Goal: Information Seeking & Learning: Learn about a topic

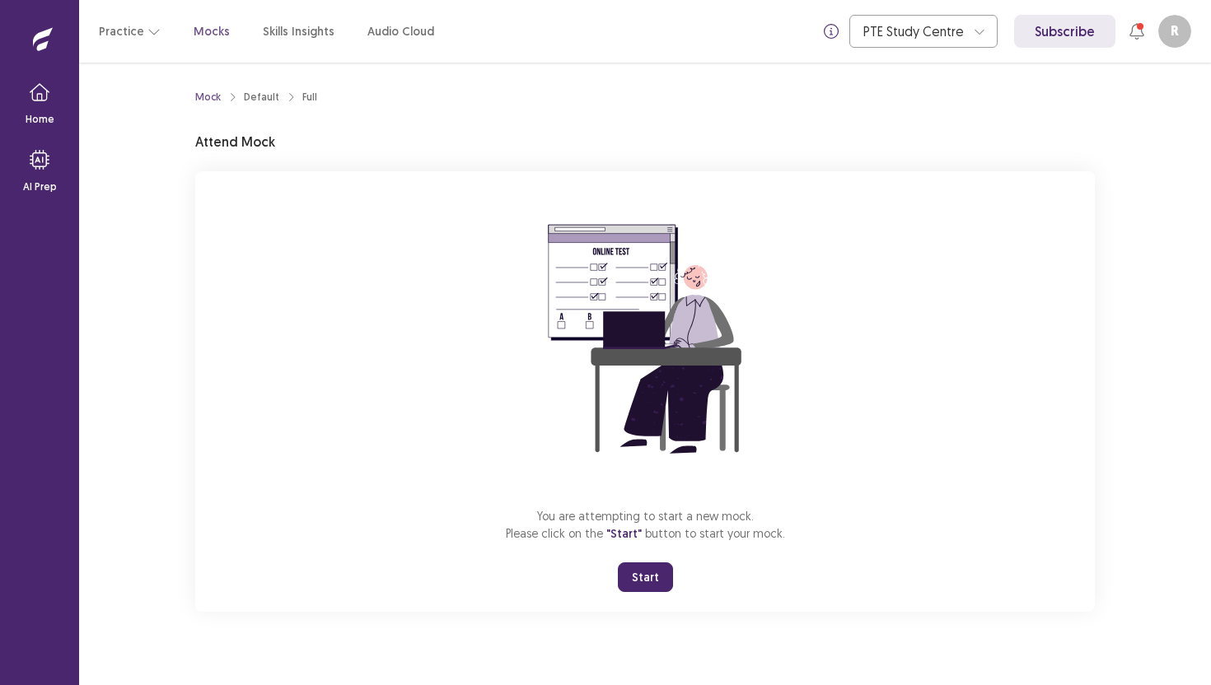
click at [637, 572] on button "Start" at bounding box center [645, 577] width 55 height 30
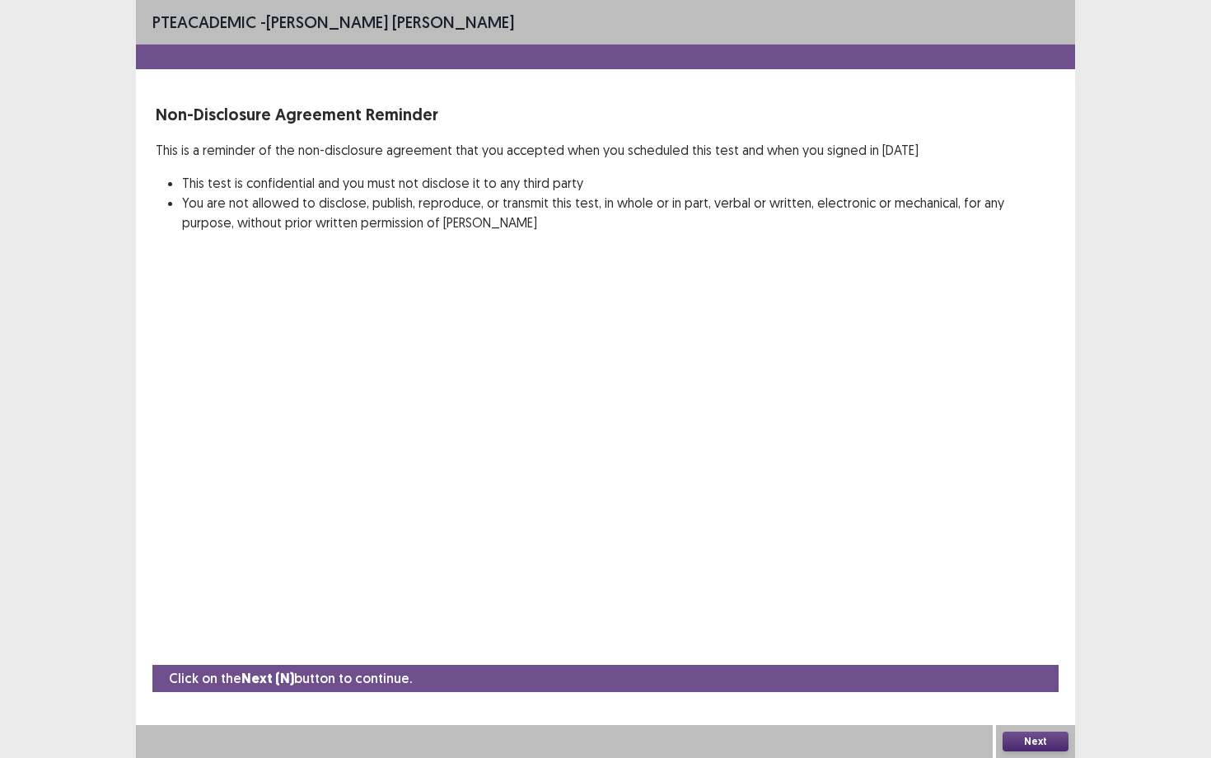
click at [1021, 684] on button "Next" at bounding box center [1035, 741] width 66 height 20
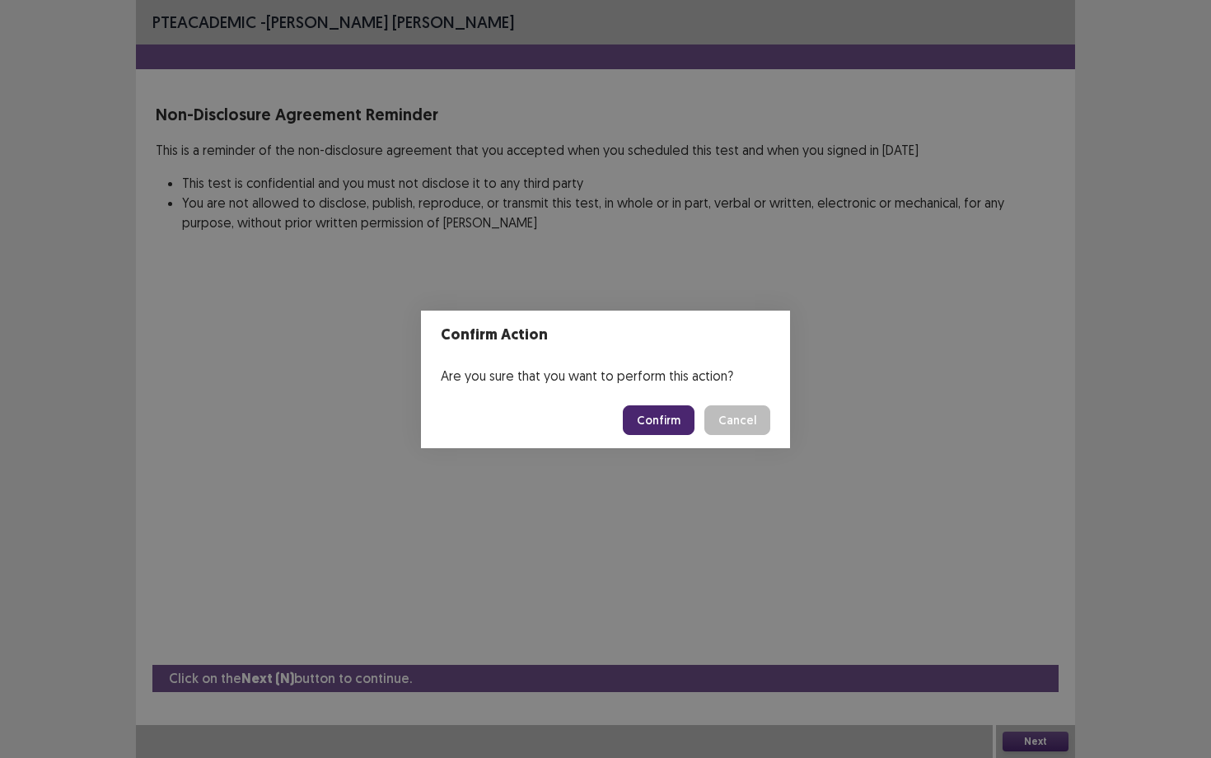
click at [658, 427] on button "Confirm" at bounding box center [659, 420] width 72 height 30
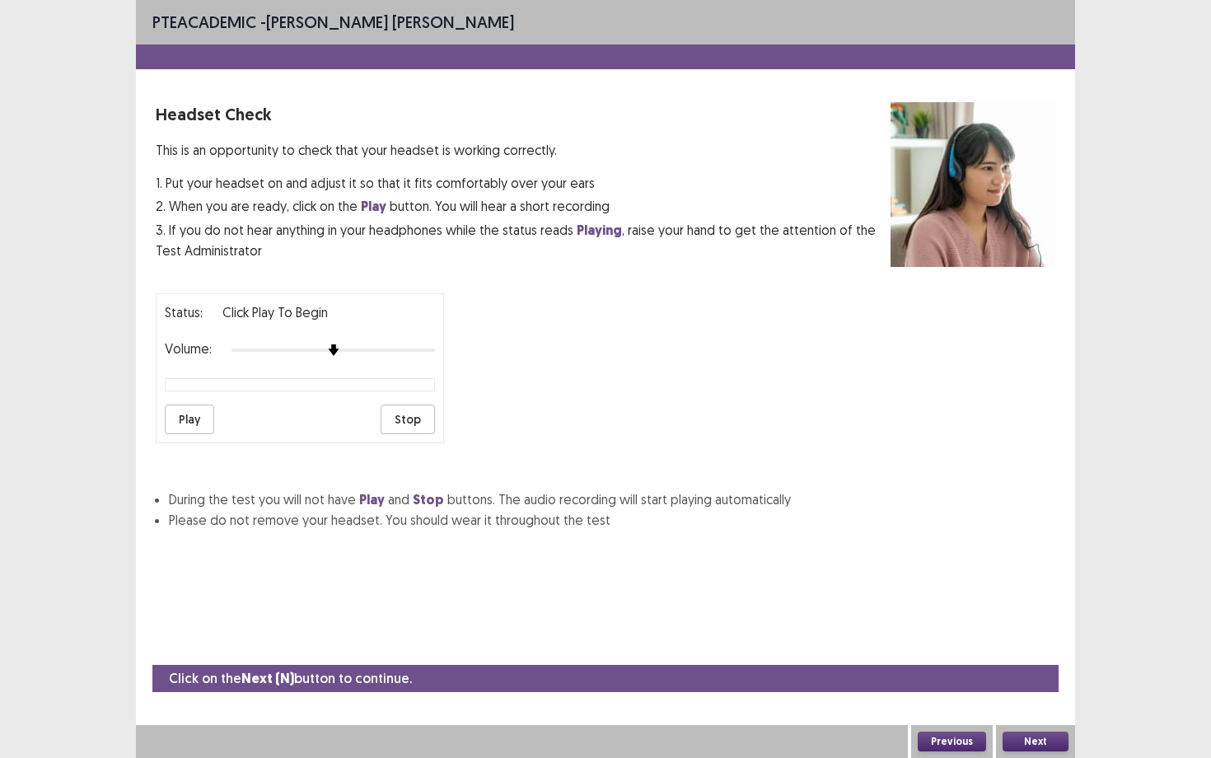
click at [1039, 684] on button "Next" at bounding box center [1035, 741] width 66 height 20
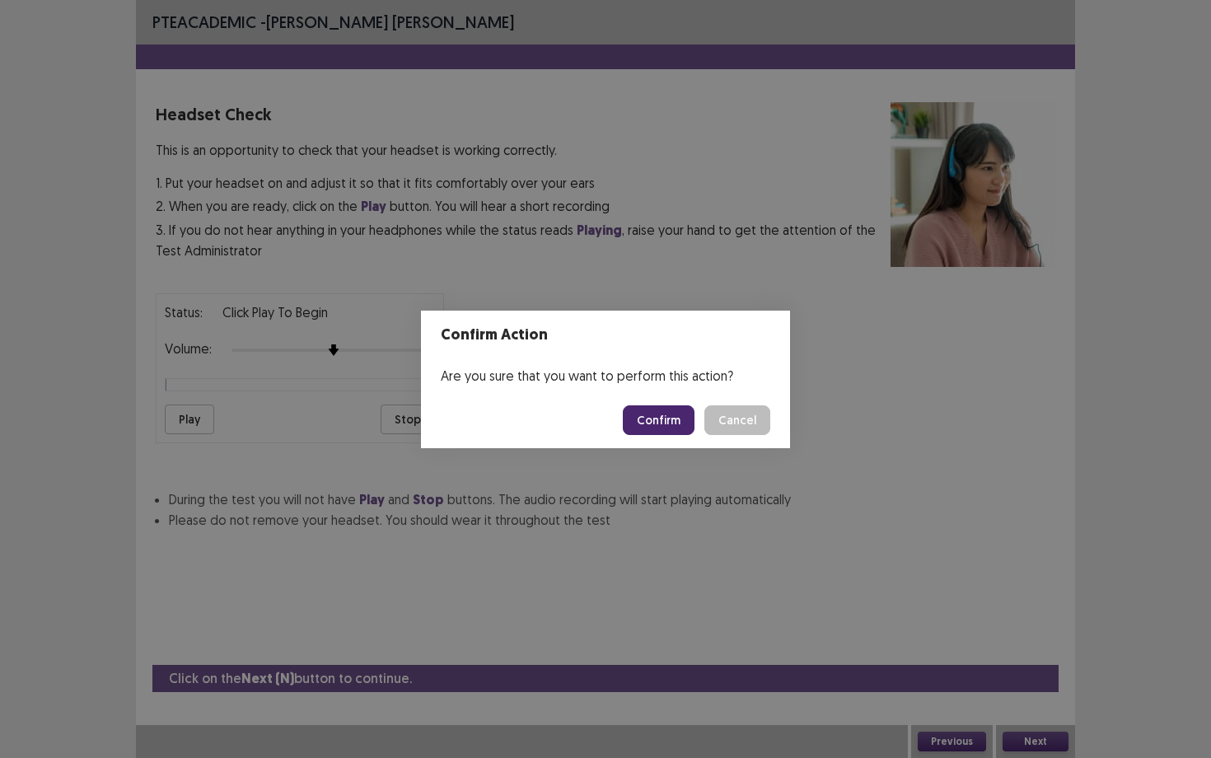
click at [675, 413] on button "Confirm" at bounding box center [659, 420] width 72 height 30
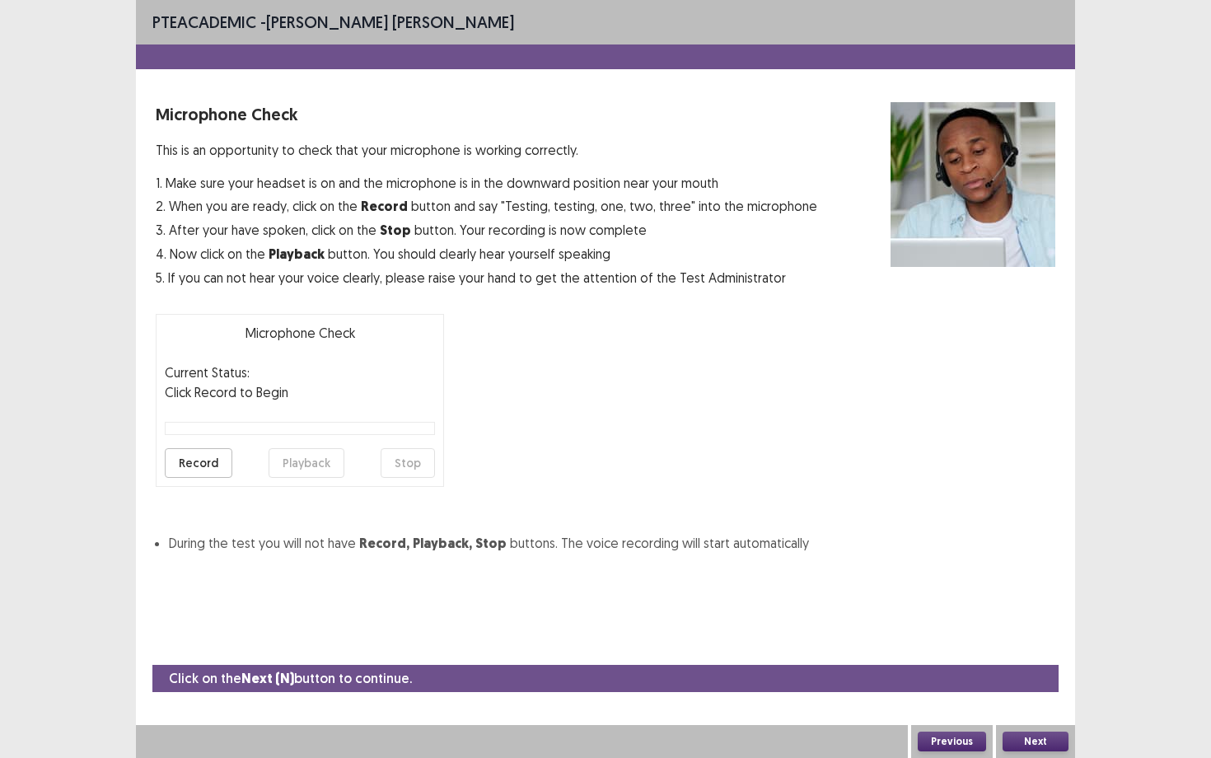
click at [1041, 684] on button "Next" at bounding box center [1035, 741] width 66 height 20
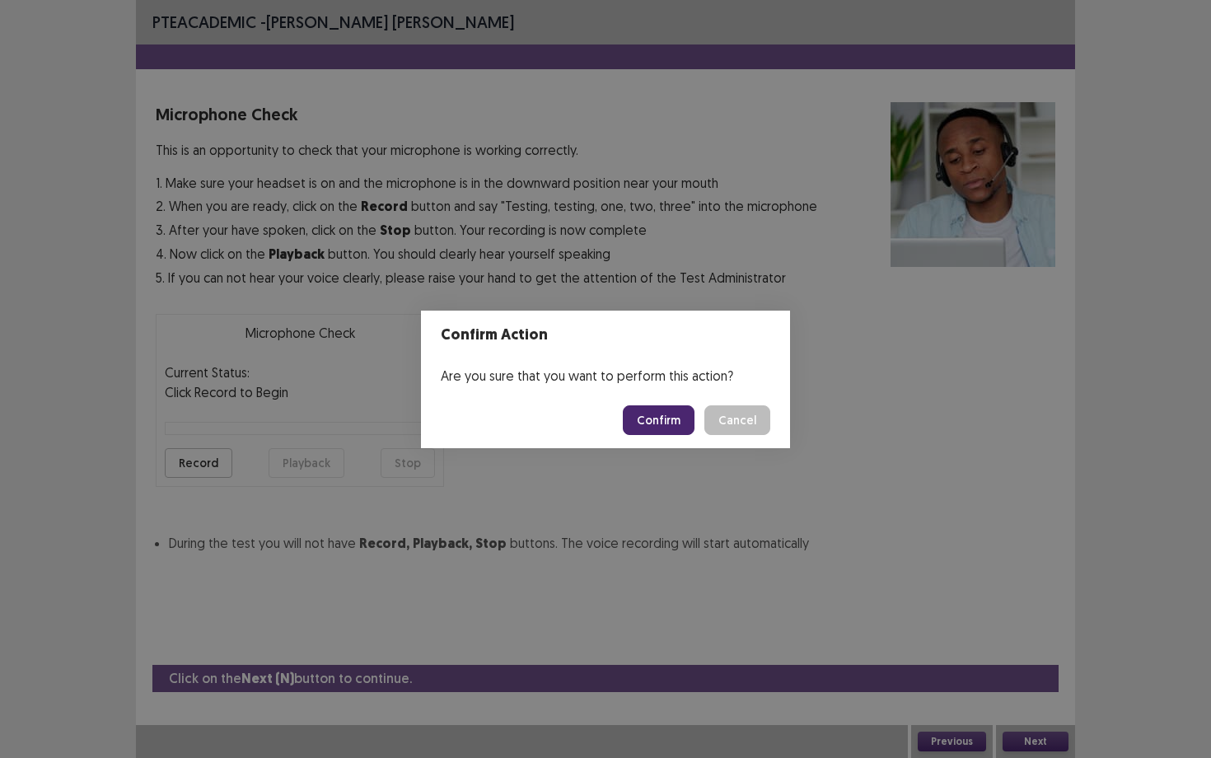
click at [665, 418] on button "Confirm" at bounding box center [659, 420] width 72 height 30
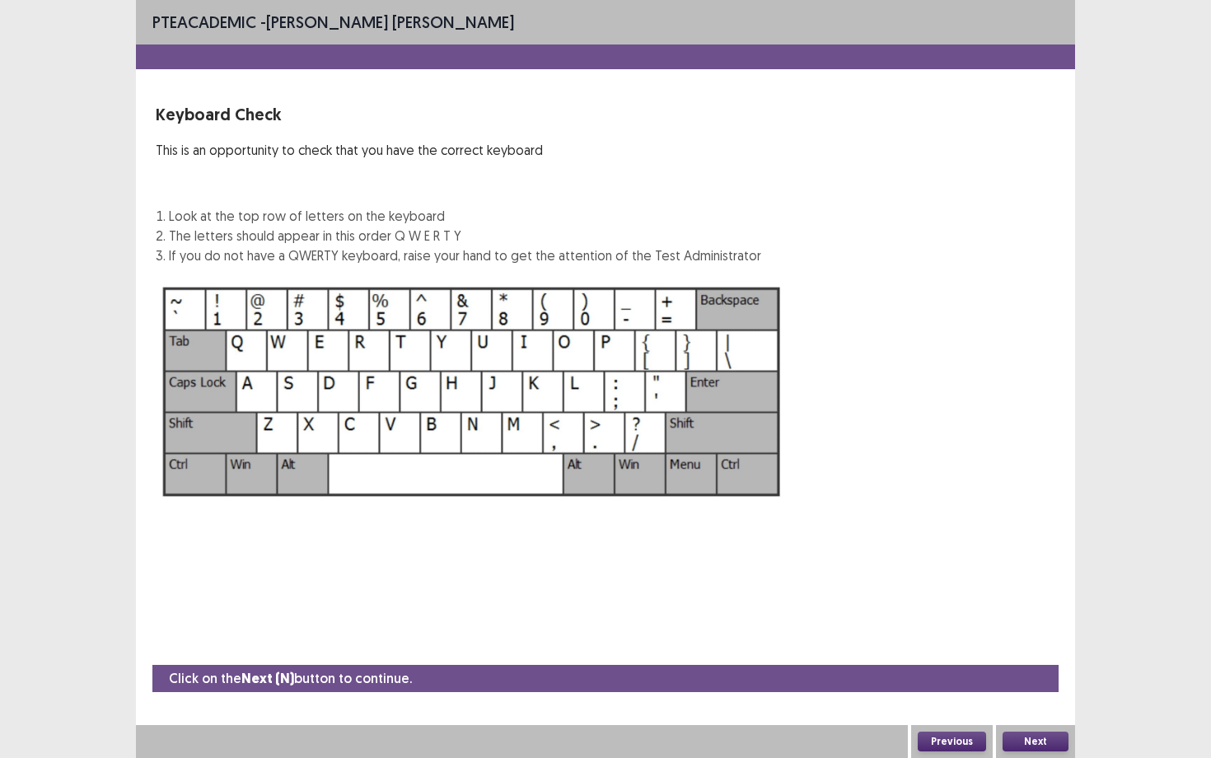
click at [1016, 684] on button "Next" at bounding box center [1035, 741] width 66 height 20
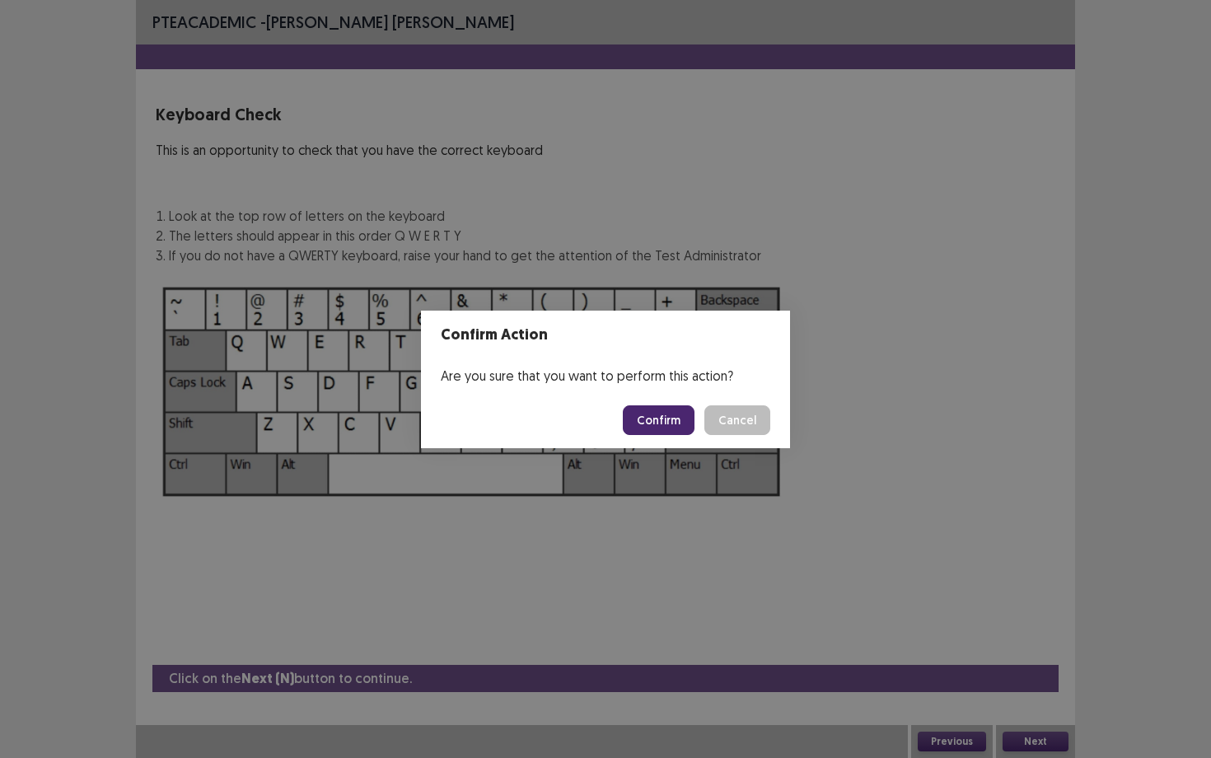
click at [671, 414] on button "Confirm" at bounding box center [659, 420] width 72 height 30
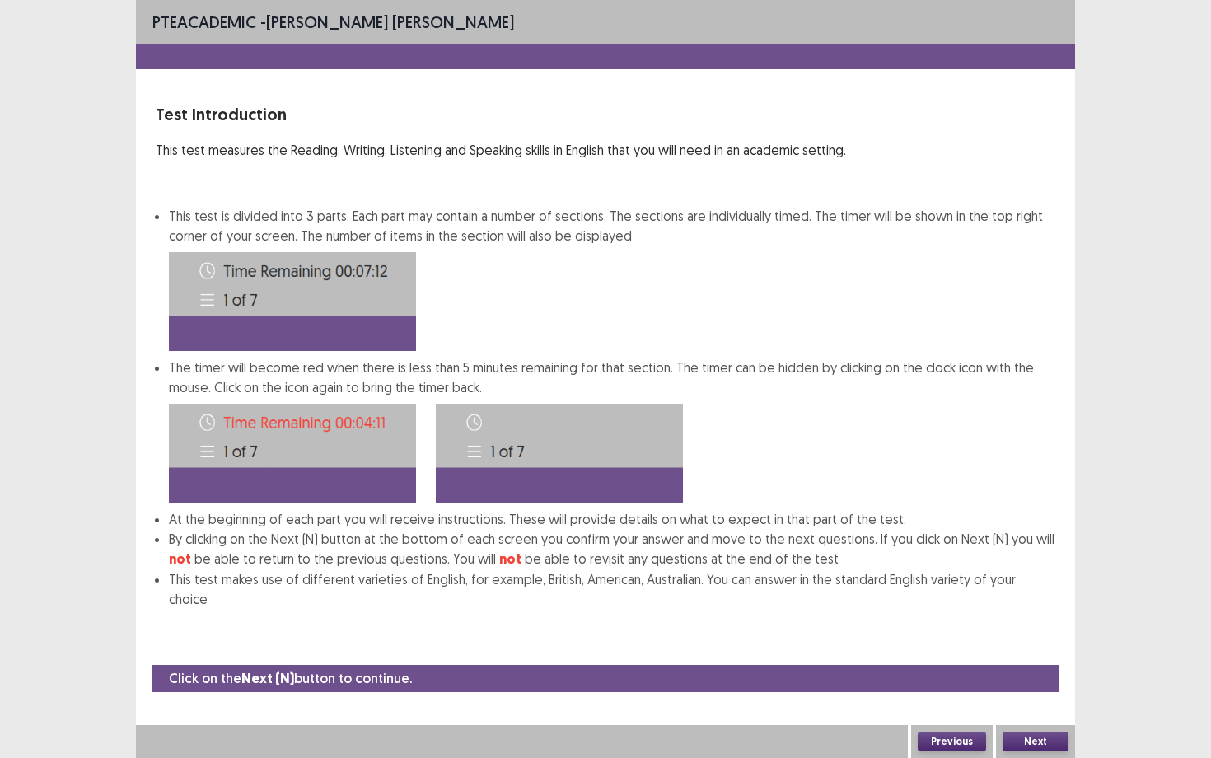
click at [1040, 684] on button "Next" at bounding box center [1035, 741] width 66 height 20
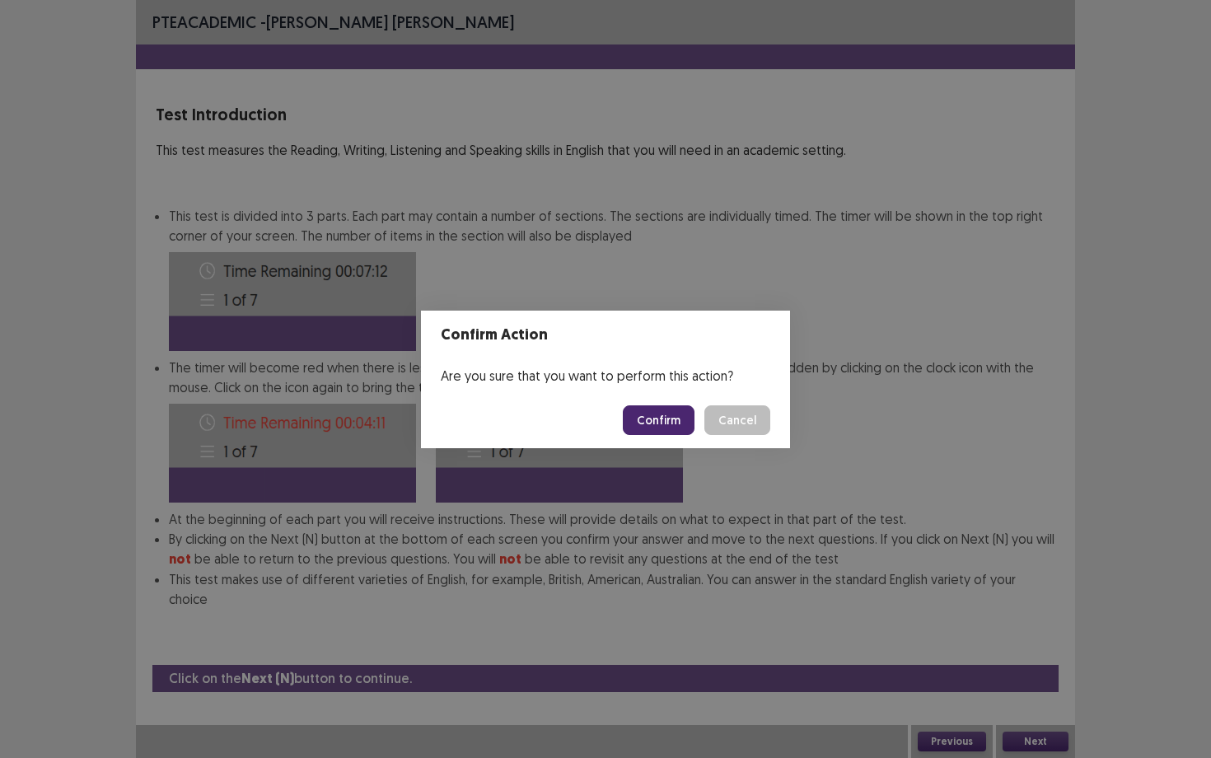
click at [665, 417] on button "Confirm" at bounding box center [659, 420] width 72 height 30
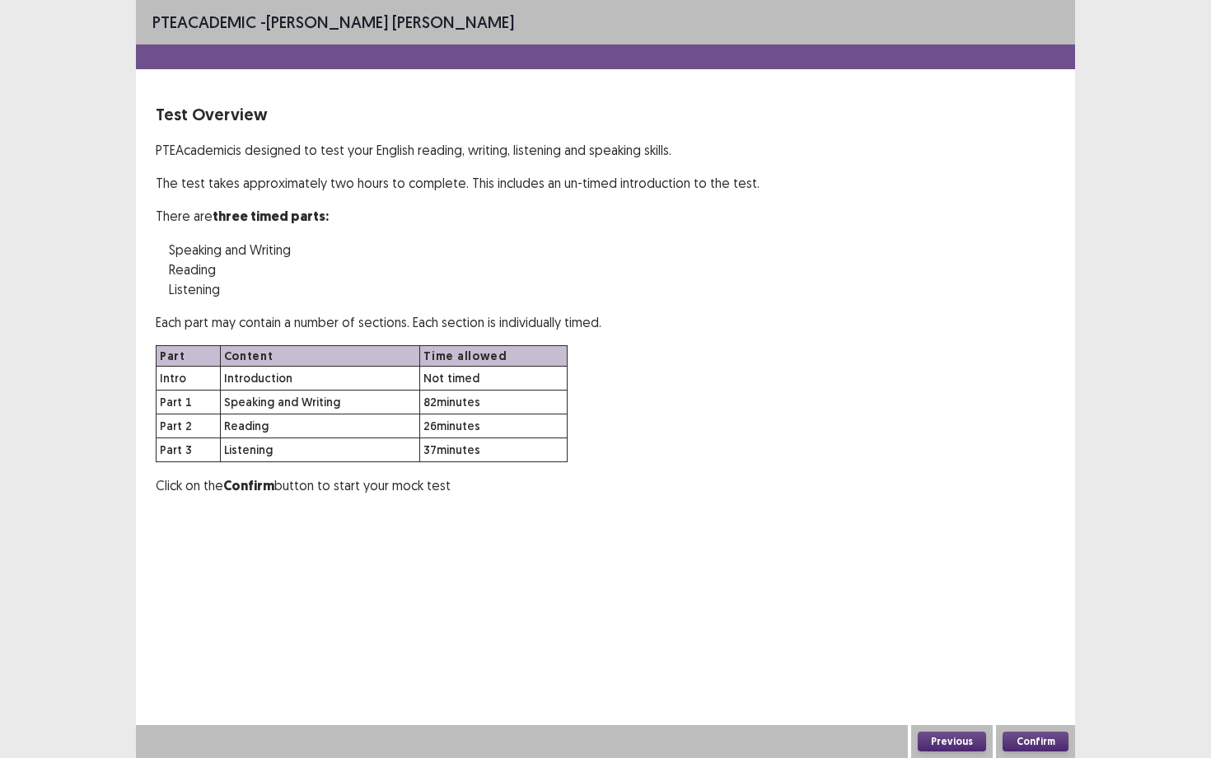
click at [1035, 684] on button "Confirm" at bounding box center [1035, 741] width 66 height 20
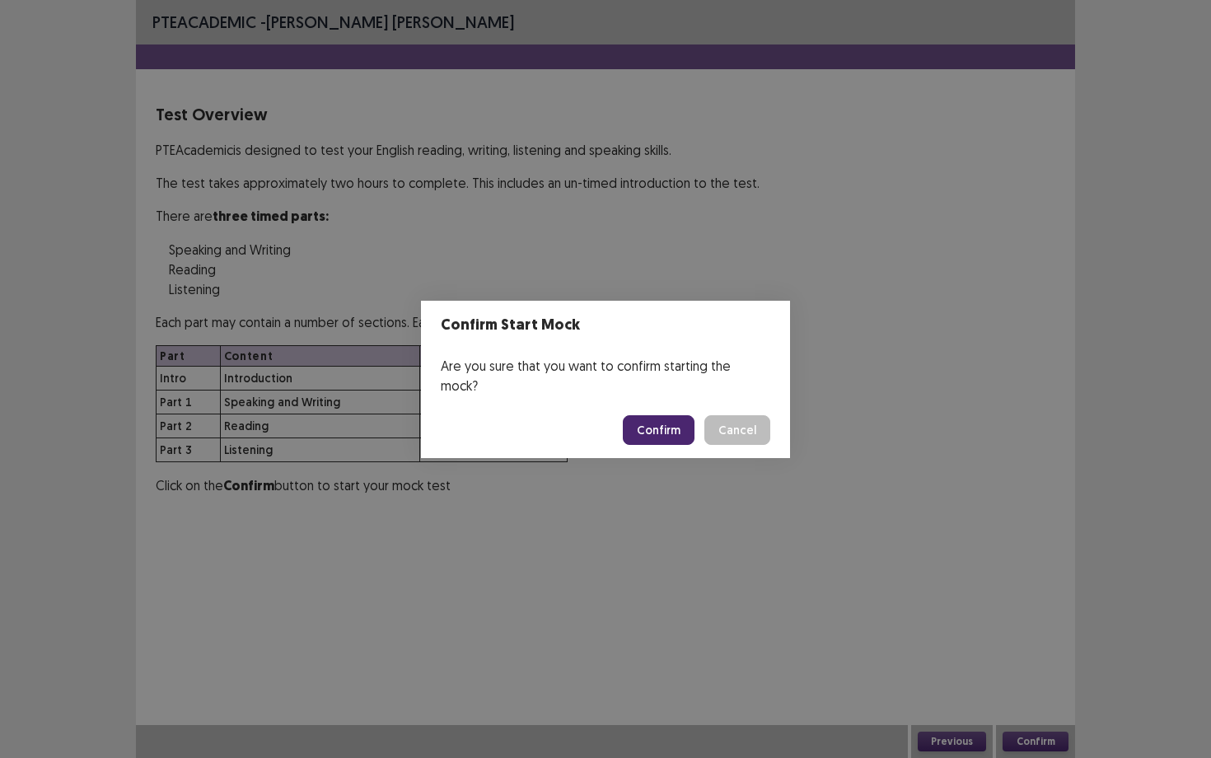
click at [650, 415] on button "Confirm" at bounding box center [659, 430] width 72 height 30
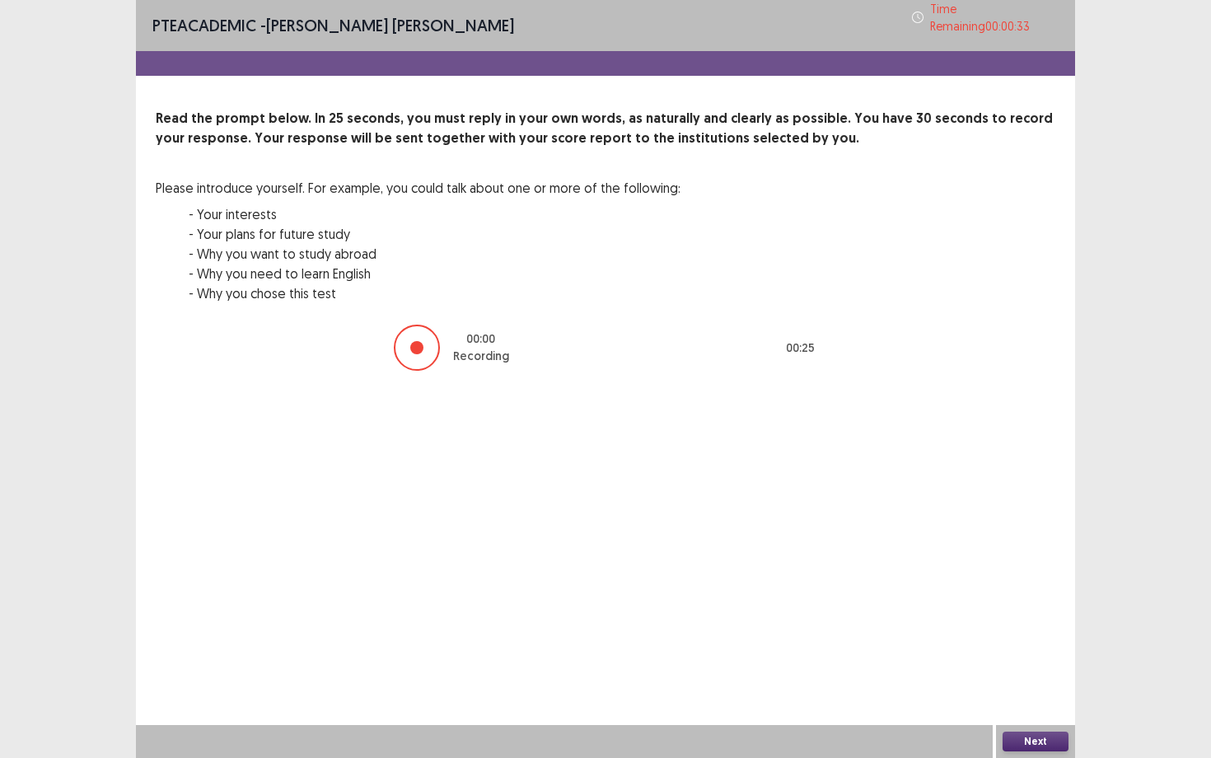
click at [1036, 684] on button "Next" at bounding box center [1035, 741] width 66 height 20
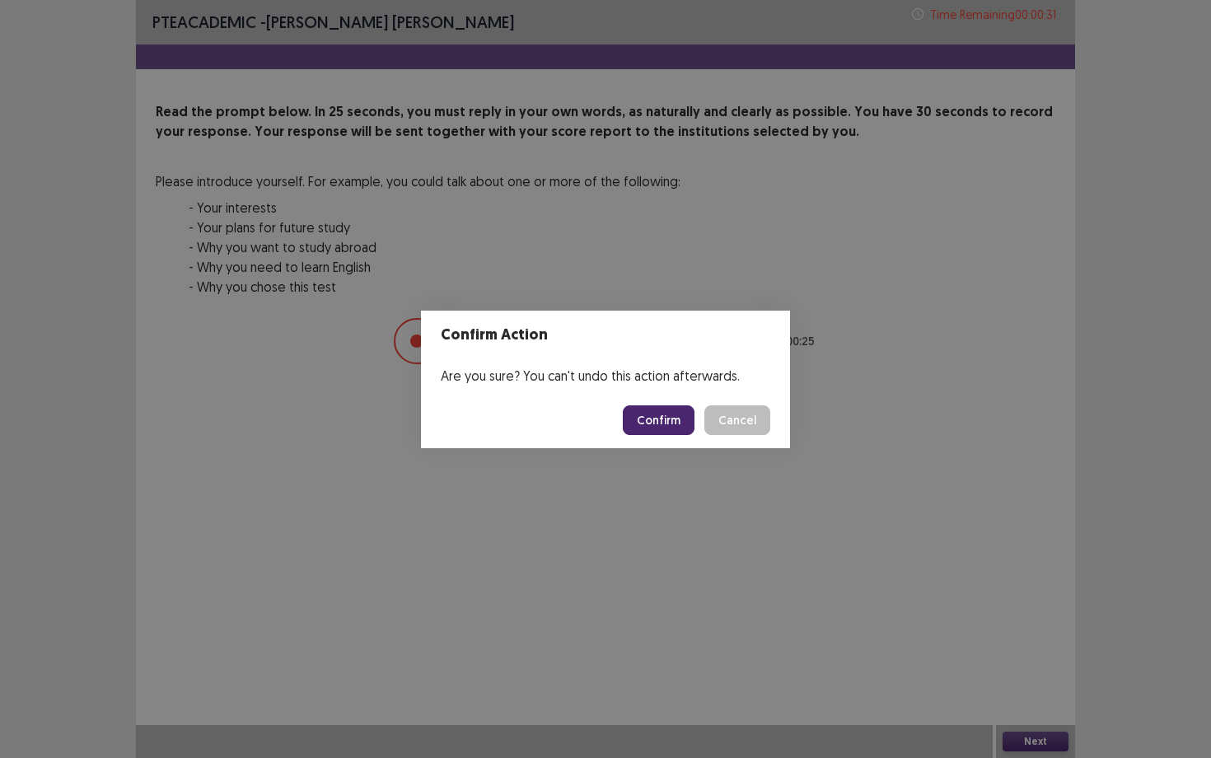
click at [677, 422] on button "Confirm" at bounding box center [659, 420] width 72 height 30
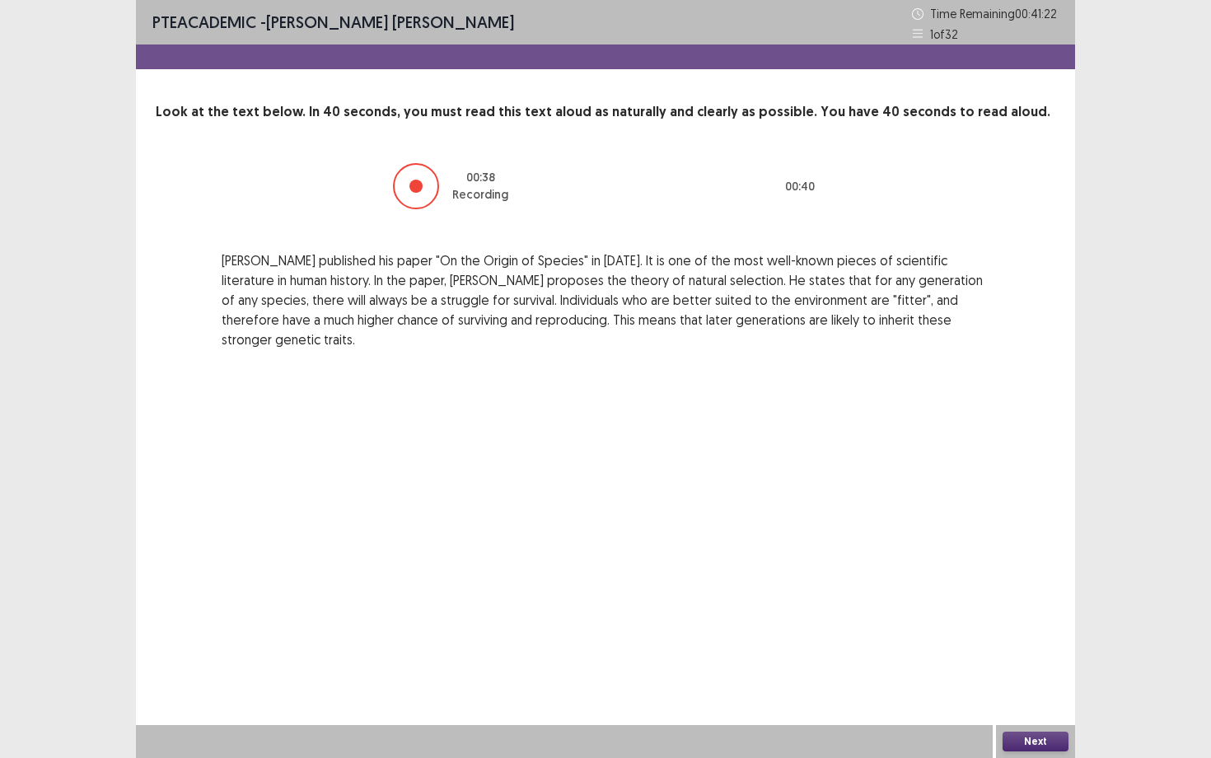
click at [1029, 684] on button "Next" at bounding box center [1035, 741] width 66 height 20
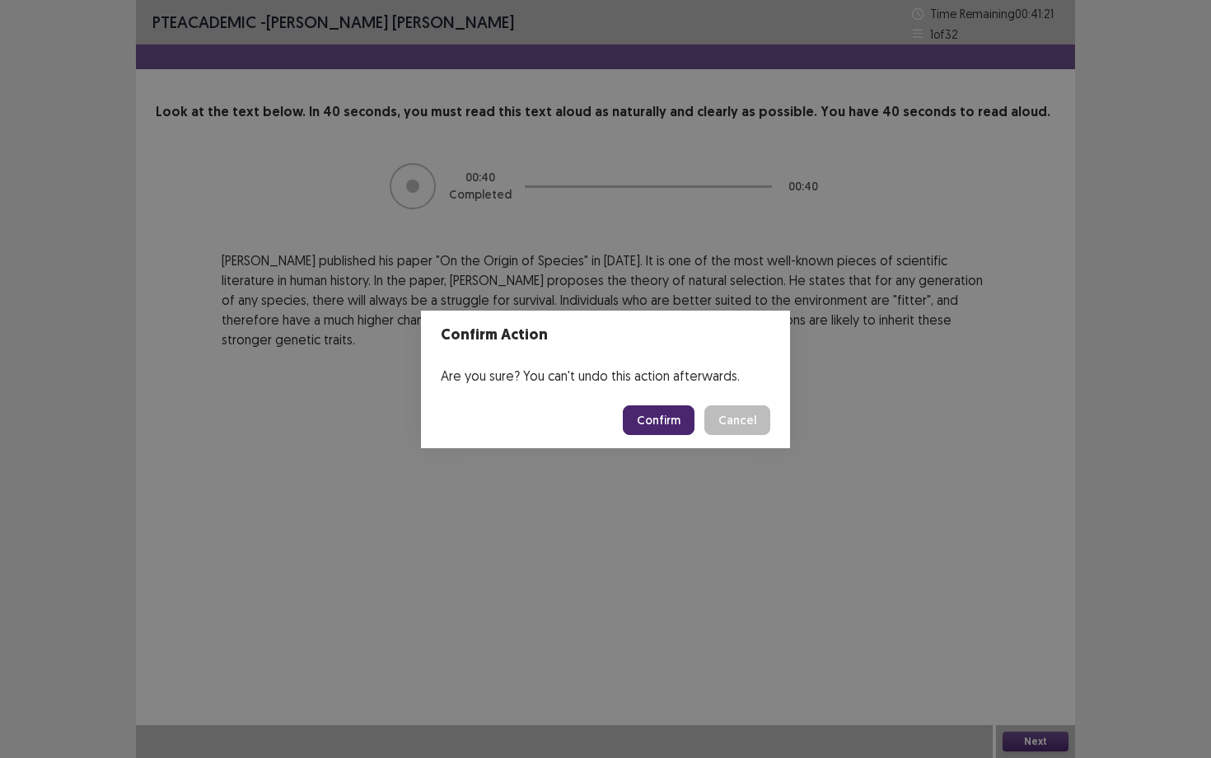
click at [651, 418] on button "Confirm" at bounding box center [659, 420] width 72 height 30
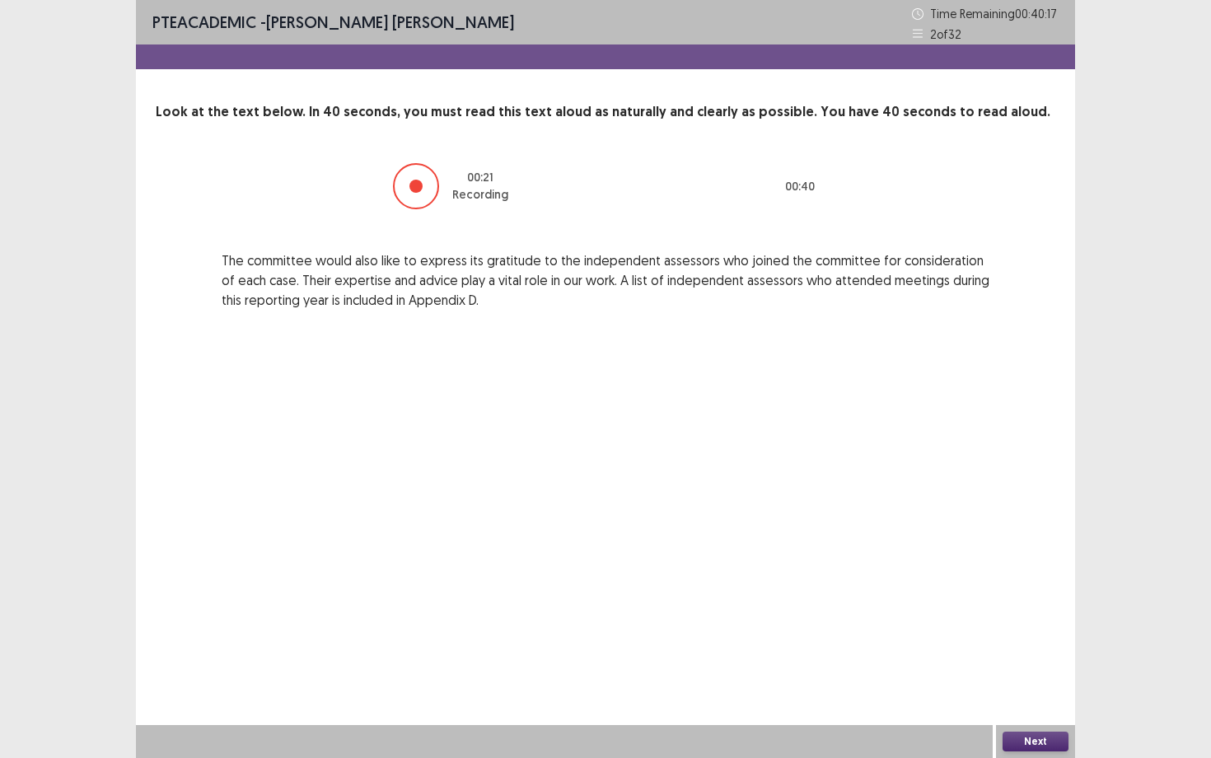
click at [1043, 684] on button "Next" at bounding box center [1035, 741] width 66 height 20
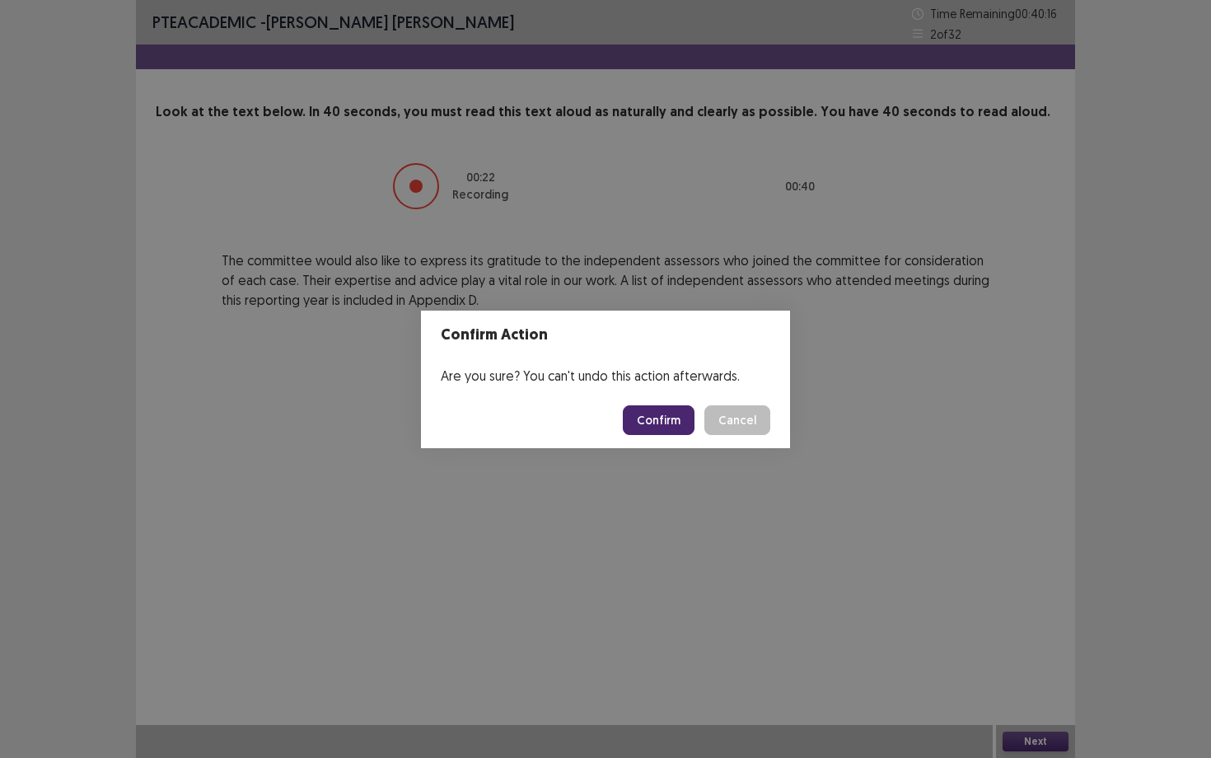
click at [649, 425] on button "Confirm" at bounding box center [659, 420] width 72 height 30
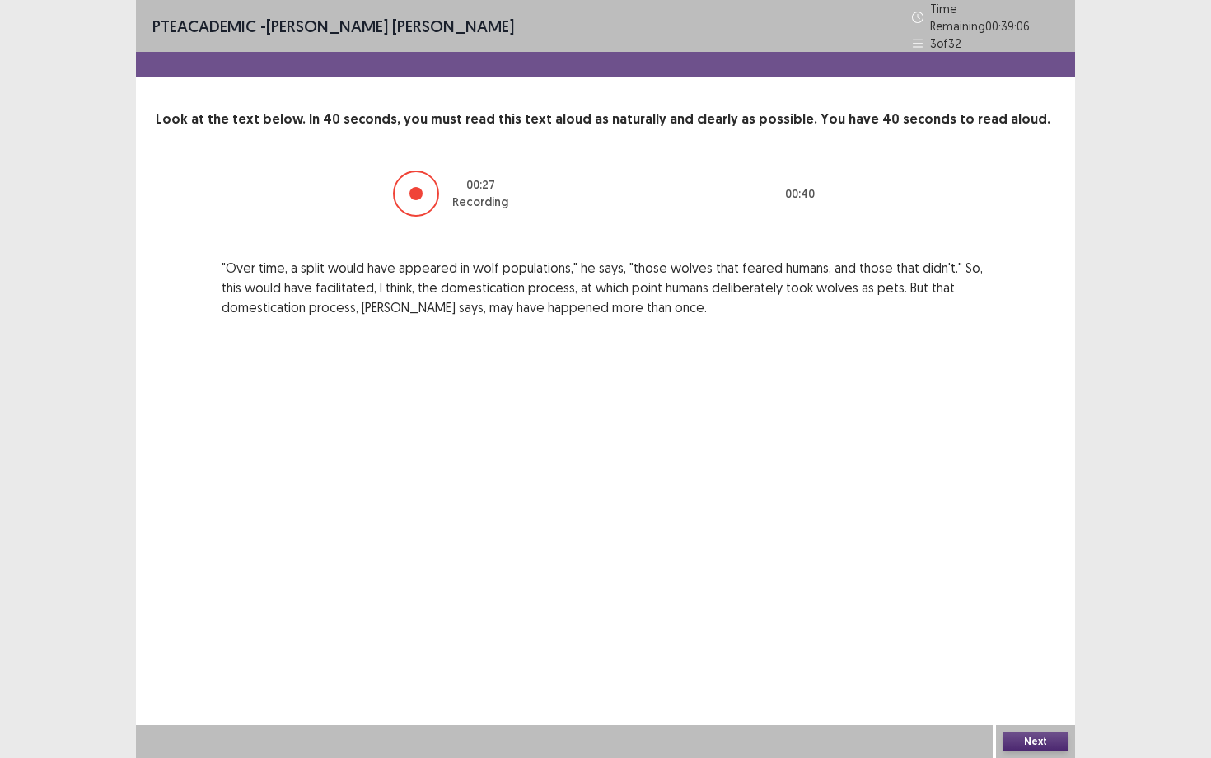
click at [1021, 684] on button "Next" at bounding box center [1035, 741] width 66 height 20
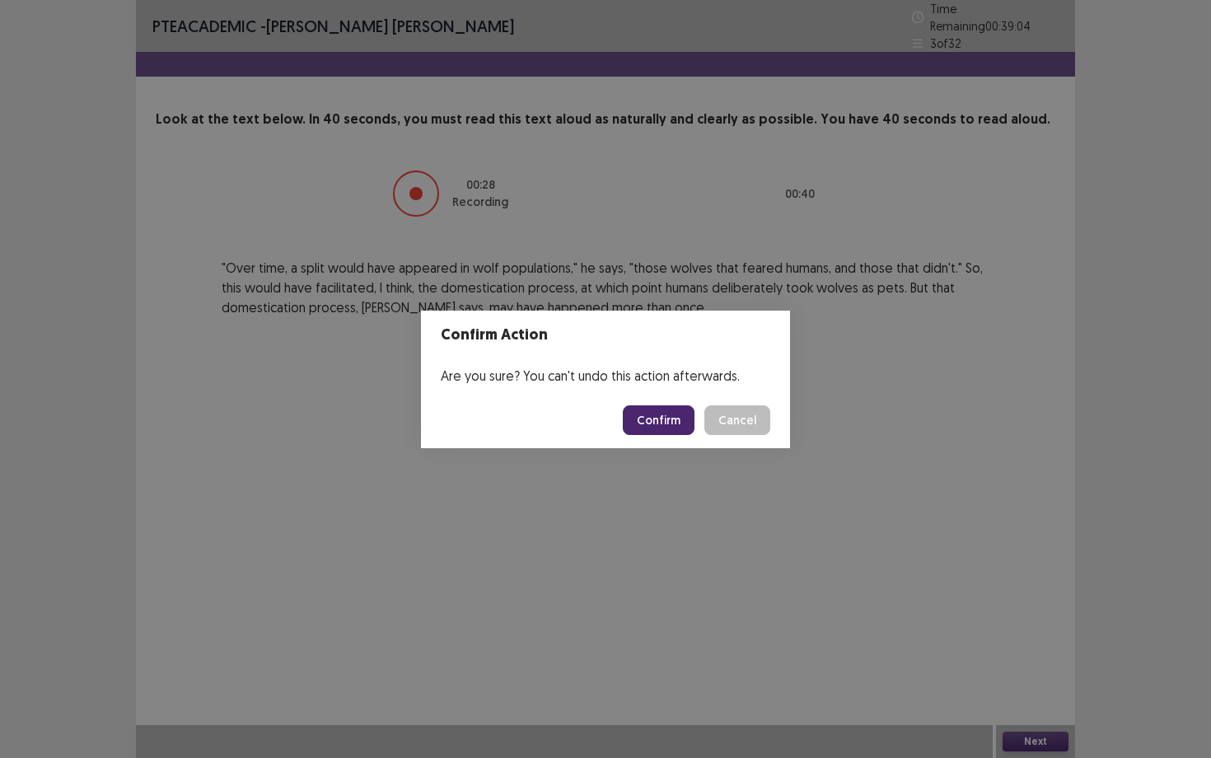
click at [670, 422] on button "Confirm" at bounding box center [659, 420] width 72 height 30
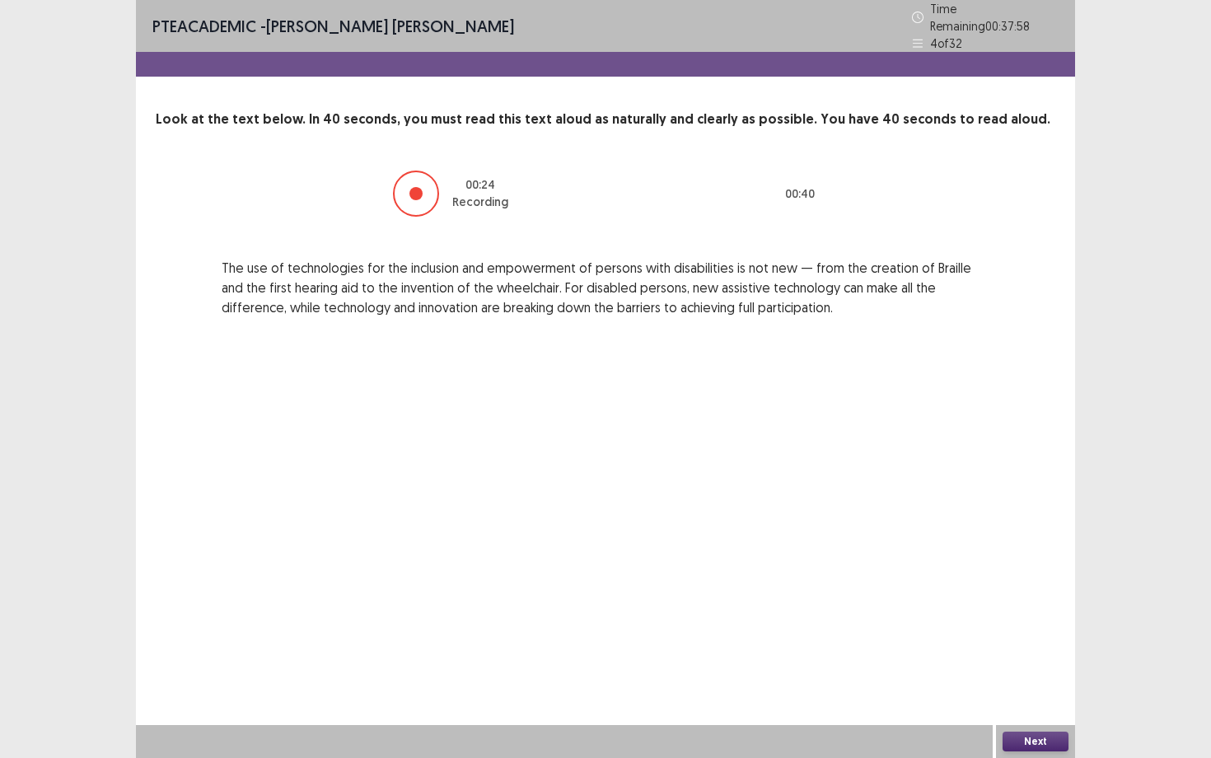
click at [1025, 684] on button "Next" at bounding box center [1035, 741] width 66 height 20
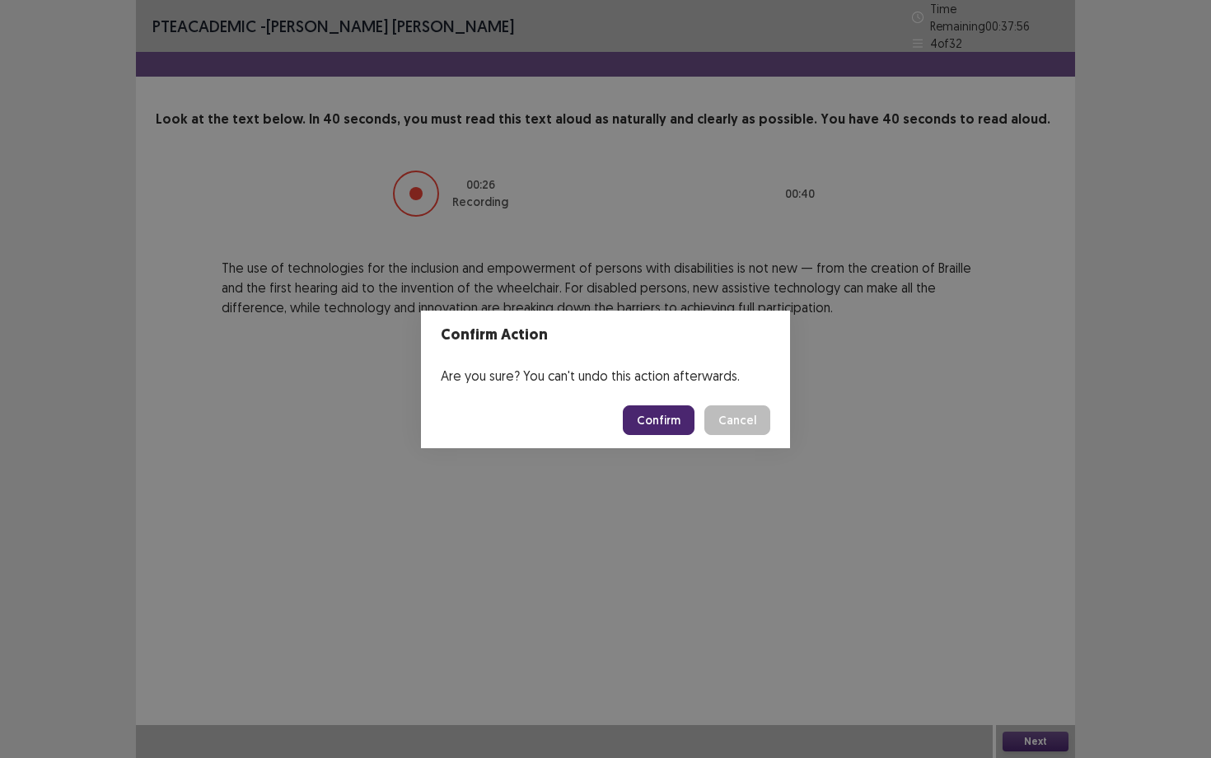
click at [647, 427] on button "Confirm" at bounding box center [659, 420] width 72 height 30
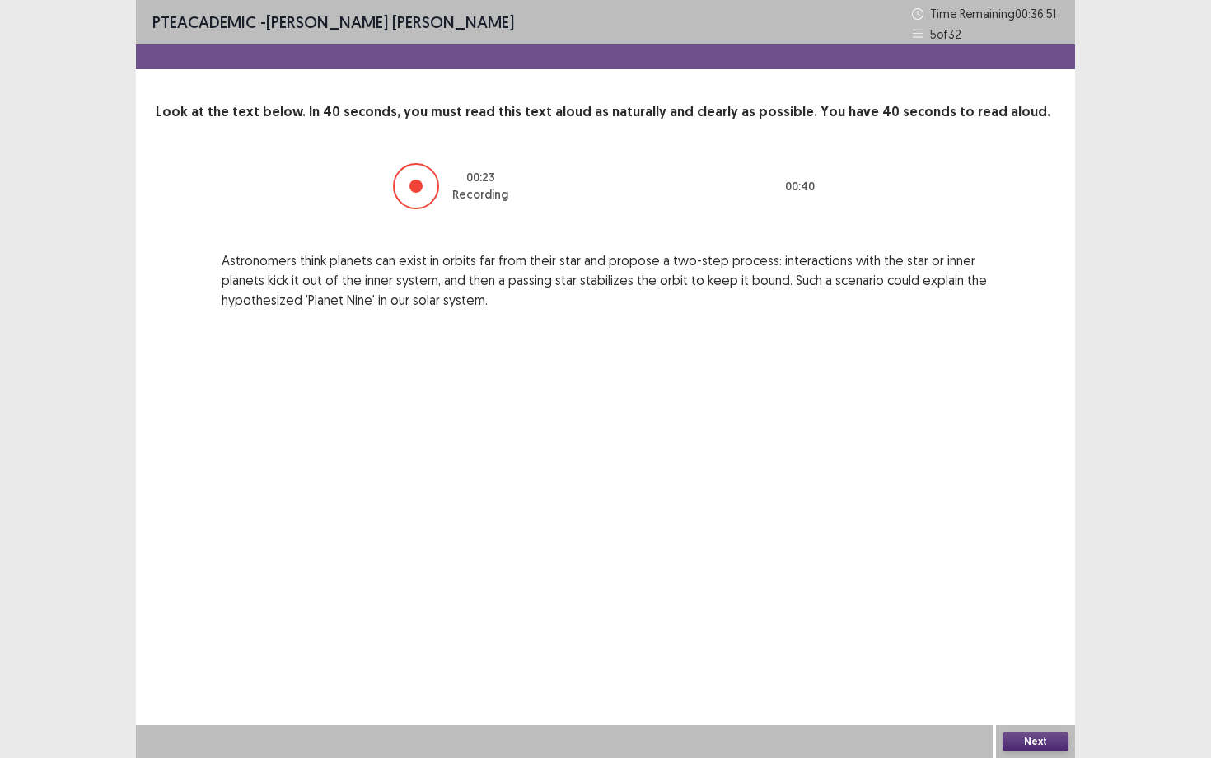
click at [1027, 684] on button "Next" at bounding box center [1035, 741] width 66 height 20
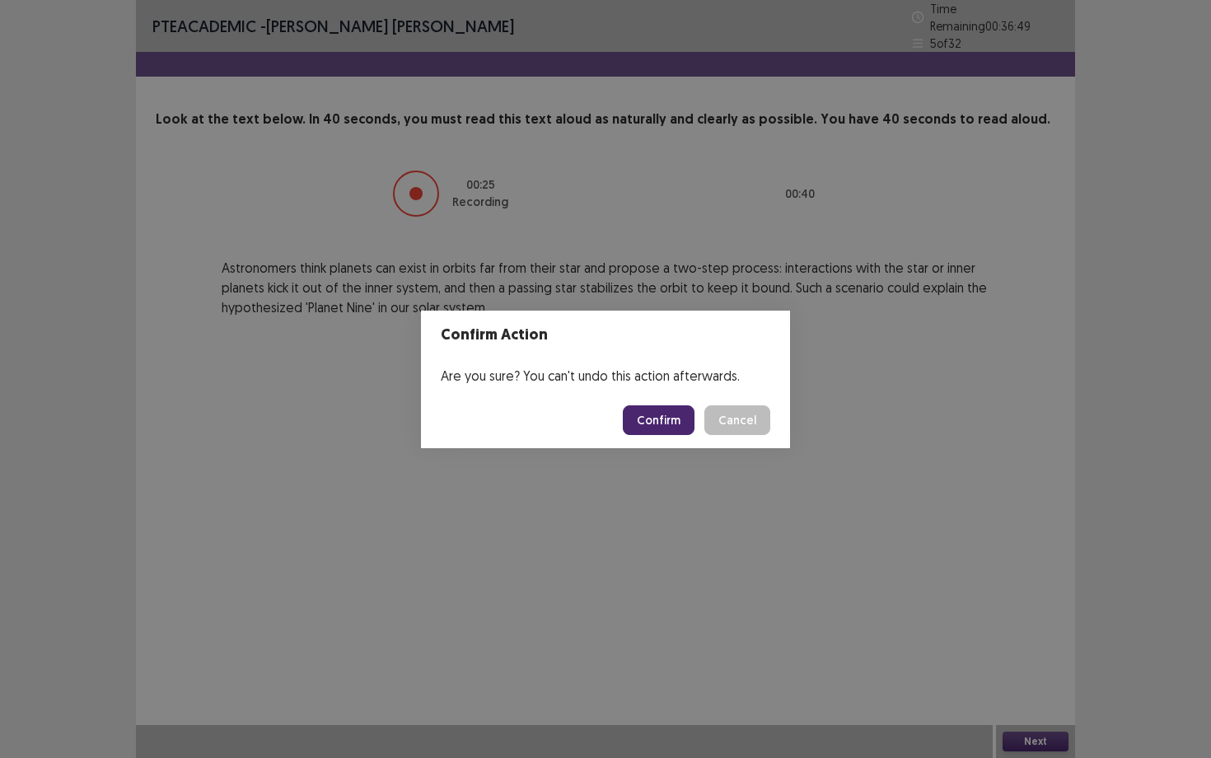
click at [664, 434] on button "Confirm" at bounding box center [659, 420] width 72 height 30
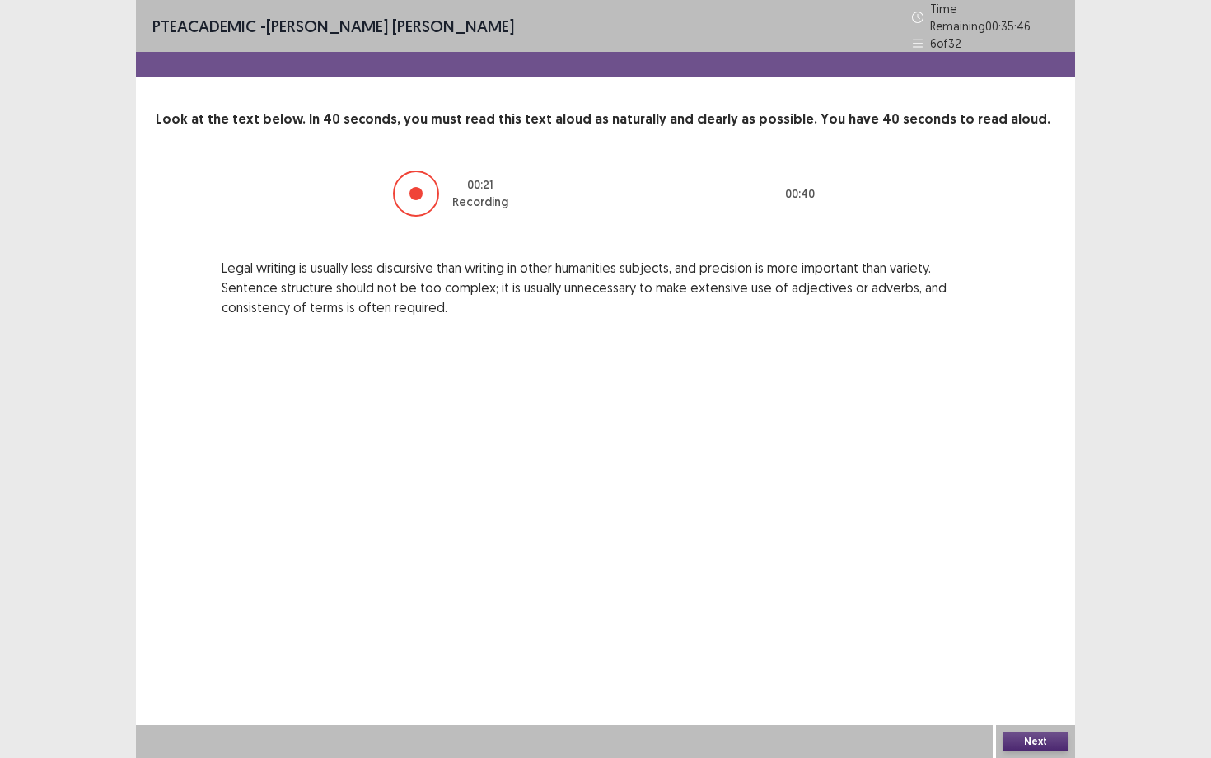
click at [1021, 684] on button "Next" at bounding box center [1035, 741] width 66 height 20
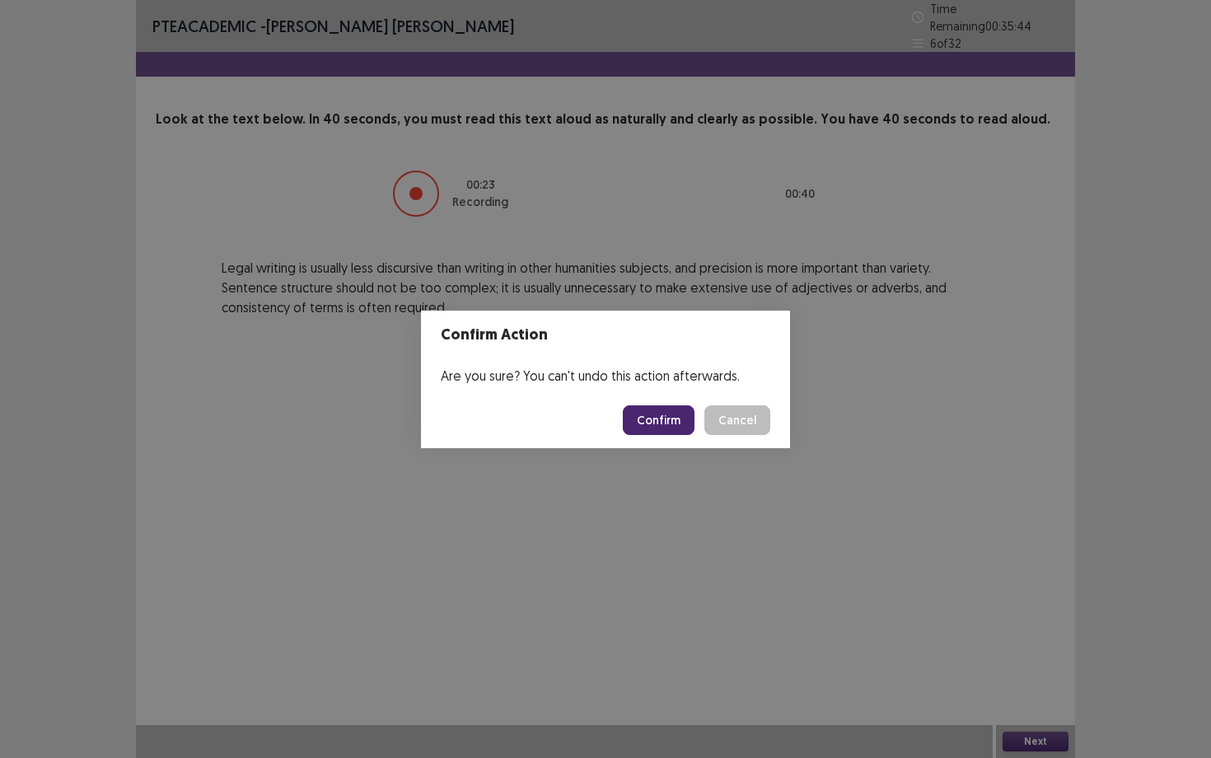
click at [648, 427] on button "Confirm" at bounding box center [659, 420] width 72 height 30
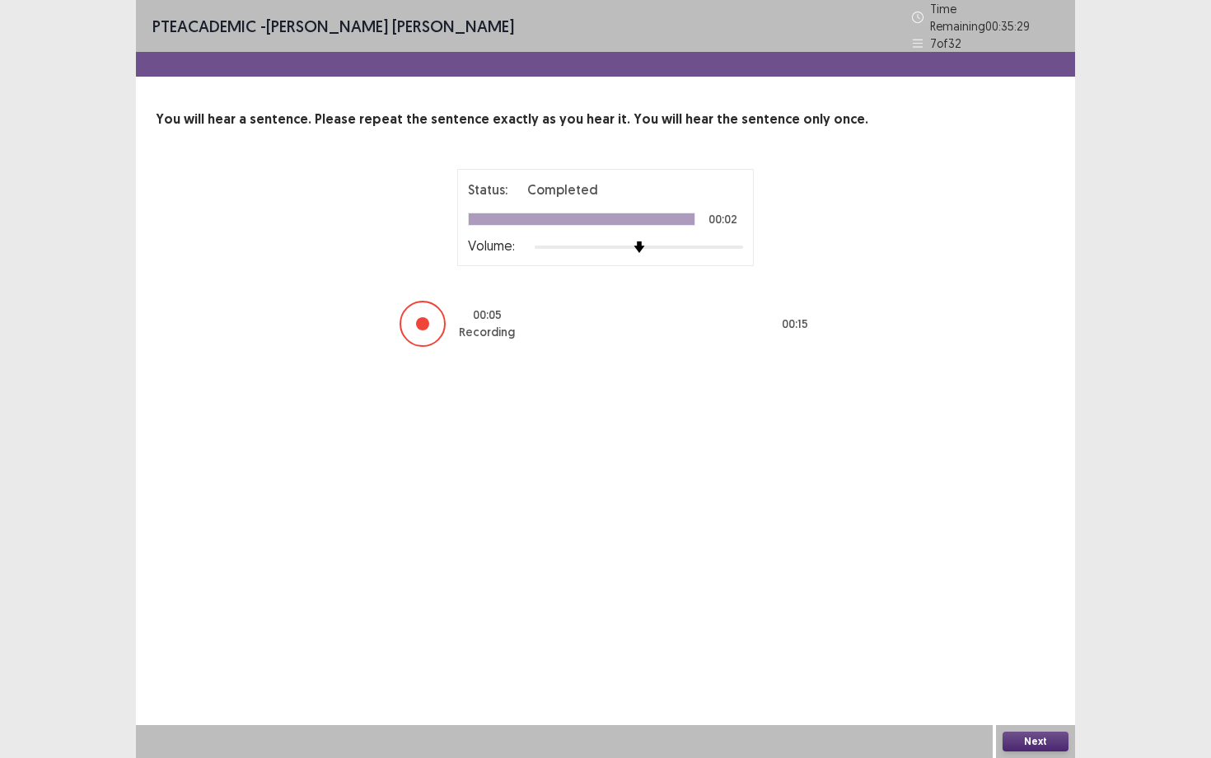
click at [1028, 684] on button "Next" at bounding box center [1035, 741] width 66 height 20
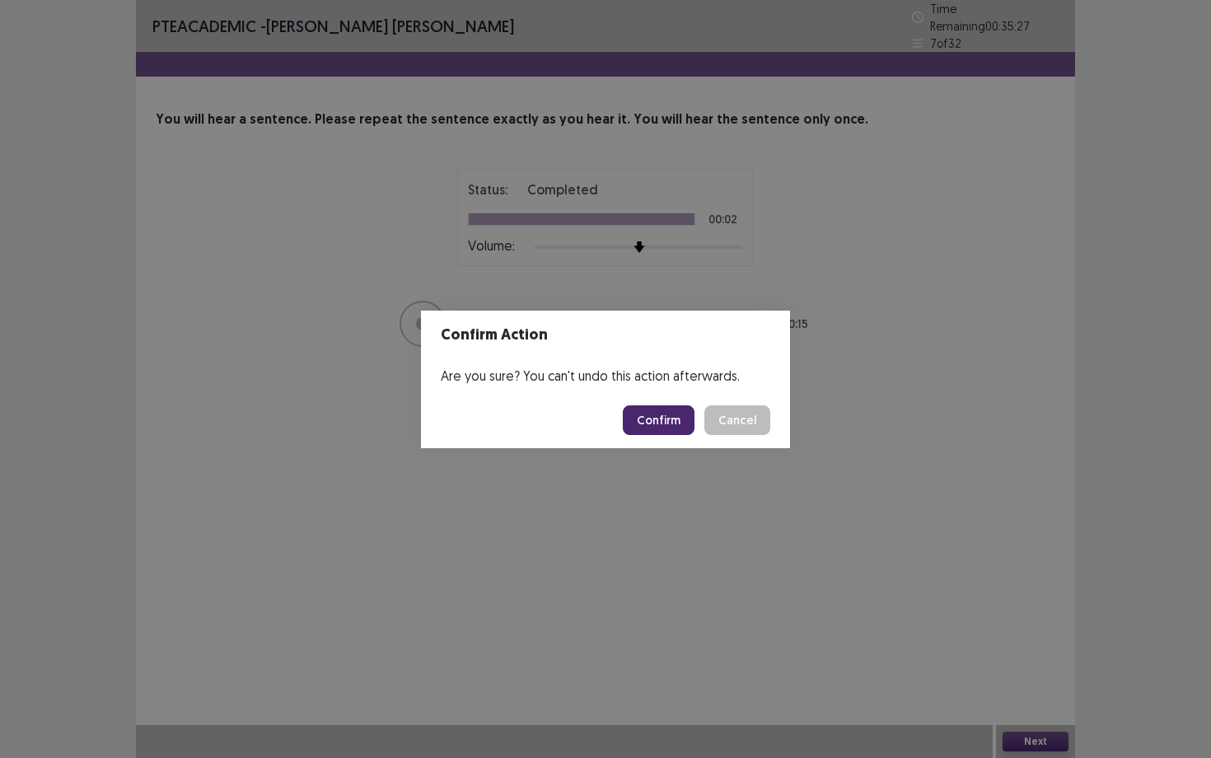
click at [682, 427] on button "Confirm" at bounding box center [659, 420] width 72 height 30
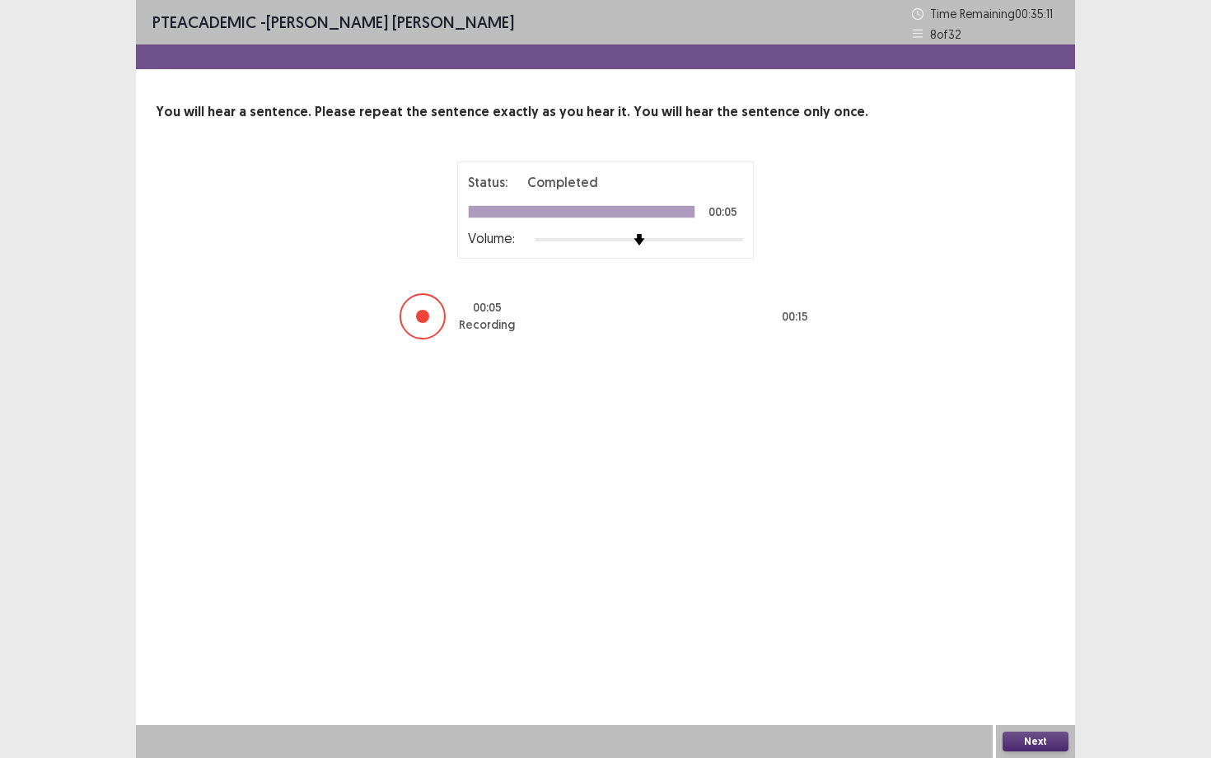
click at [1032, 684] on button "Next" at bounding box center [1035, 741] width 66 height 20
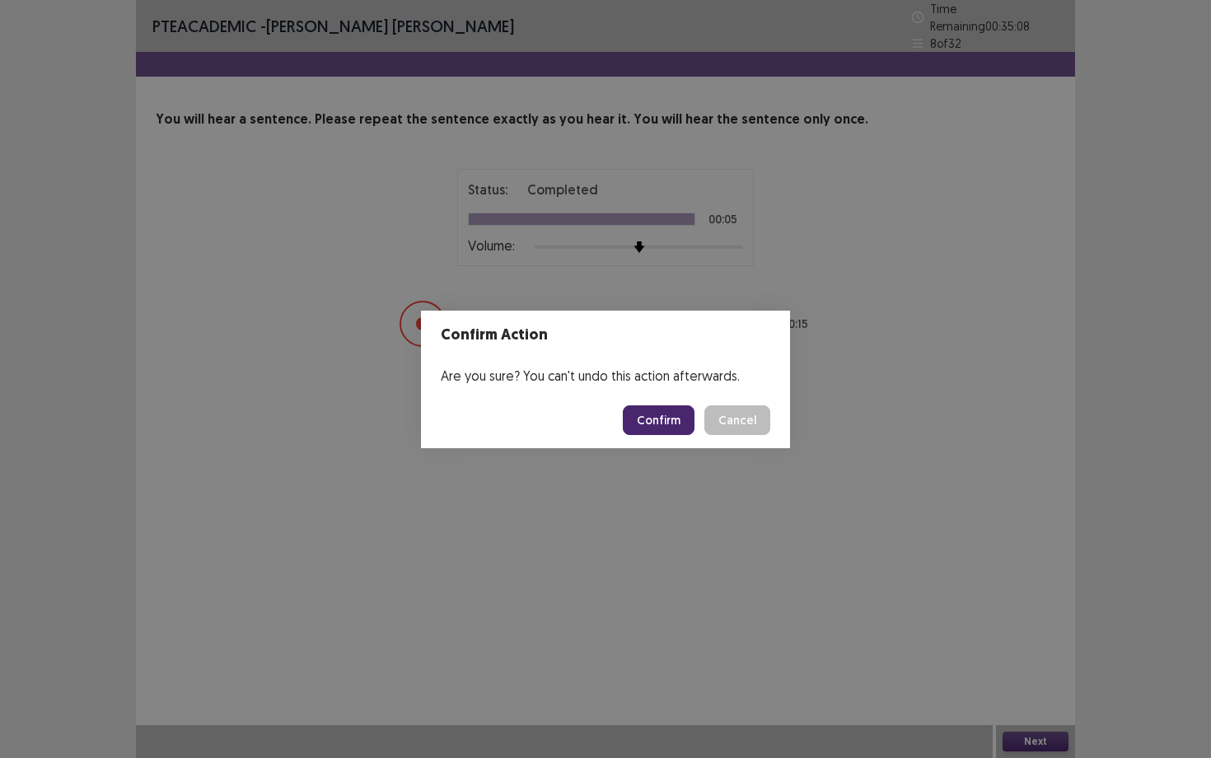
click at [651, 417] on button "Confirm" at bounding box center [659, 420] width 72 height 30
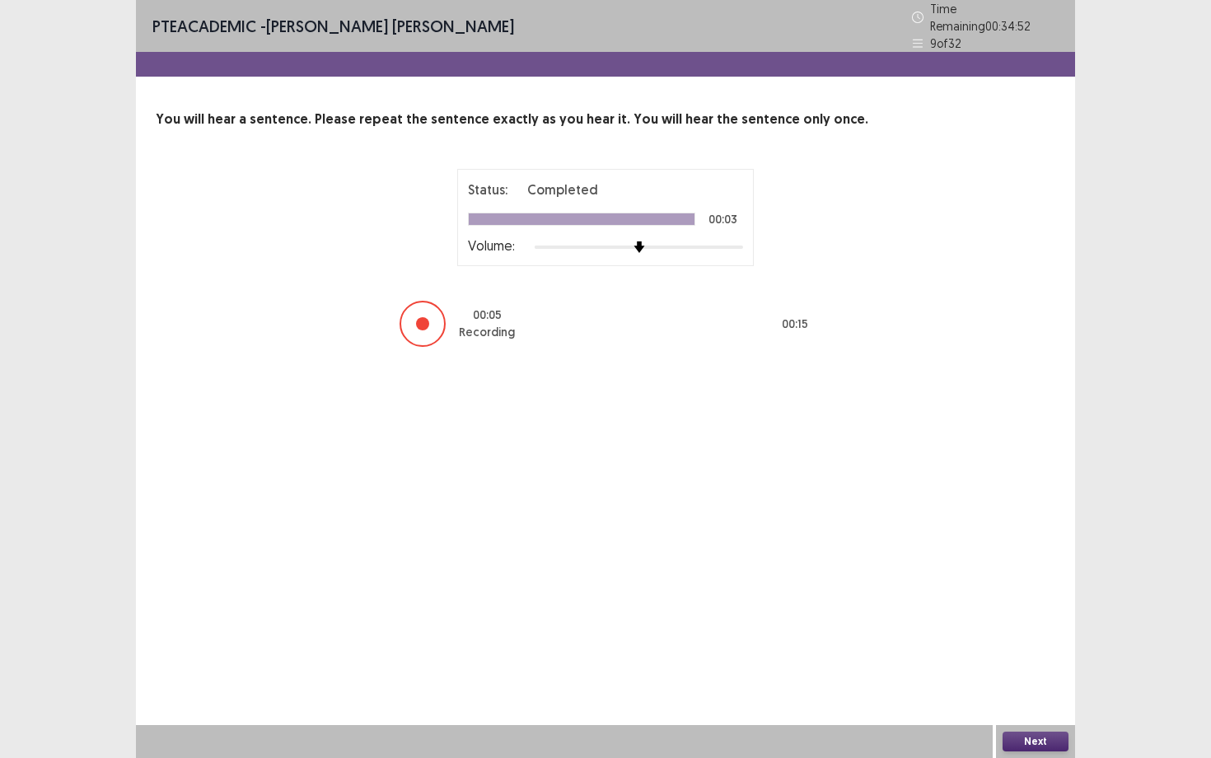
click at [1034, 684] on button "Next" at bounding box center [1035, 741] width 66 height 20
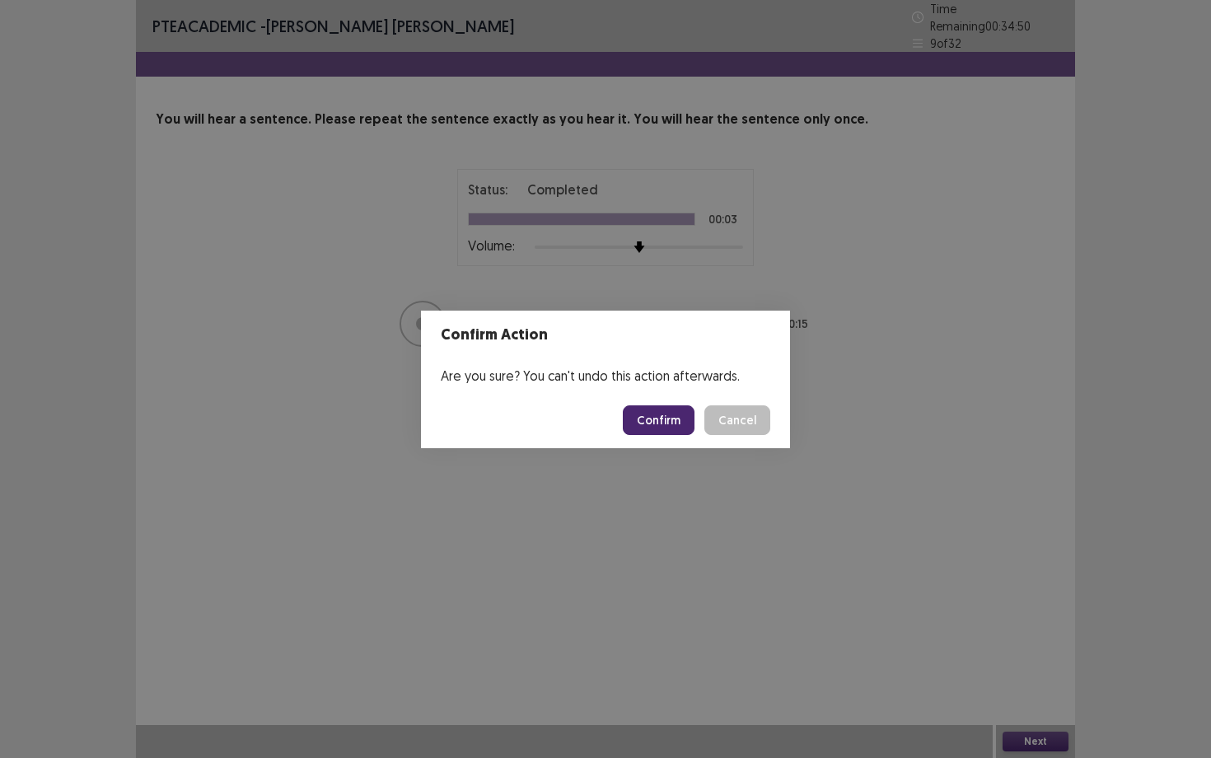
click at [661, 416] on button "Confirm" at bounding box center [659, 420] width 72 height 30
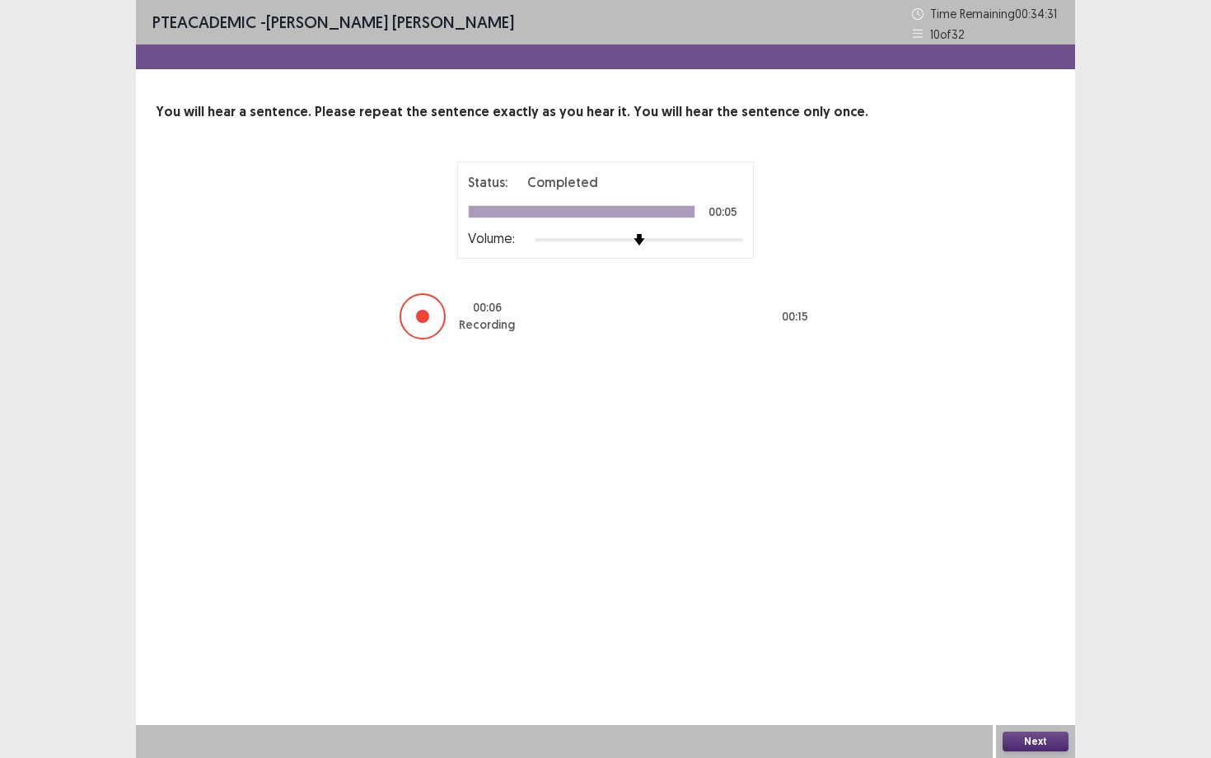
click at [1034, 684] on button "Next" at bounding box center [1035, 741] width 66 height 20
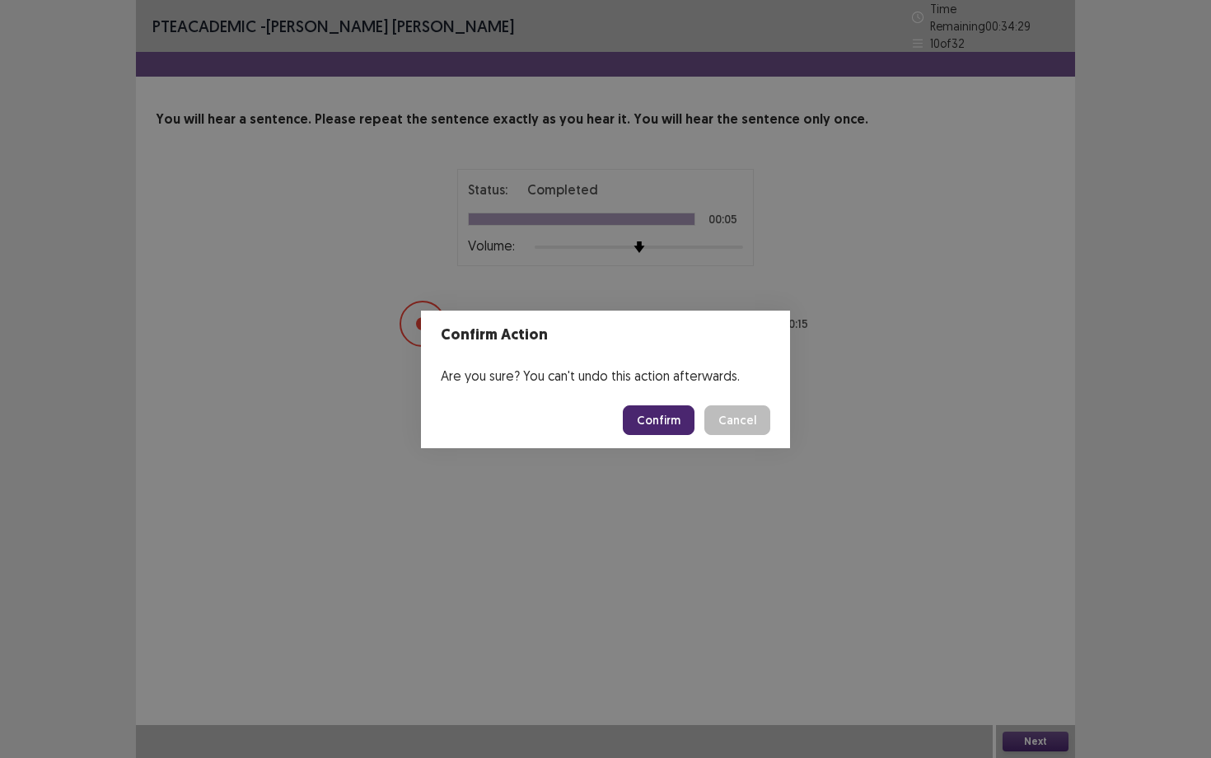
click at [648, 415] on button "Confirm" at bounding box center [659, 420] width 72 height 30
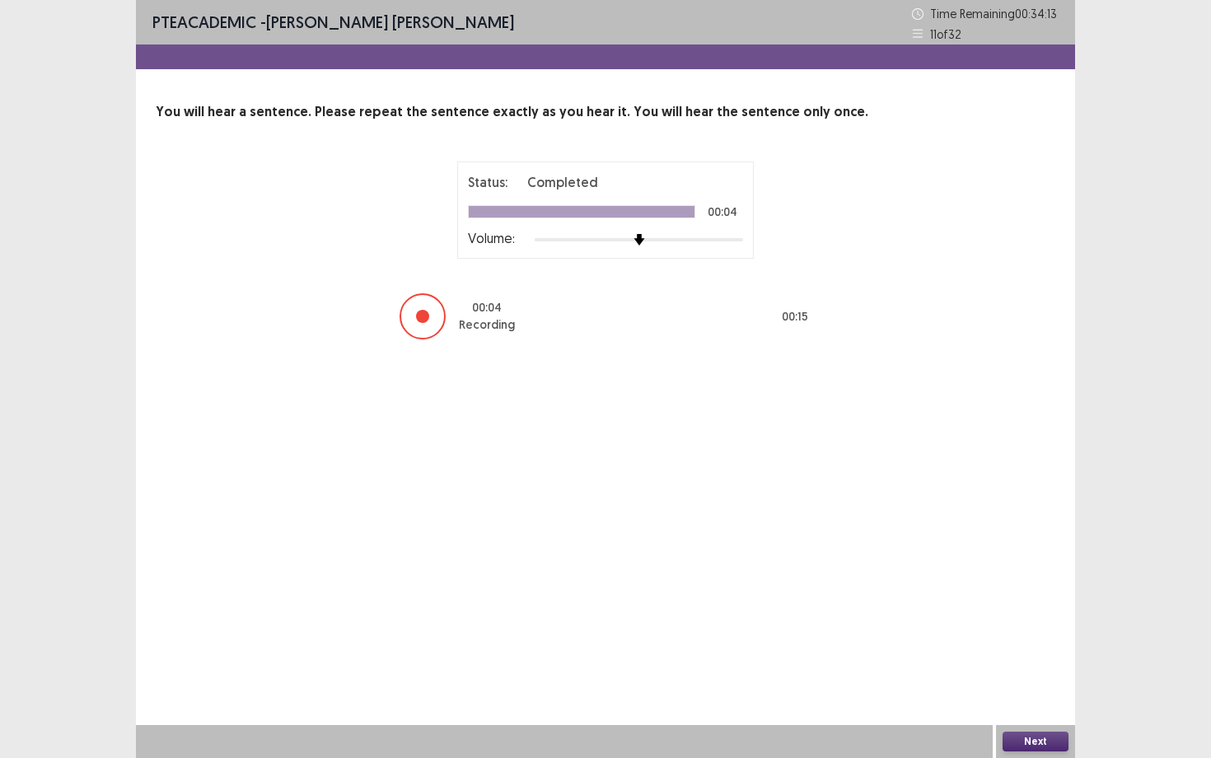
click at [1024, 684] on button "Next" at bounding box center [1035, 741] width 66 height 20
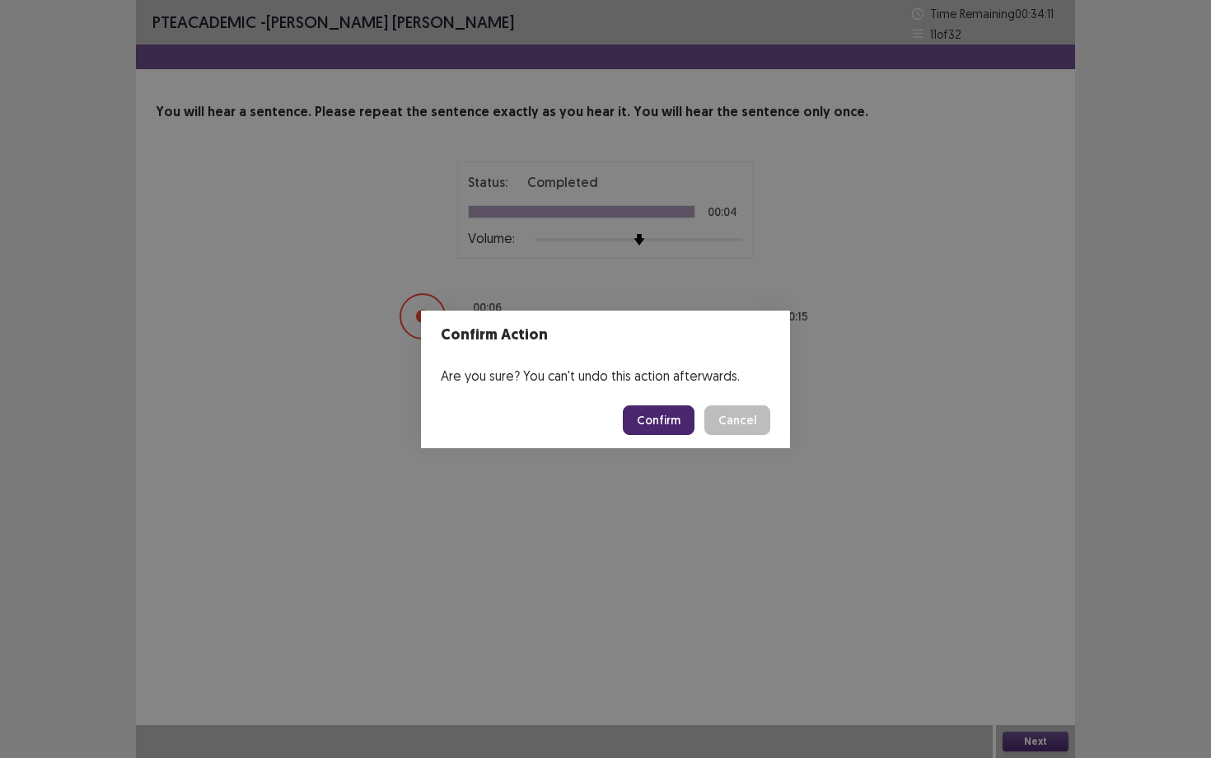
click at [662, 414] on button "Confirm" at bounding box center [659, 420] width 72 height 30
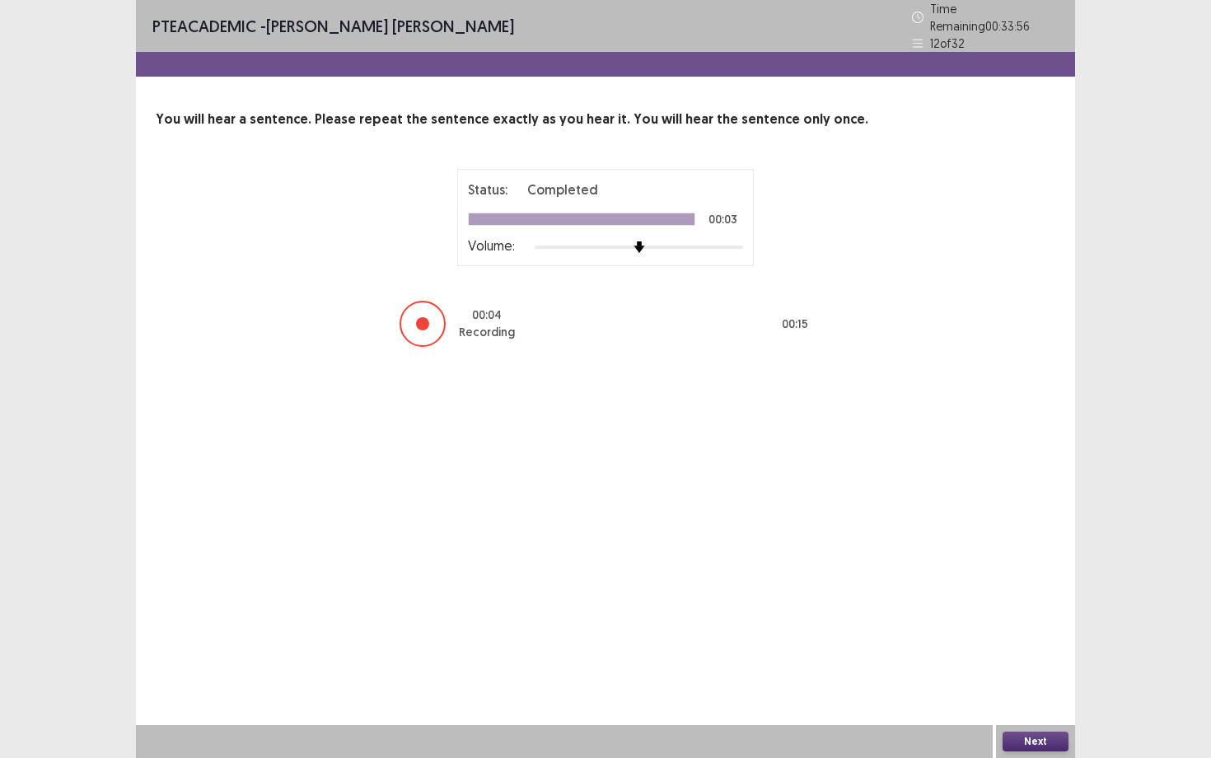
click at [1038, 684] on button "Next" at bounding box center [1035, 741] width 66 height 20
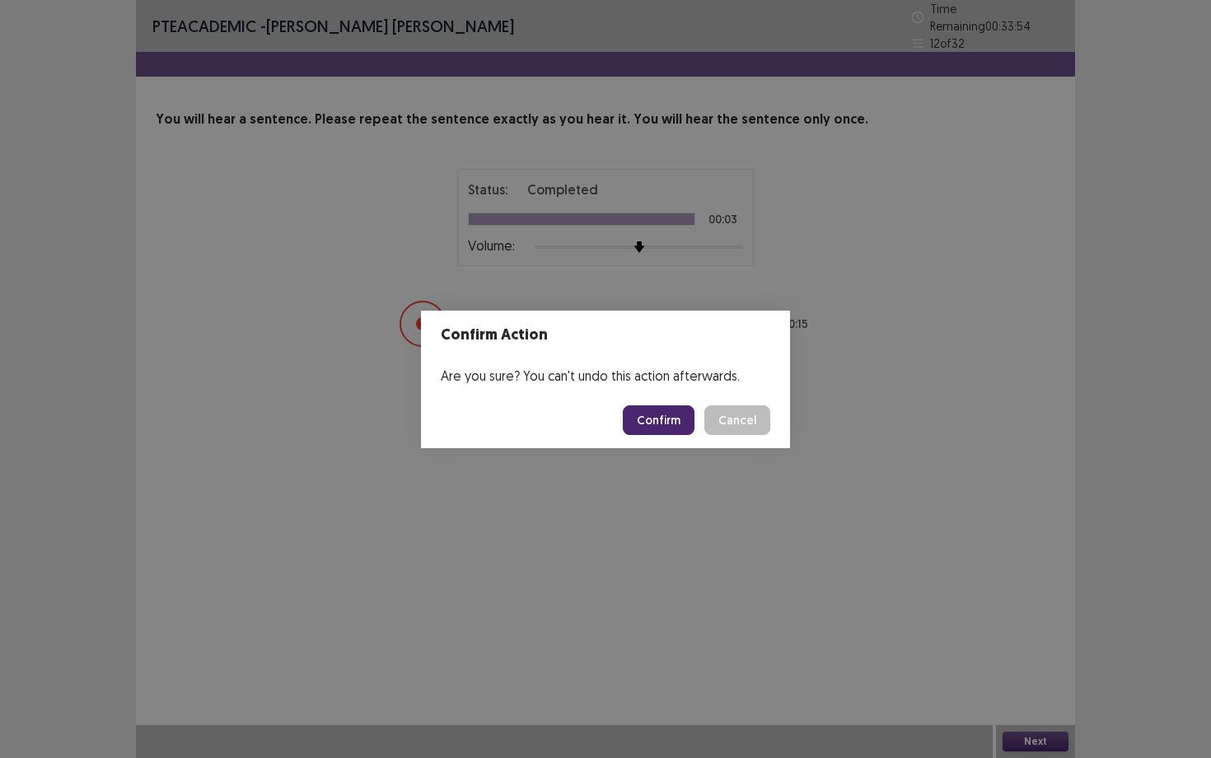
click at [663, 428] on button "Confirm" at bounding box center [659, 420] width 72 height 30
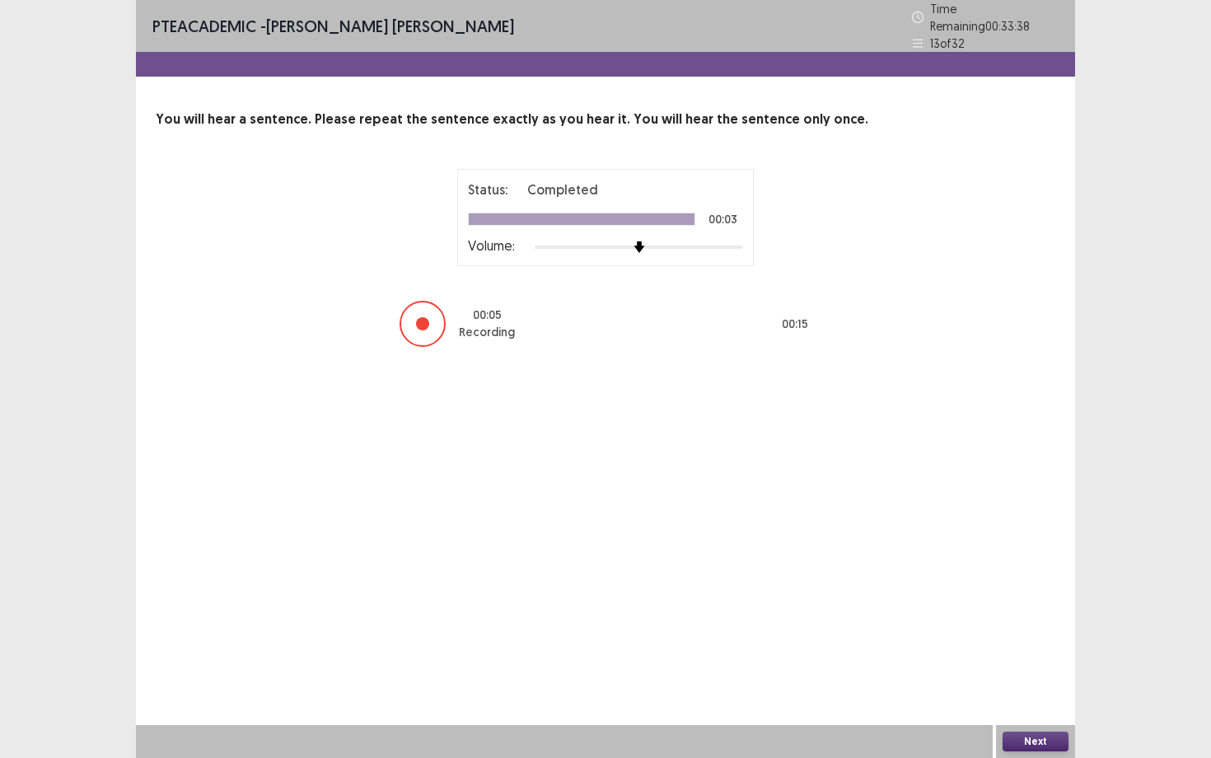
click at [1029, 684] on button "Next" at bounding box center [1035, 741] width 66 height 20
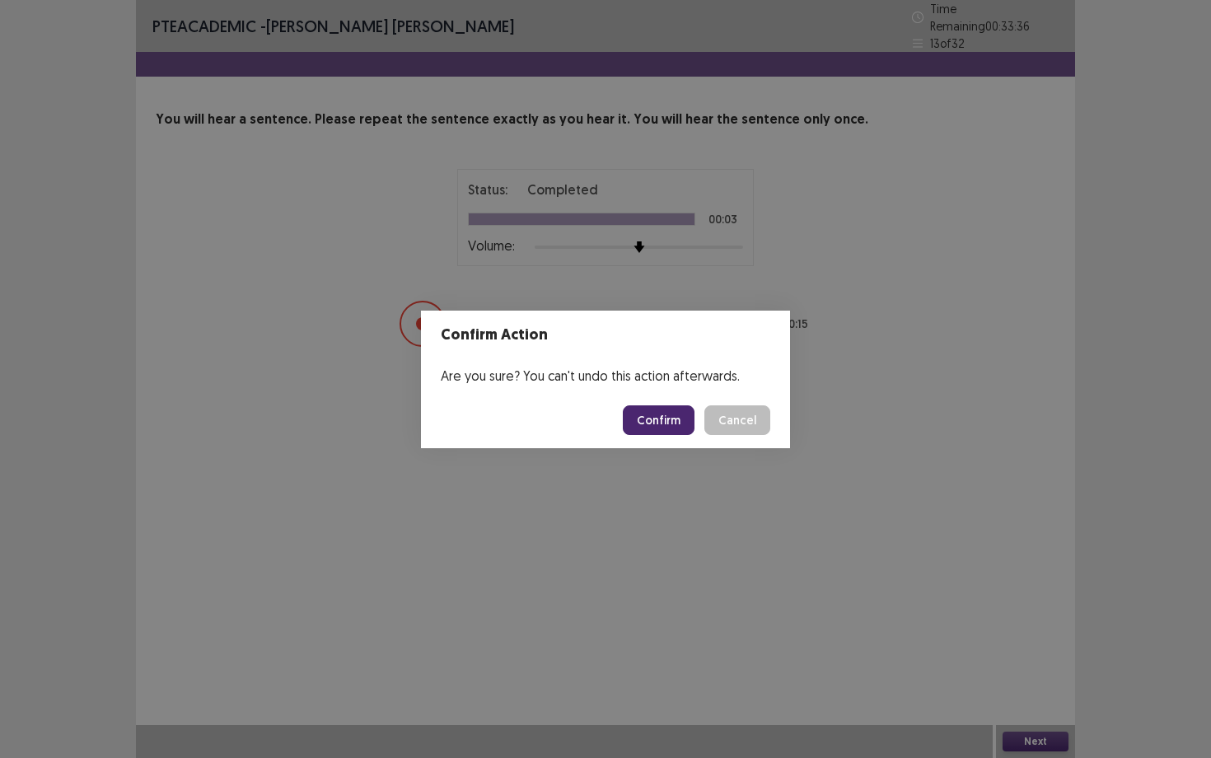
click at [654, 413] on button "Confirm" at bounding box center [659, 420] width 72 height 30
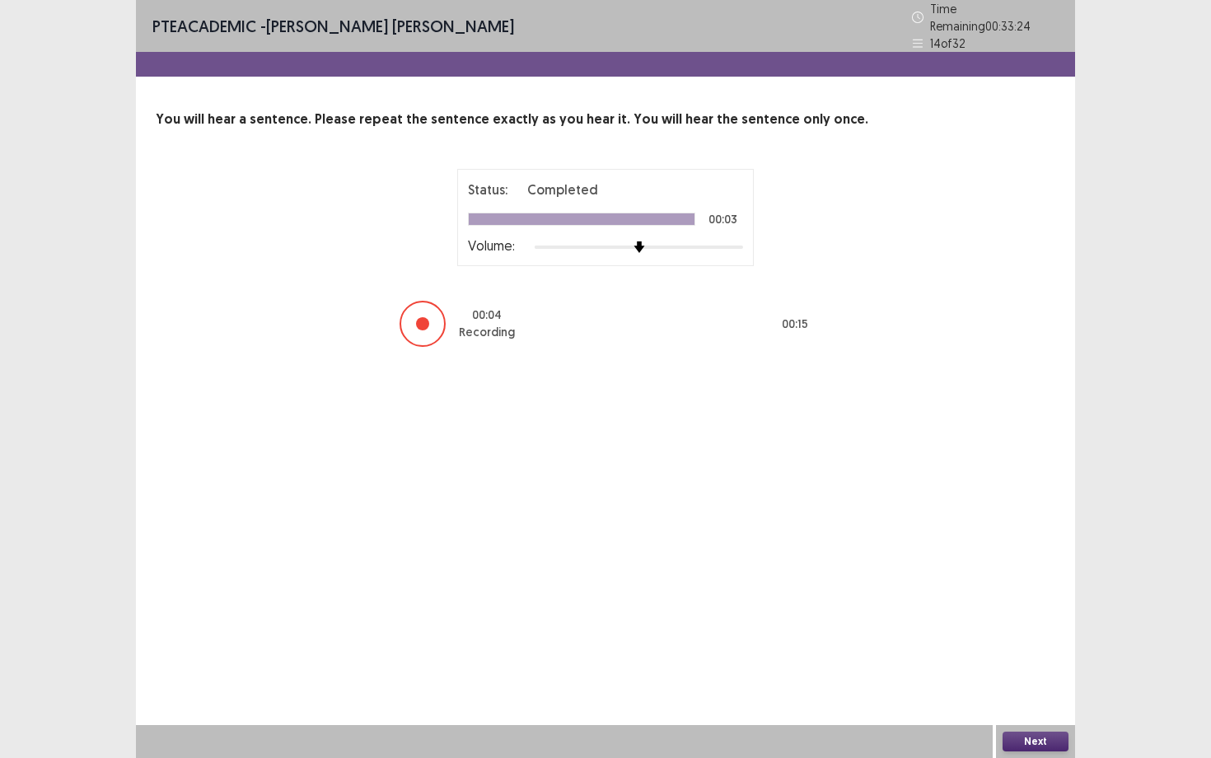
click at [1023, 684] on button "Next" at bounding box center [1035, 741] width 66 height 20
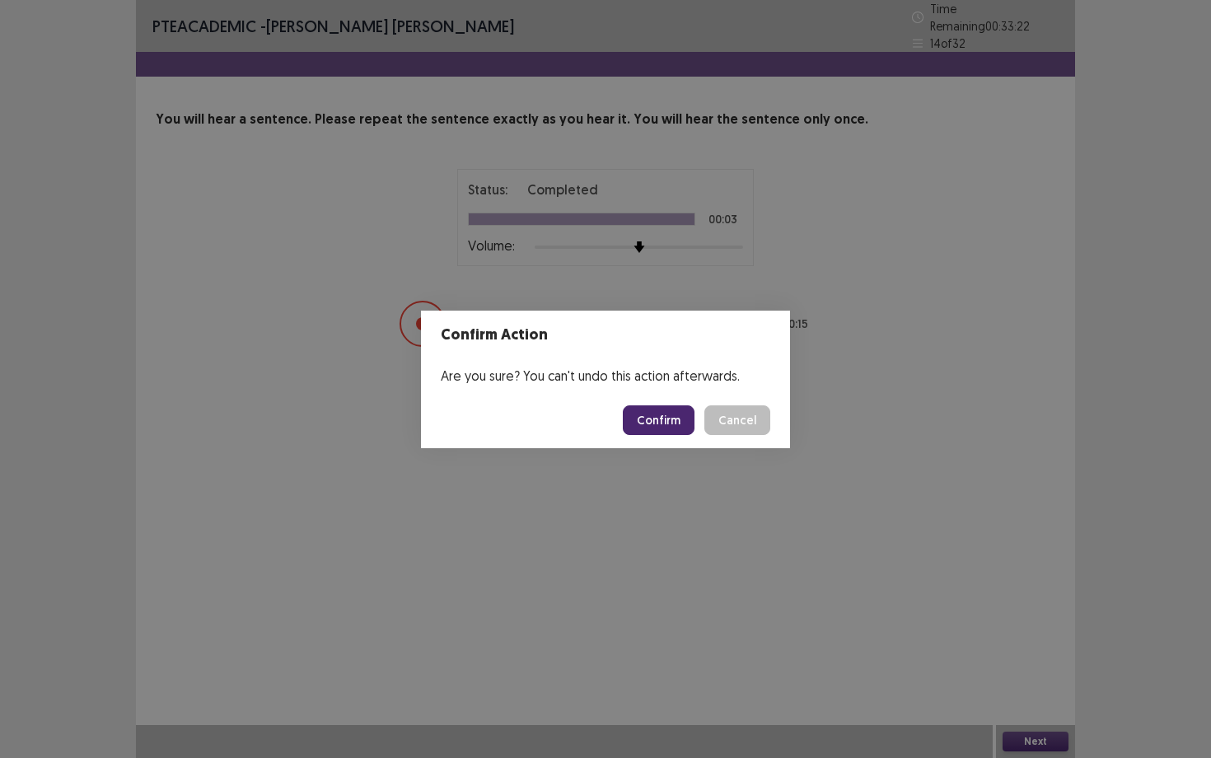
click at [654, 418] on button "Confirm" at bounding box center [659, 420] width 72 height 30
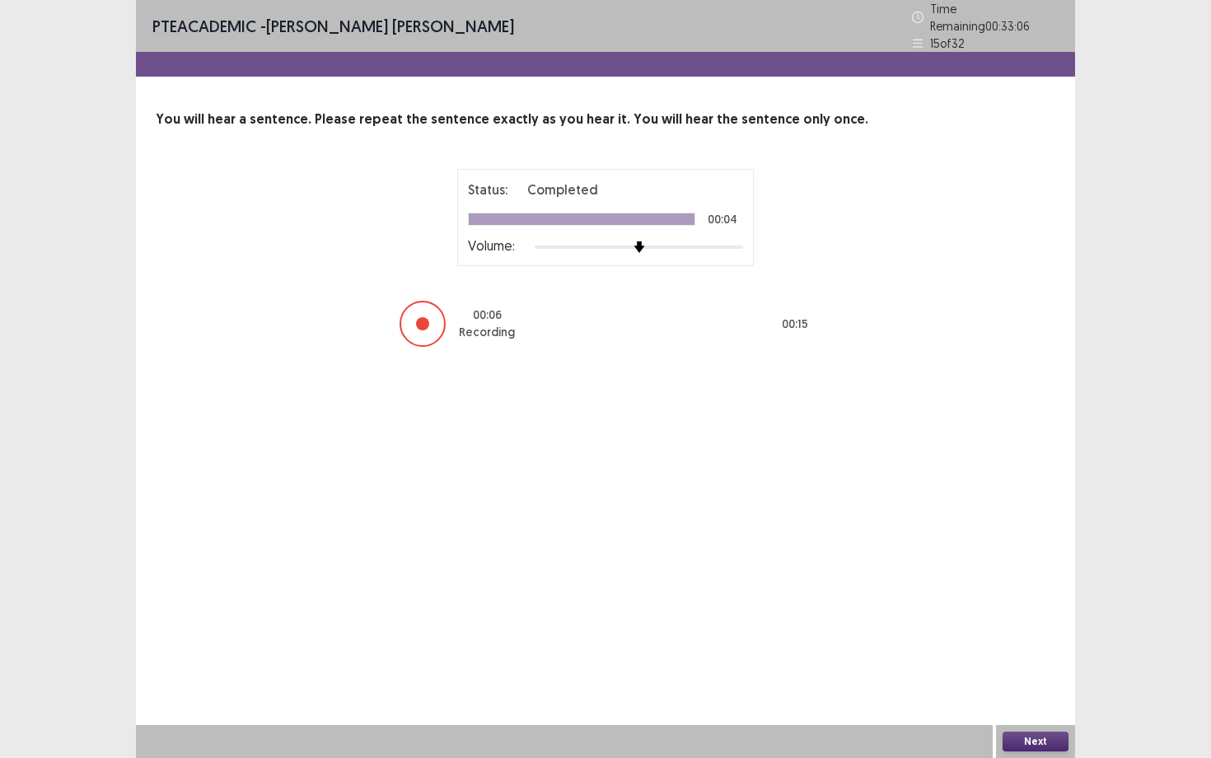
click at [1037, 684] on button "Next" at bounding box center [1035, 741] width 66 height 20
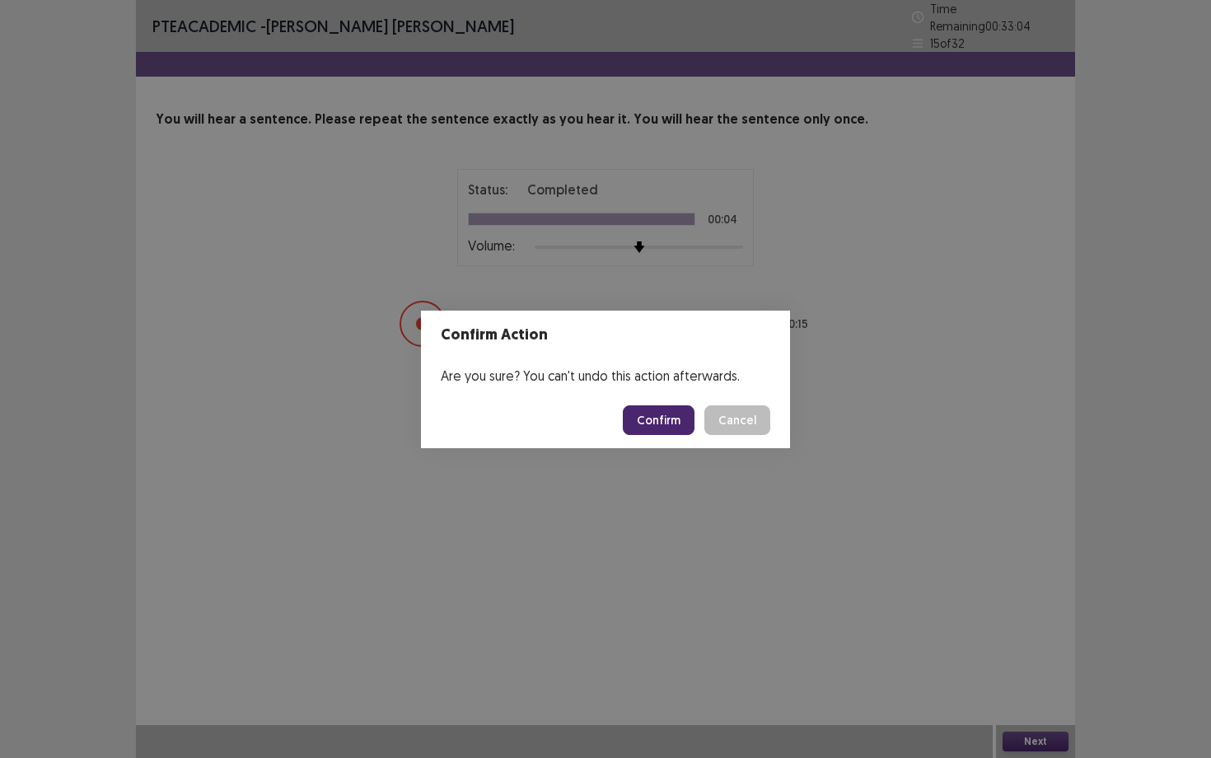
click at [669, 415] on button "Confirm" at bounding box center [659, 420] width 72 height 30
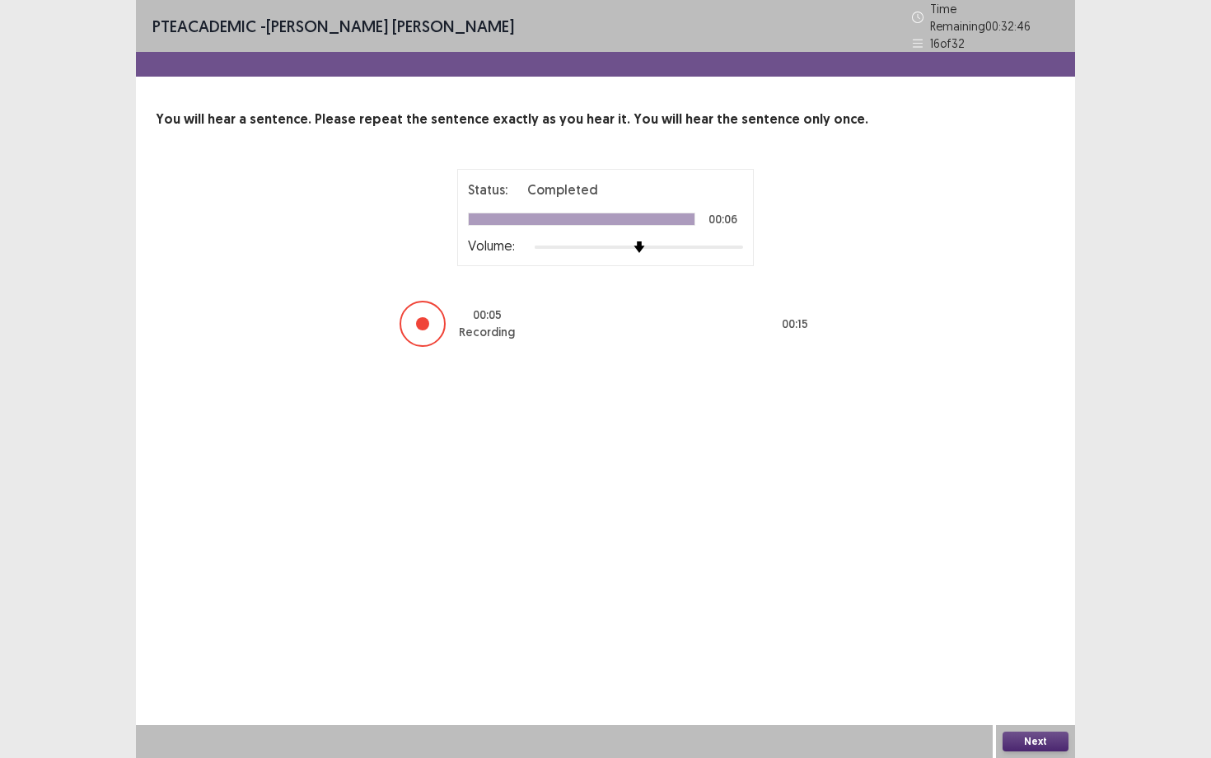
click at [1041, 684] on button "Next" at bounding box center [1035, 741] width 66 height 20
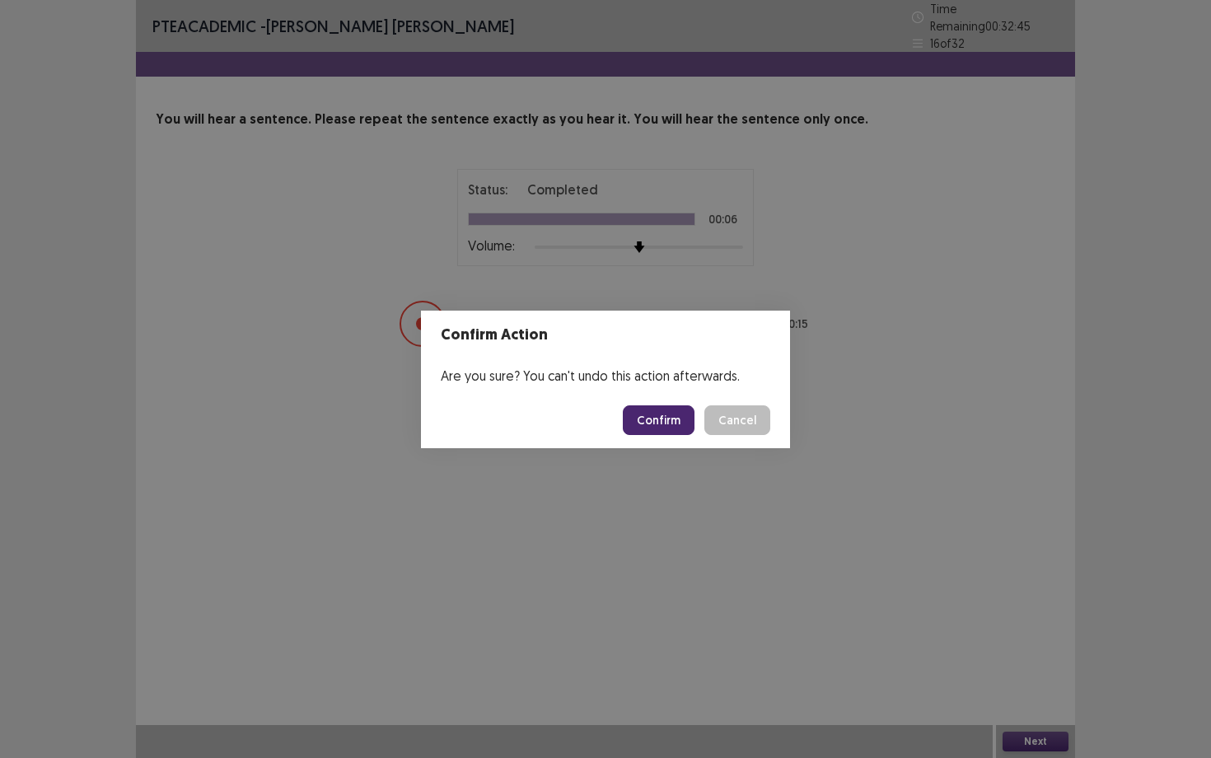
click at [681, 418] on button "Confirm" at bounding box center [659, 420] width 72 height 30
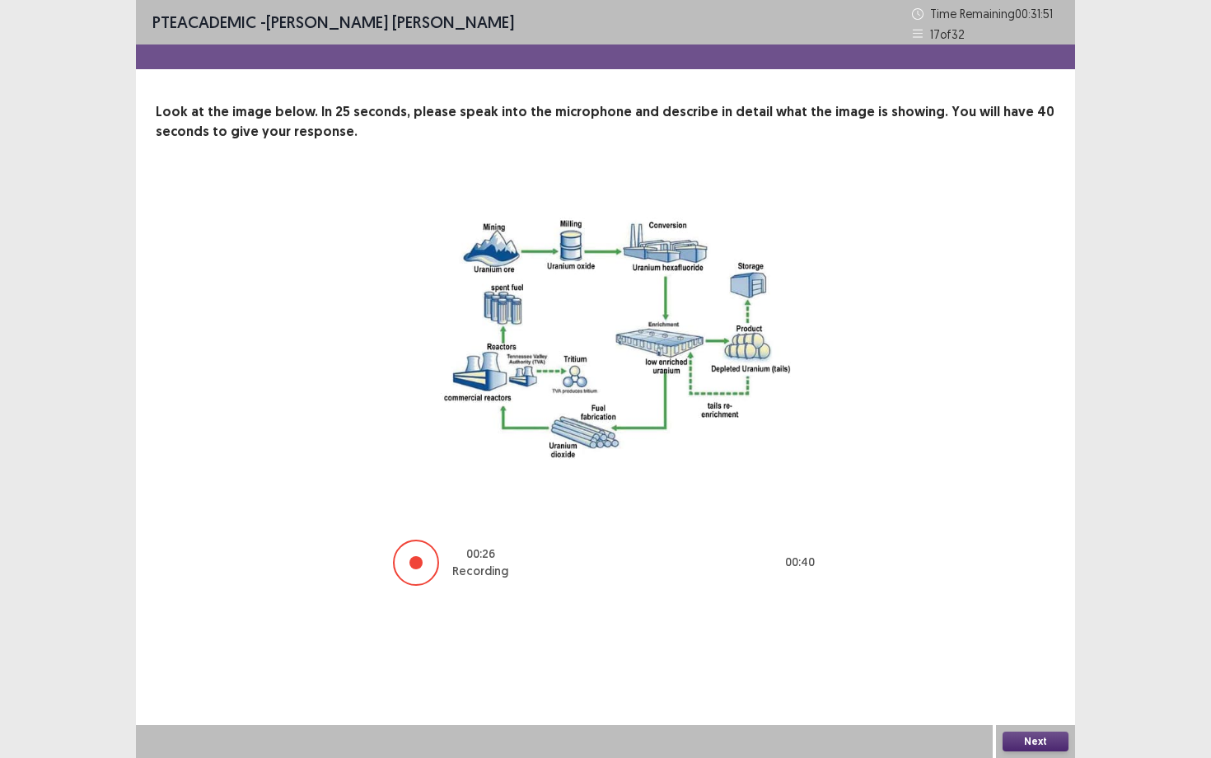
click at [1035, 684] on button "Next" at bounding box center [1035, 741] width 66 height 20
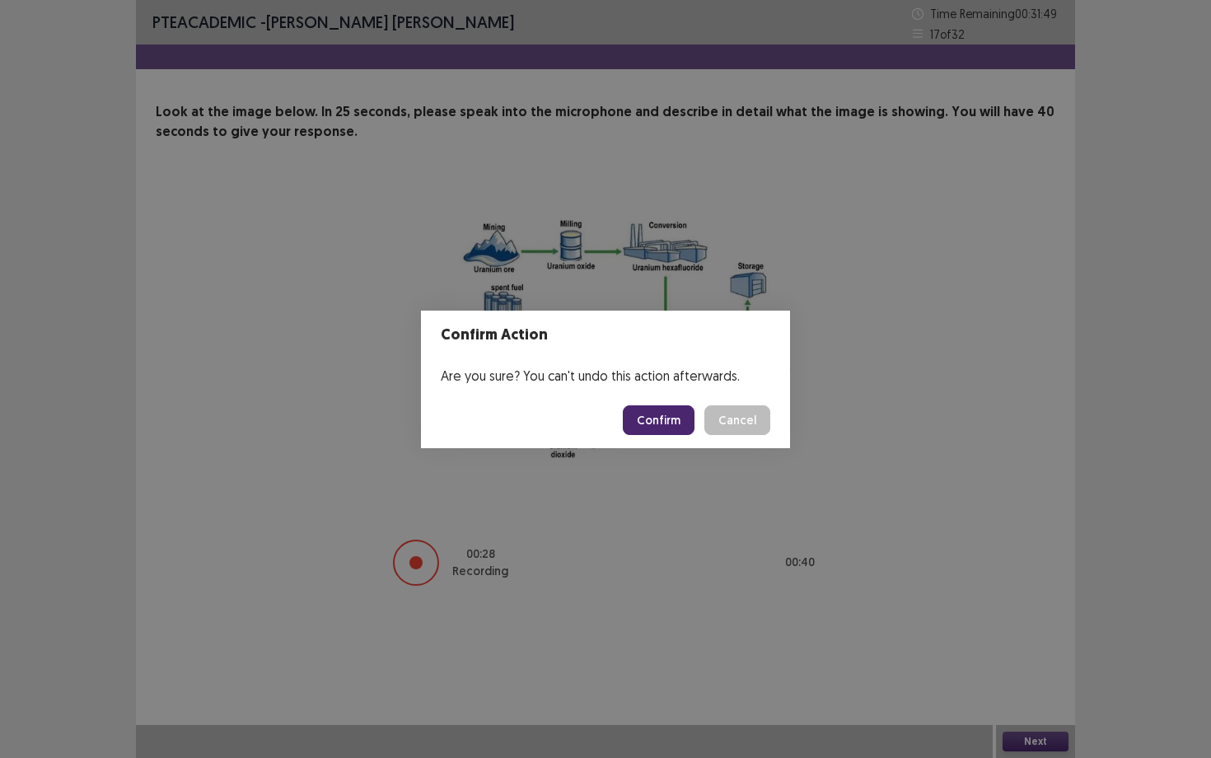
click at [653, 410] on button "Confirm" at bounding box center [659, 420] width 72 height 30
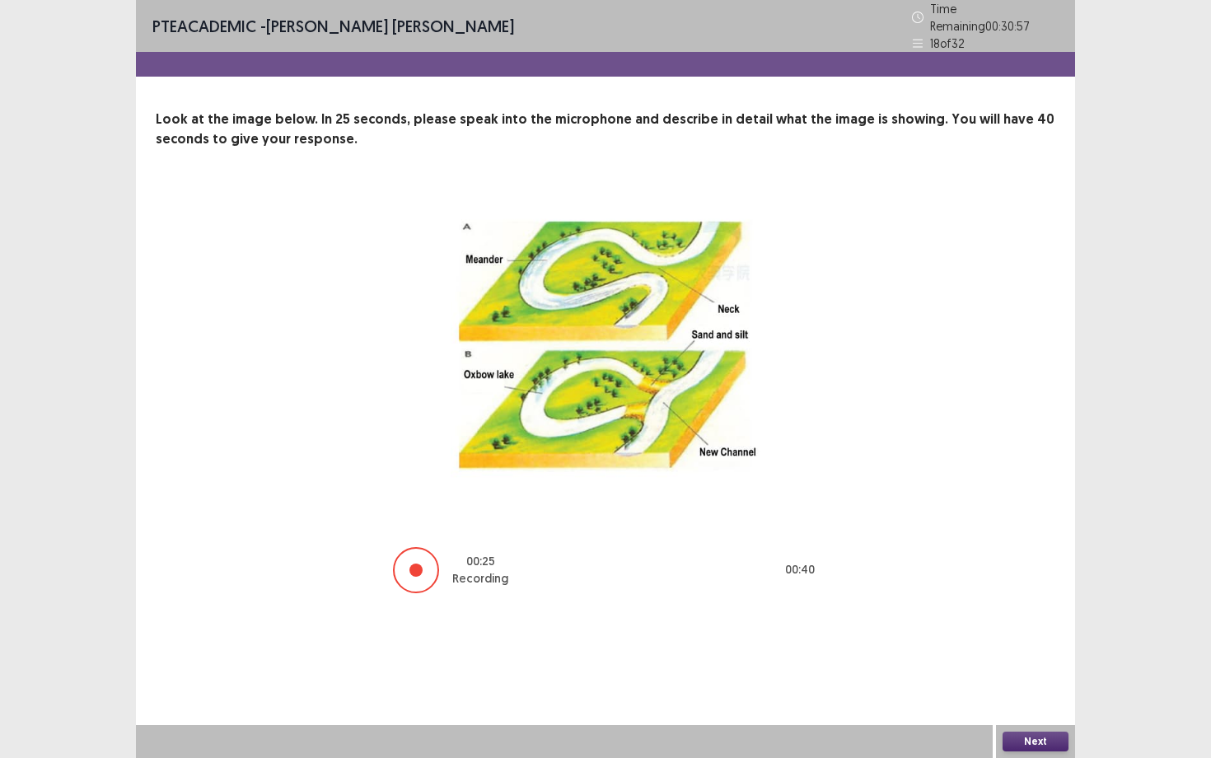
click at [1010, 684] on button "Next" at bounding box center [1035, 741] width 66 height 20
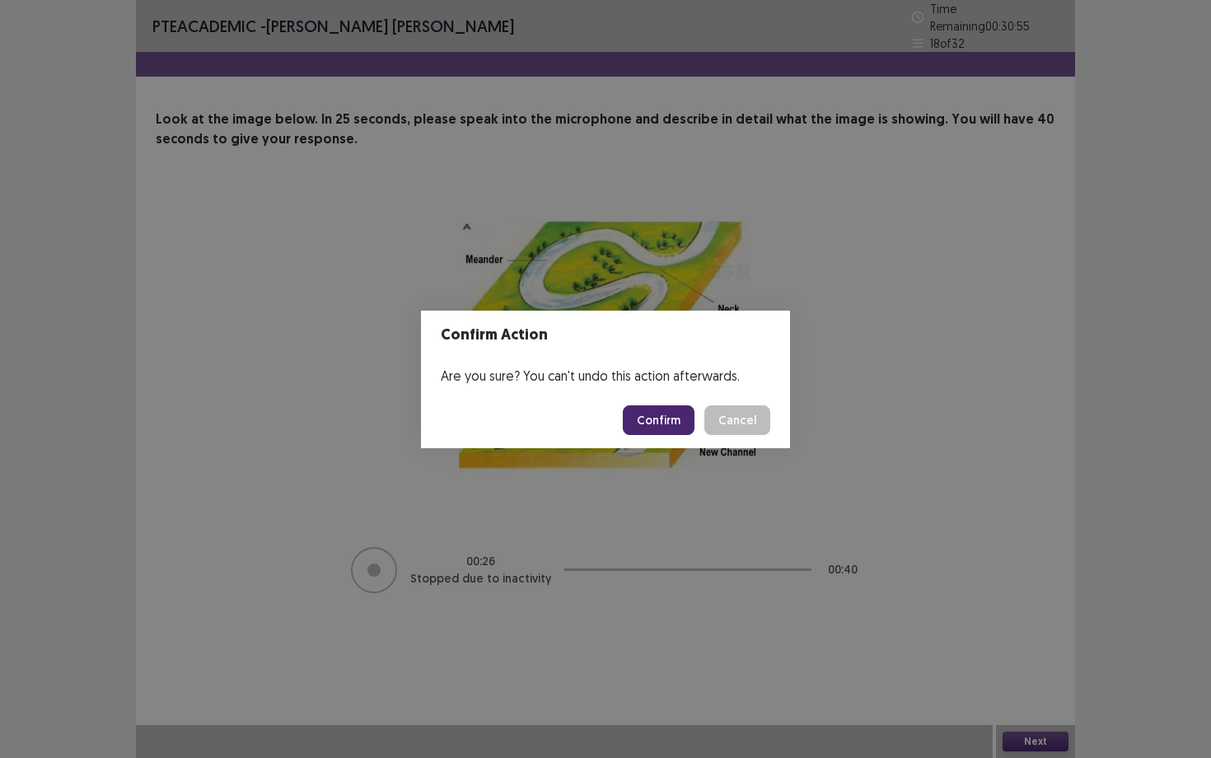
click at [665, 421] on button "Confirm" at bounding box center [659, 420] width 72 height 30
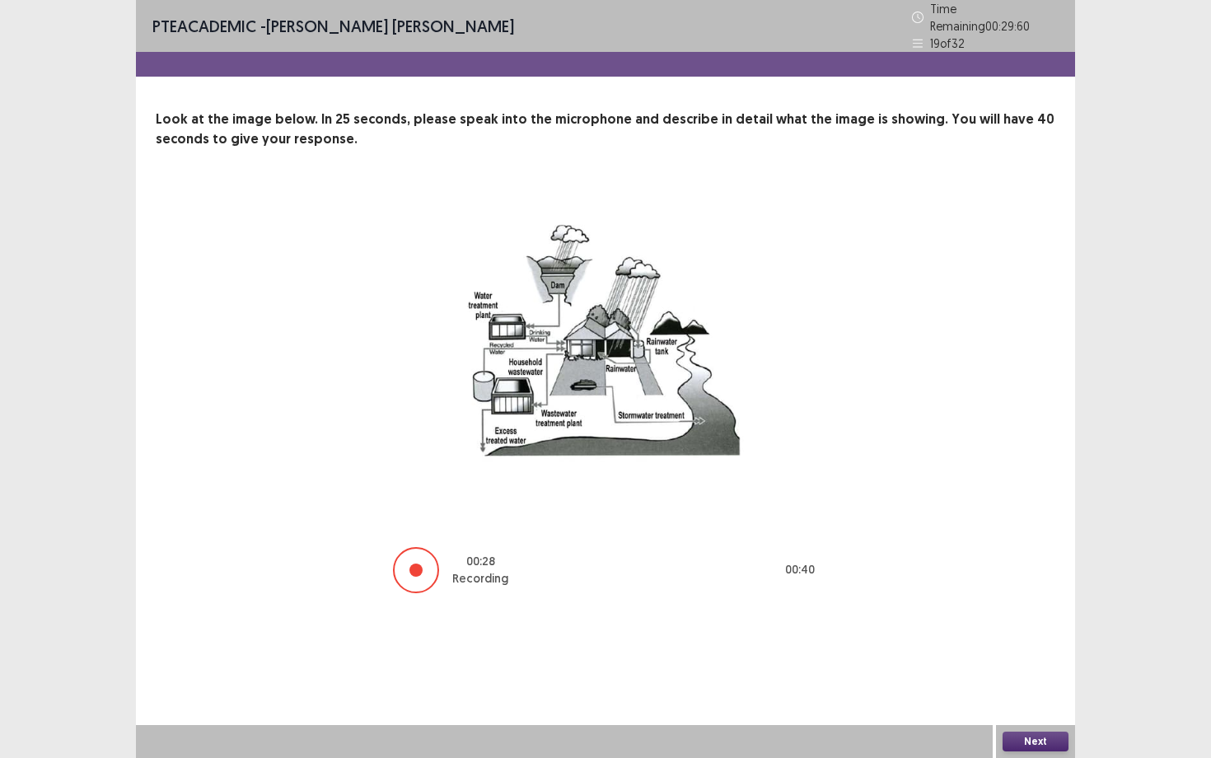
click at [1051, 684] on button "Next" at bounding box center [1035, 741] width 66 height 20
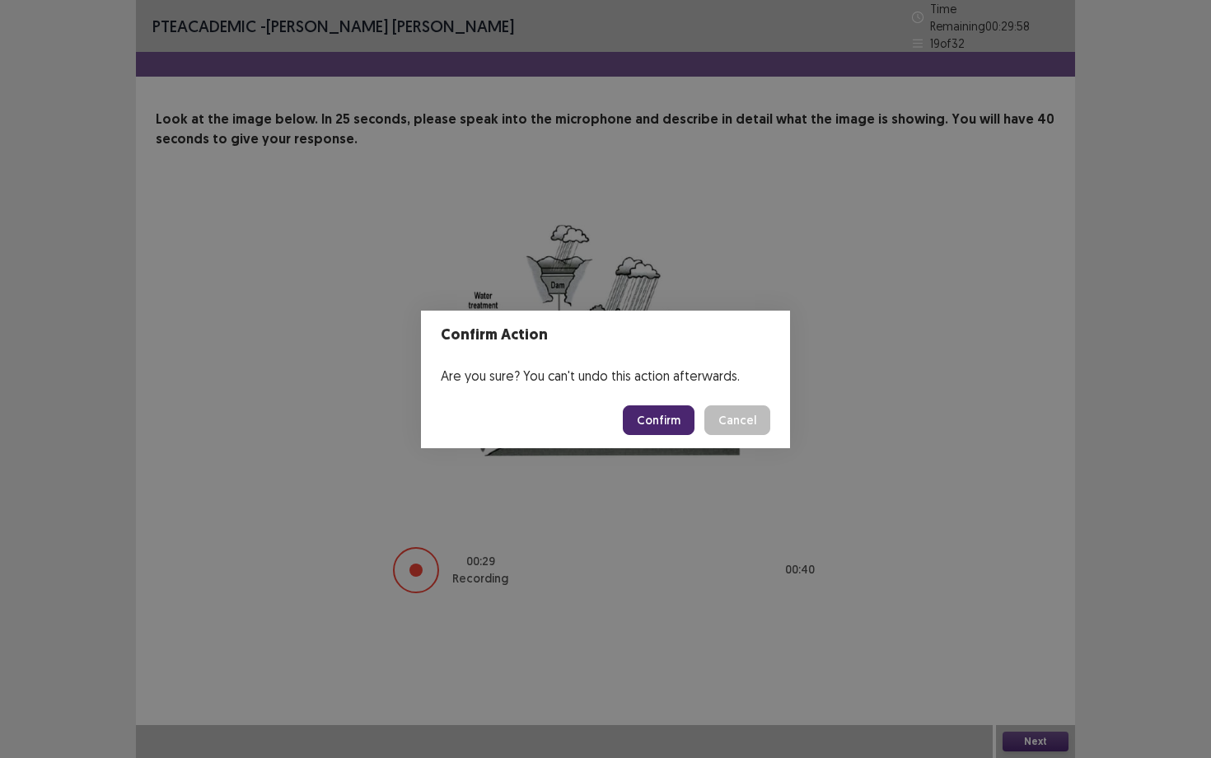
click at [659, 411] on button "Confirm" at bounding box center [659, 420] width 72 height 30
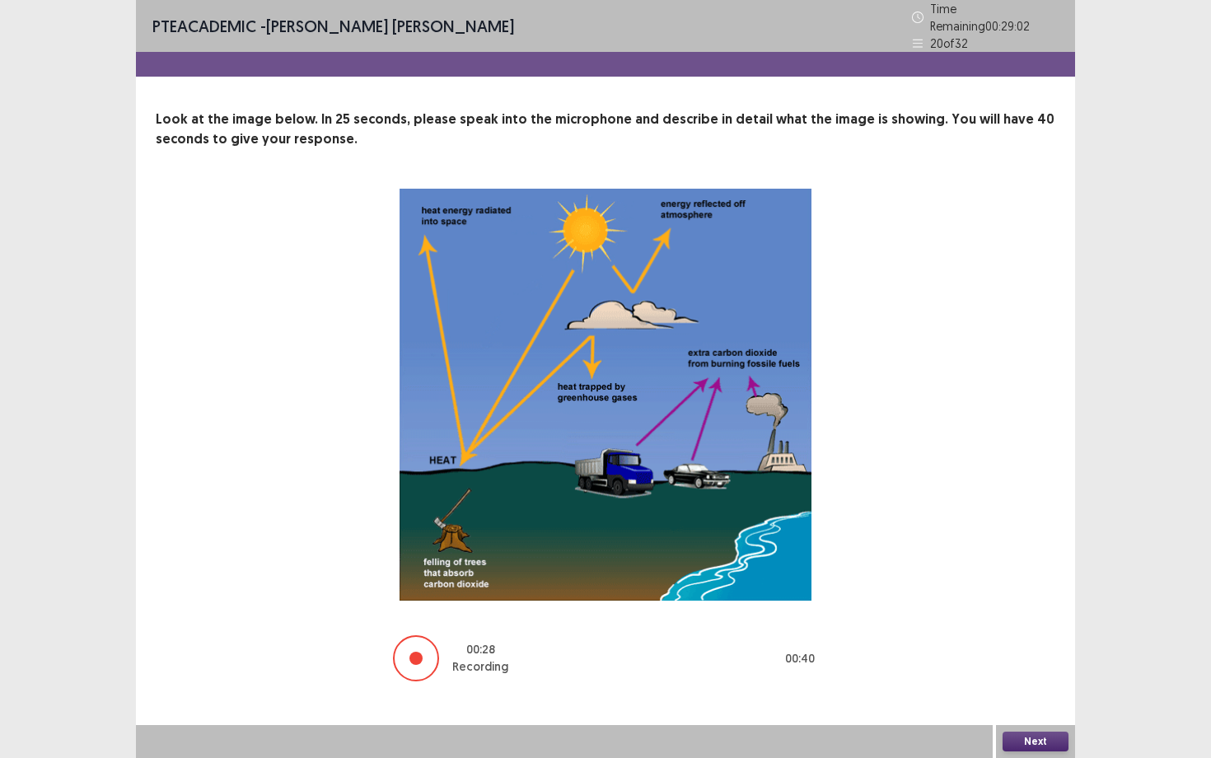
click at [1016, 684] on button "Next" at bounding box center [1035, 741] width 66 height 20
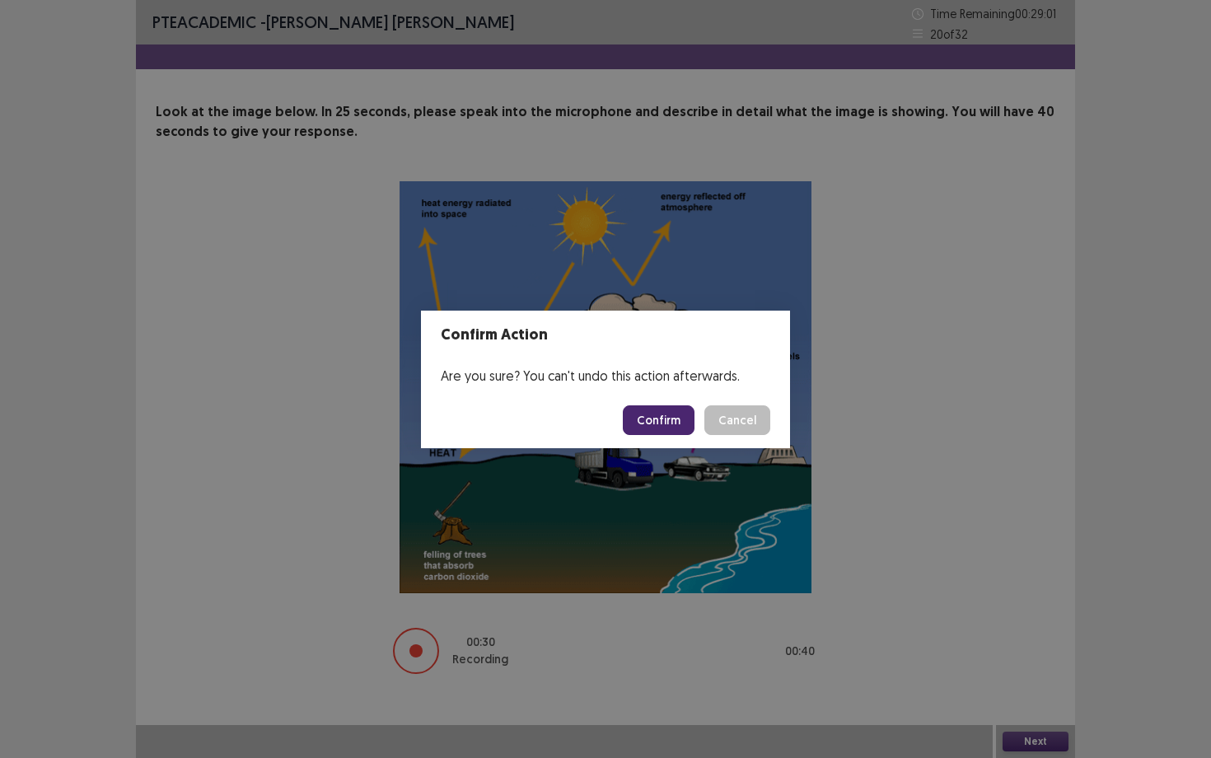
click at [661, 422] on button "Confirm" at bounding box center [659, 420] width 72 height 30
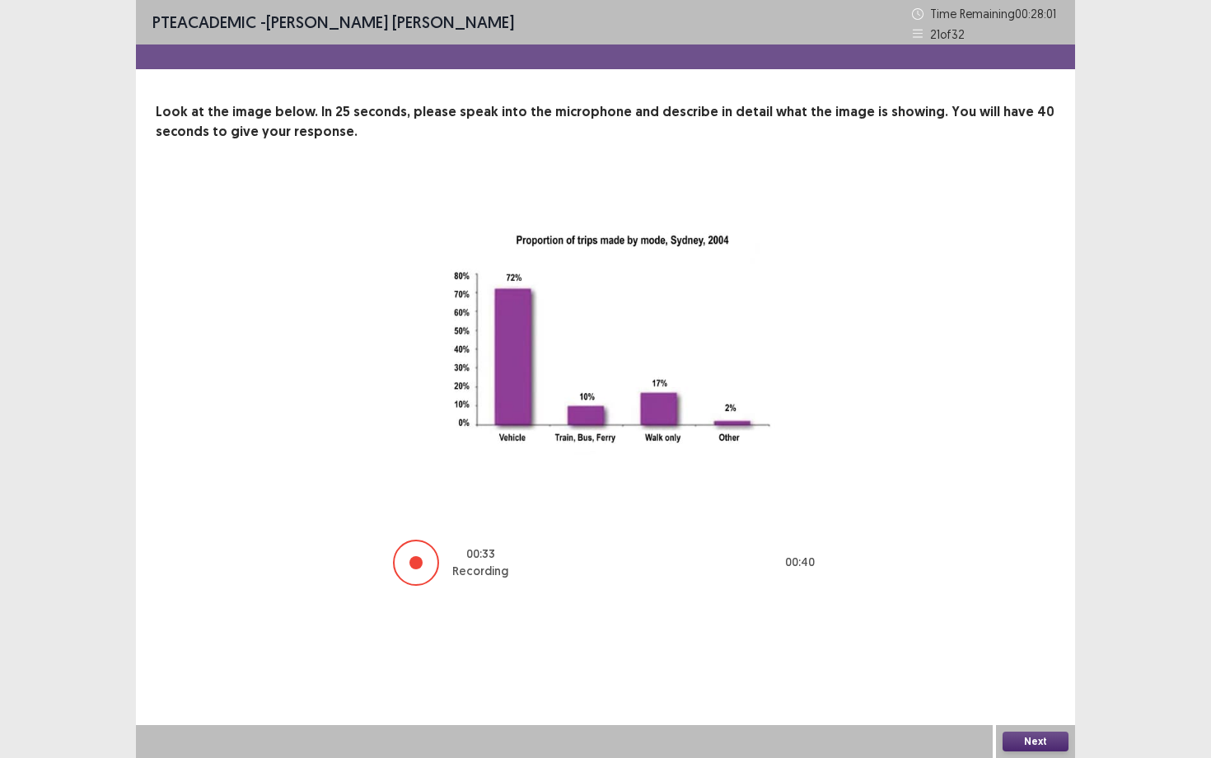
click at [1009, 684] on button "Next" at bounding box center [1035, 741] width 66 height 20
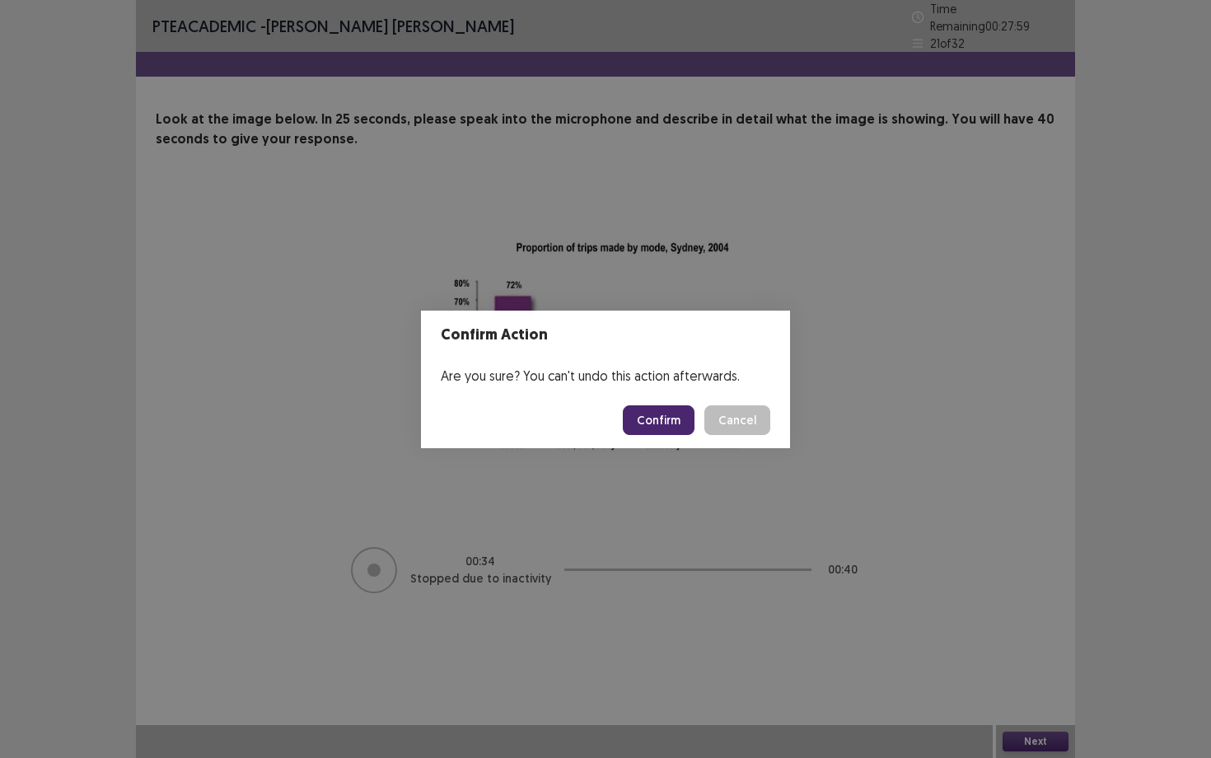
click at [664, 422] on button "Confirm" at bounding box center [659, 420] width 72 height 30
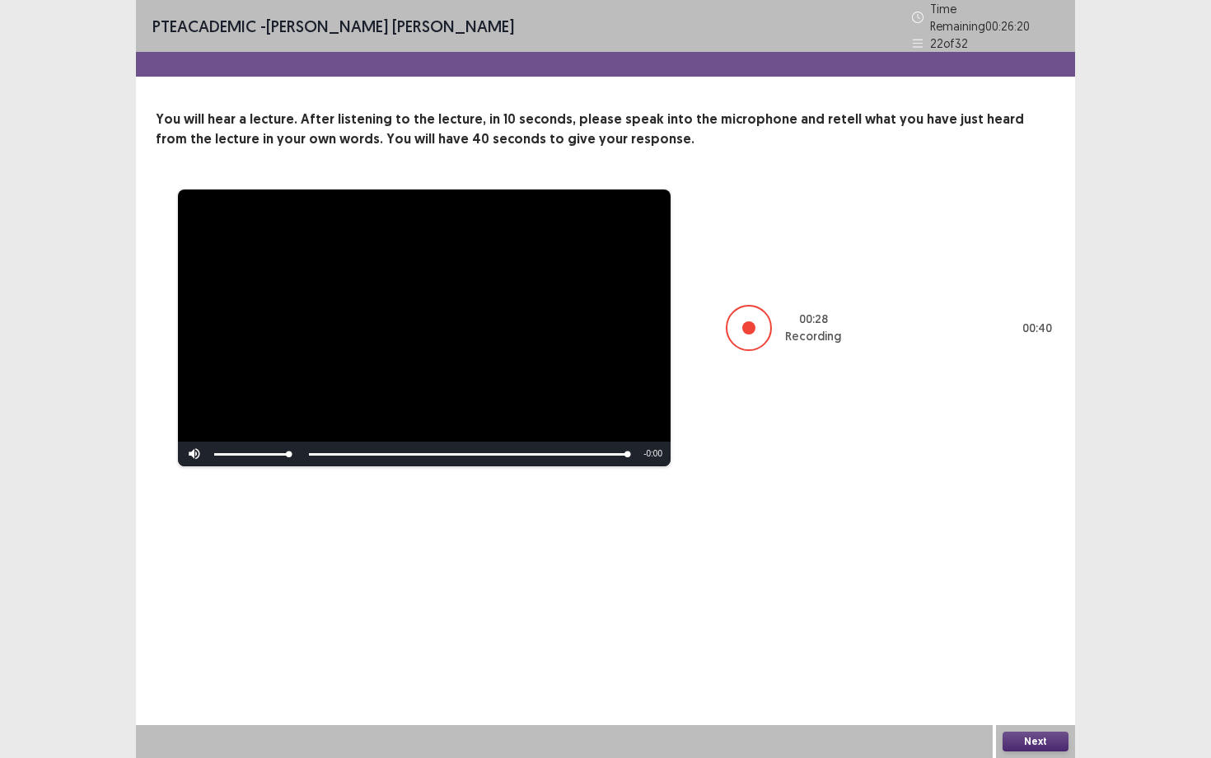
click at [1019, 684] on button "Next" at bounding box center [1035, 741] width 66 height 20
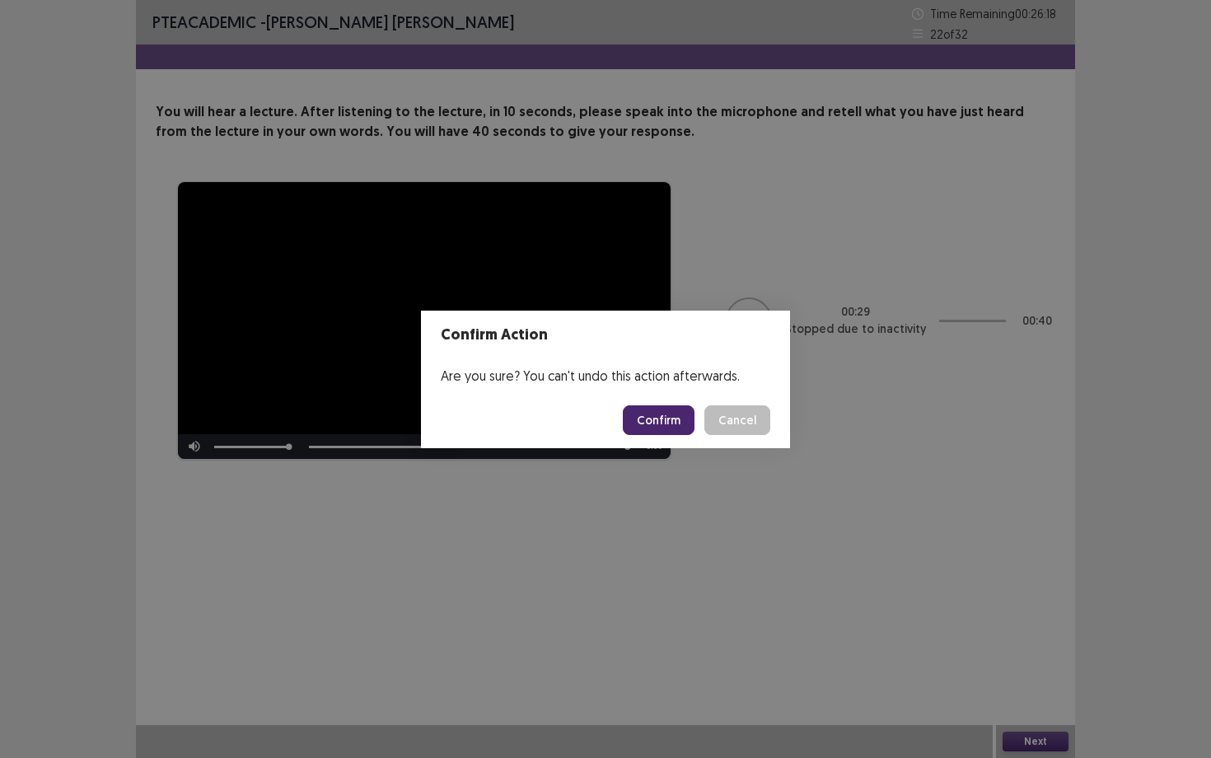
click at [659, 425] on button "Confirm" at bounding box center [659, 420] width 72 height 30
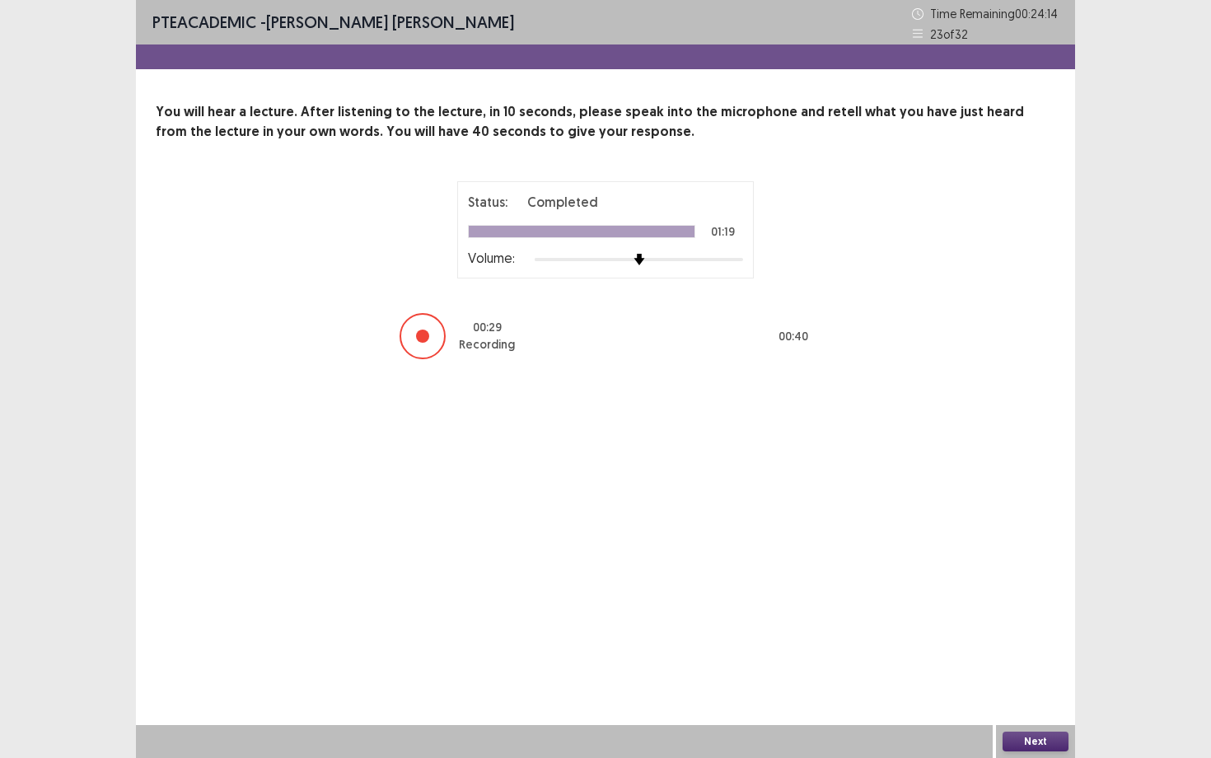
click at [1024, 684] on button "Next" at bounding box center [1035, 741] width 66 height 20
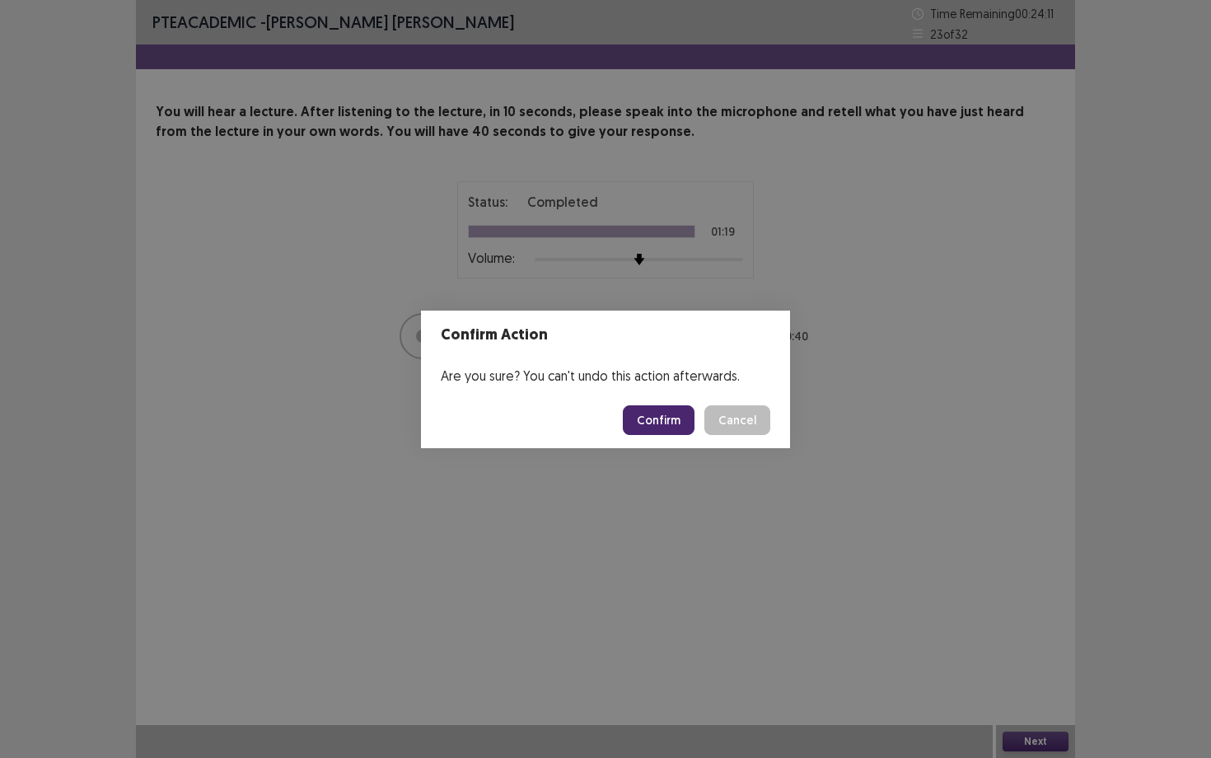
click at [667, 414] on button "Confirm" at bounding box center [659, 420] width 72 height 30
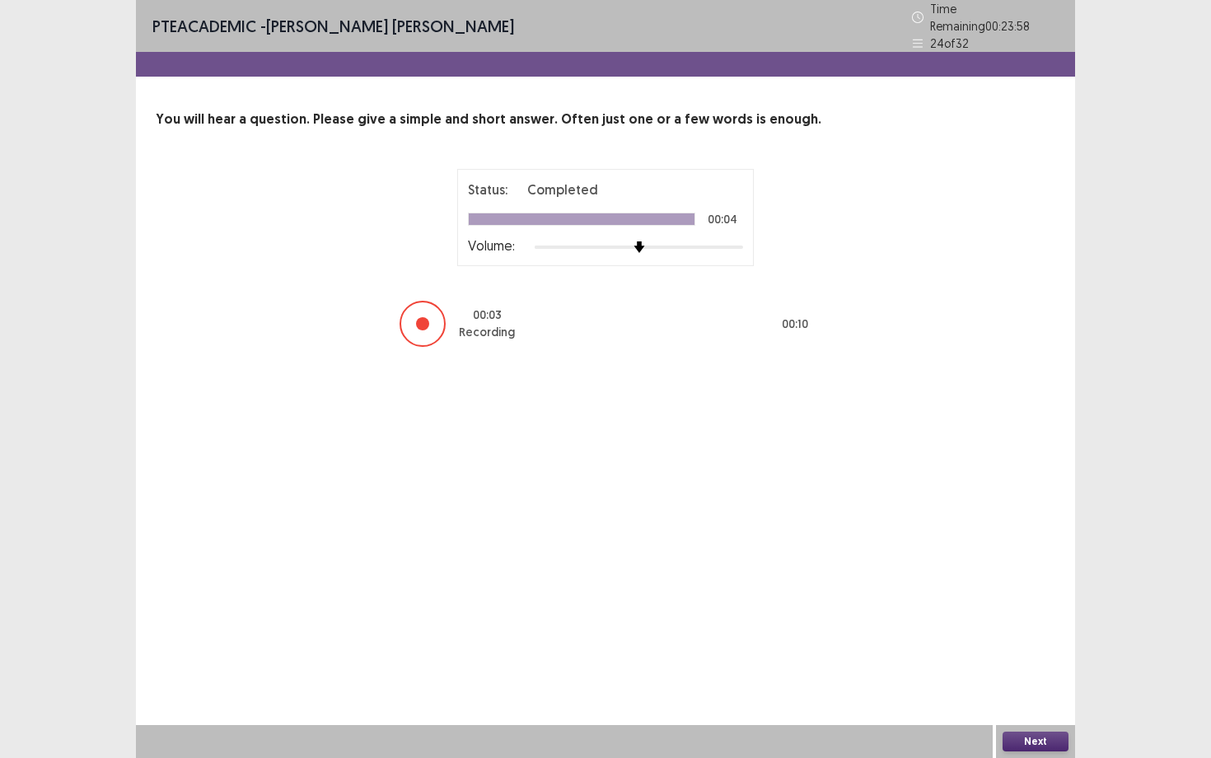
click at [1040, 684] on button "Next" at bounding box center [1035, 741] width 66 height 20
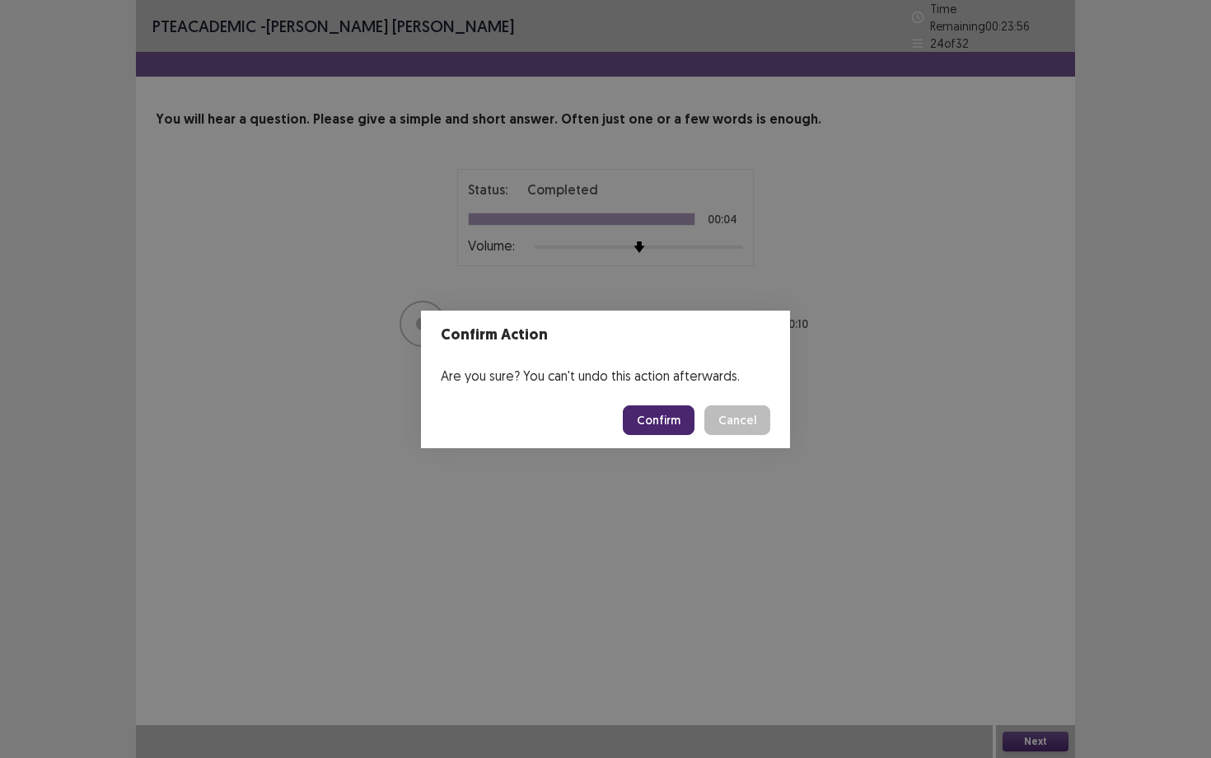
click at [646, 422] on button "Confirm" at bounding box center [659, 420] width 72 height 30
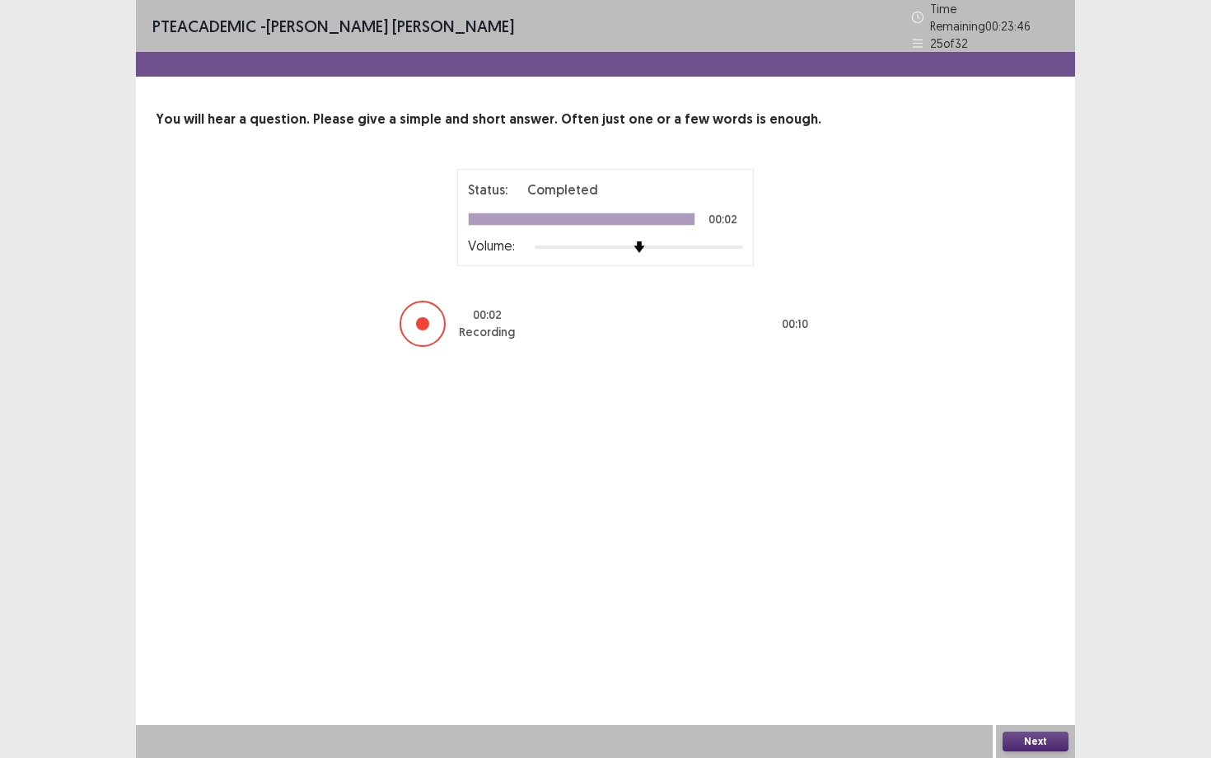
click at [1047, 684] on button "Next" at bounding box center [1035, 741] width 66 height 20
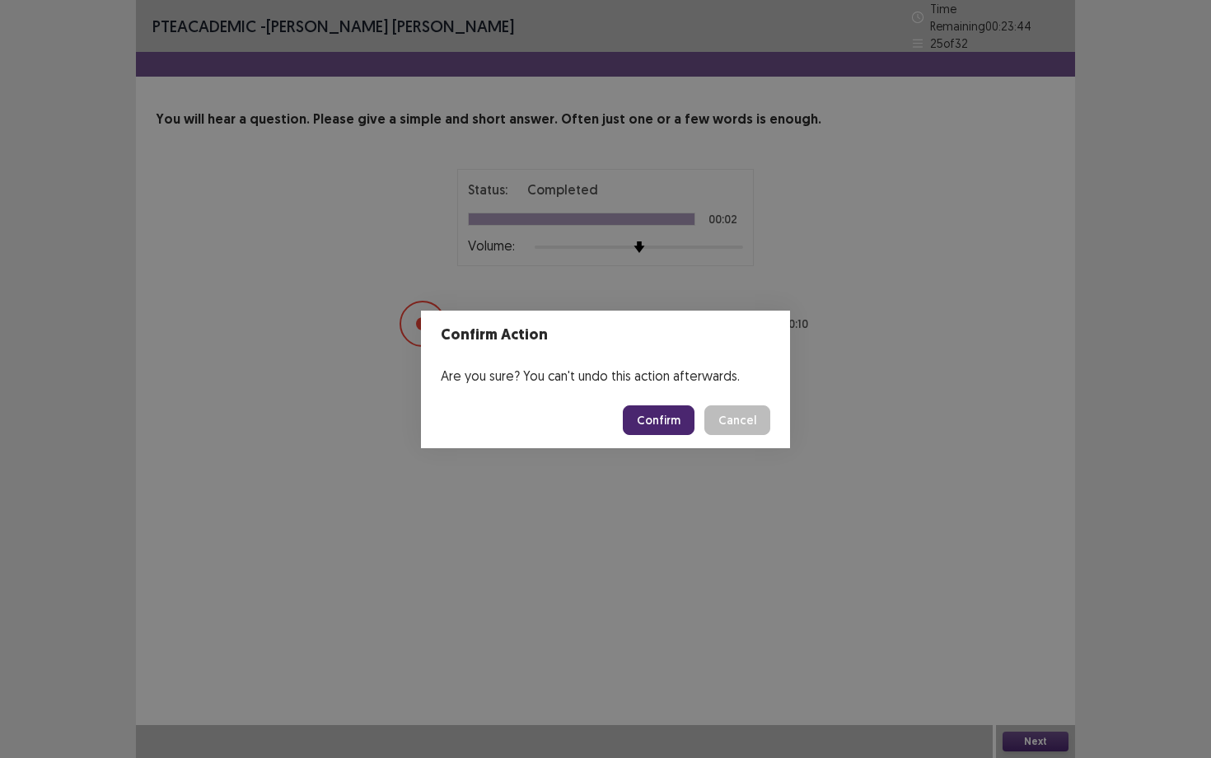
click at [651, 420] on button "Confirm" at bounding box center [659, 420] width 72 height 30
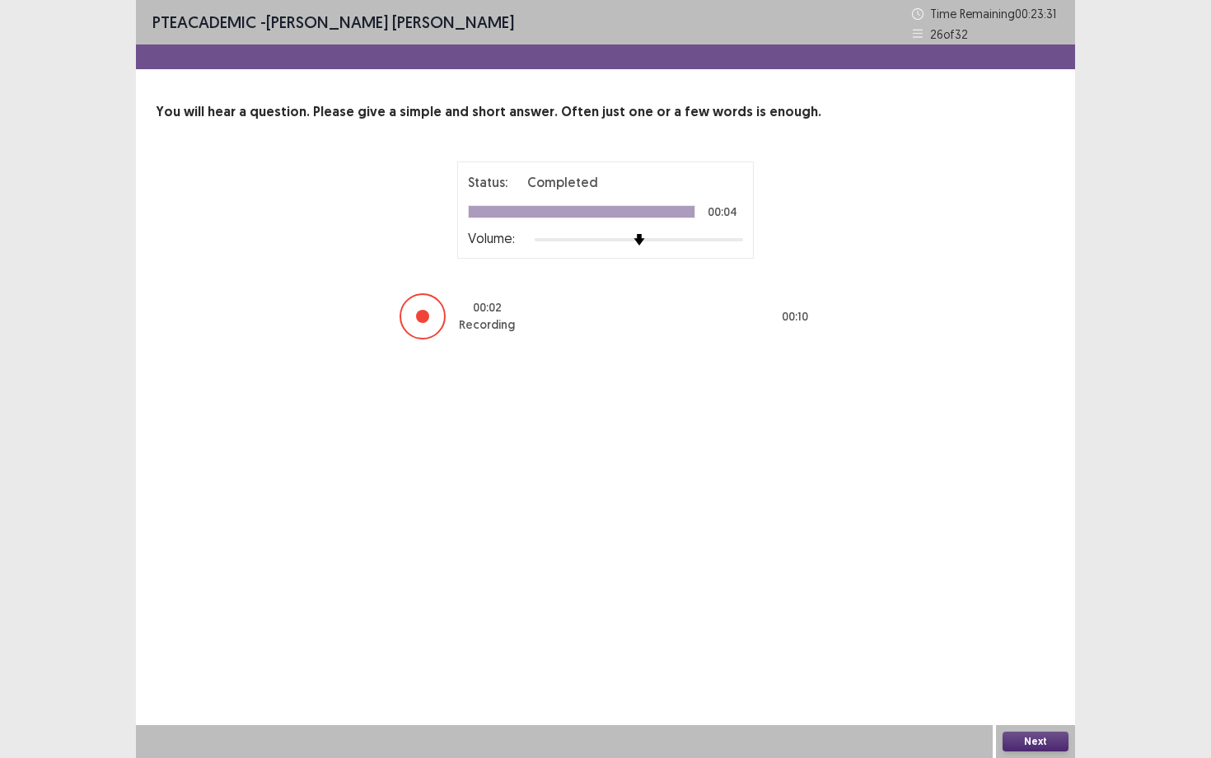
click at [1029, 684] on button "Next" at bounding box center [1035, 741] width 66 height 20
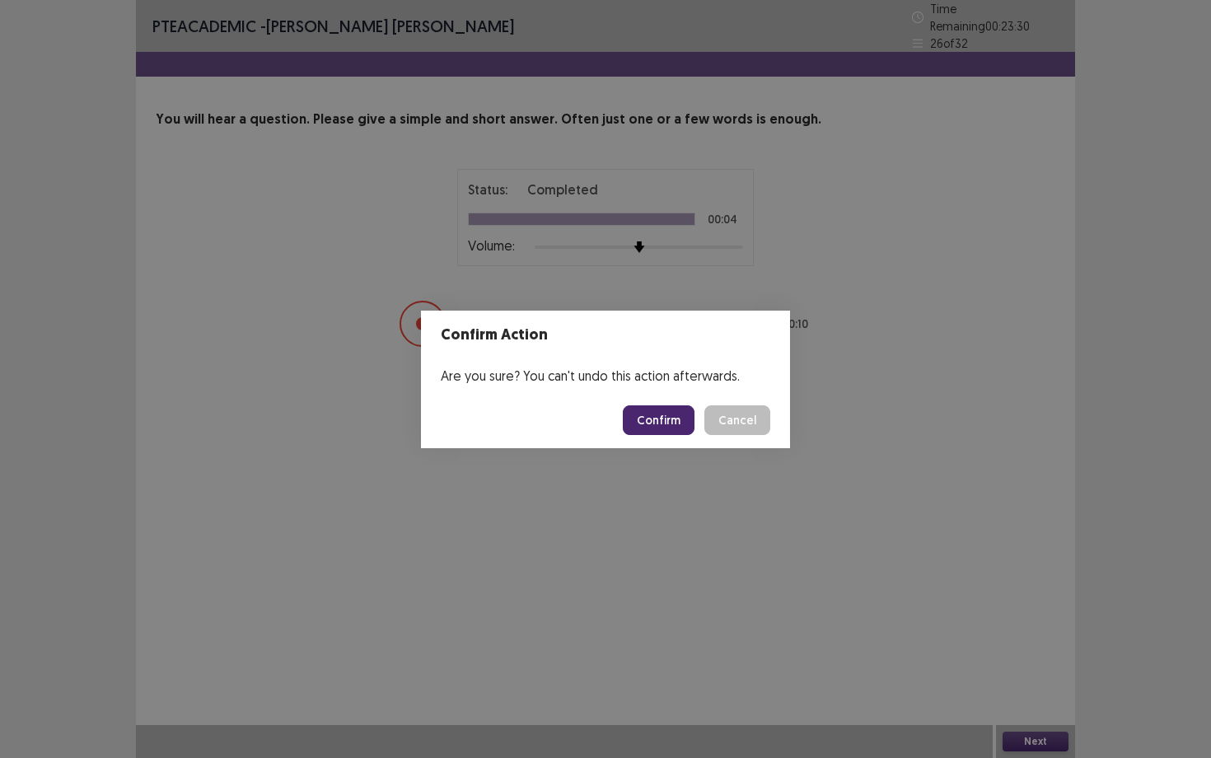
click at [649, 418] on button "Confirm" at bounding box center [659, 420] width 72 height 30
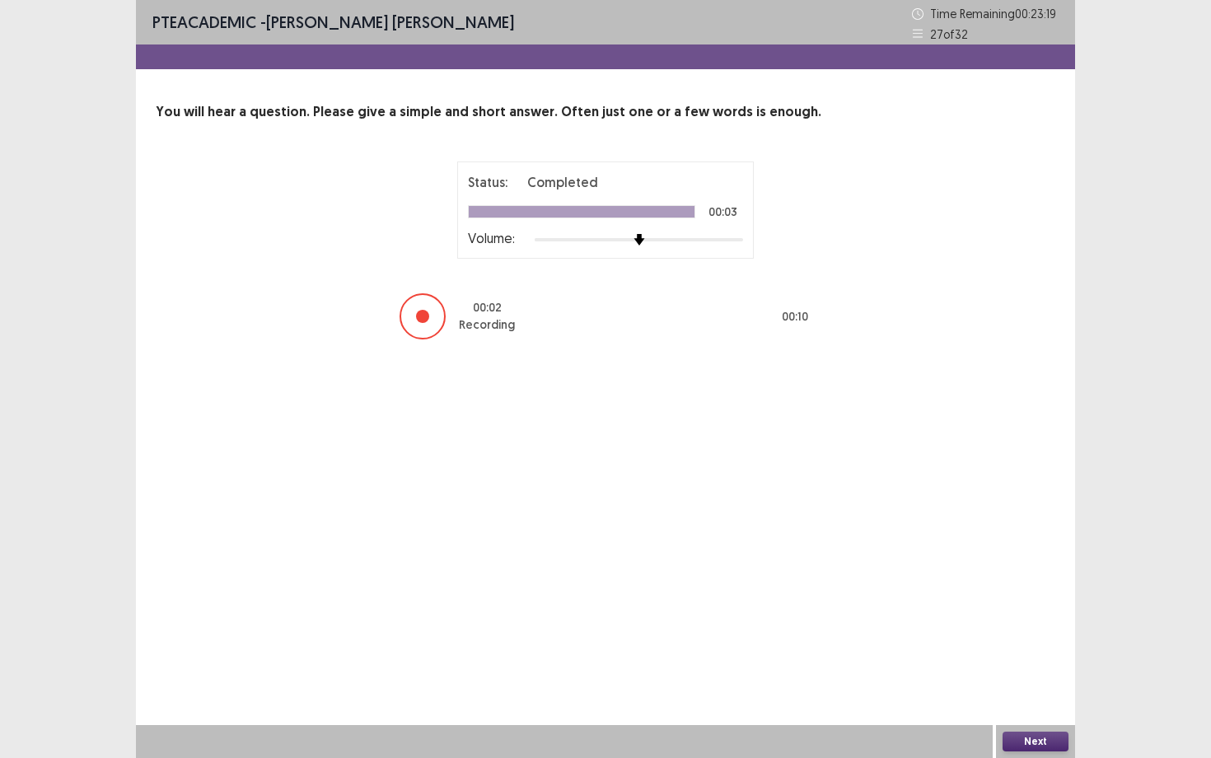
click at [1025, 684] on button "Next" at bounding box center [1035, 741] width 66 height 20
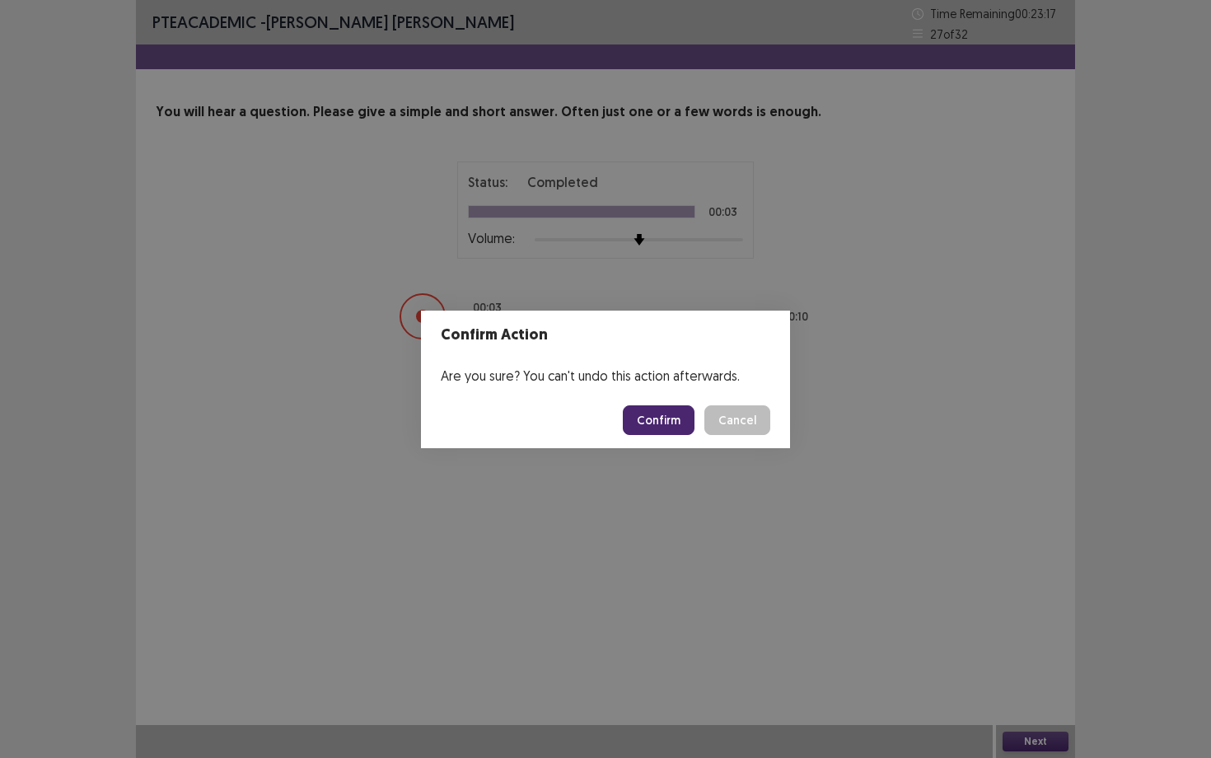
click at [649, 421] on button "Confirm" at bounding box center [659, 420] width 72 height 30
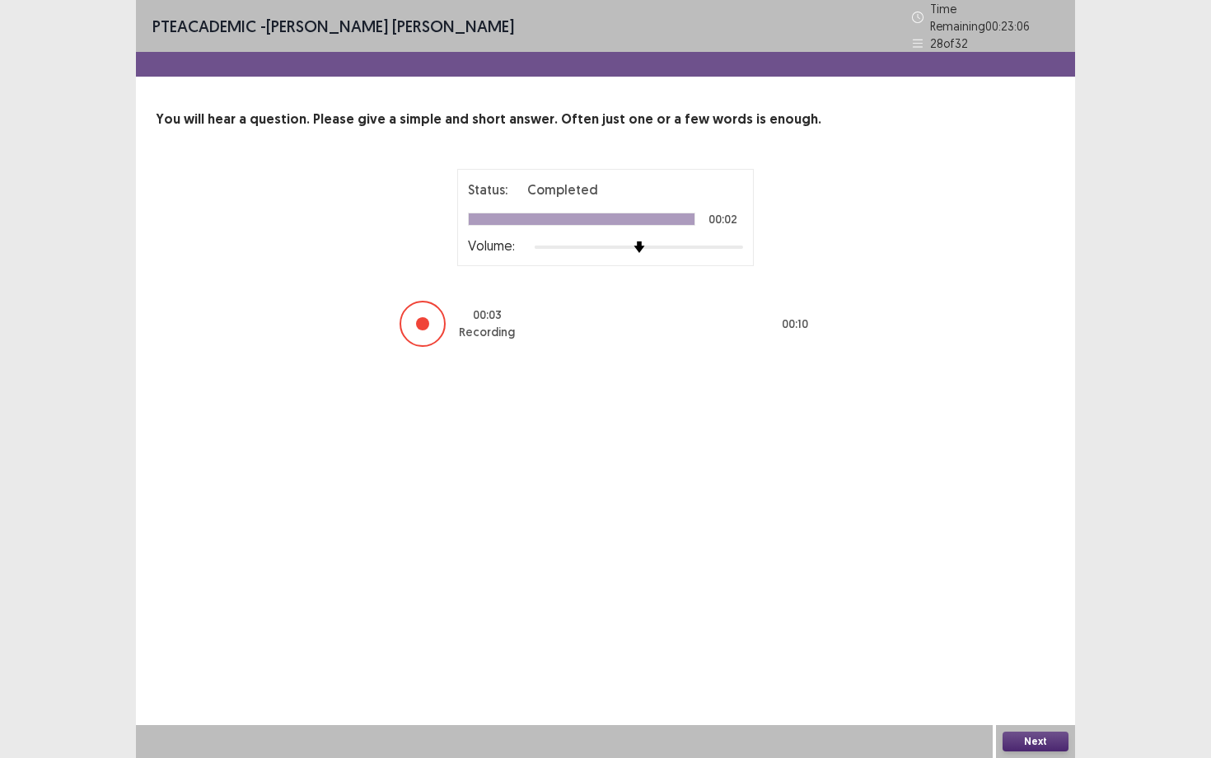
click at [1029, 684] on button "Next" at bounding box center [1035, 741] width 66 height 20
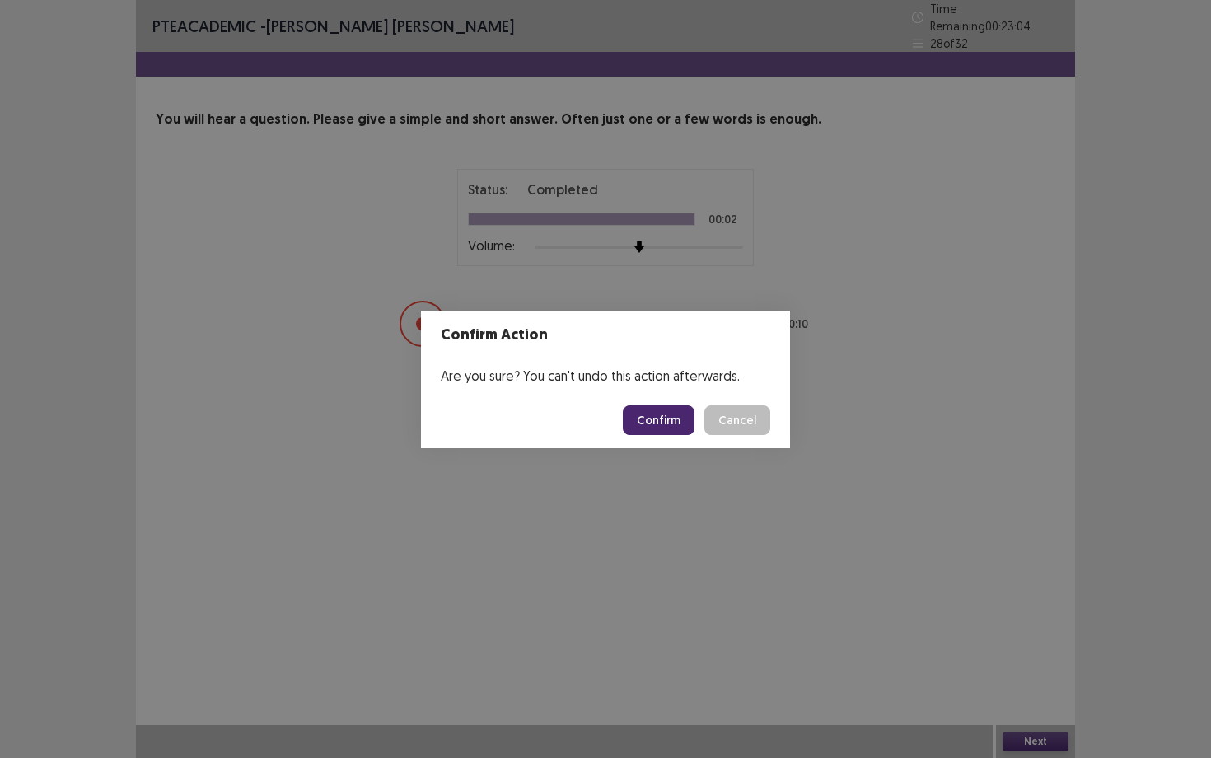
click at [650, 425] on button "Confirm" at bounding box center [659, 420] width 72 height 30
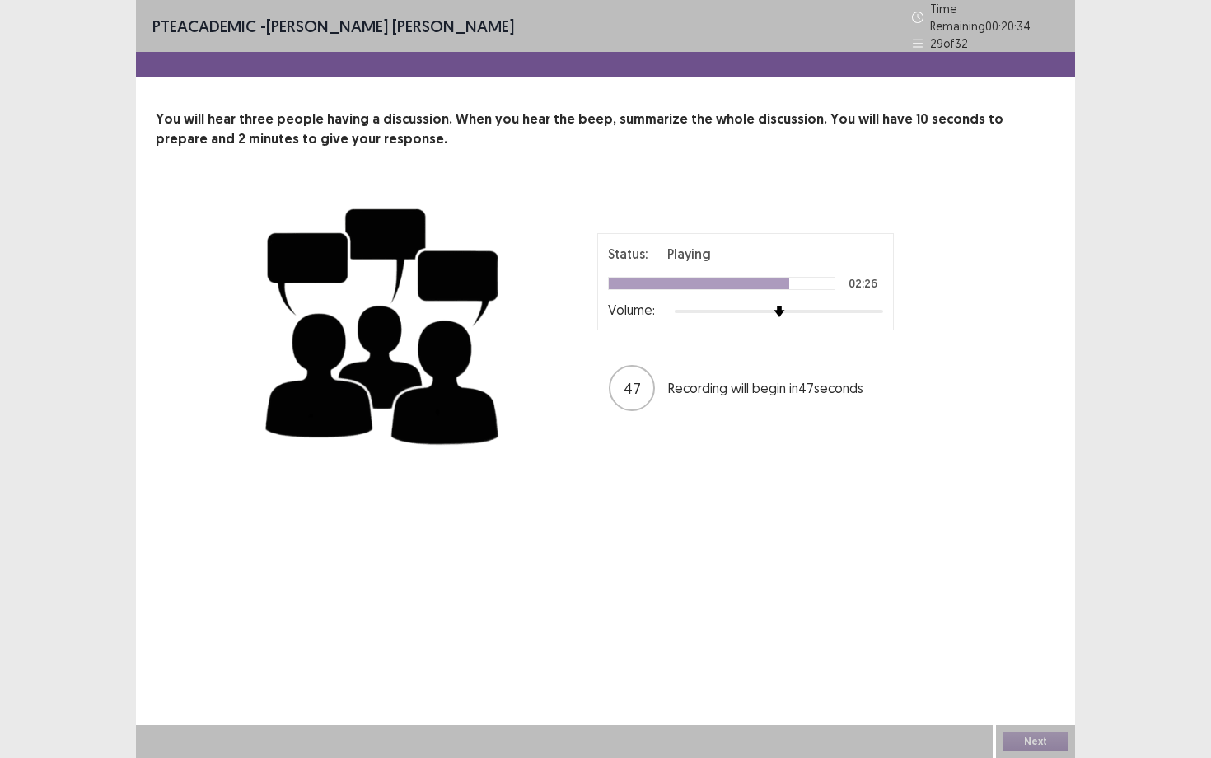
click at [650, 425] on div "Status: Playing 02:26 Volume: 47 Recording will begin in 47 seconds" at bounding box center [605, 323] width 692 height 269
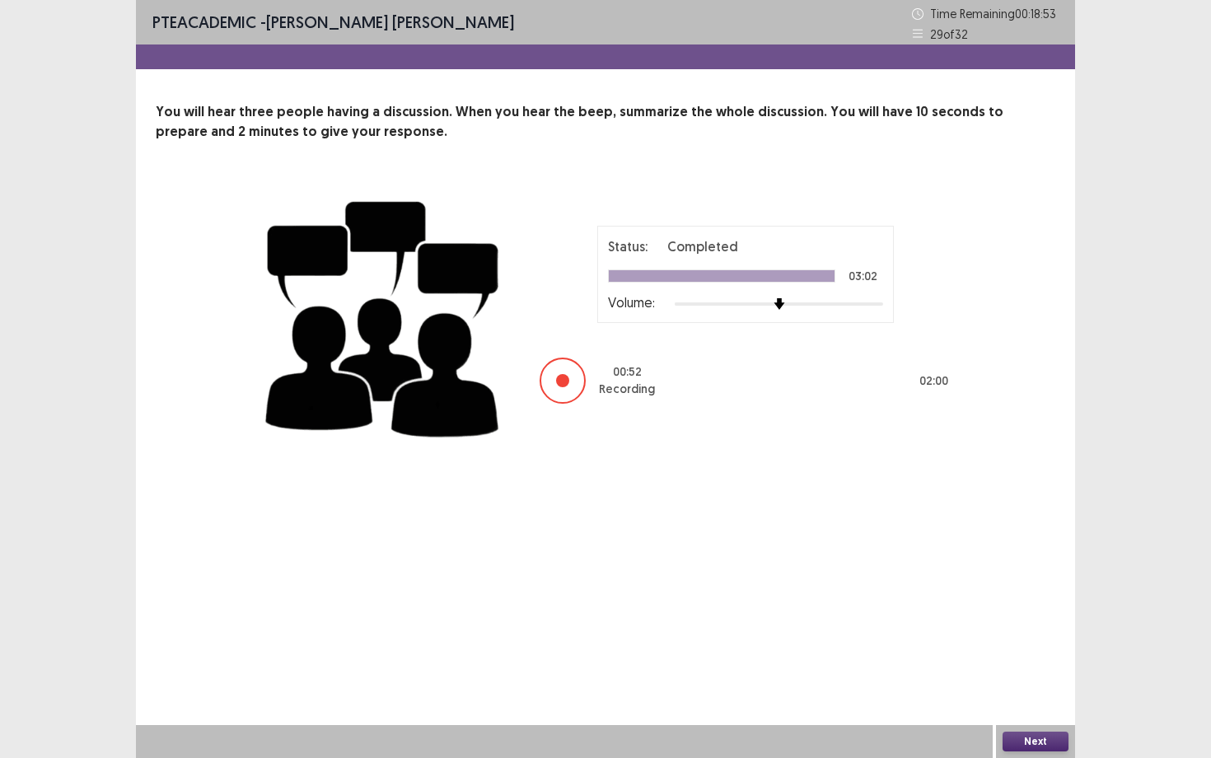
click at [1049, 684] on button "Next" at bounding box center [1035, 741] width 66 height 20
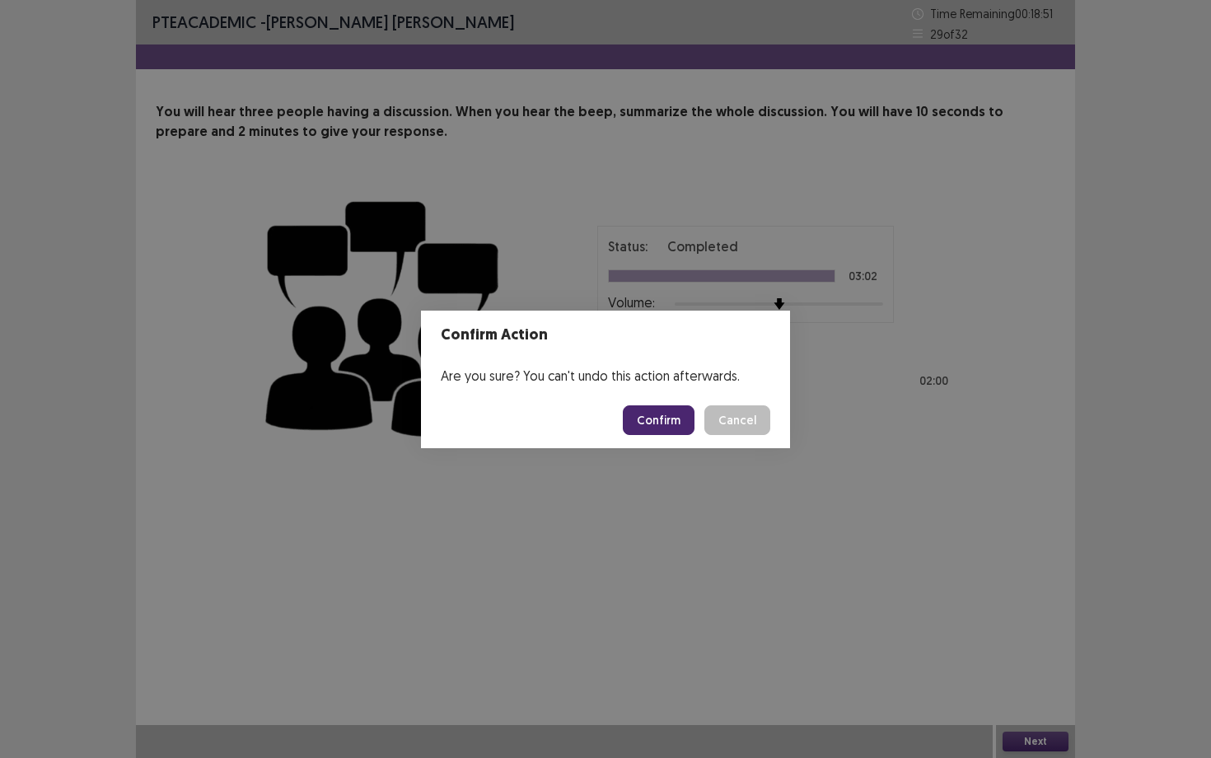
click at [679, 416] on button "Confirm" at bounding box center [659, 420] width 72 height 30
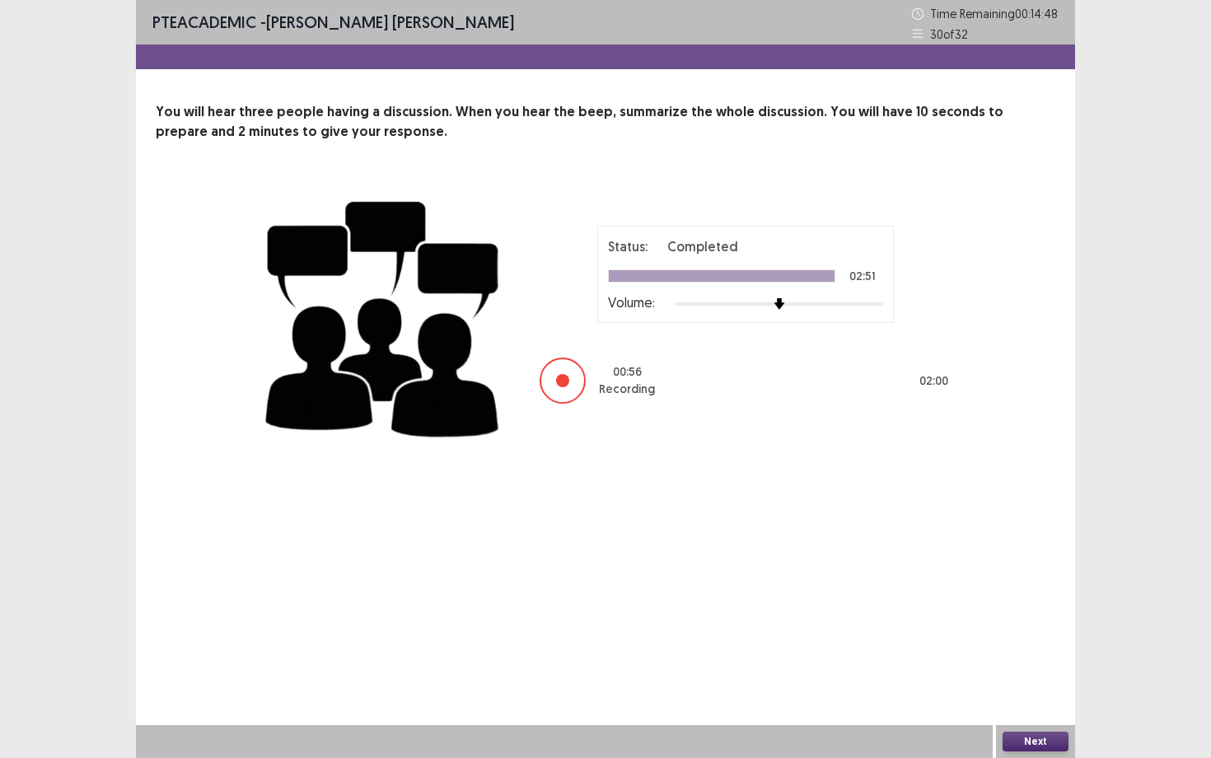
click at [1016, 684] on button "Next" at bounding box center [1035, 741] width 66 height 20
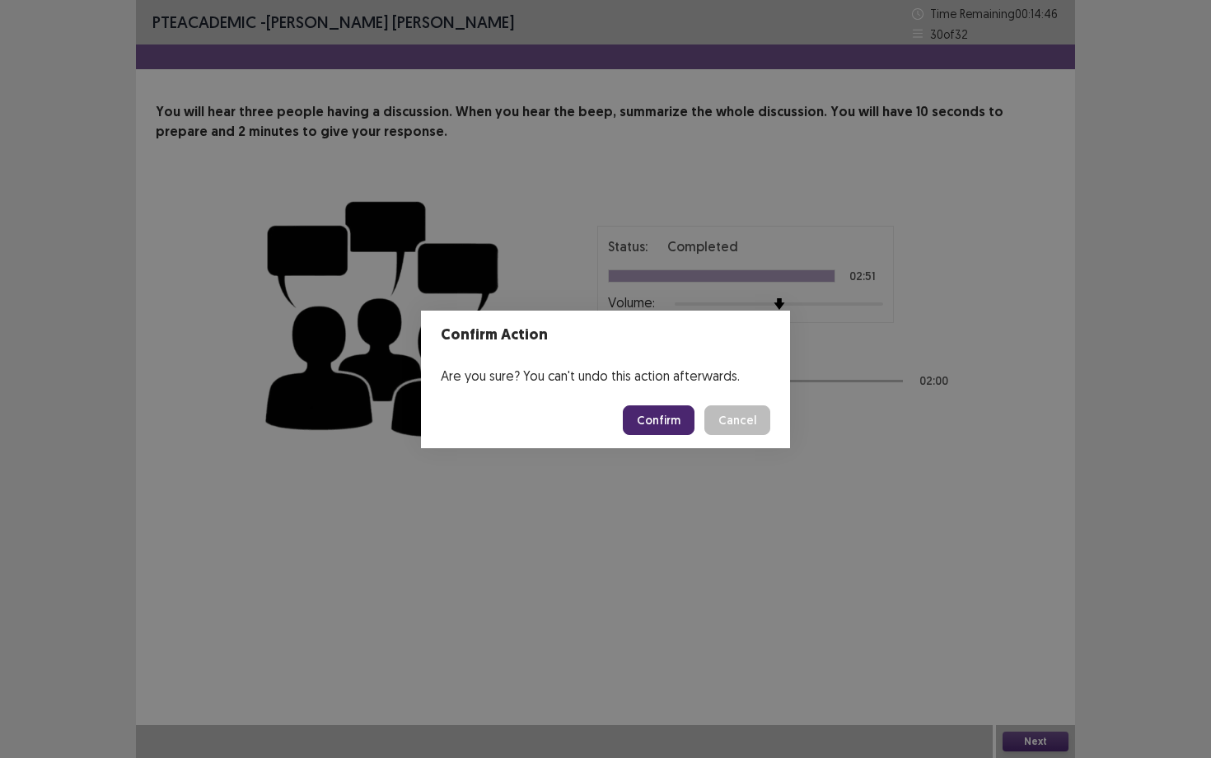
click at [664, 425] on button "Confirm" at bounding box center [659, 420] width 72 height 30
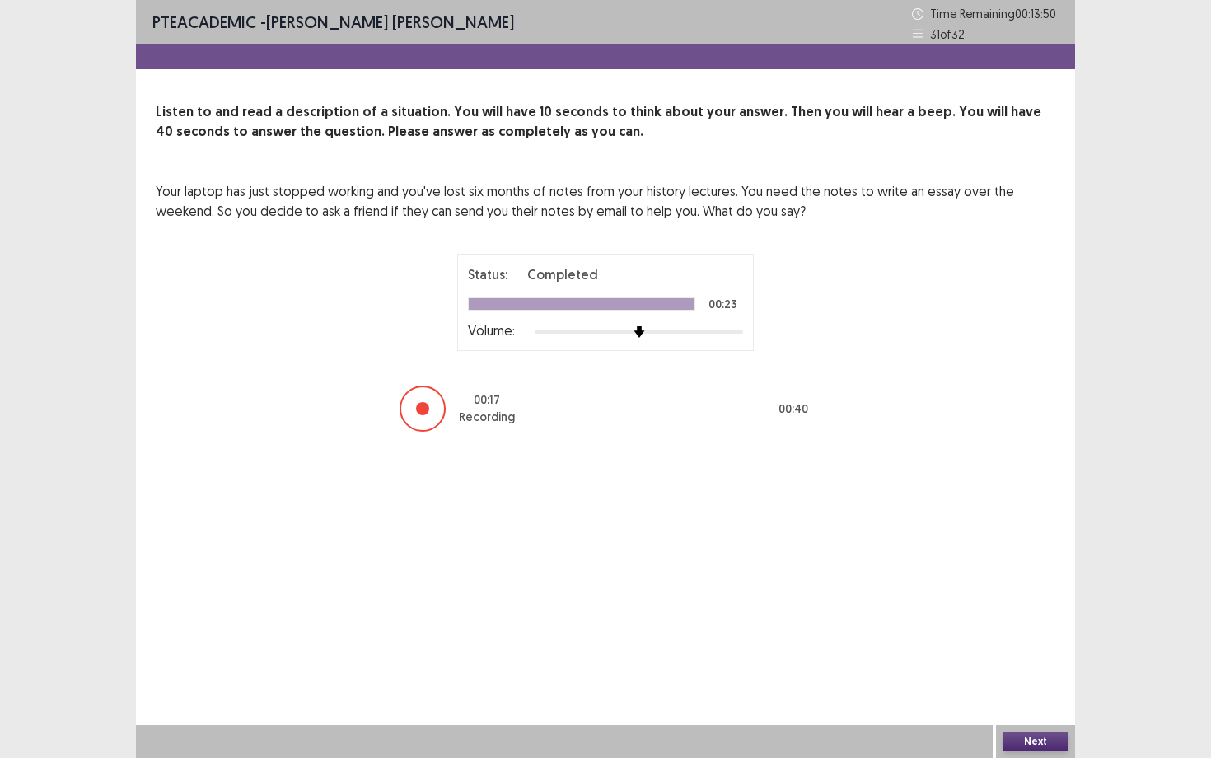
click at [1047, 684] on button "Next" at bounding box center [1035, 741] width 66 height 20
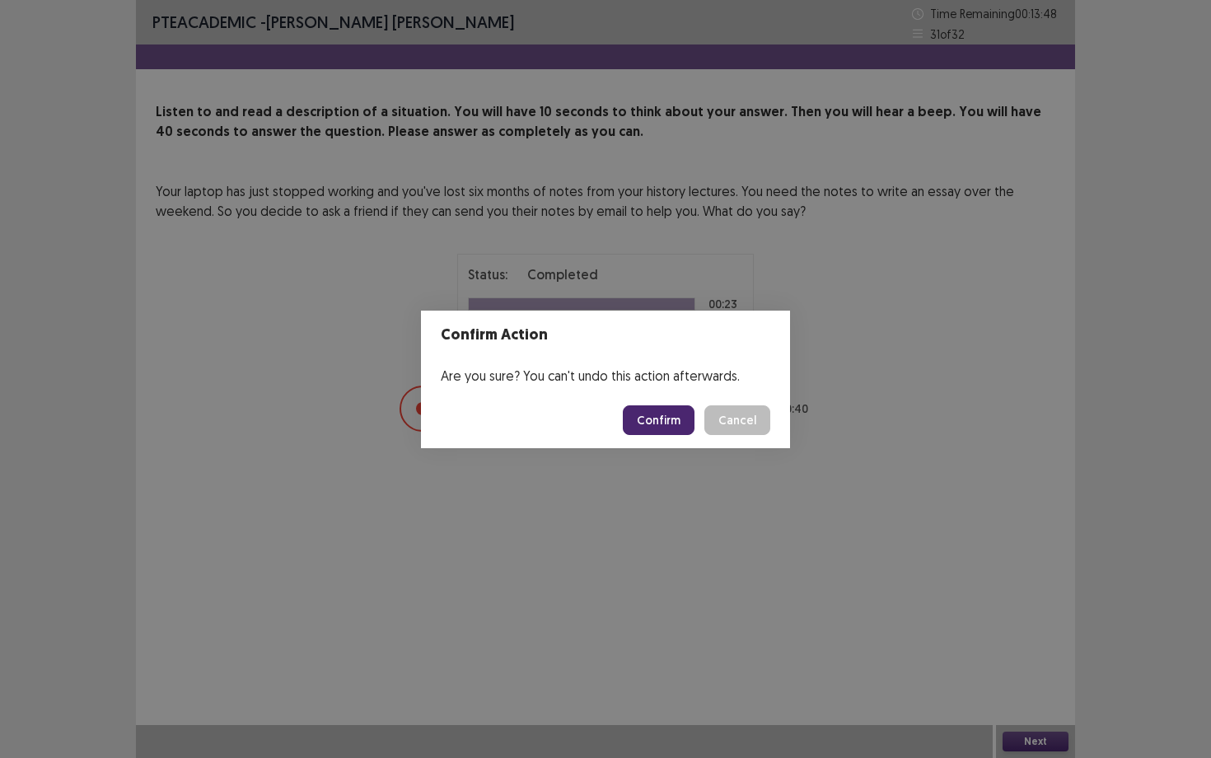
click at [654, 418] on button "Confirm" at bounding box center [659, 420] width 72 height 30
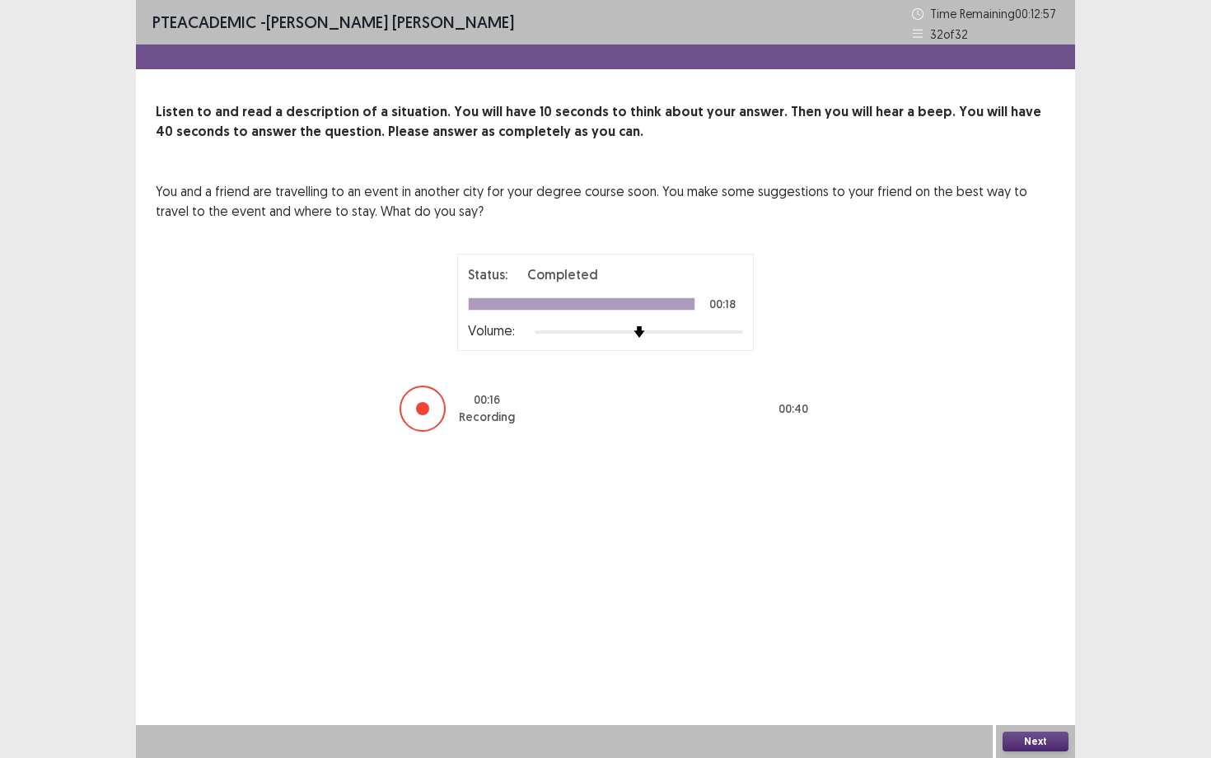
click at [1020, 684] on button "Next" at bounding box center [1035, 741] width 66 height 20
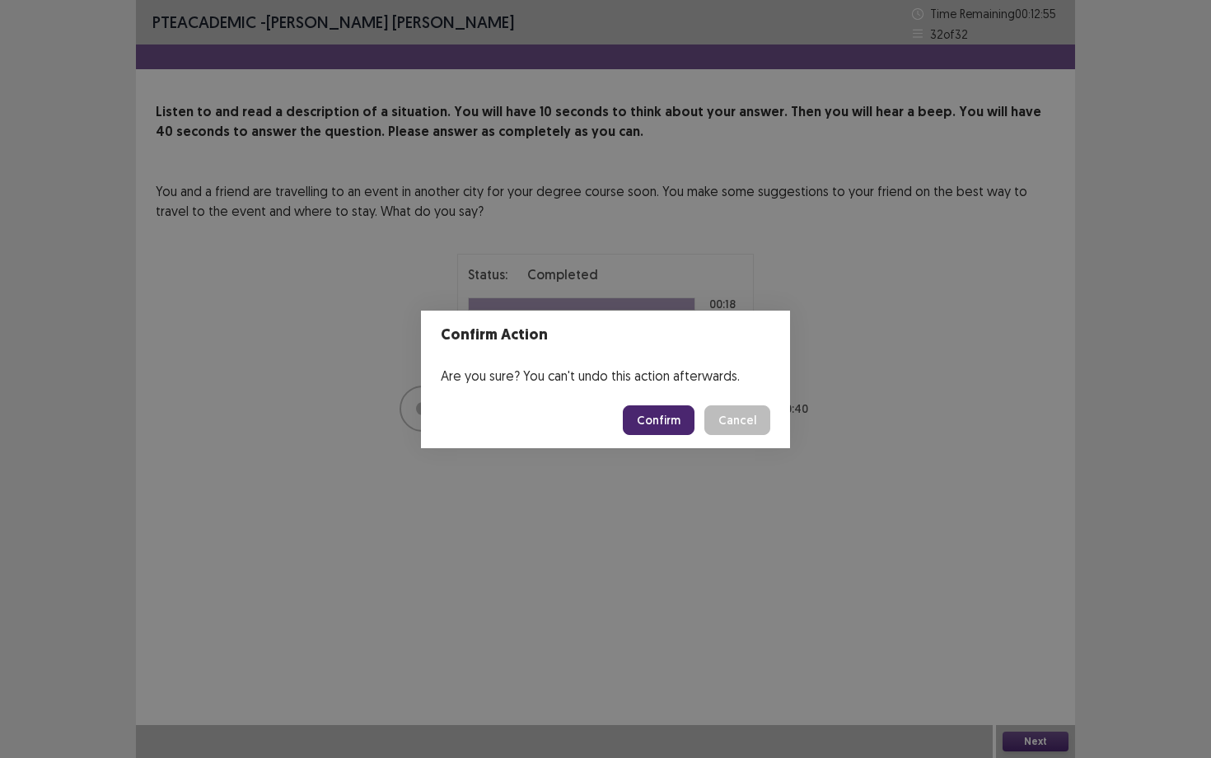
click at [668, 421] on button "Confirm" at bounding box center [659, 420] width 72 height 30
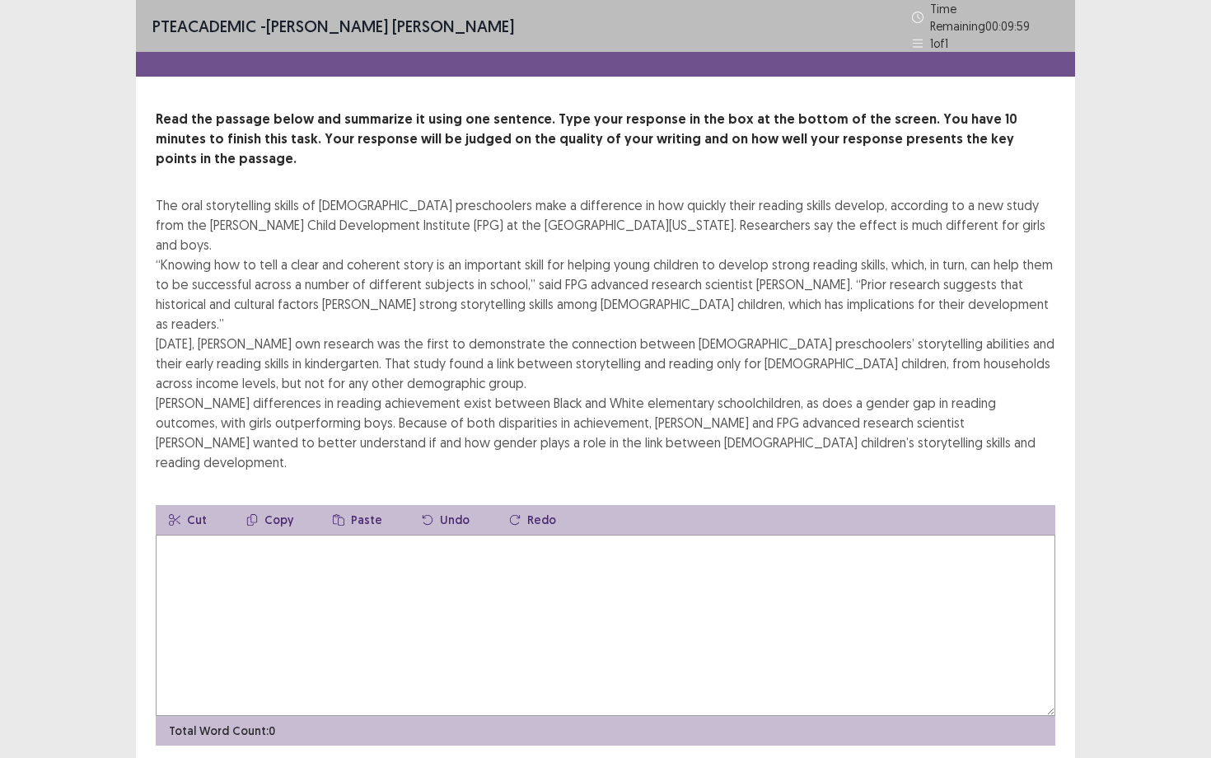
click at [616, 534] on textarea at bounding box center [605, 624] width 899 height 181
type textarea "*"
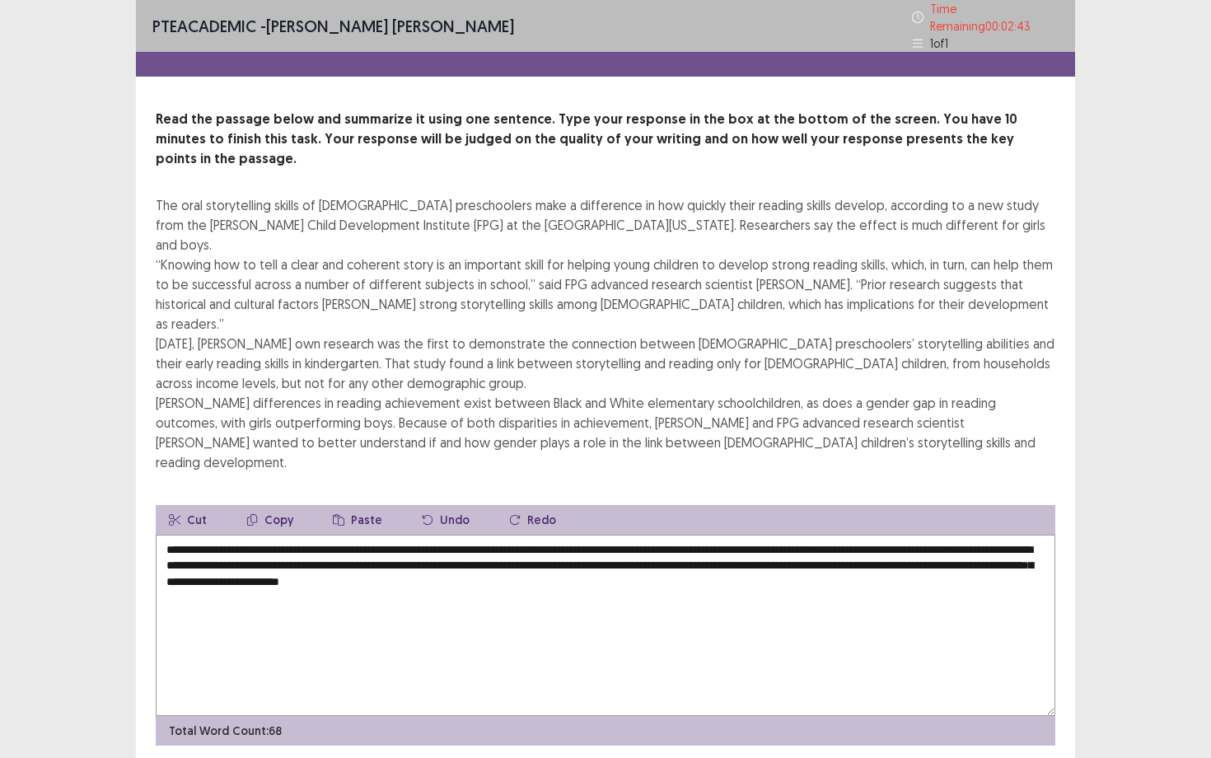
type textarea "**********"
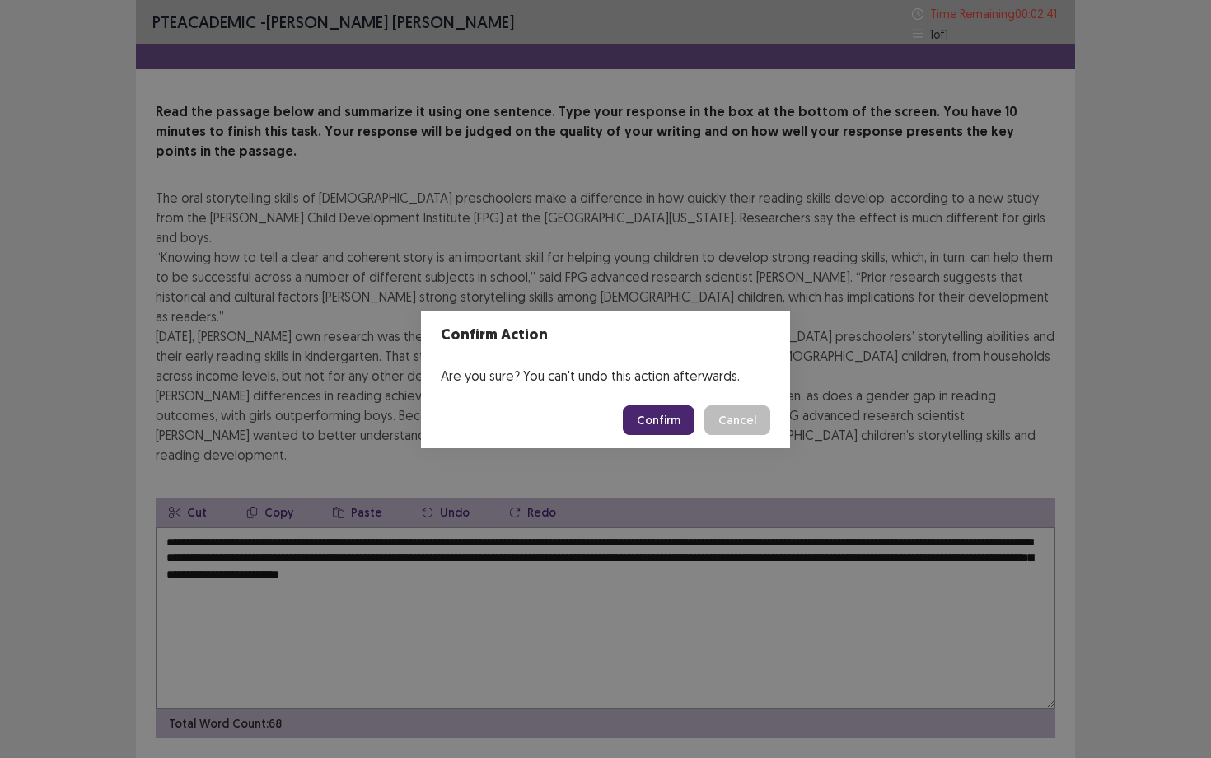
click at [661, 418] on button "Confirm" at bounding box center [659, 420] width 72 height 30
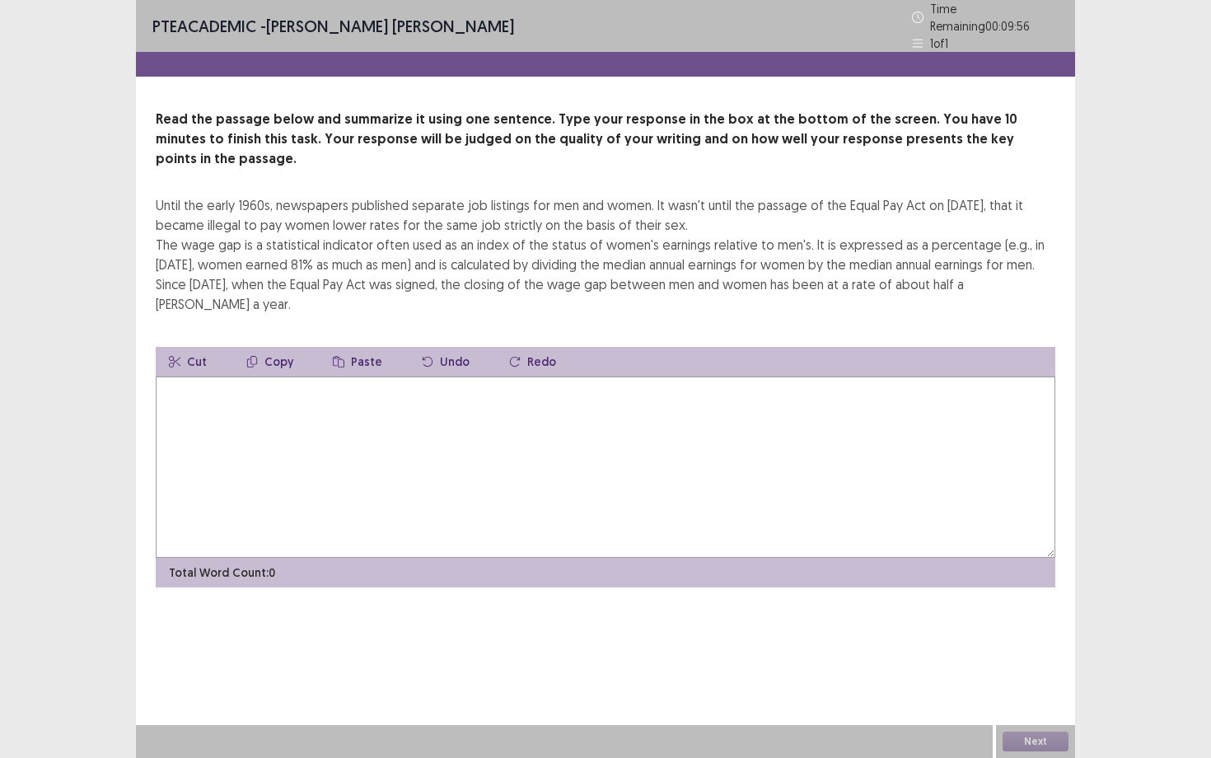
click at [407, 376] on textarea at bounding box center [605, 466] width 899 height 181
click at [237, 376] on textarea at bounding box center [605, 466] width 899 height 181
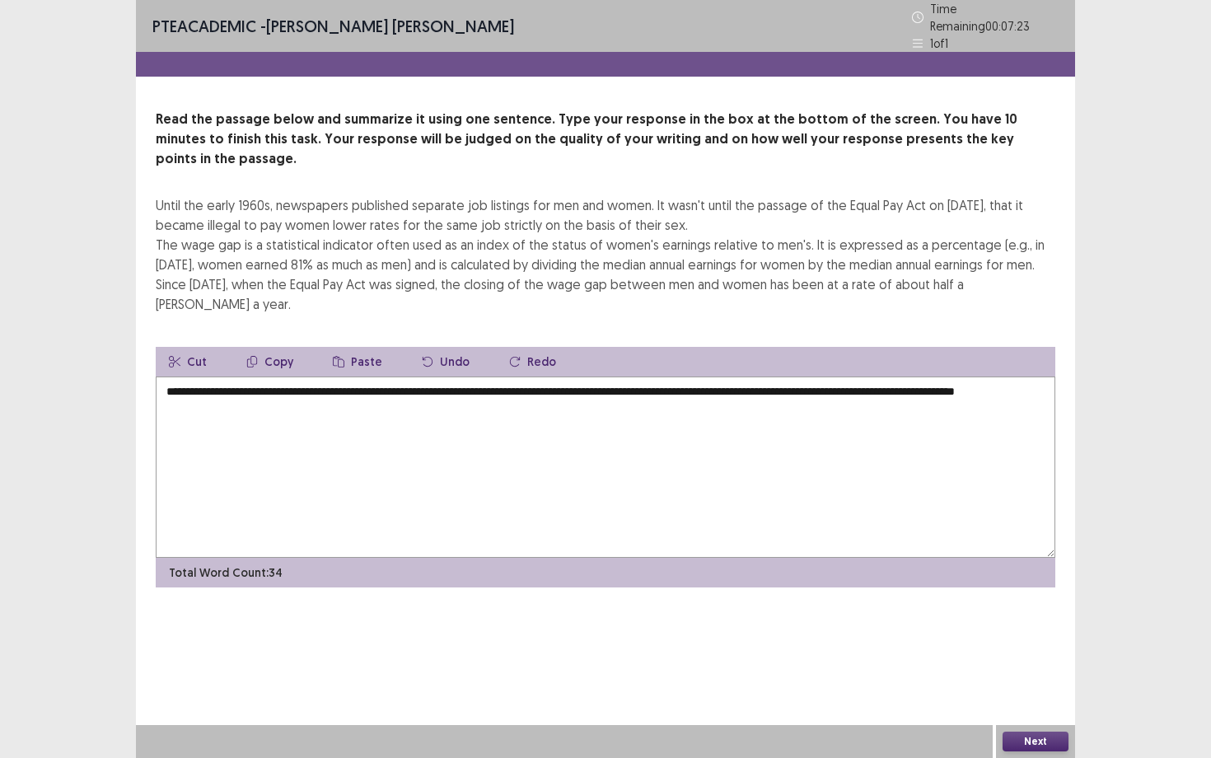
click at [211, 376] on textarea "**********" at bounding box center [605, 466] width 899 height 181
click at [287, 376] on textarea "**********" at bounding box center [605, 466] width 899 height 181
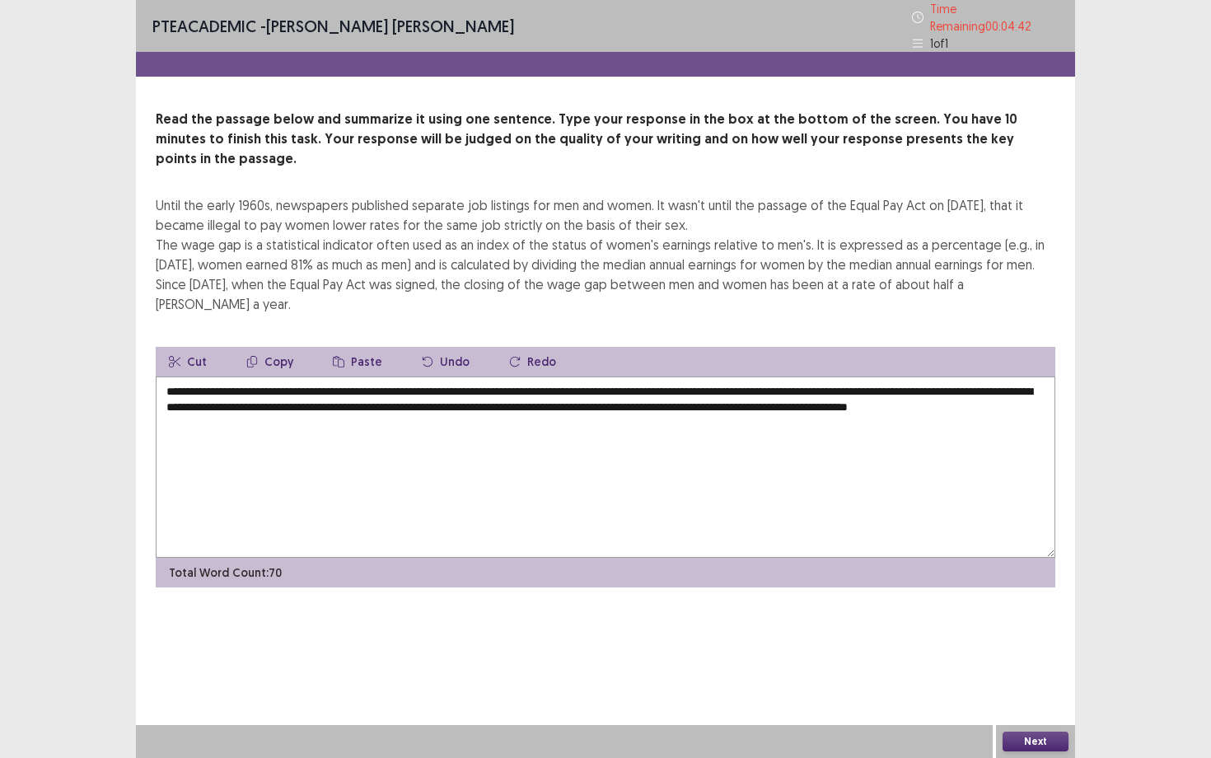
click at [629, 376] on textarea "**********" at bounding box center [605, 466] width 899 height 181
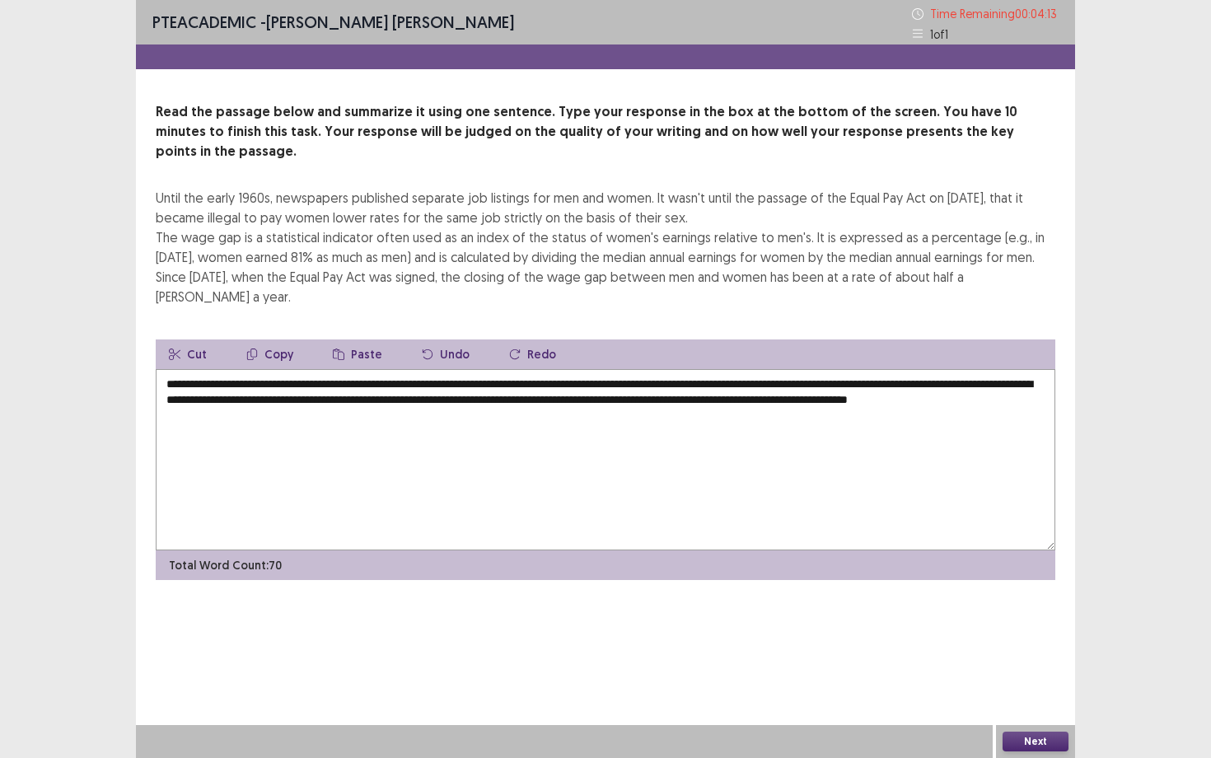
type textarea "**********"
click at [1022, 684] on button "Next" at bounding box center [1035, 741] width 66 height 20
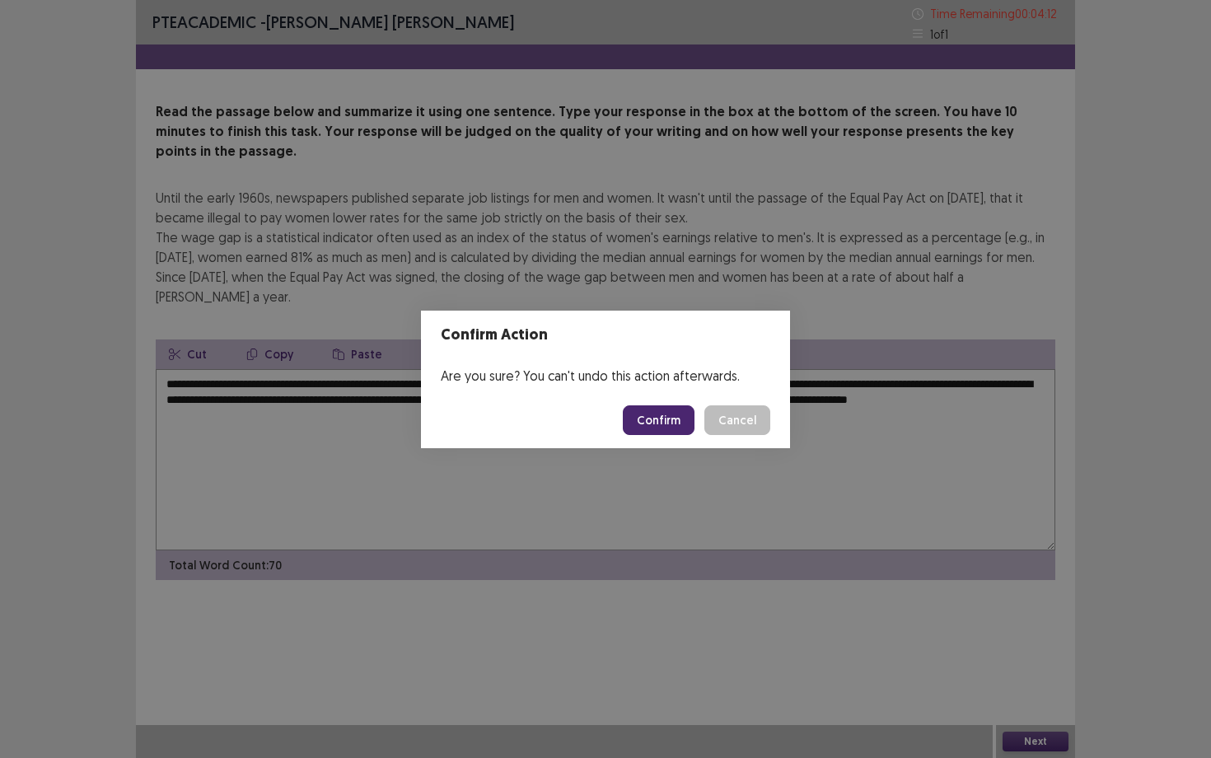
click at [675, 423] on button "Confirm" at bounding box center [659, 420] width 72 height 30
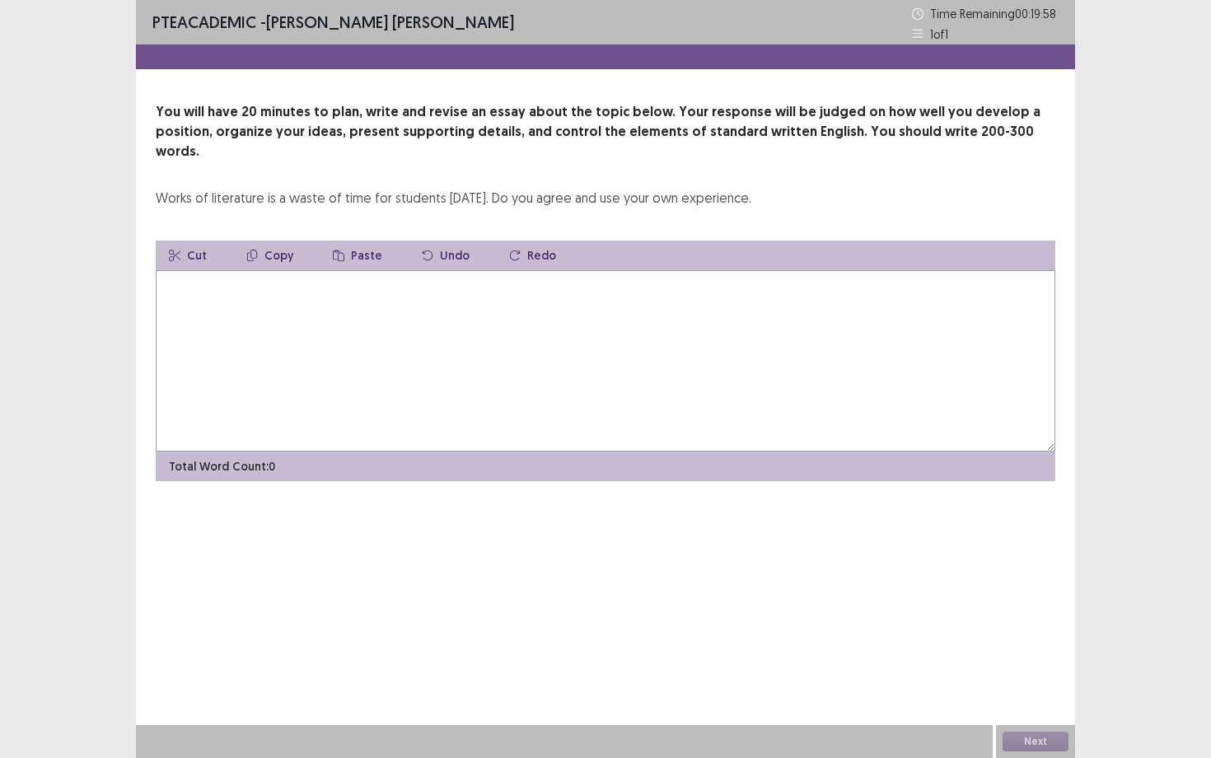
click at [586, 280] on textarea at bounding box center [605, 360] width 899 height 181
click at [586, 281] on textarea "**********" at bounding box center [605, 360] width 899 height 181
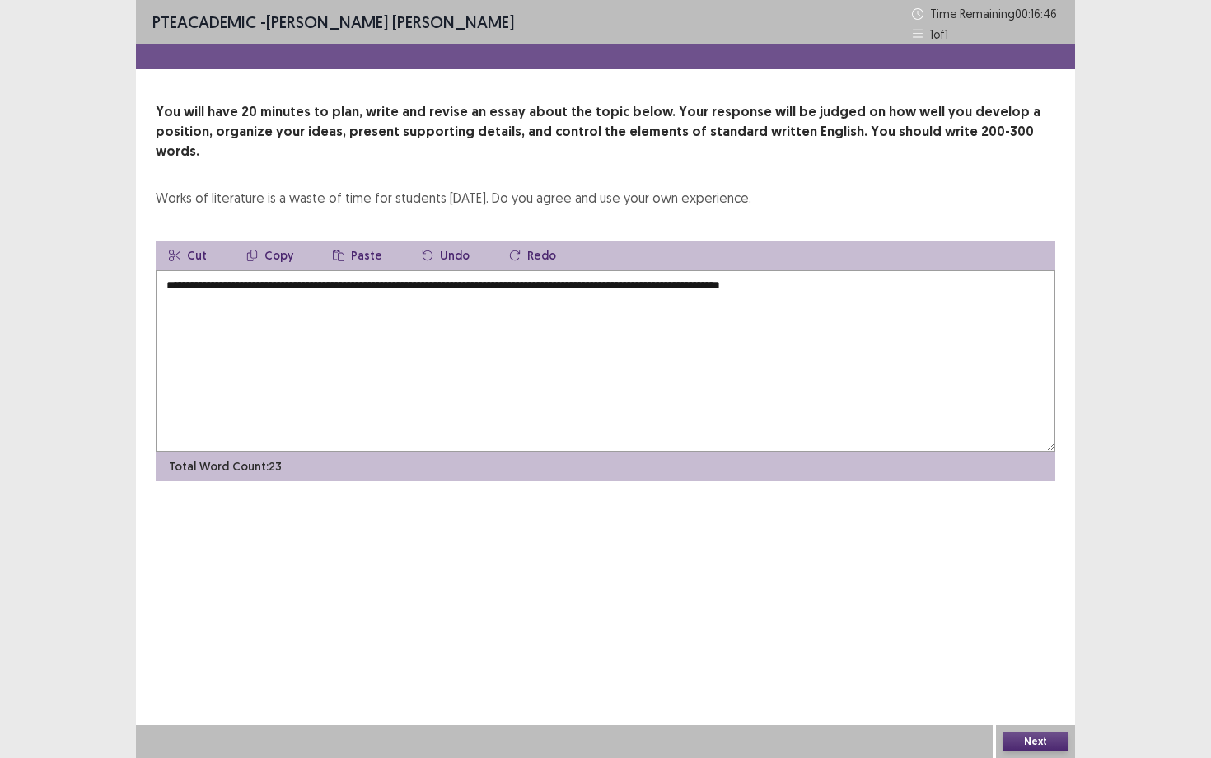
drag, startPoint x: 670, startPoint y: 268, endPoint x: 821, endPoint y: 276, distance: 151.8
click at [821, 276] on textarea "**********" at bounding box center [605, 360] width 899 height 181
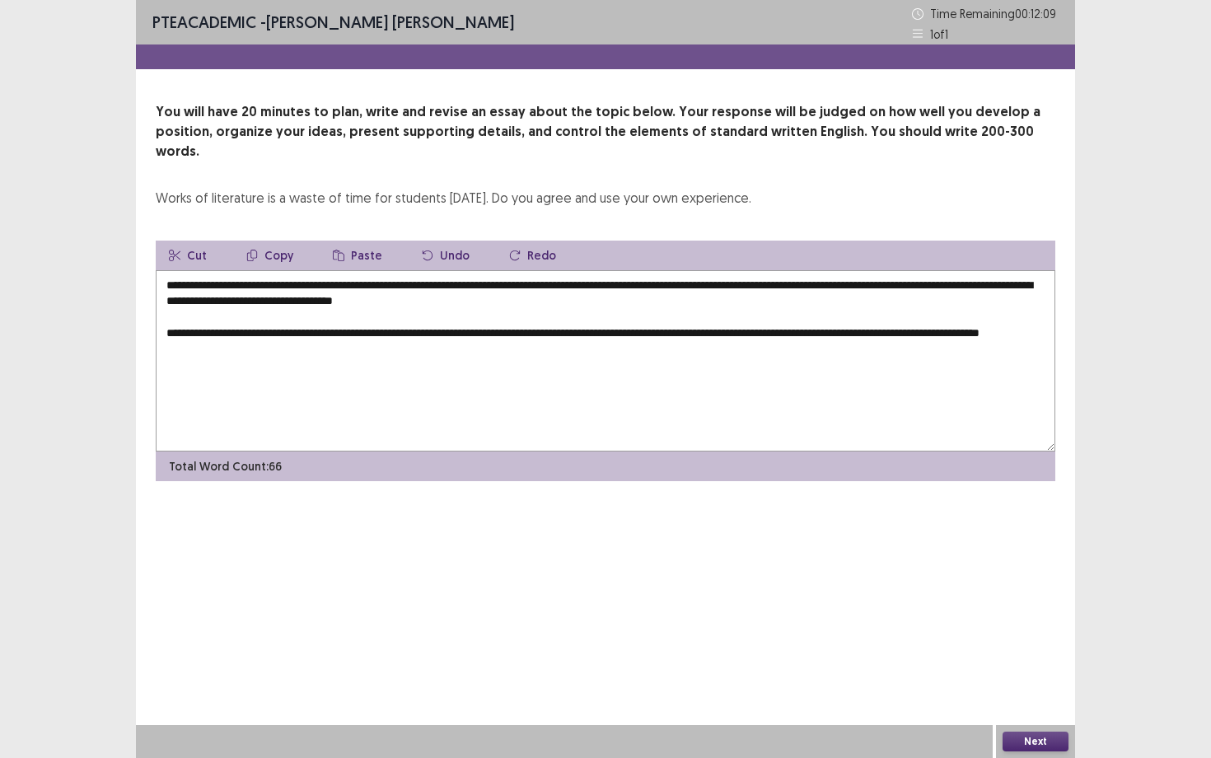
click at [671, 337] on textarea "**********" at bounding box center [605, 360] width 899 height 181
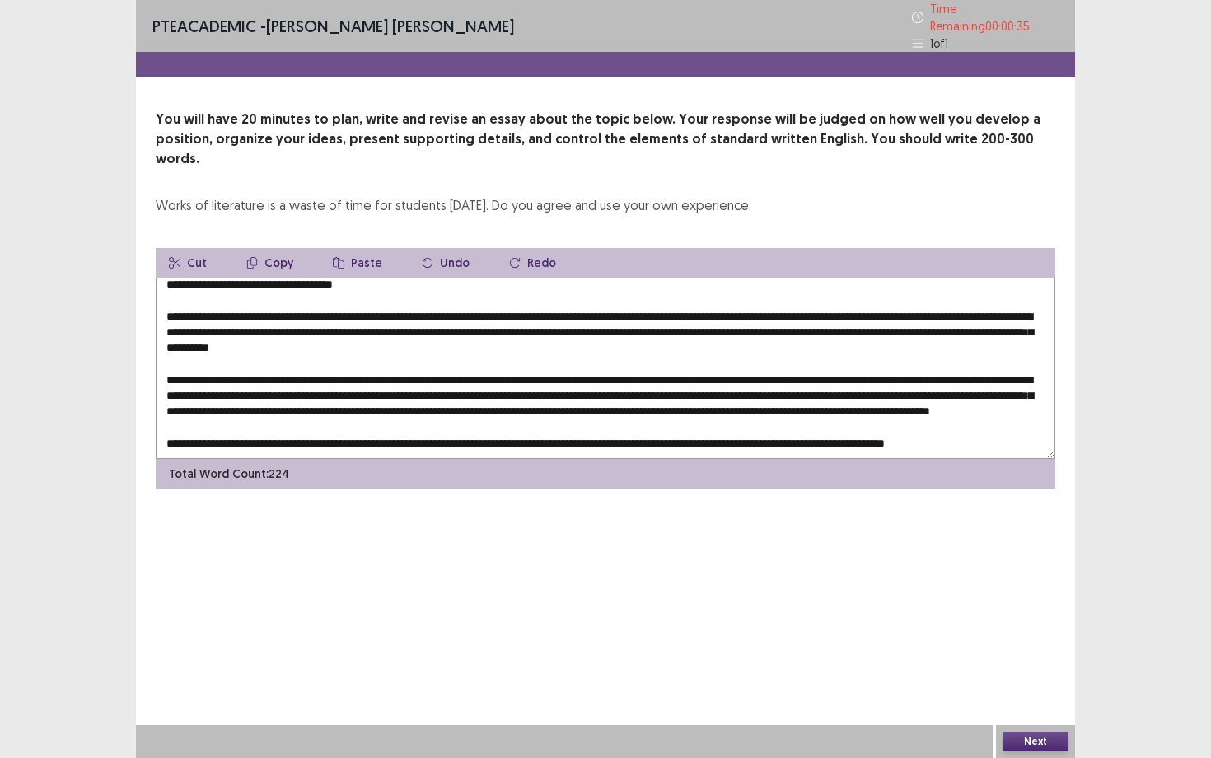
scroll to position [48, 0]
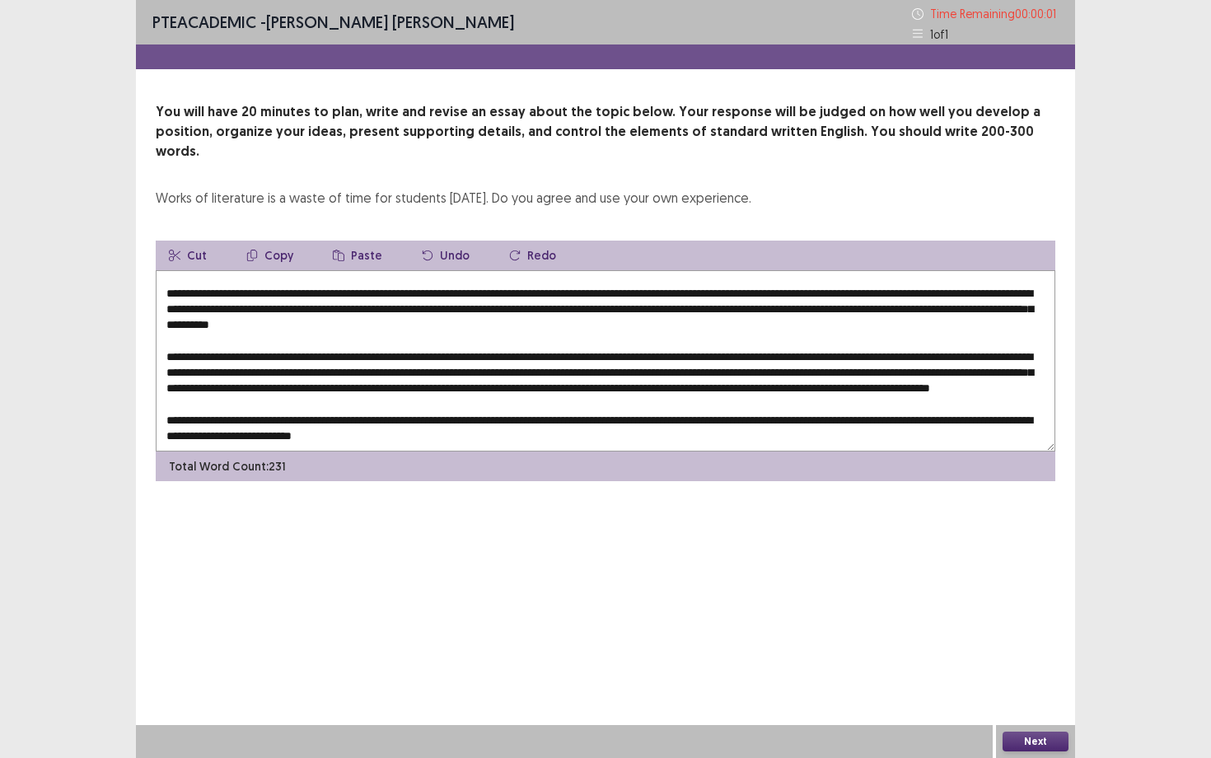
type textarea "**********"
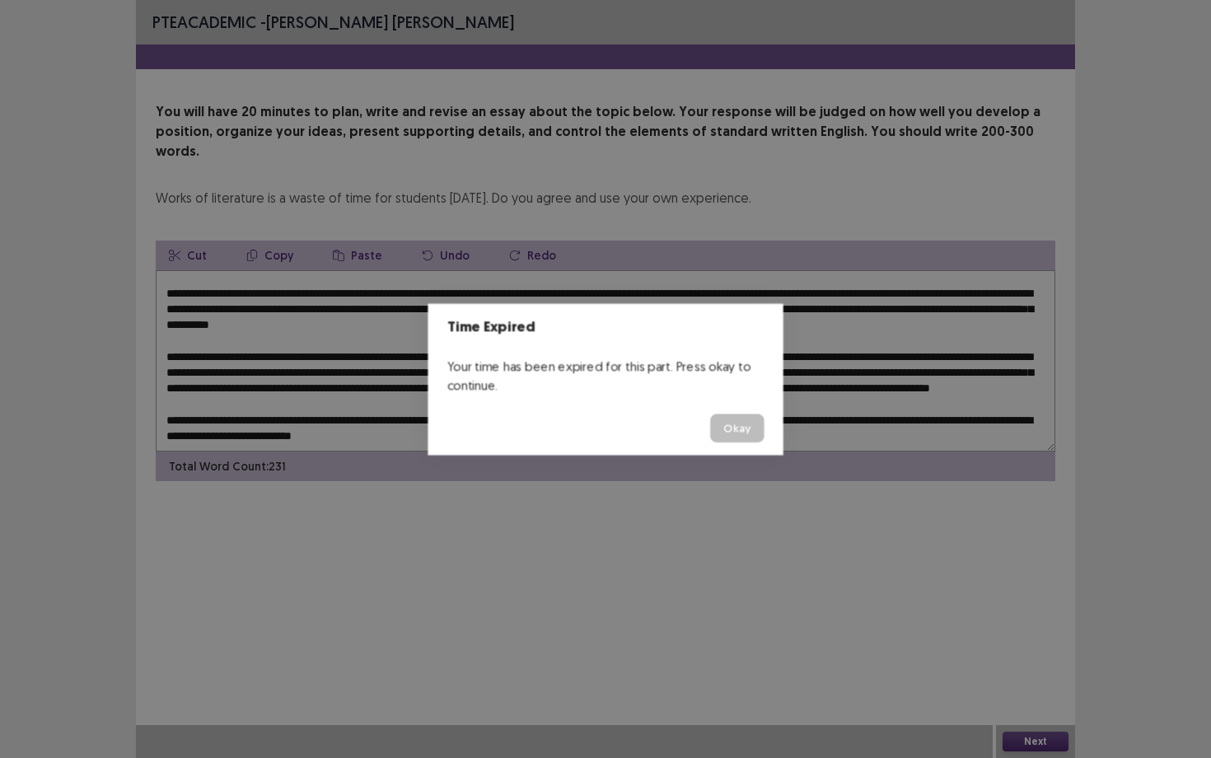
click at [710, 413] on button "Okay" at bounding box center [737, 427] width 54 height 29
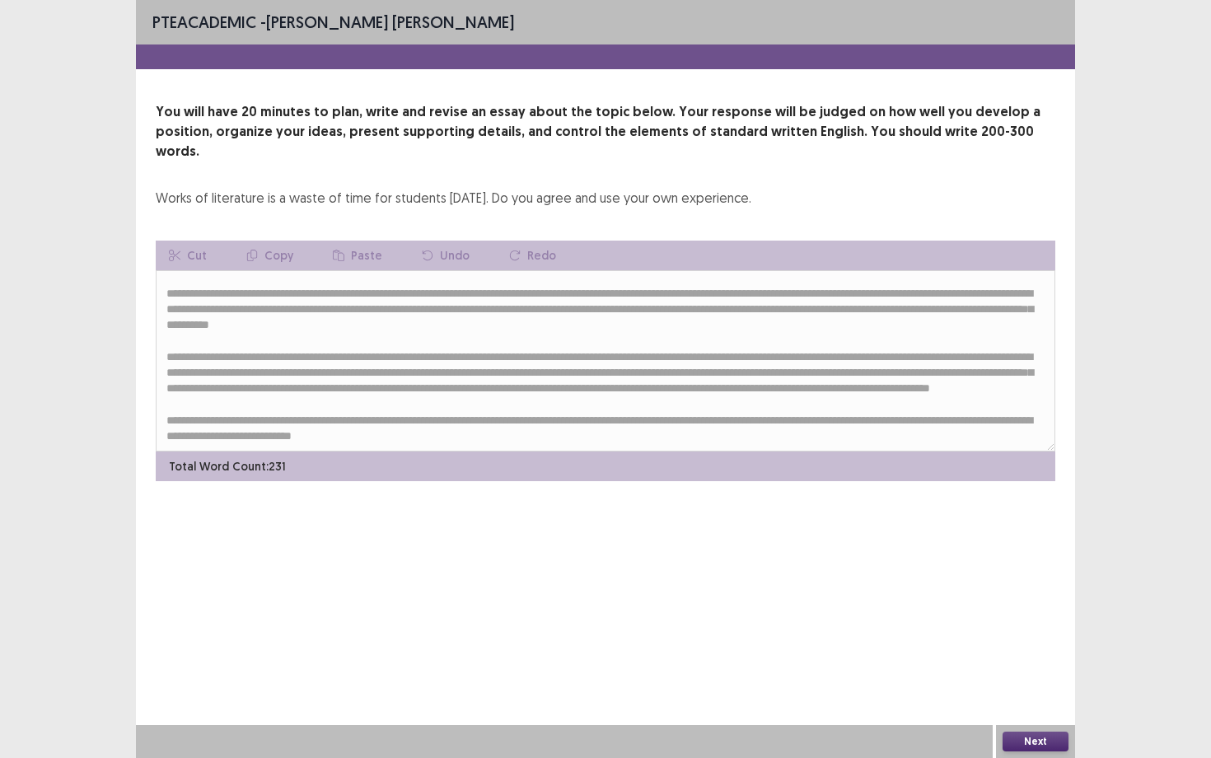
click at [1040, 684] on button "Next" at bounding box center [1035, 741] width 66 height 20
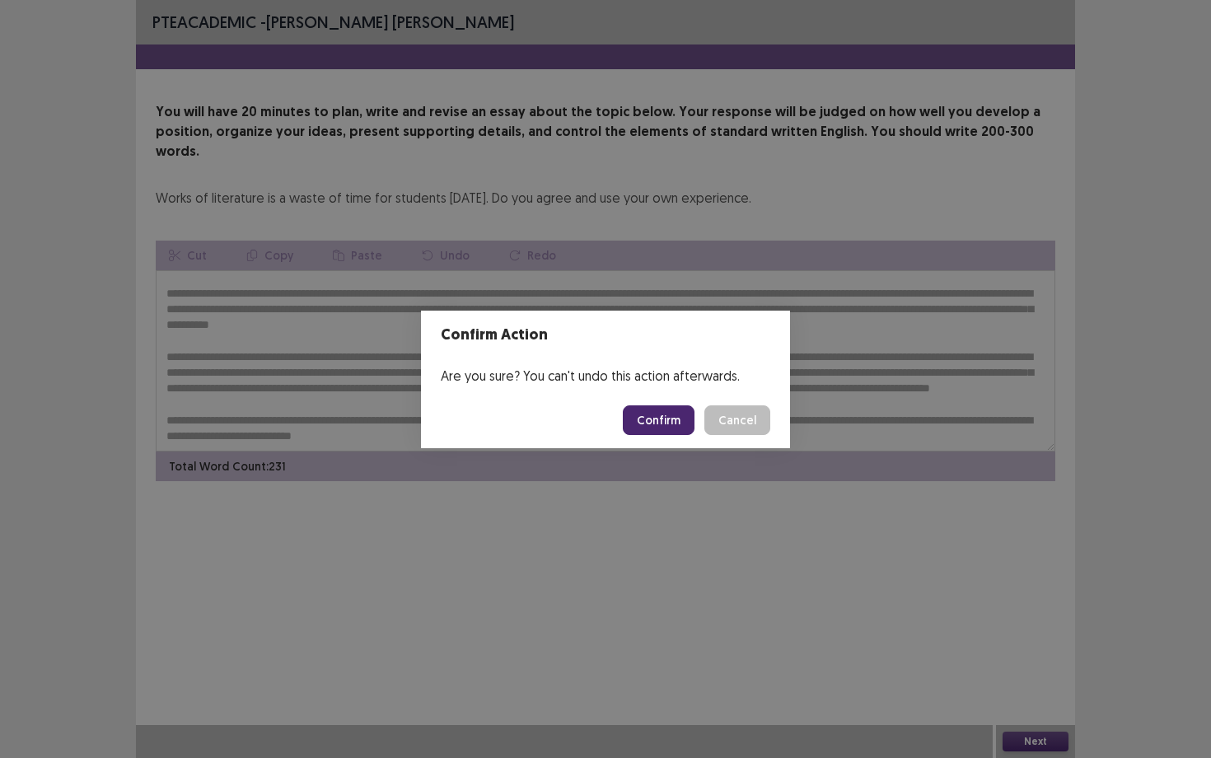
click at [657, 418] on button "Confirm" at bounding box center [659, 420] width 72 height 30
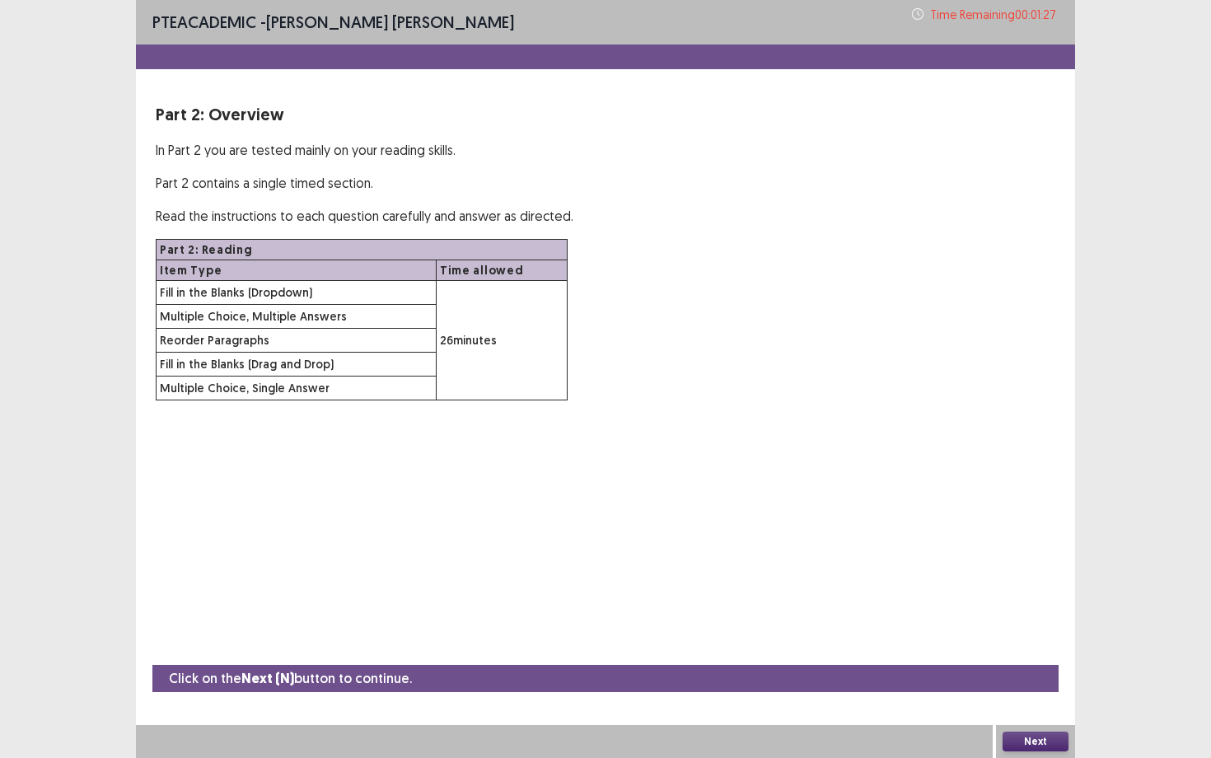
click at [1043, 684] on button "Next" at bounding box center [1035, 741] width 66 height 20
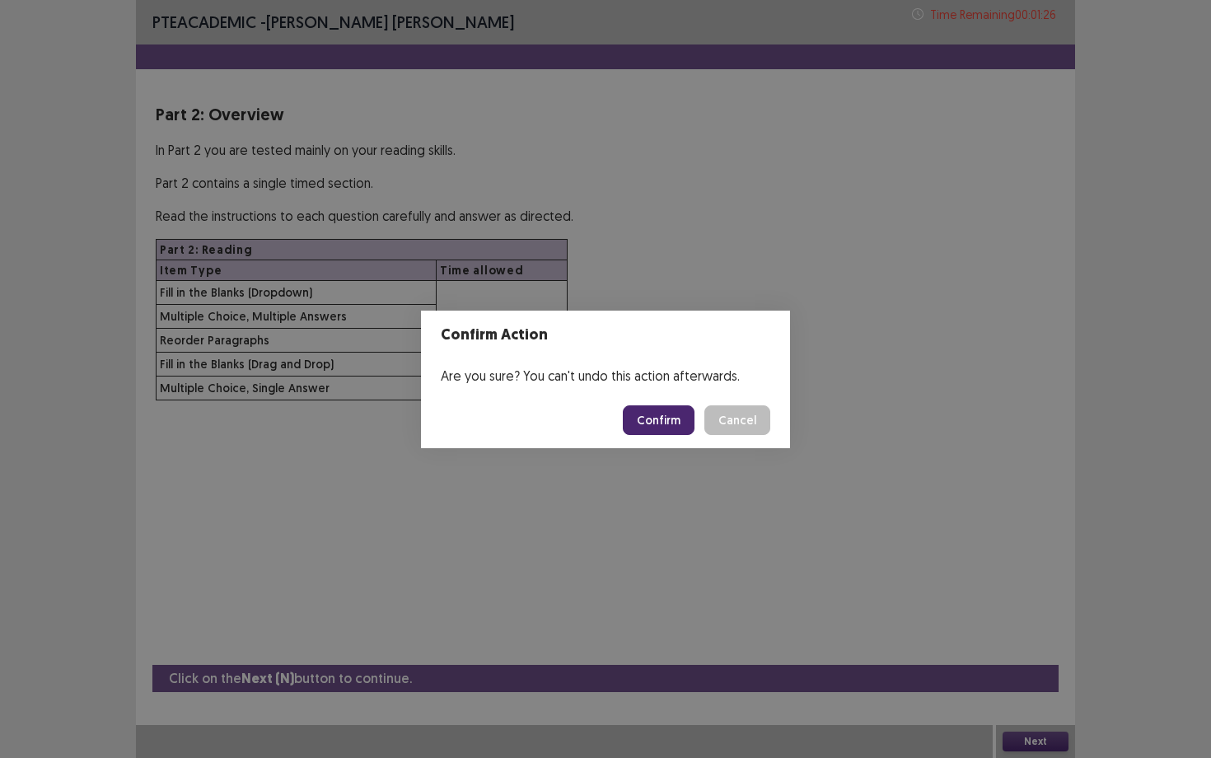
click at [646, 413] on button "Confirm" at bounding box center [659, 420] width 72 height 30
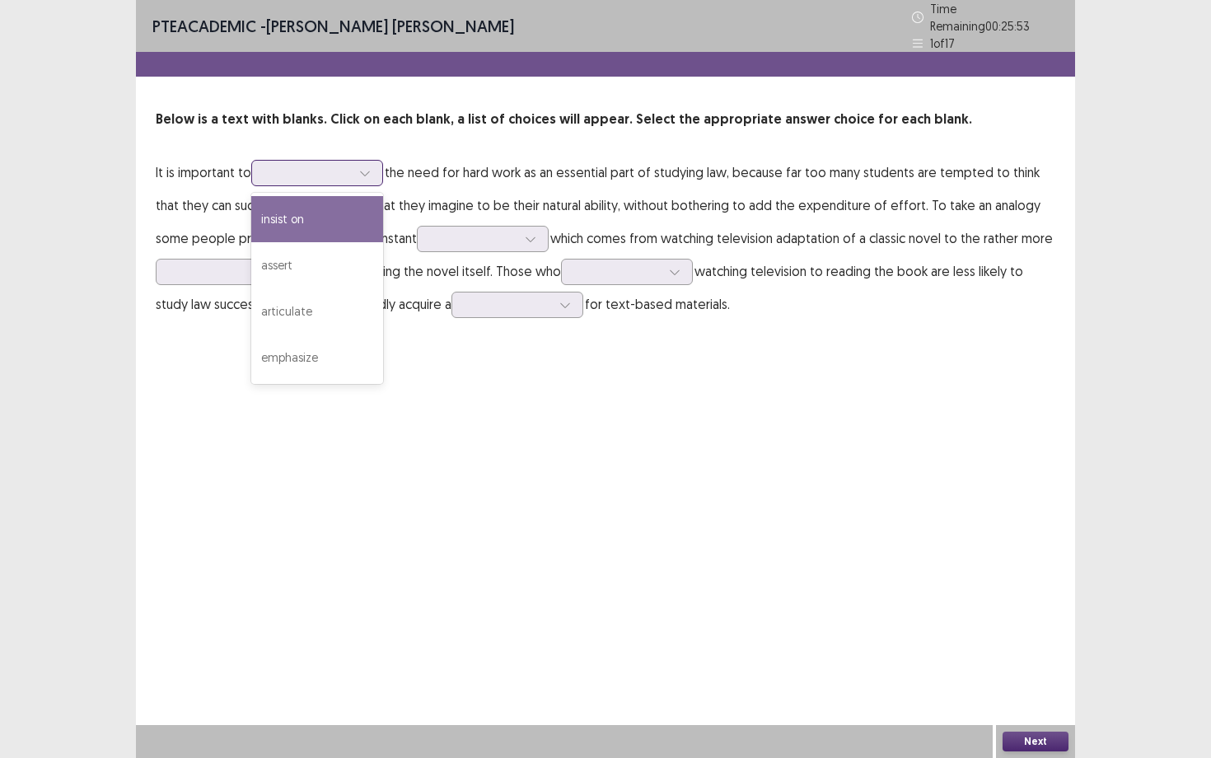
click at [349, 177] on div at bounding box center [317, 173] width 132 height 26
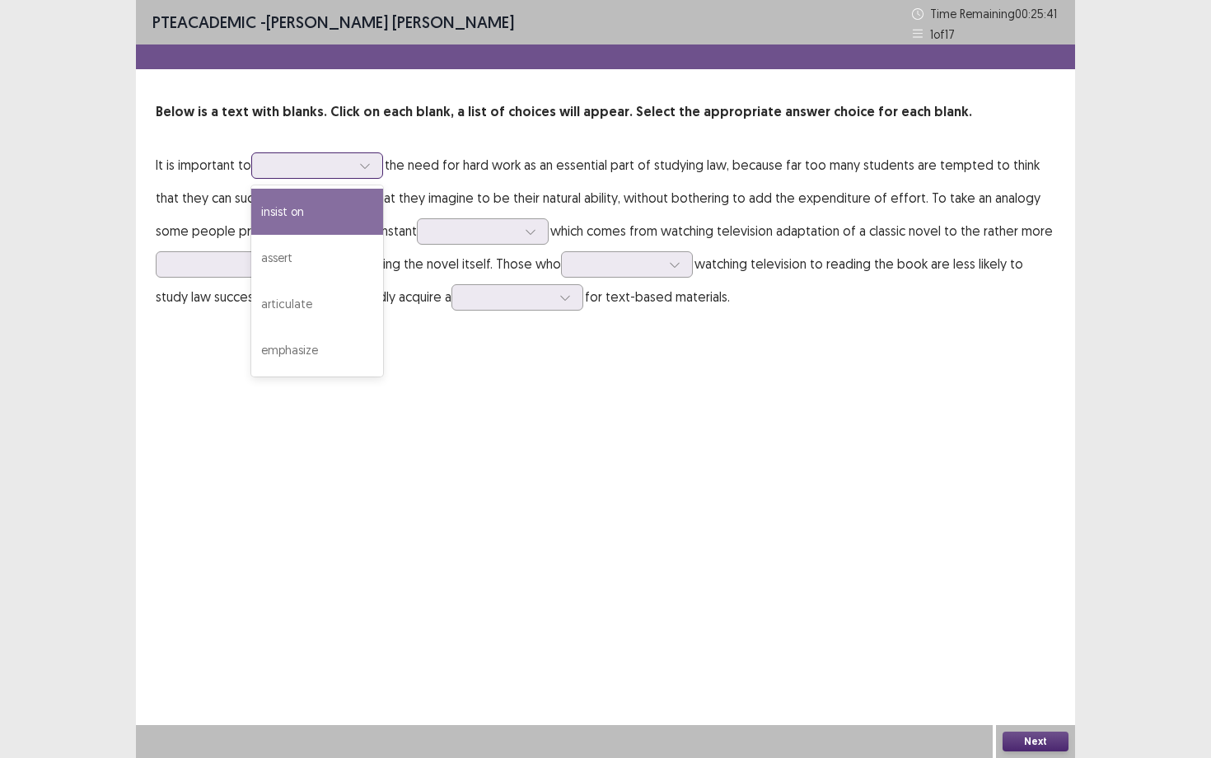
click at [331, 215] on div "insist on" at bounding box center [317, 212] width 132 height 46
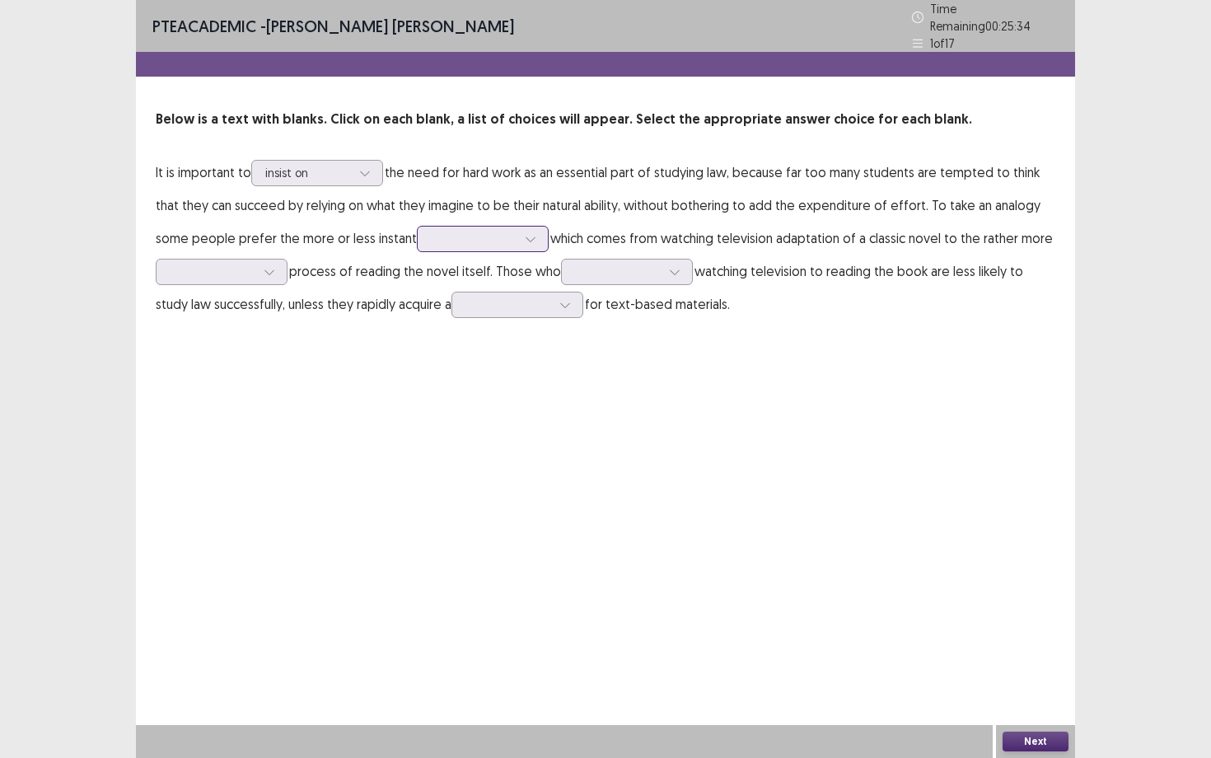
click at [443, 232] on div at bounding box center [474, 239] width 86 height 16
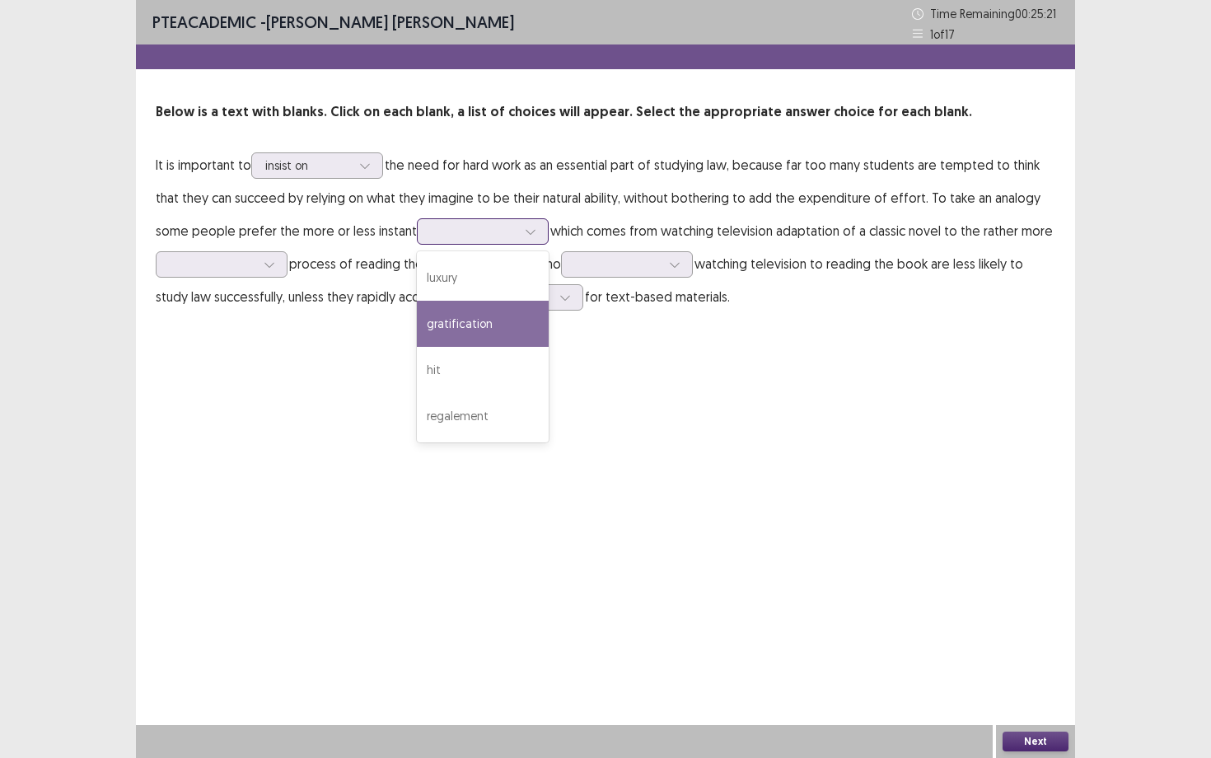
click at [428, 328] on div "gratification" at bounding box center [483, 324] width 132 height 46
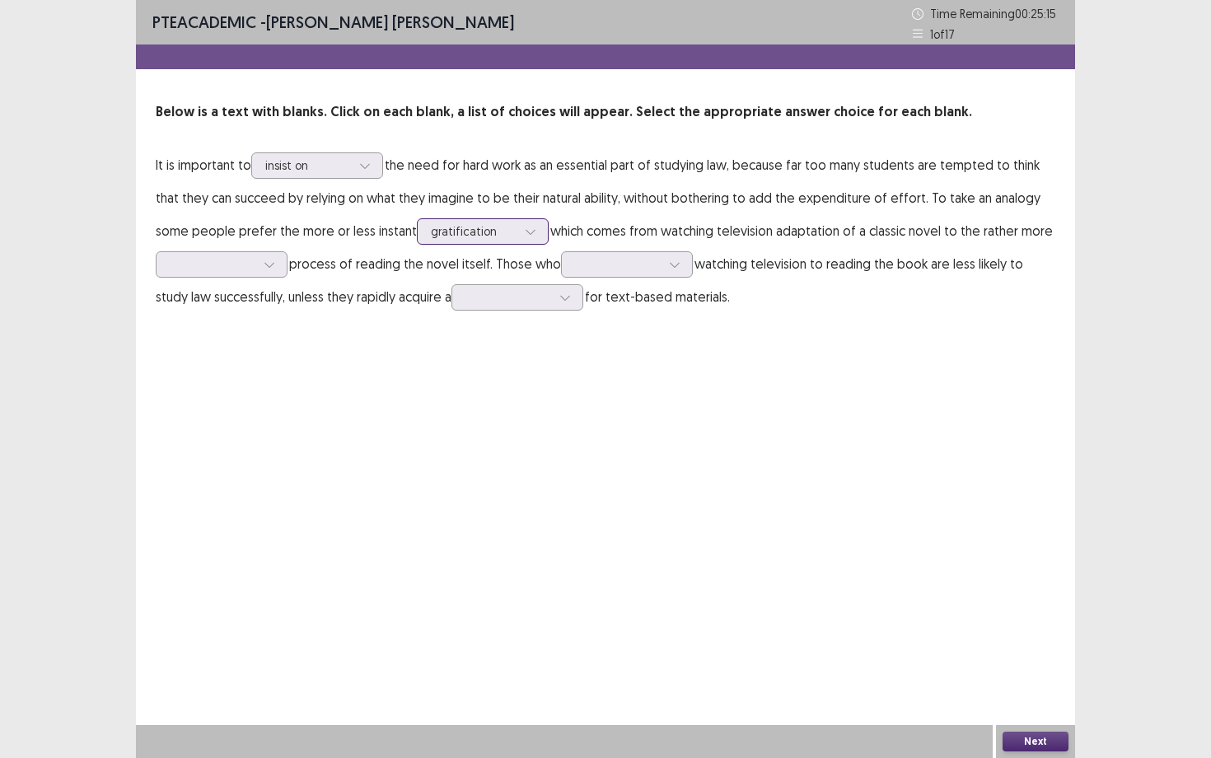
click at [474, 233] on div at bounding box center [474, 231] width 86 height 16
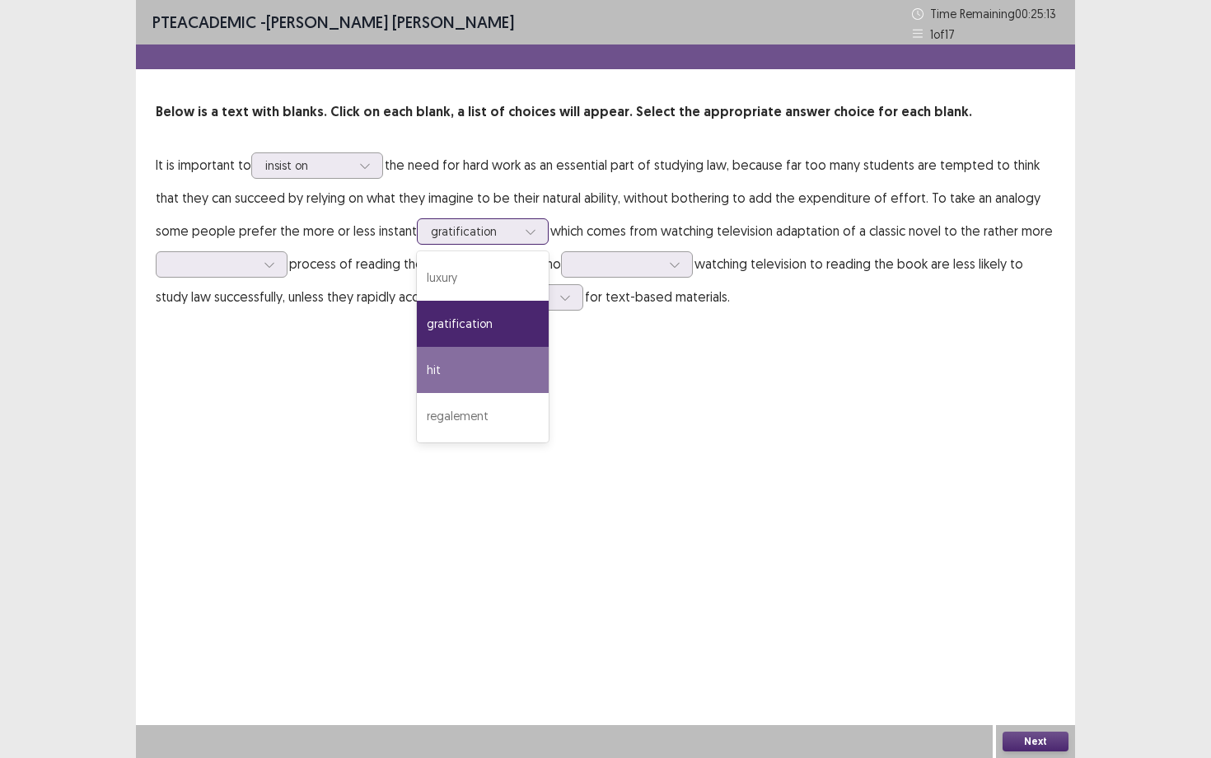
click at [441, 370] on div "hit" at bounding box center [483, 370] width 132 height 46
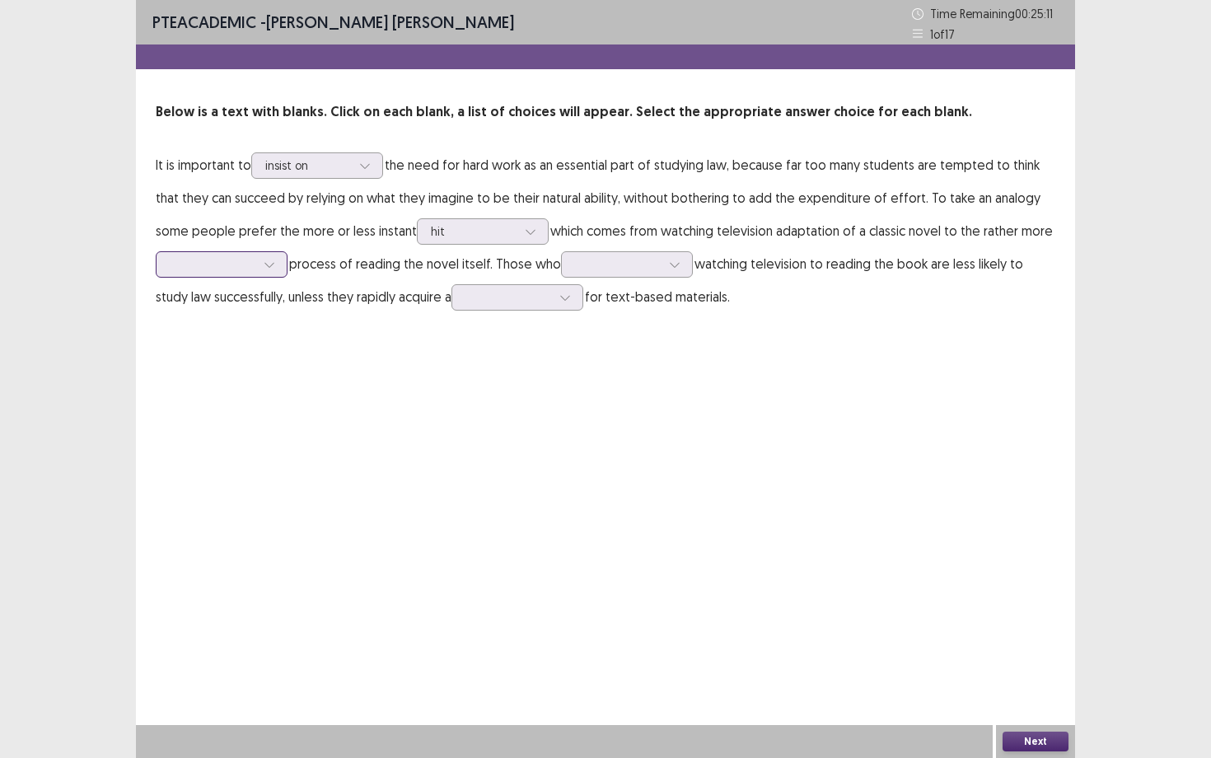
click at [233, 268] on div at bounding box center [213, 264] width 86 height 16
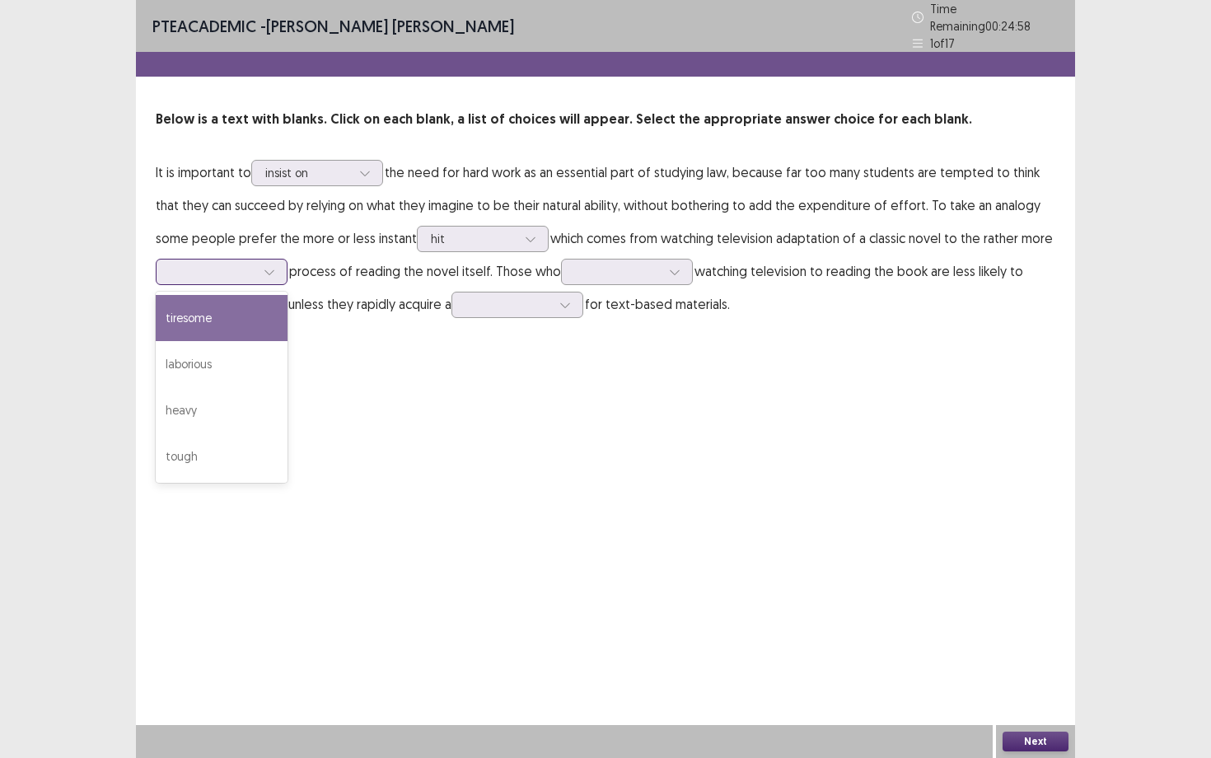
click at [225, 325] on div "tiresome" at bounding box center [222, 318] width 132 height 46
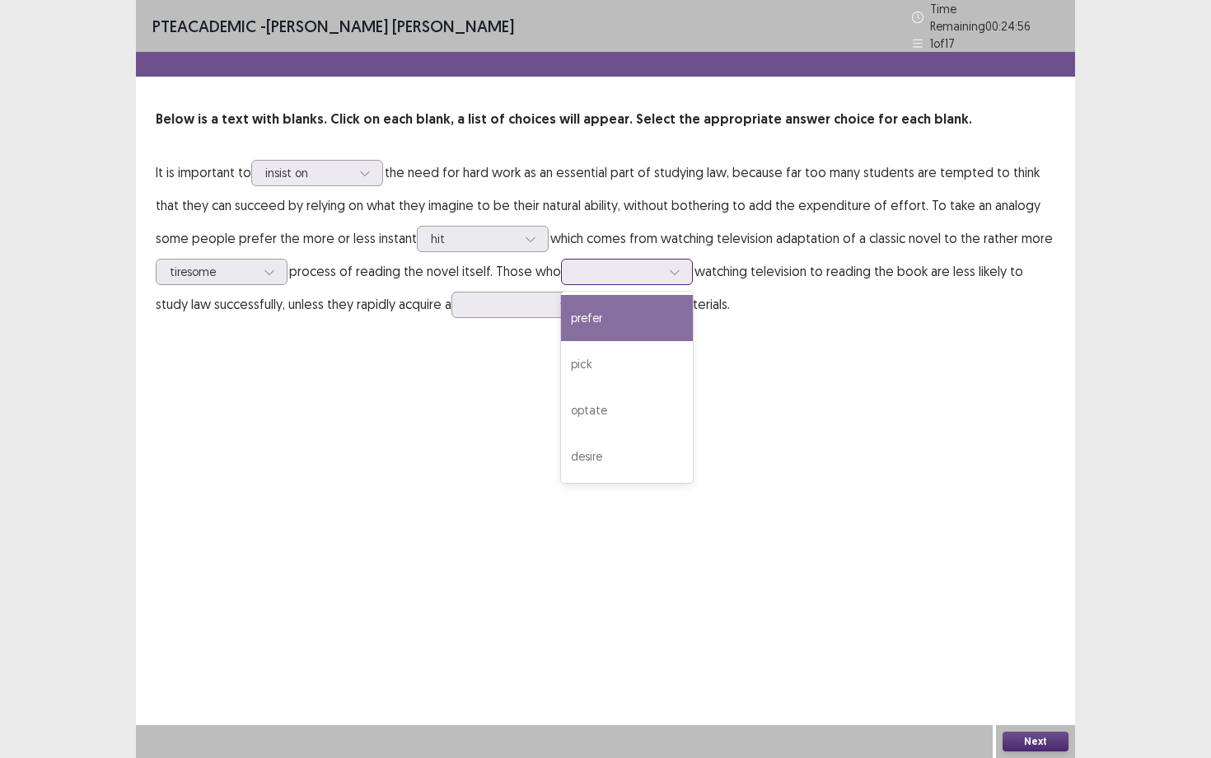
click at [616, 264] on div at bounding box center [618, 272] width 86 height 16
click at [600, 322] on div "prefer" at bounding box center [627, 318] width 132 height 46
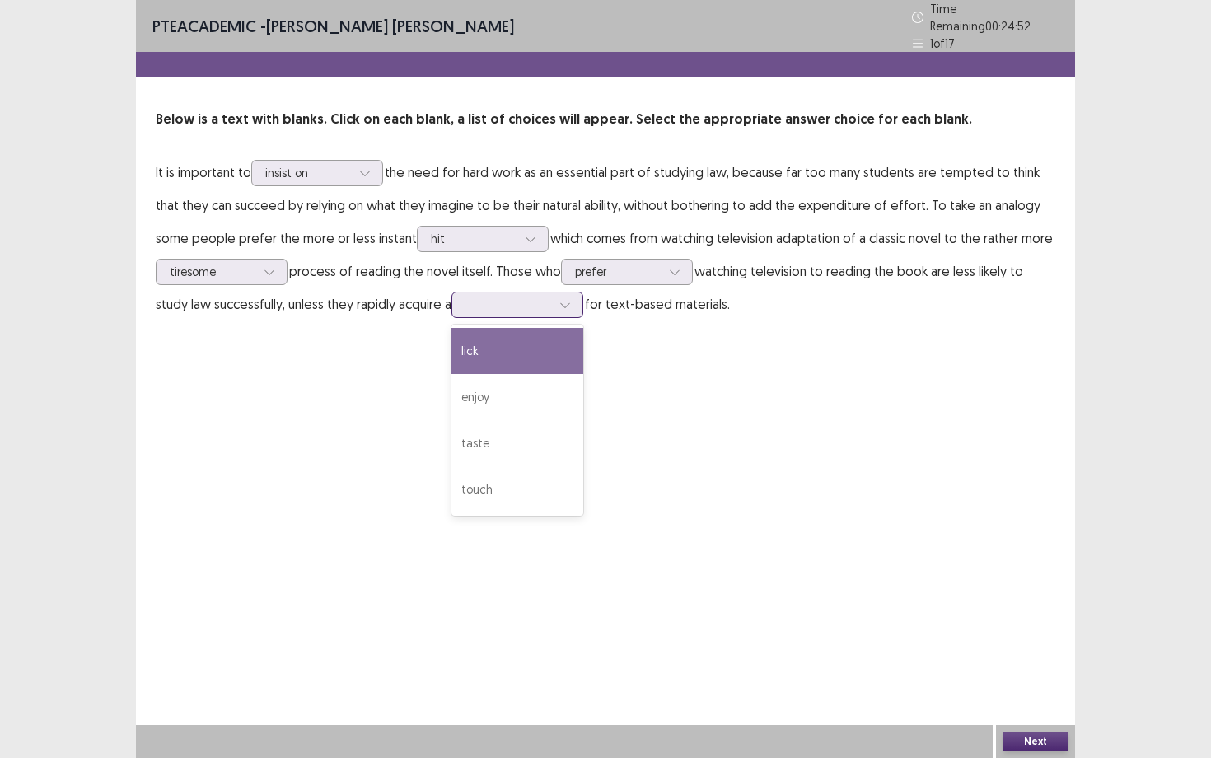
click at [540, 296] on div at bounding box center [508, 304] width 86 height 16
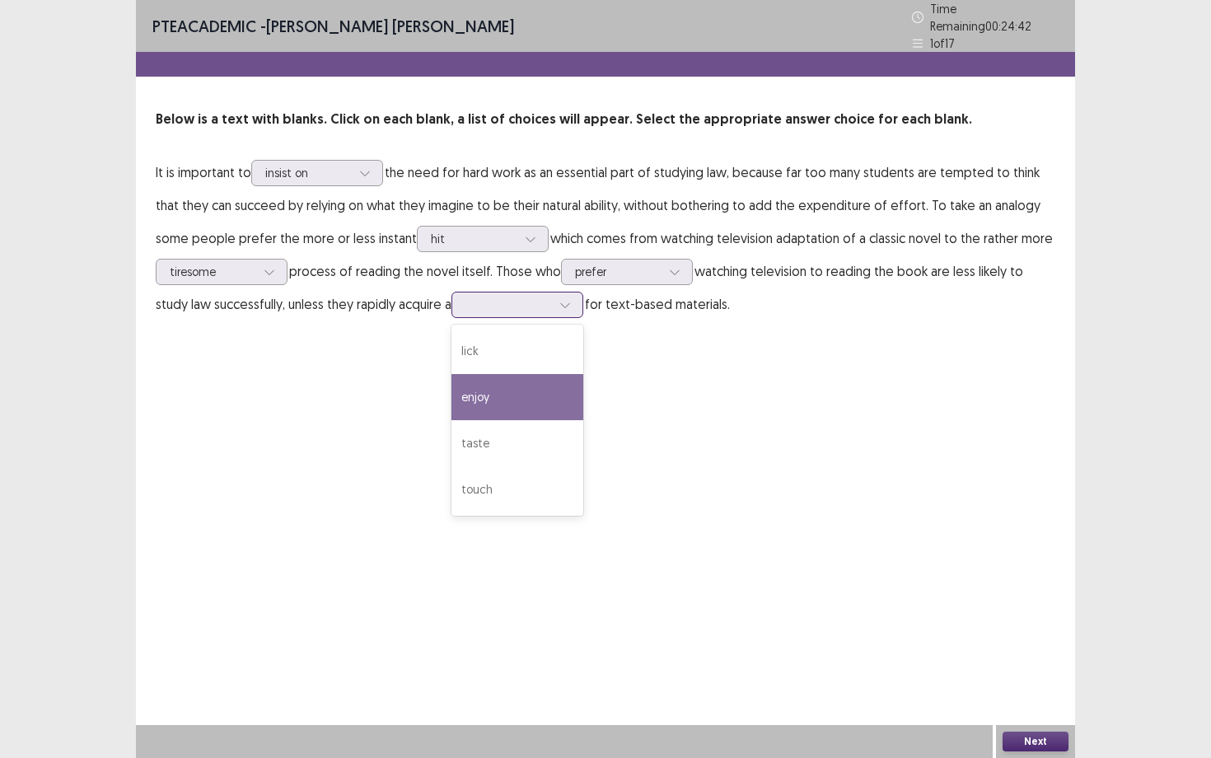
click at [525, 397] on div "enjoy" at bounding box center [517, 397] width 132 height 46
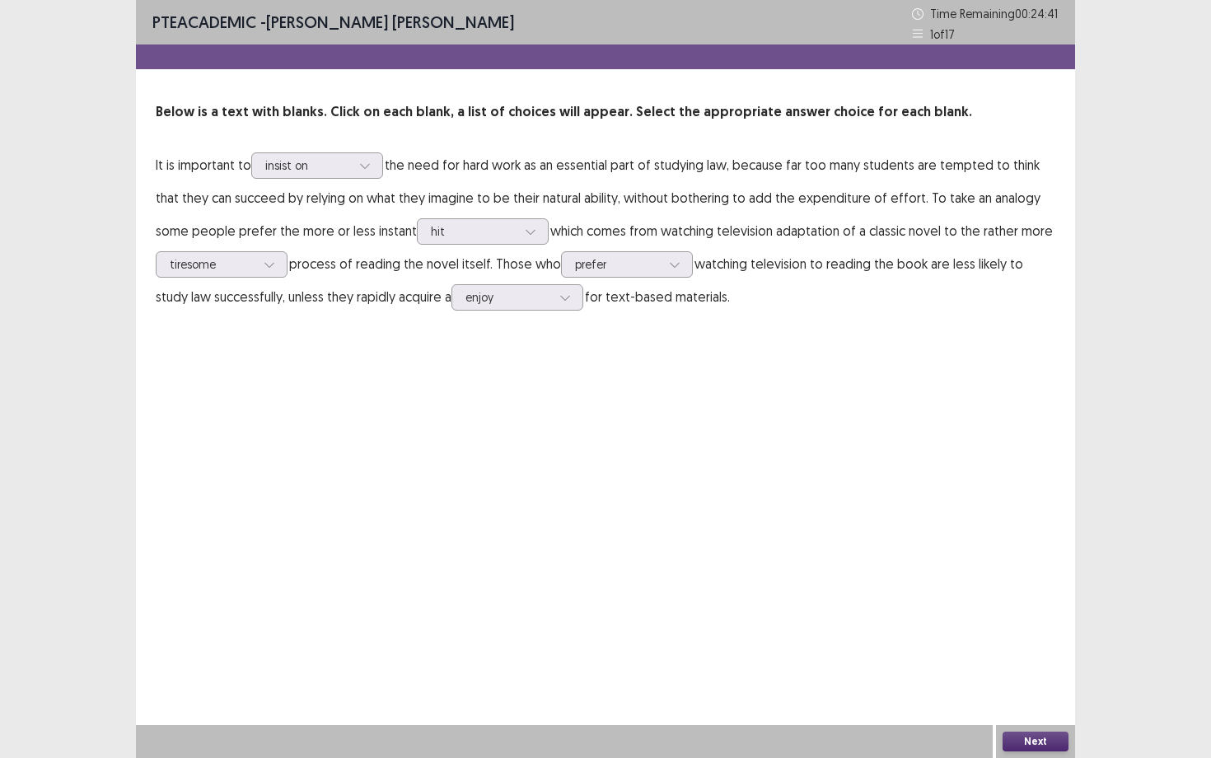
click at [1018, 684] on button "Next" at bounding box center [1035, 741] width 66 height 20
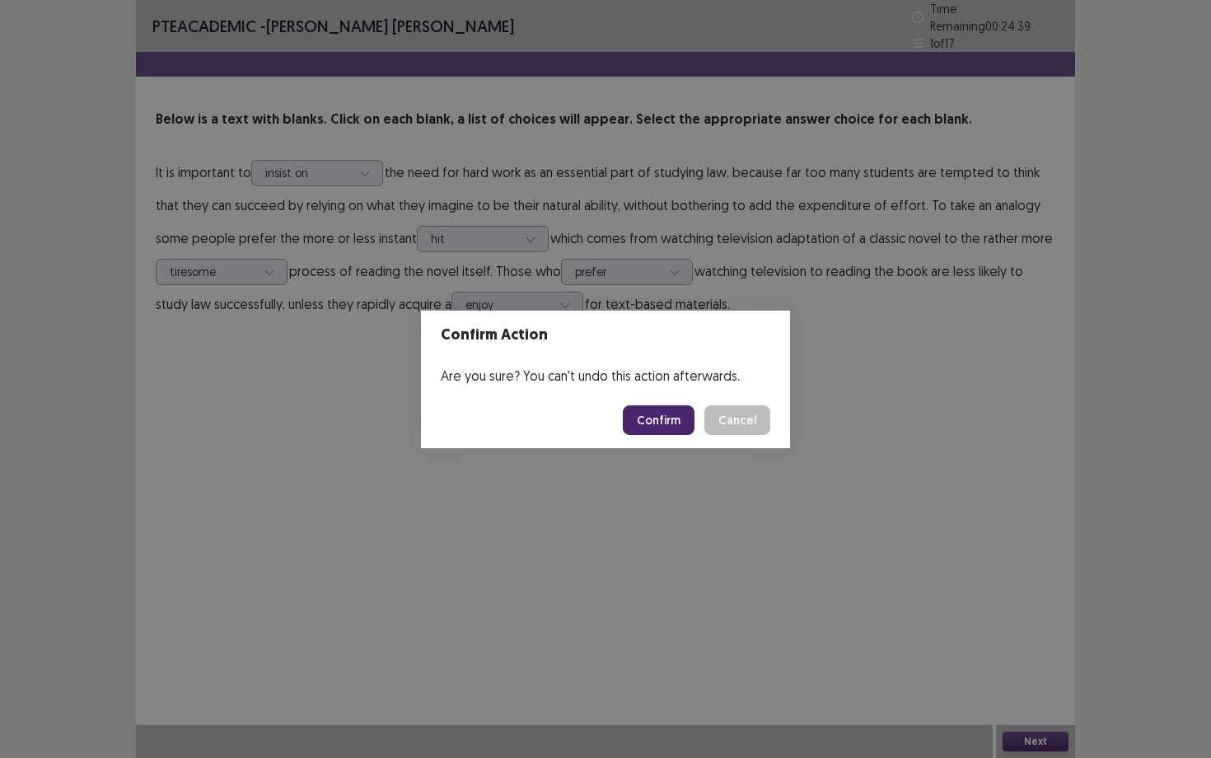
click at [685, 428] on button "Confirm" at bounding box center [659, 420] width 72 height 30
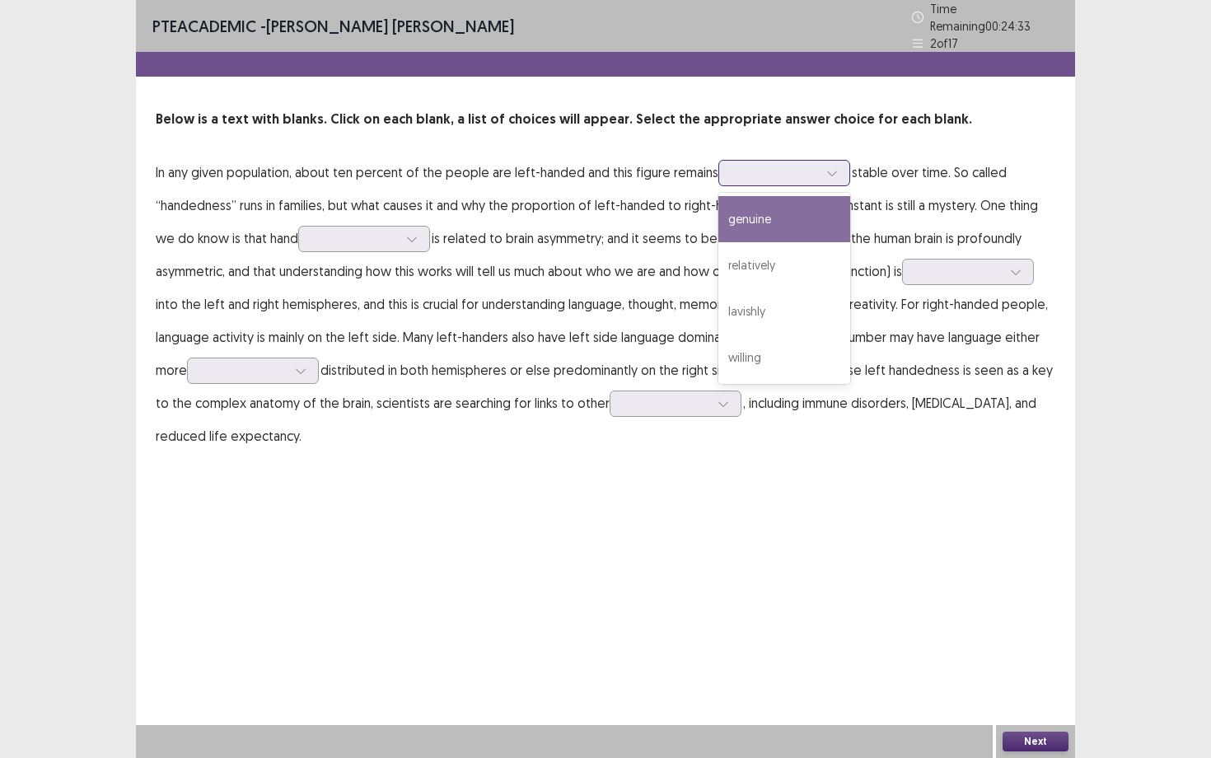
click at [761, 173] on div at bounding box center [775, 173] width 86 height 16
click at [764, 231] on div "genuine" at bounding box center [784, 219] width 132 height 46
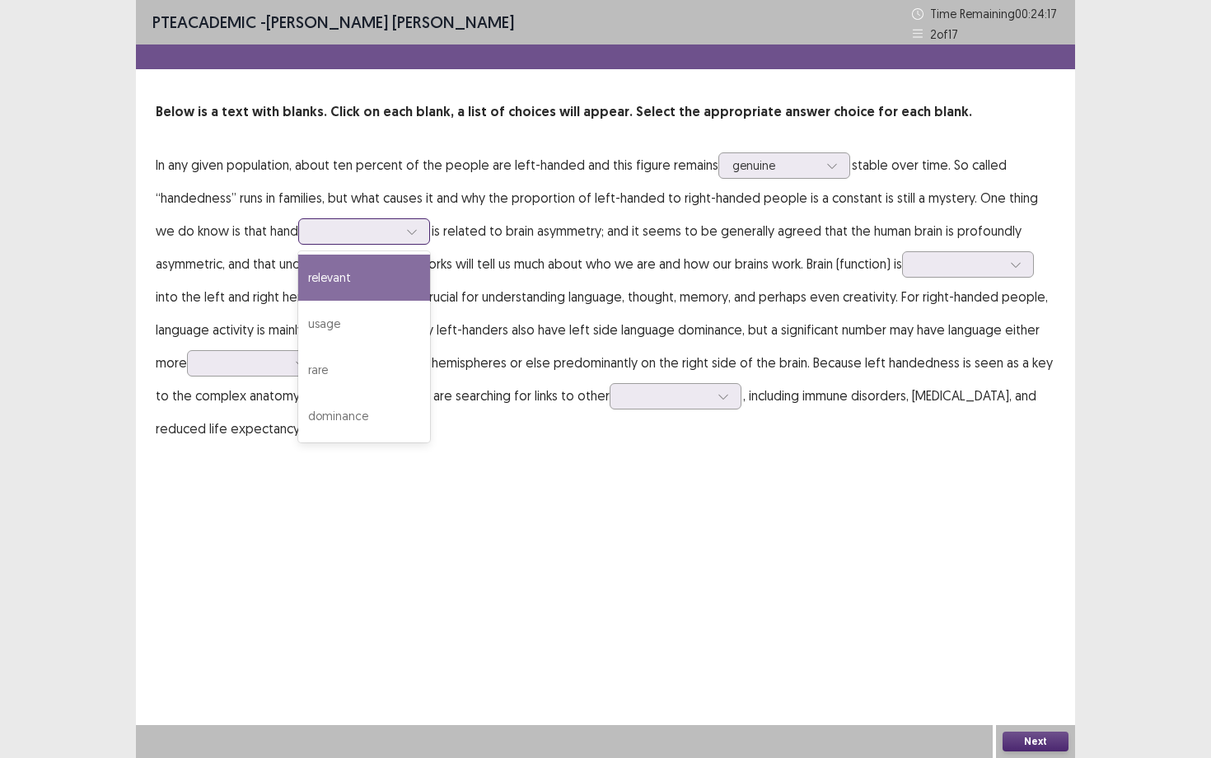
click at [376, 231] on div at bounding box center [355, 231] width 86 height 16
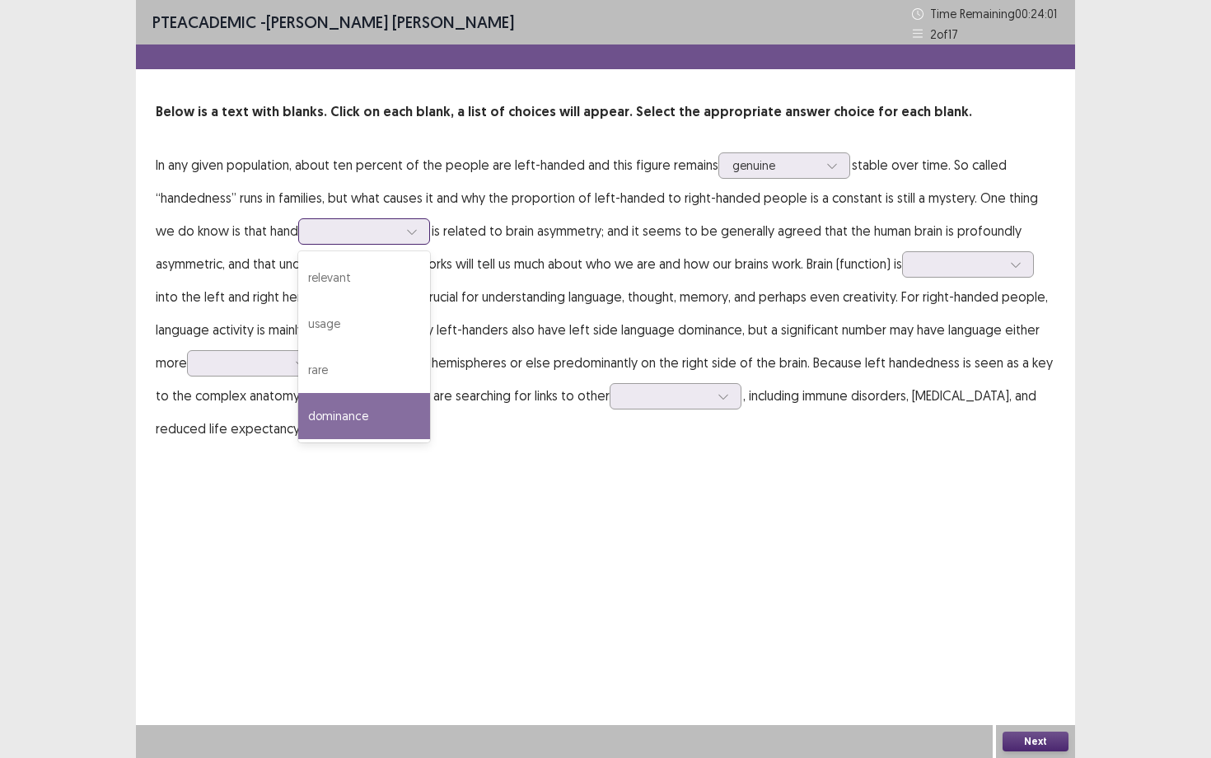
click at [323, 404] on div "dominance" at bounding box center [364, 416] width 132 height 46
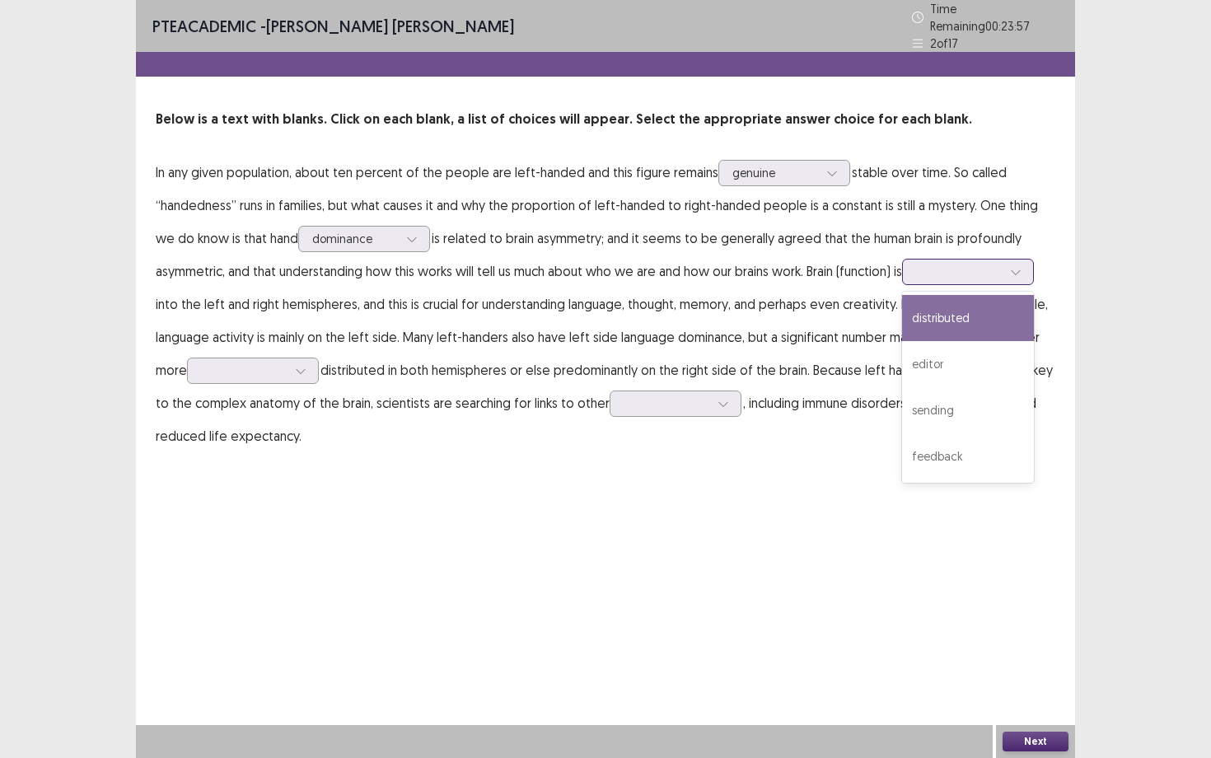
click at [955, 273] on div at bounding box center [958, 271] width 89 height 19
click at [936, 298] on div "distributed" at bounding box center [968, 318] width 132 height 46
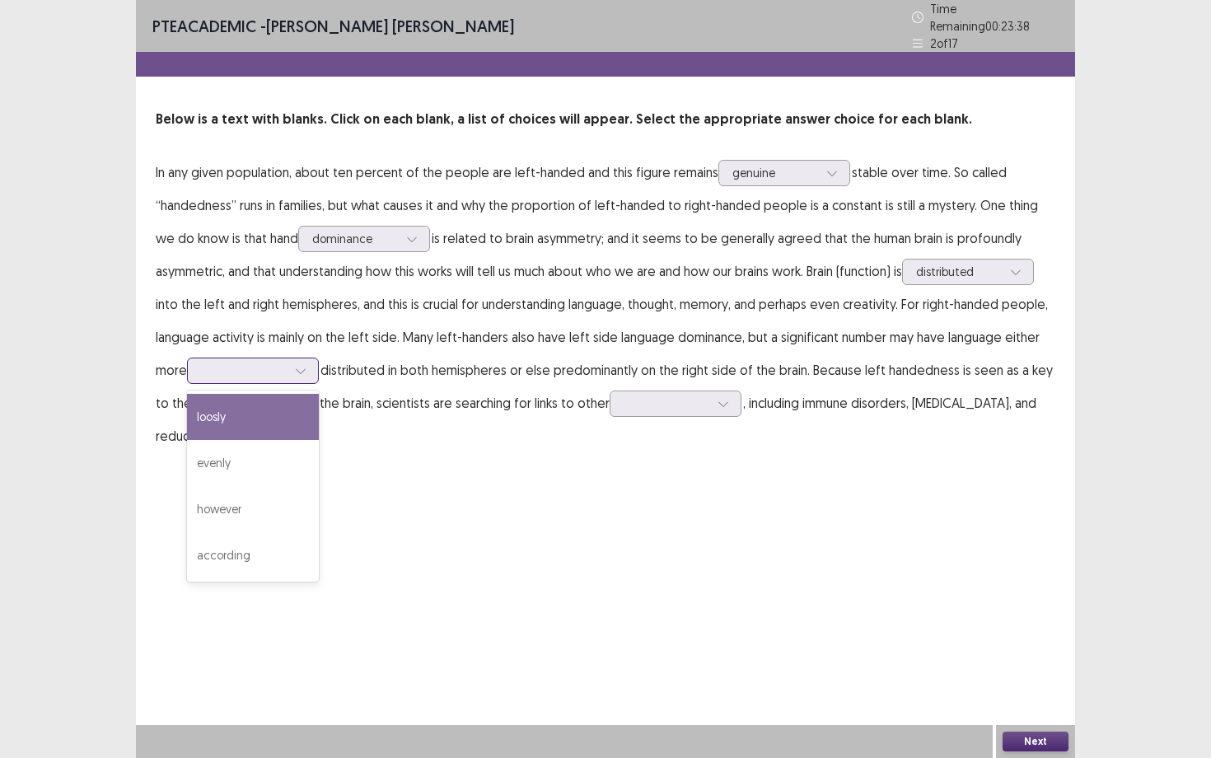
click at [293, 365] on div at bounding box center [300, 370] width 25 height 25
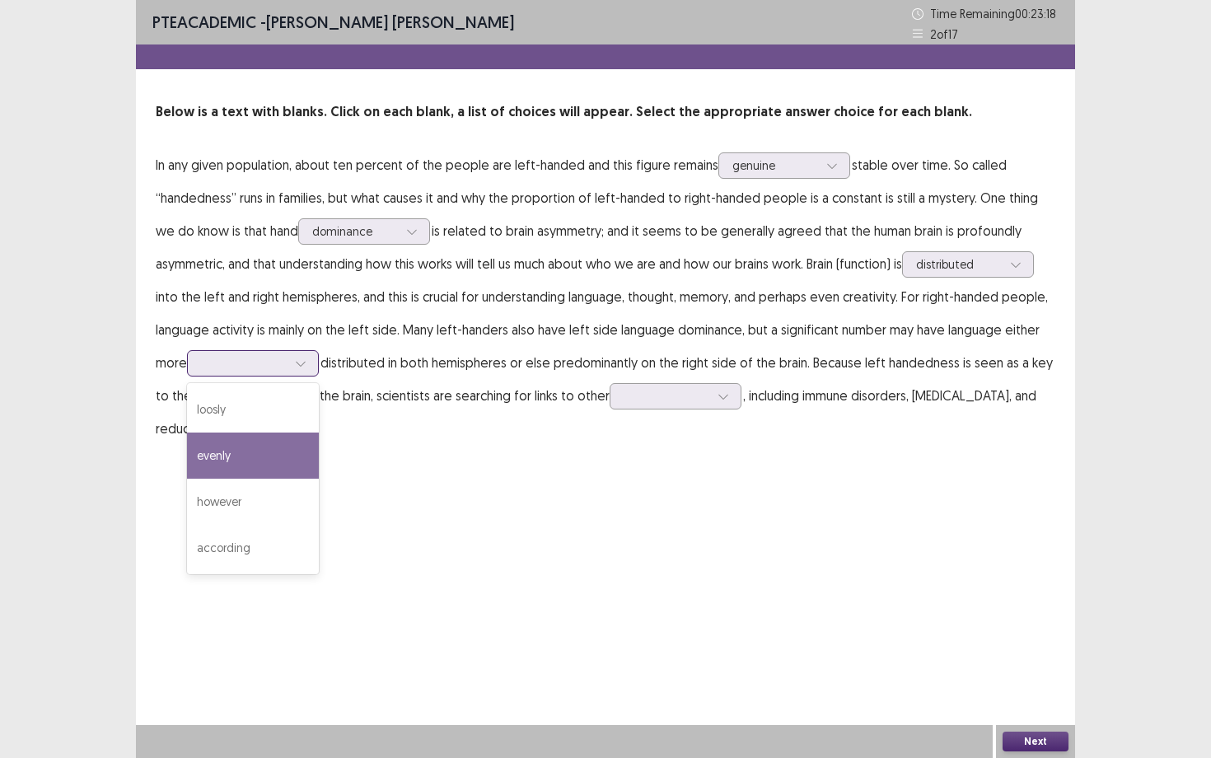
click at [245, 461] on div "evenly" at bounding box center [253, 455] width 132 height 46
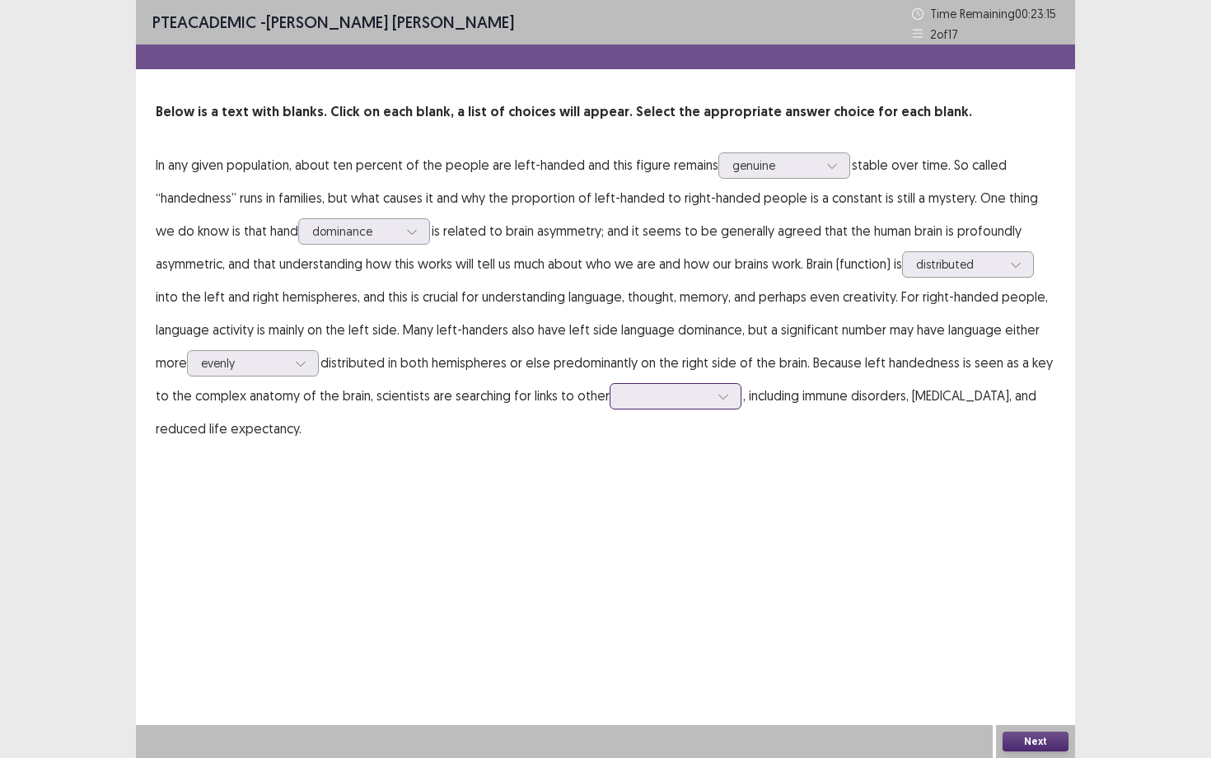
click at [635, 403] on div at bounding box center [666, 396] width 86 height 16
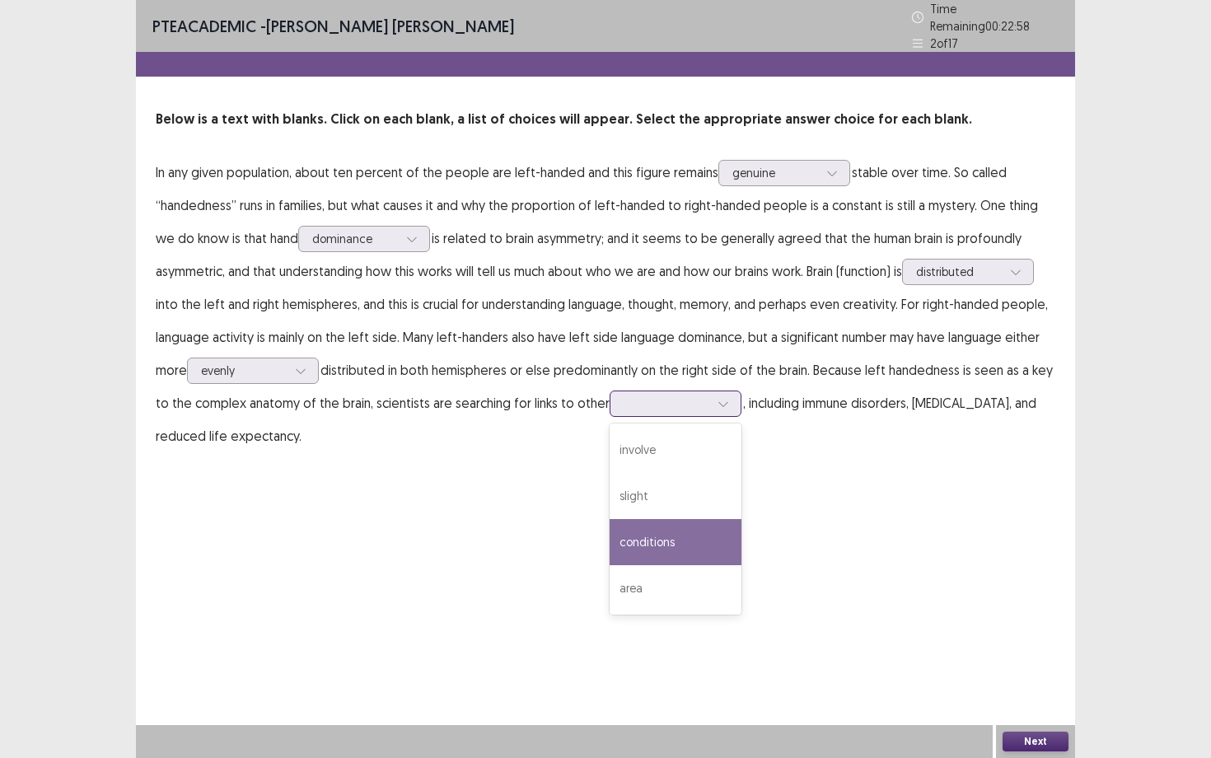
click at [677, 525] on div "conditions" at bounding box center [675, 542] width 132 height 46
click at [1010, 684] on button "Next" at bounding box center [1035, 741] width 66 height 20
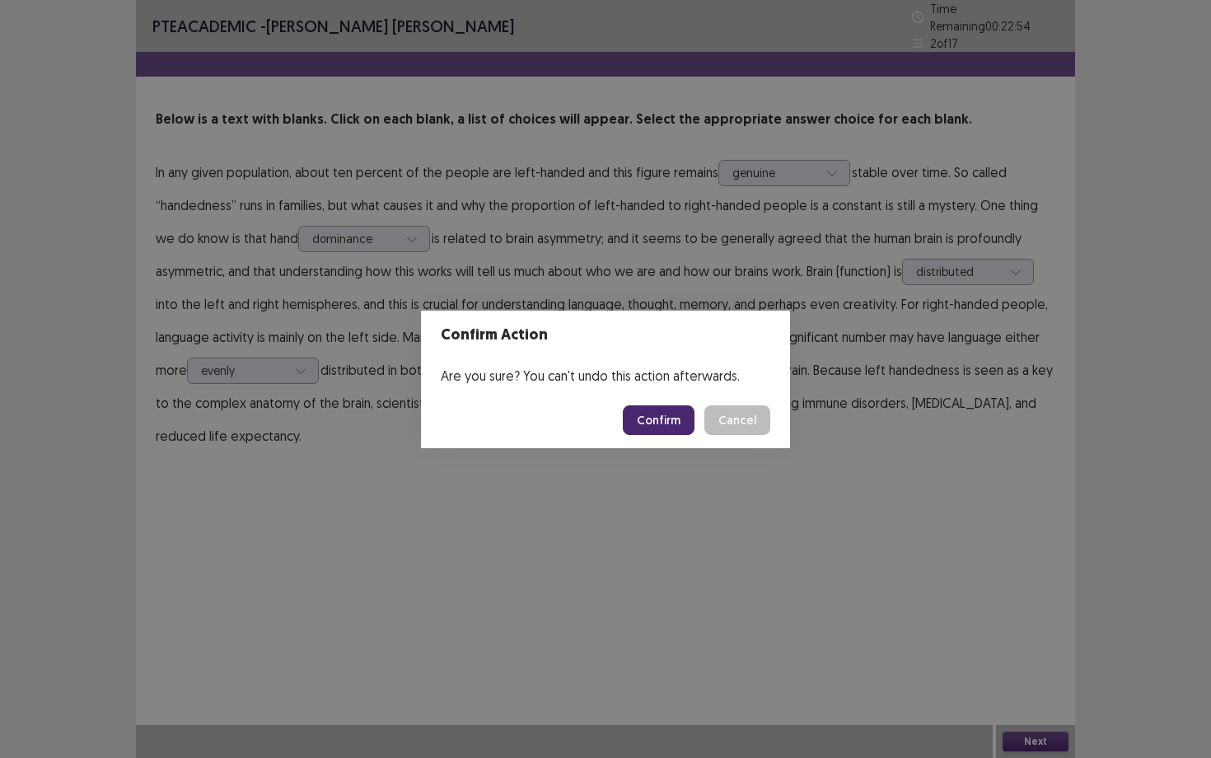
click at [660, 428] on button "Confirm" at bounding box center [659, 420] width 72 height 30
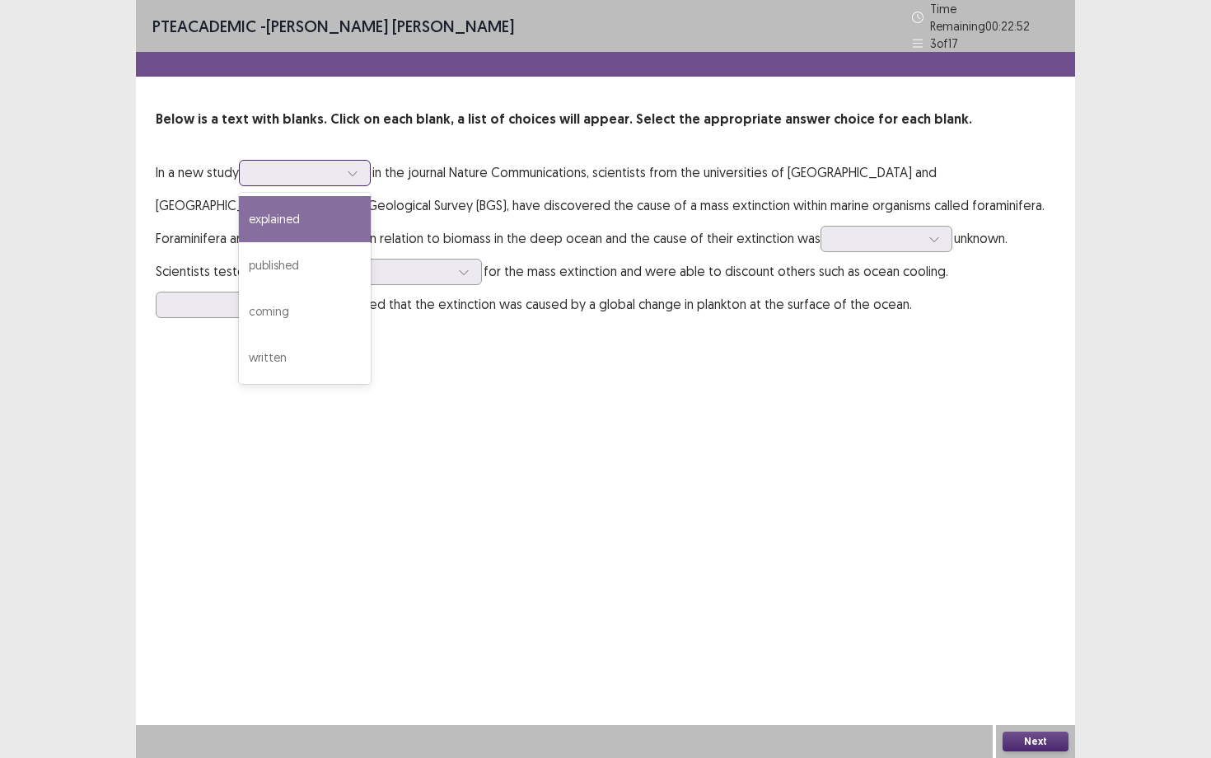
click at [308, 170] on div at bounding box center [296, 173] width 86 height 16
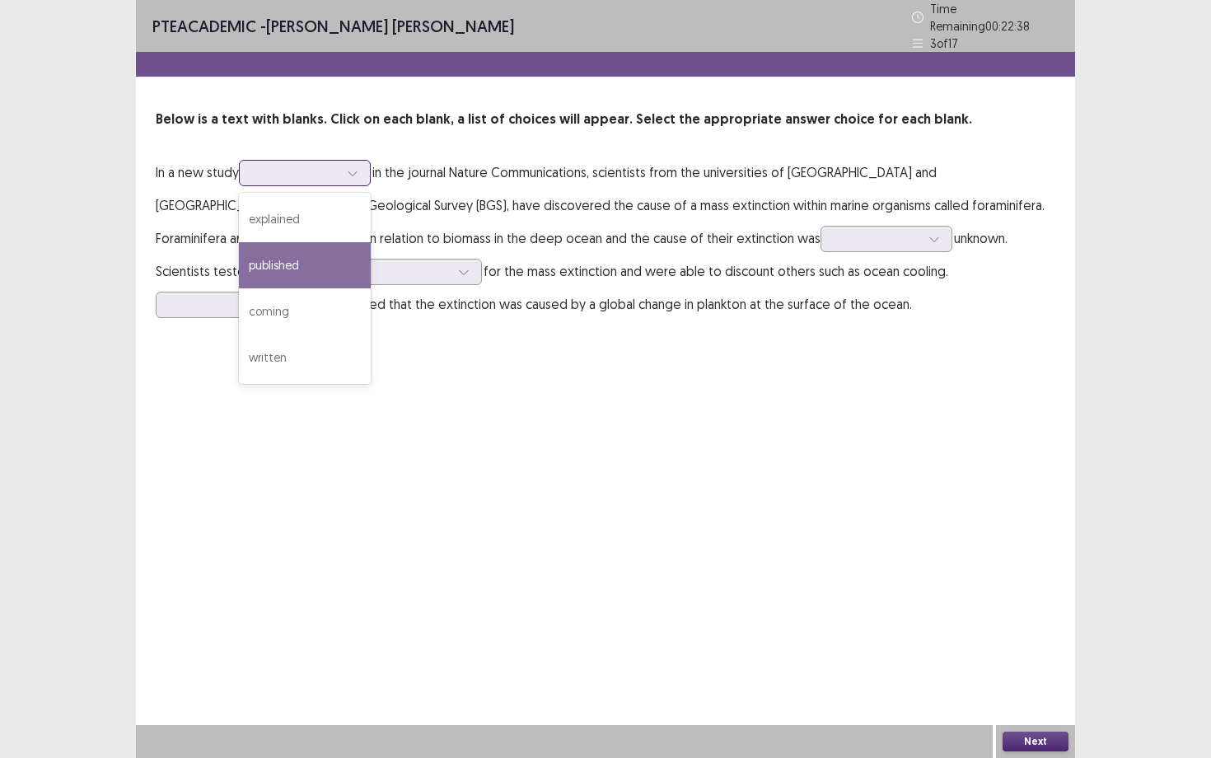
click at [293, 258] on div "published" at bounding box center [305, 265] width 132 height 46
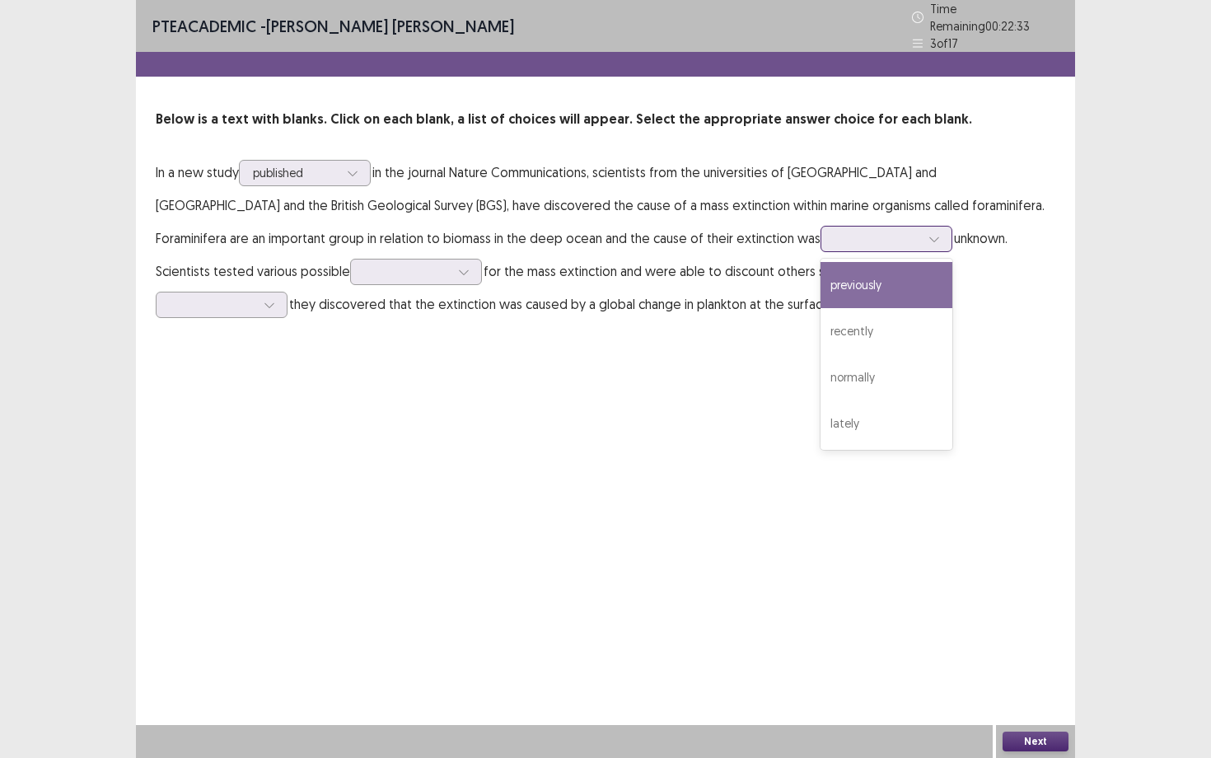
click at [834, 237] on div at bounding box center [877, 239] width 86 height 16
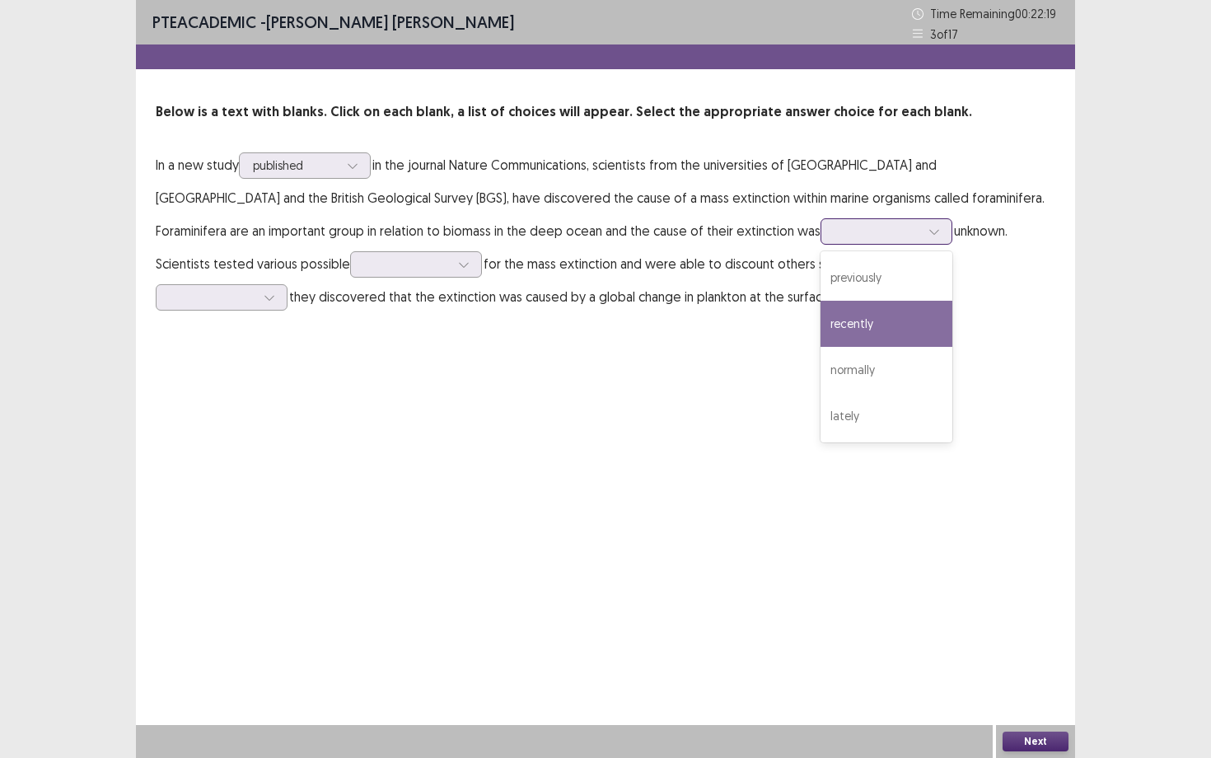
click at [820, 327] on div "recently" at bounding box center [886, 324] width 132 height 46
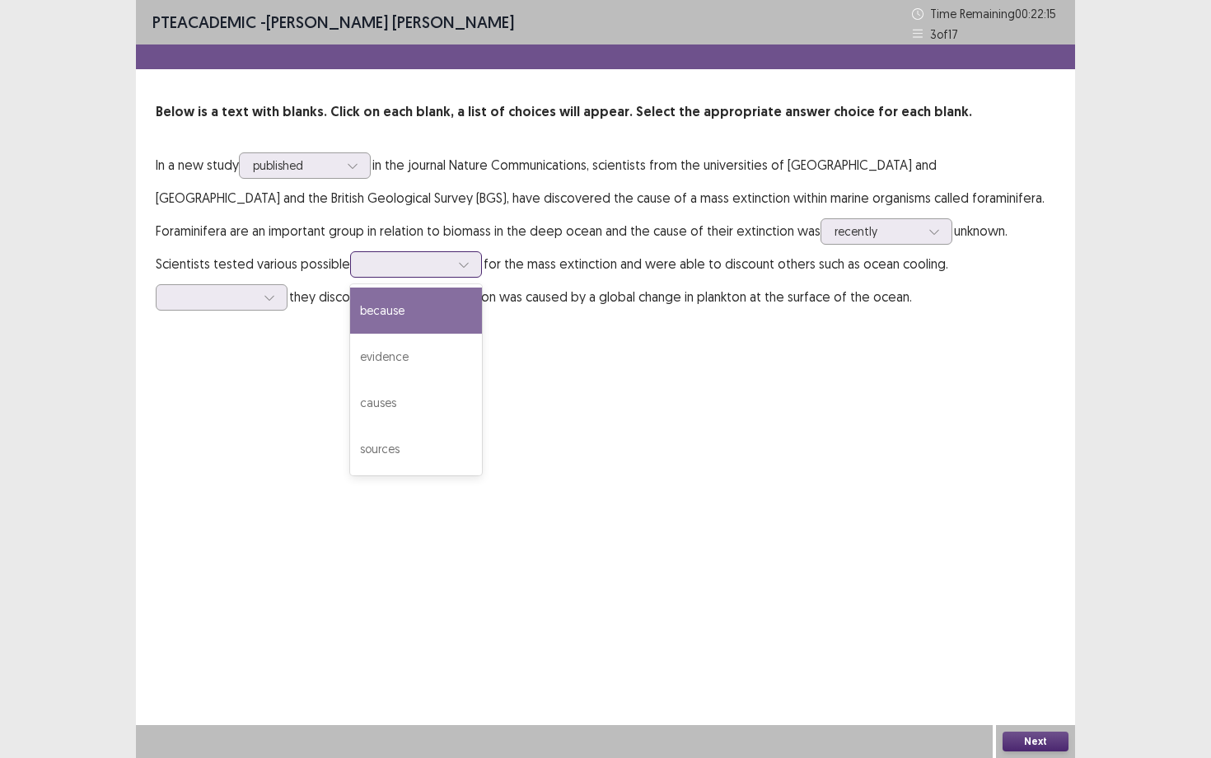
click at [364, 264] on div at bounding box center [407, 264] width 86 height 16
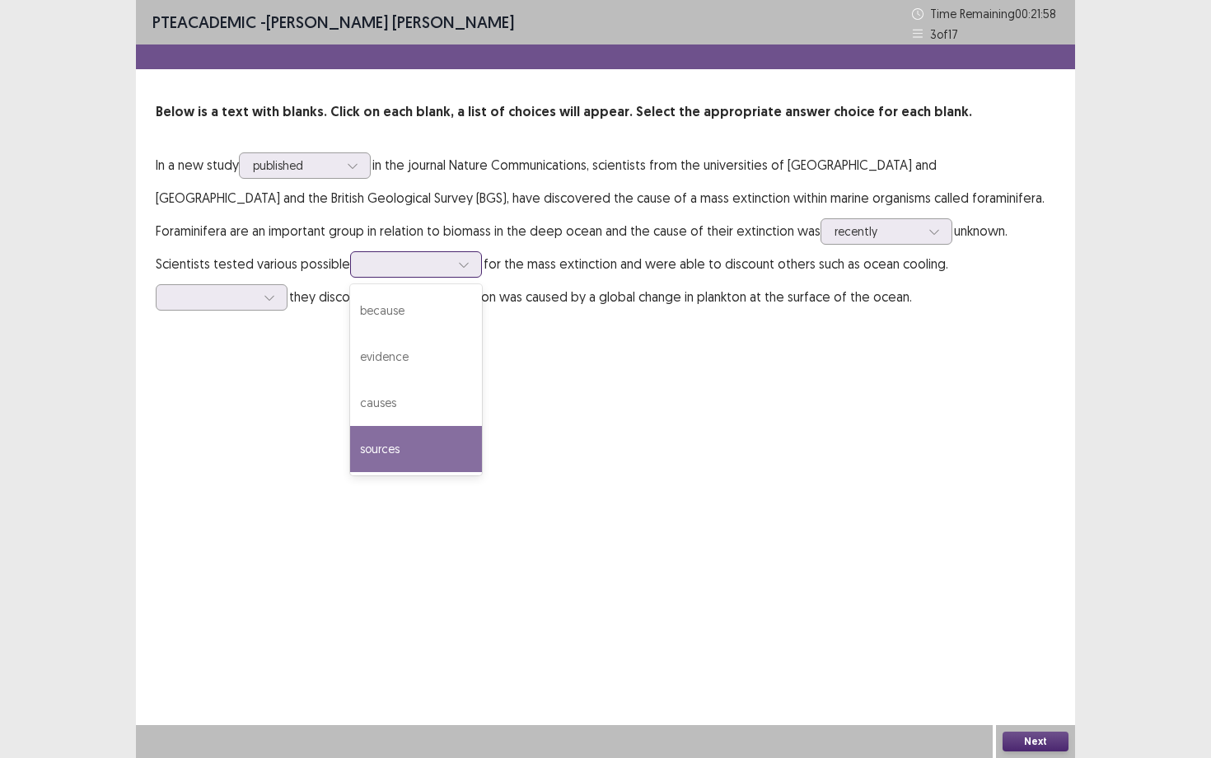
click at [350, 438] on div "sources" at bounding box center [416, 449] width 132 height 46
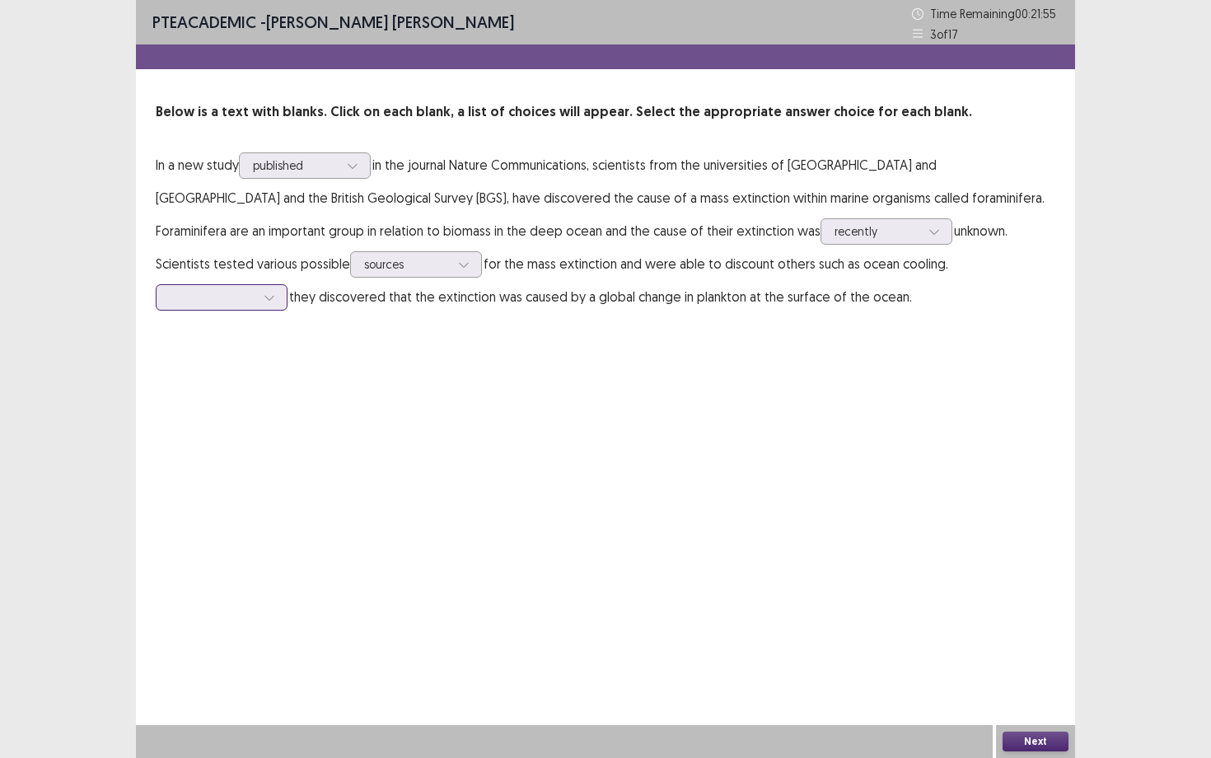
click at [255, 289] on div at bounding box center [213, 297] width 86 height 16
click at [287, 366] on div "first" at bounding box center [222, 389] width 132 height 46
click at [1027, 684] on button "Next" at bounding box center [1035, 741] width 66 height 20
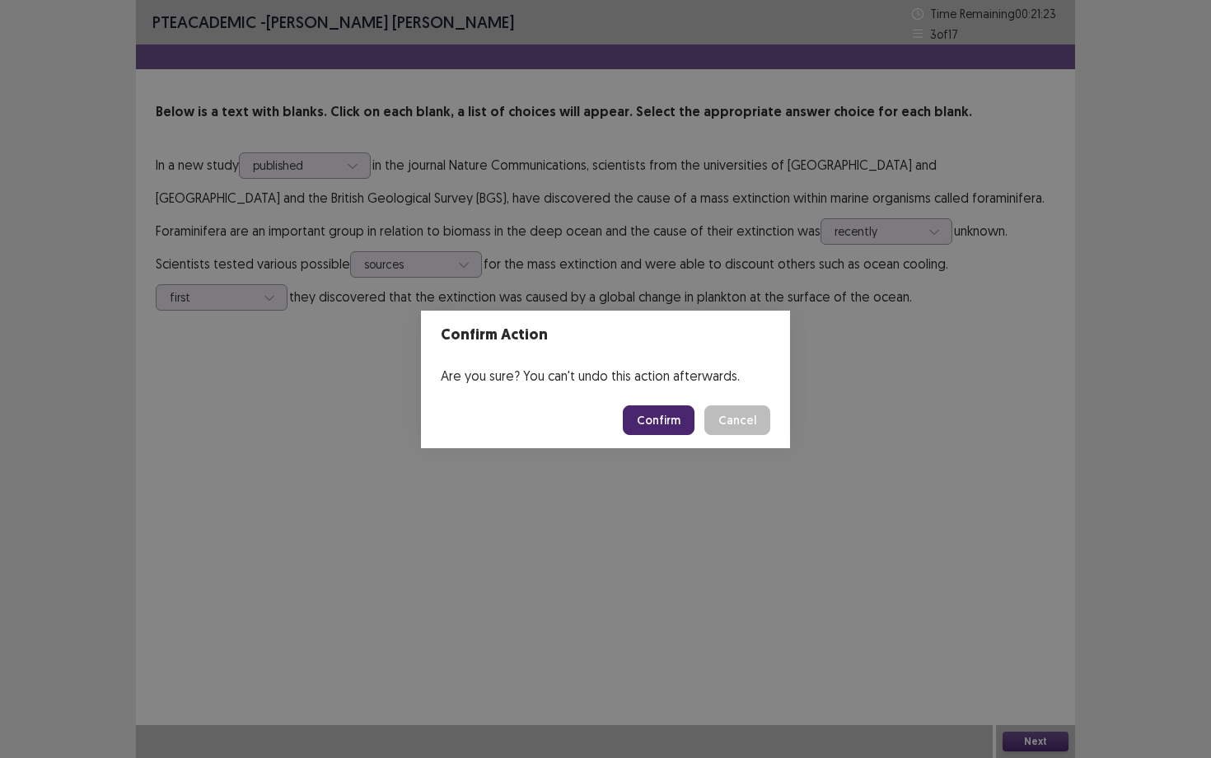
click at [670, 416] on button "Confirm" at bounding box center [659, 420] width 72 height 30
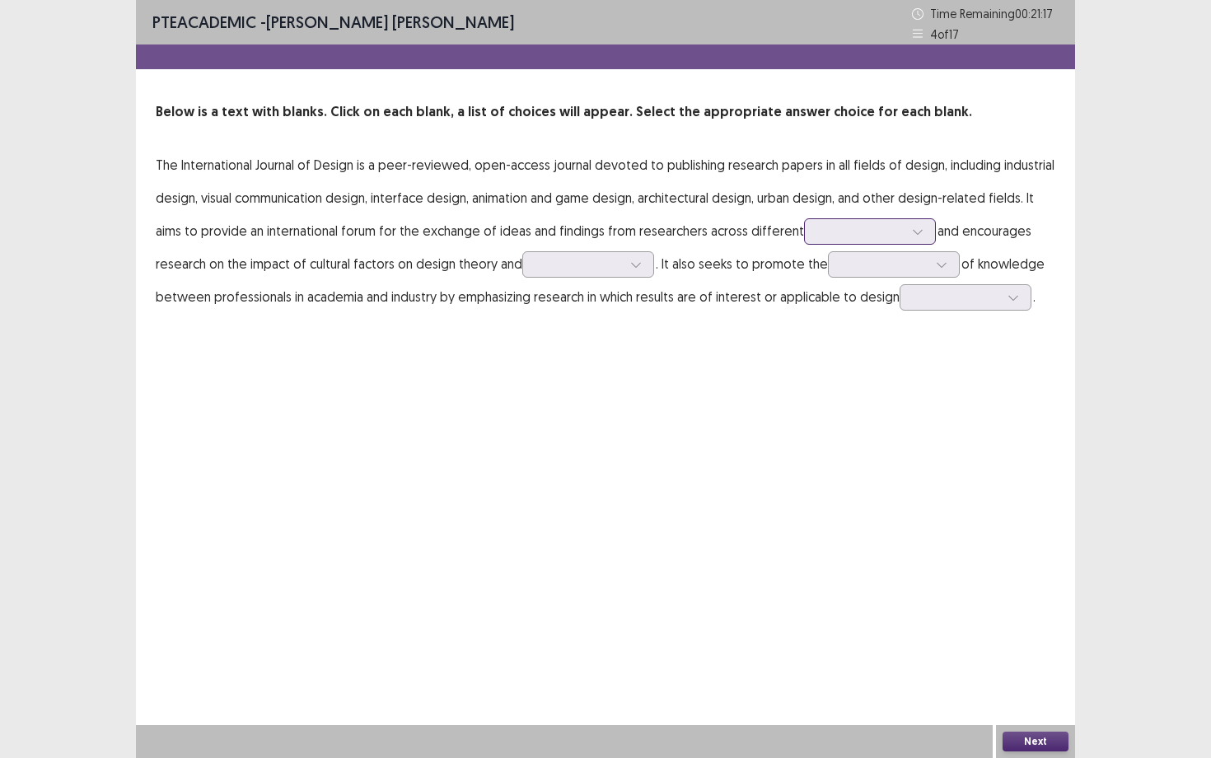
click at [823, 233] on div at bounding box center [861, 231] width 86 height 16
click at [828, 276] on div "disciplines" at bounding box center [870, 277] width 132 height 46
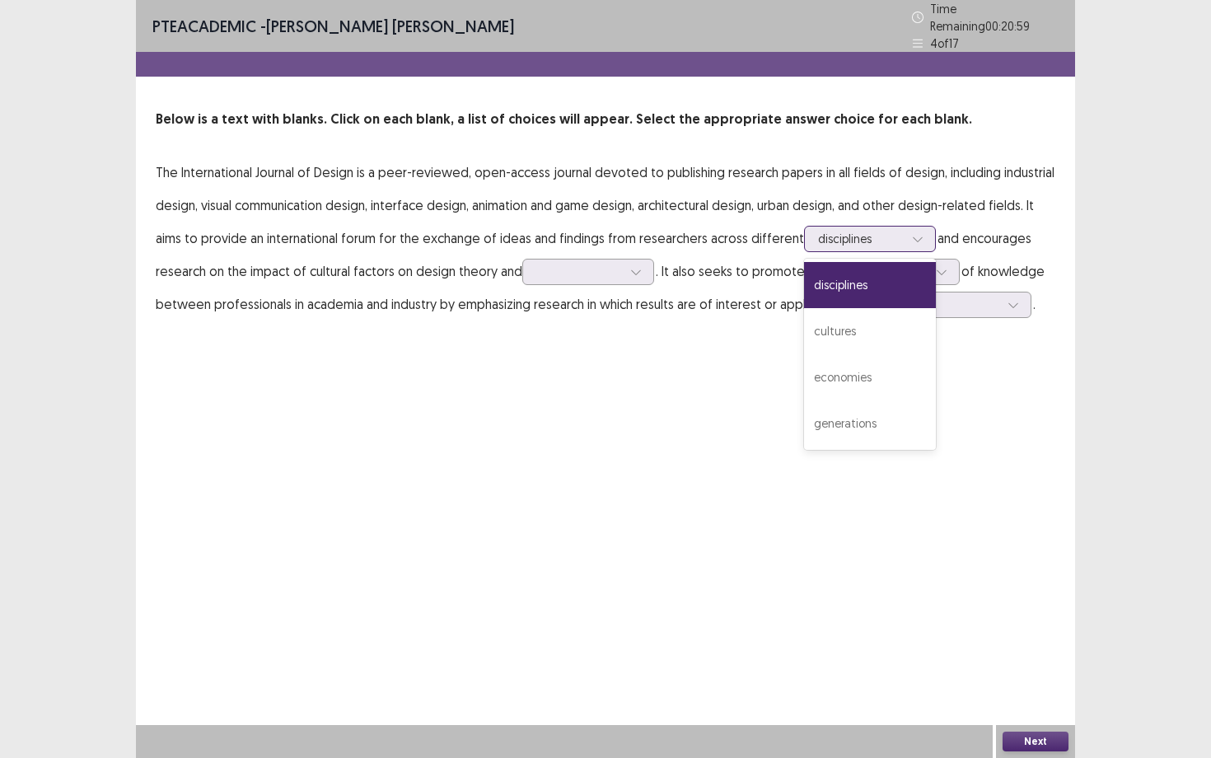
click at [865, 231] on div at bounding box center [861, 239] width 86 height 16
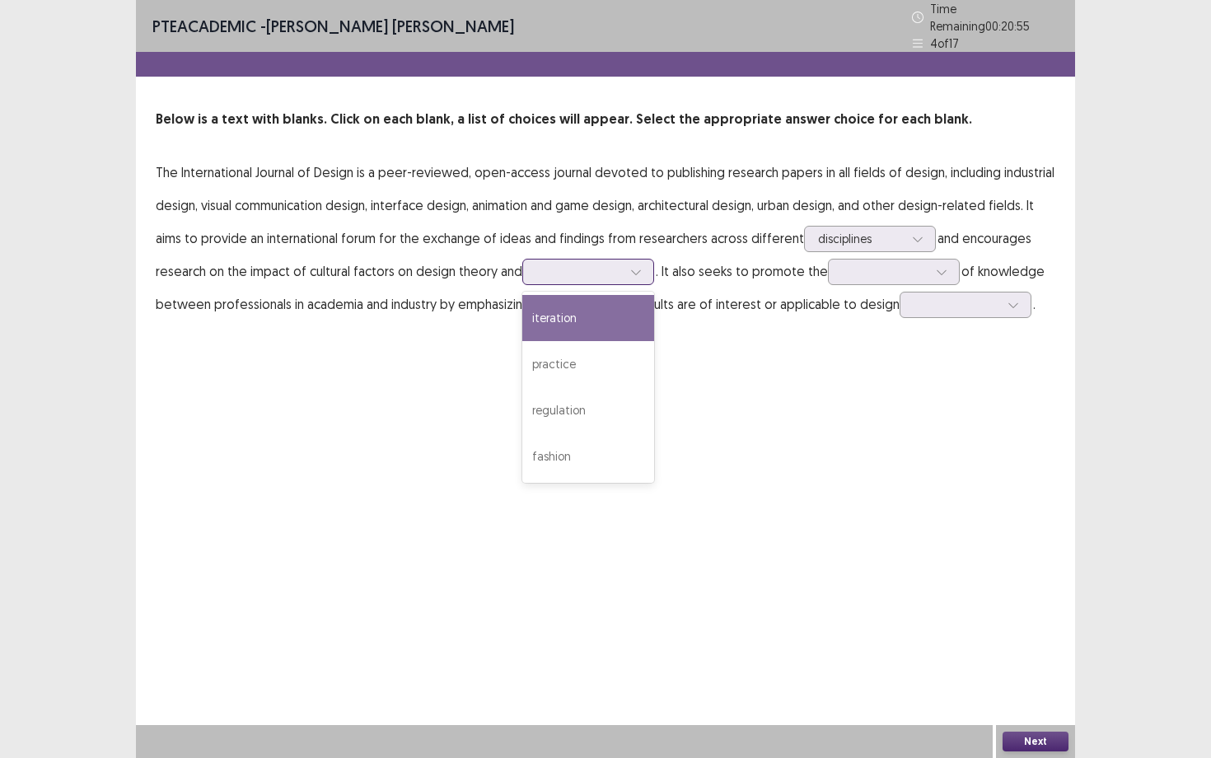
click at [593, 266] on div at bounding box center [579, 272] width 86 height 16
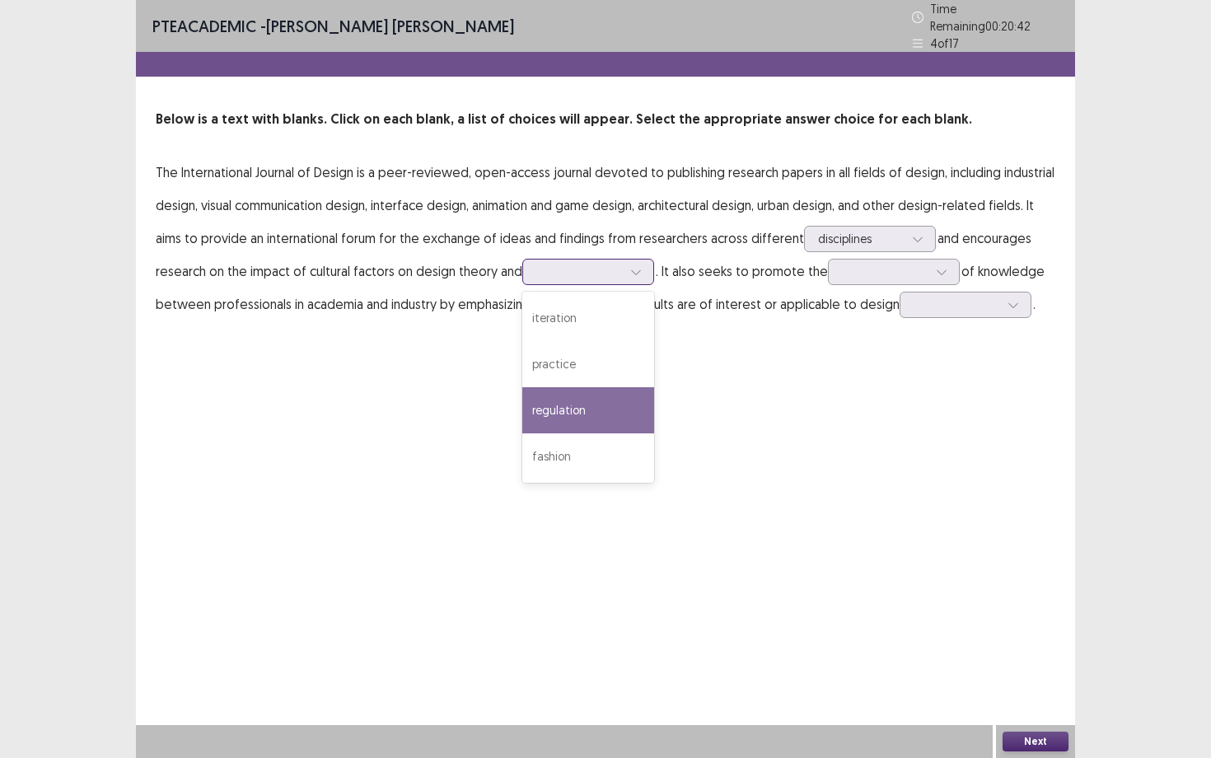
click at [590, 399] on div "regulation" at bounding box center [588, 410] width 132 height 46
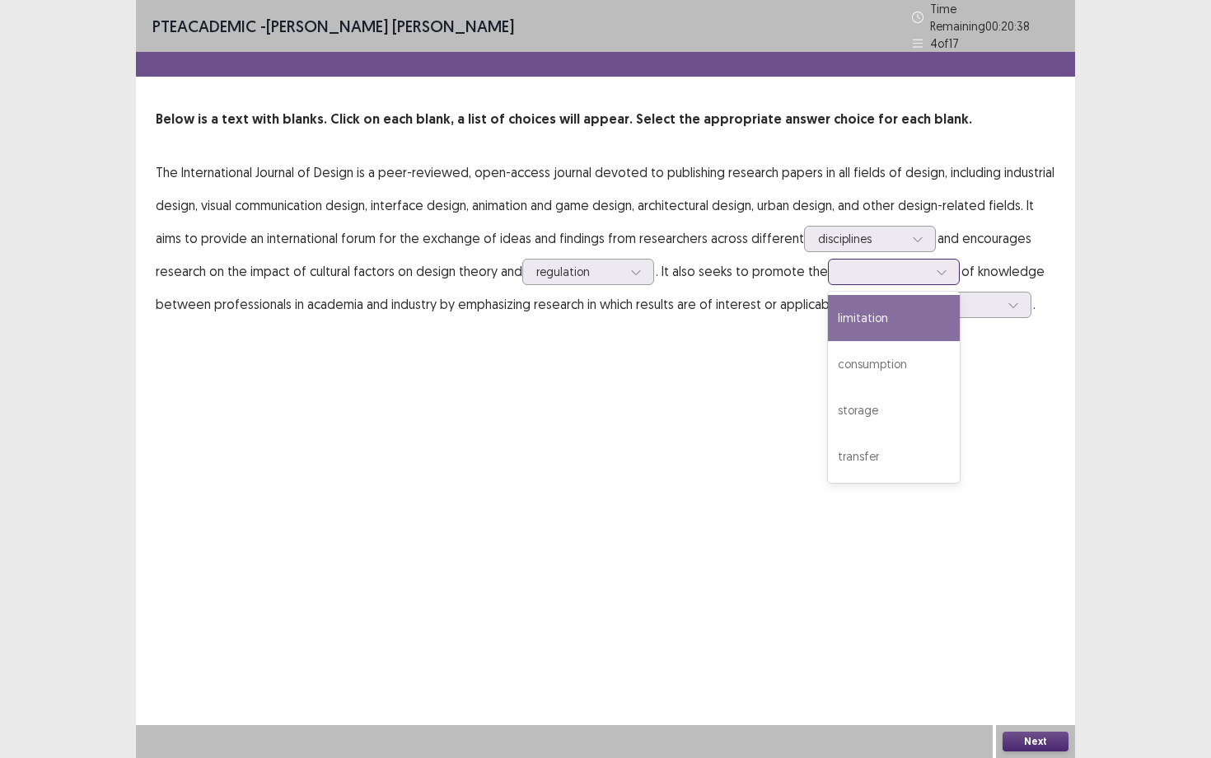
click at [884, 264] on div at bounding box center [885, 272] width 86 height 16
click at [880, 317] on div "limitation" at bounding box center [894, 318] width 132 height 46
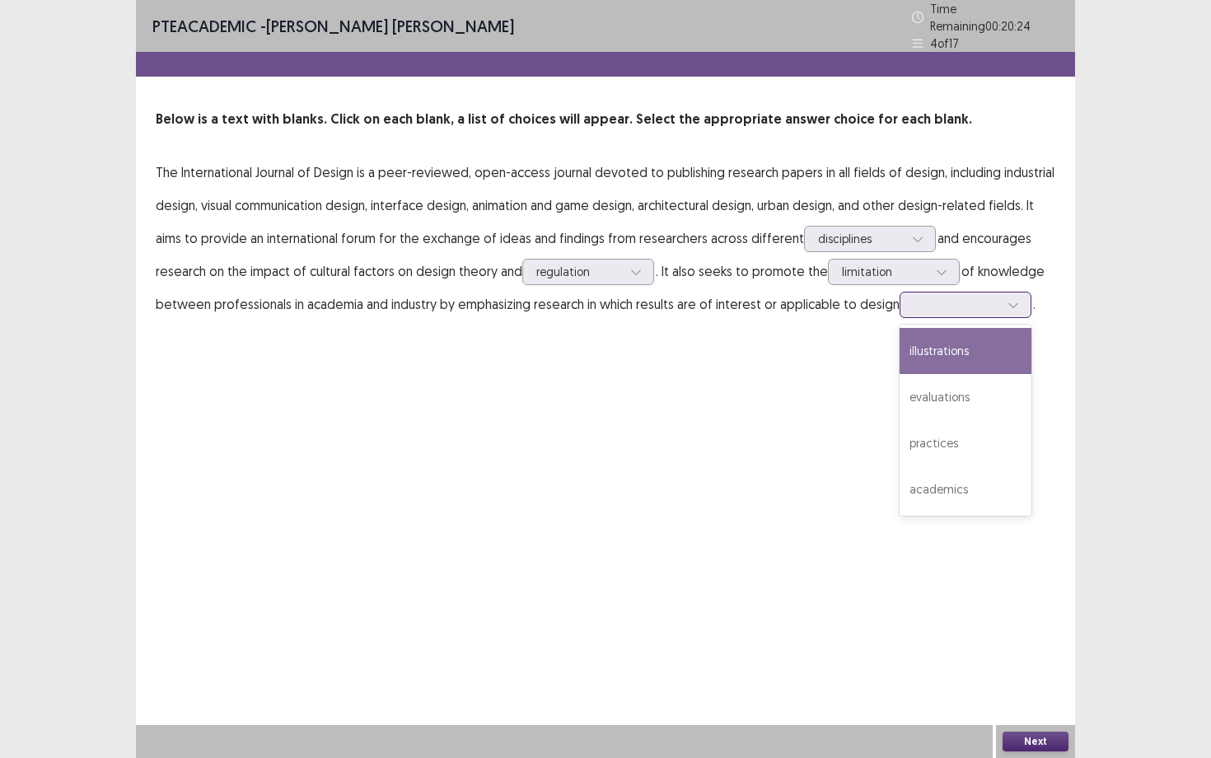
click at [913, 298] on input "text" at bounding box center [914, 304] width 3 height 12
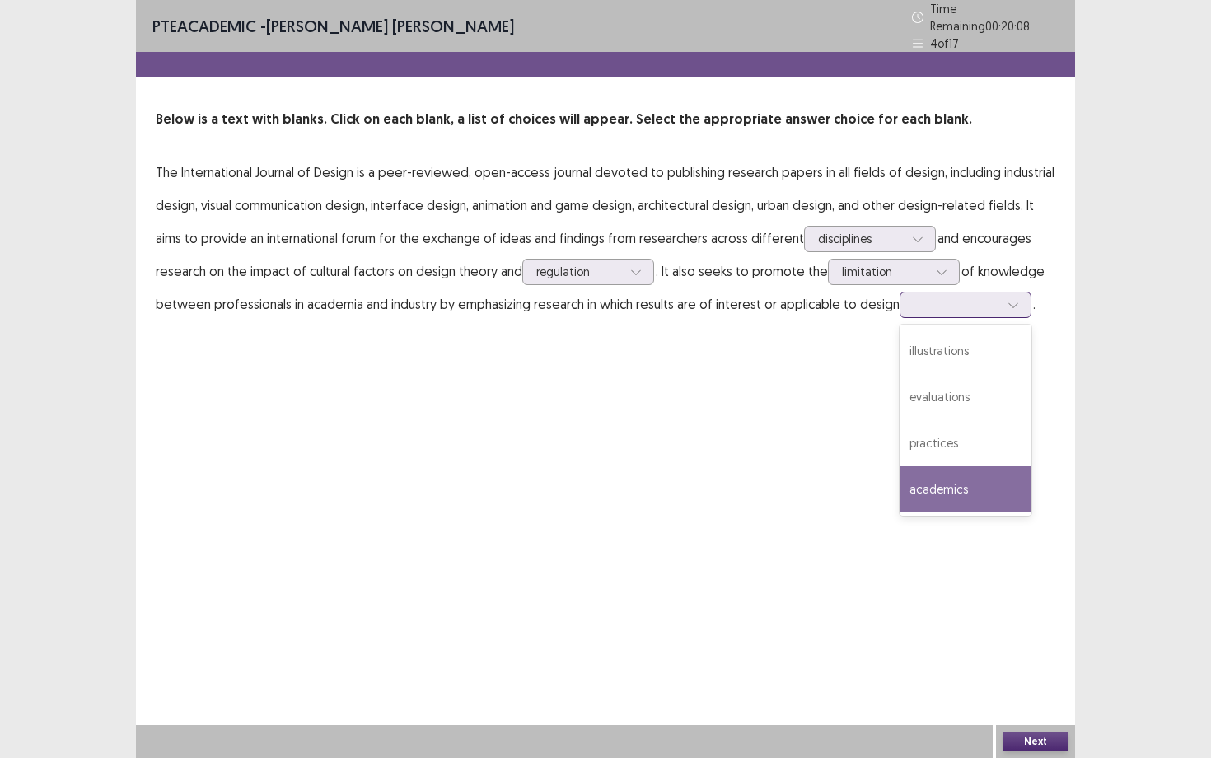
click at [945, 475] on div "academics" at bounding box center [965, 489] width 132 height 46
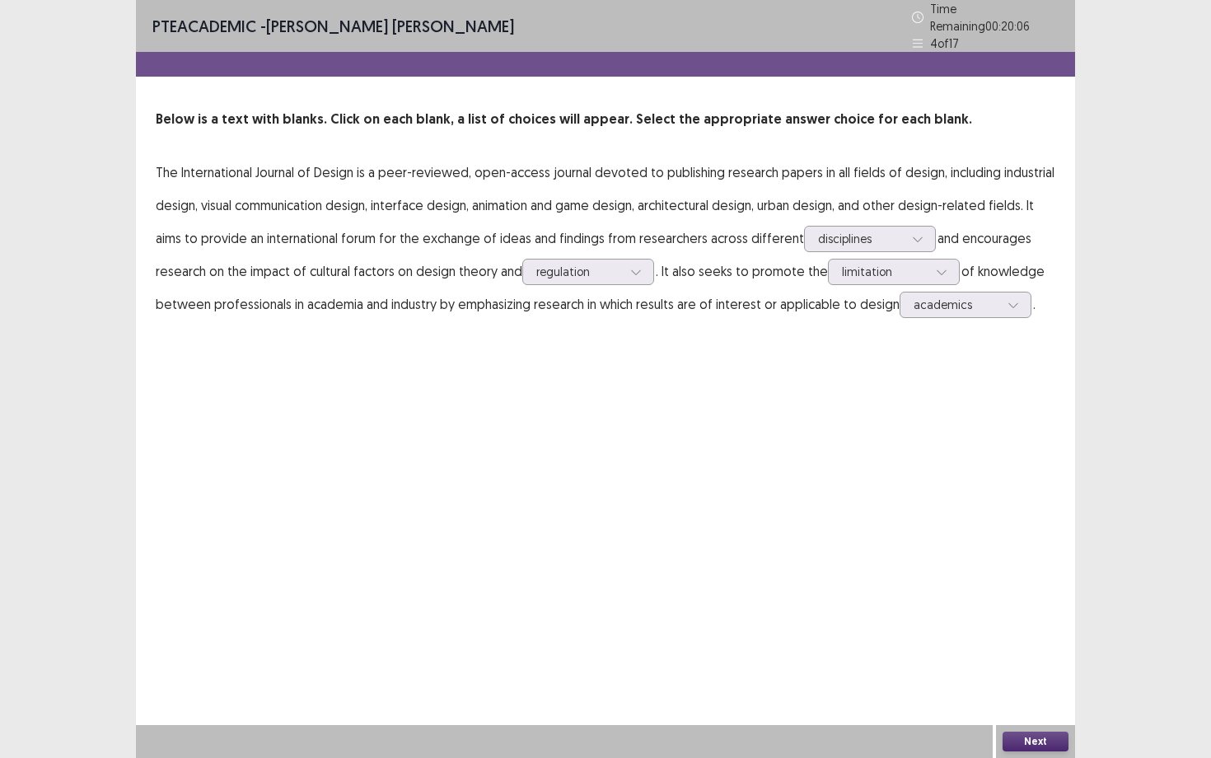
click at [1029, 684] on button "Next" at bounding box center [1035, 741] width 66 height 20
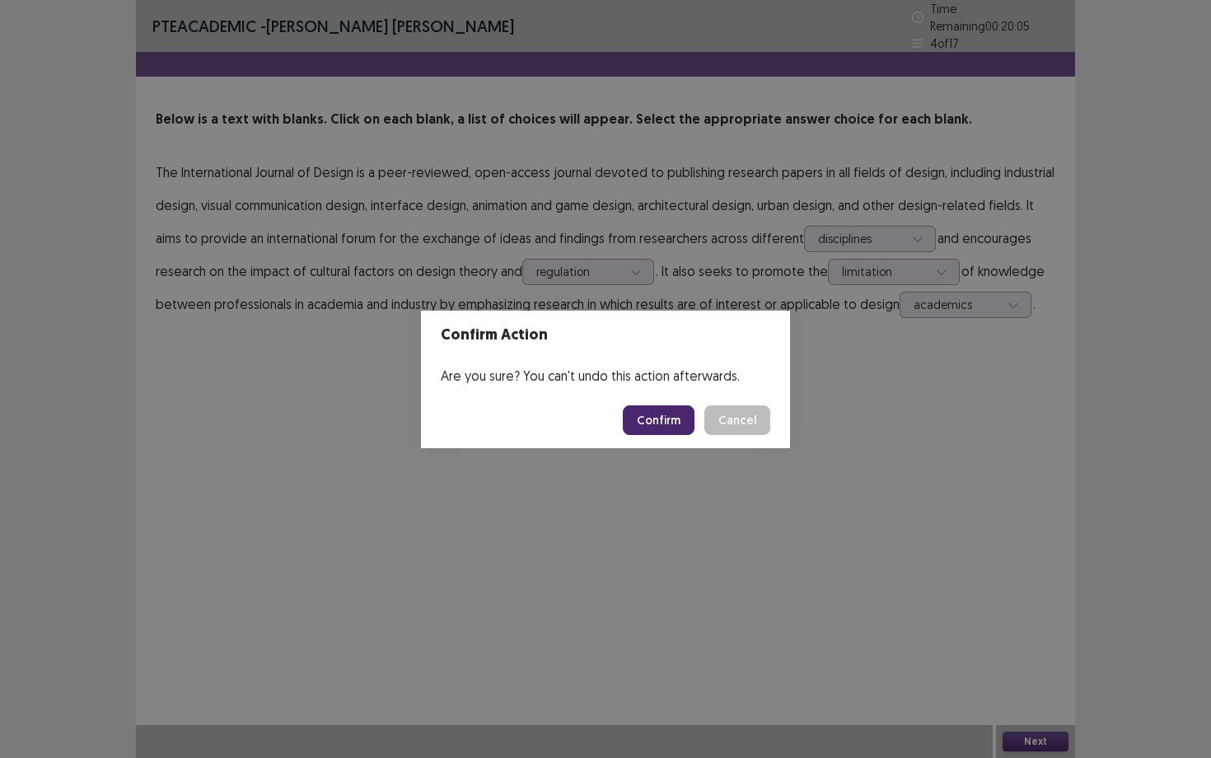
click at [660, 425] on button "Confirm" at bounding box center [659, 420] width 72 height 30
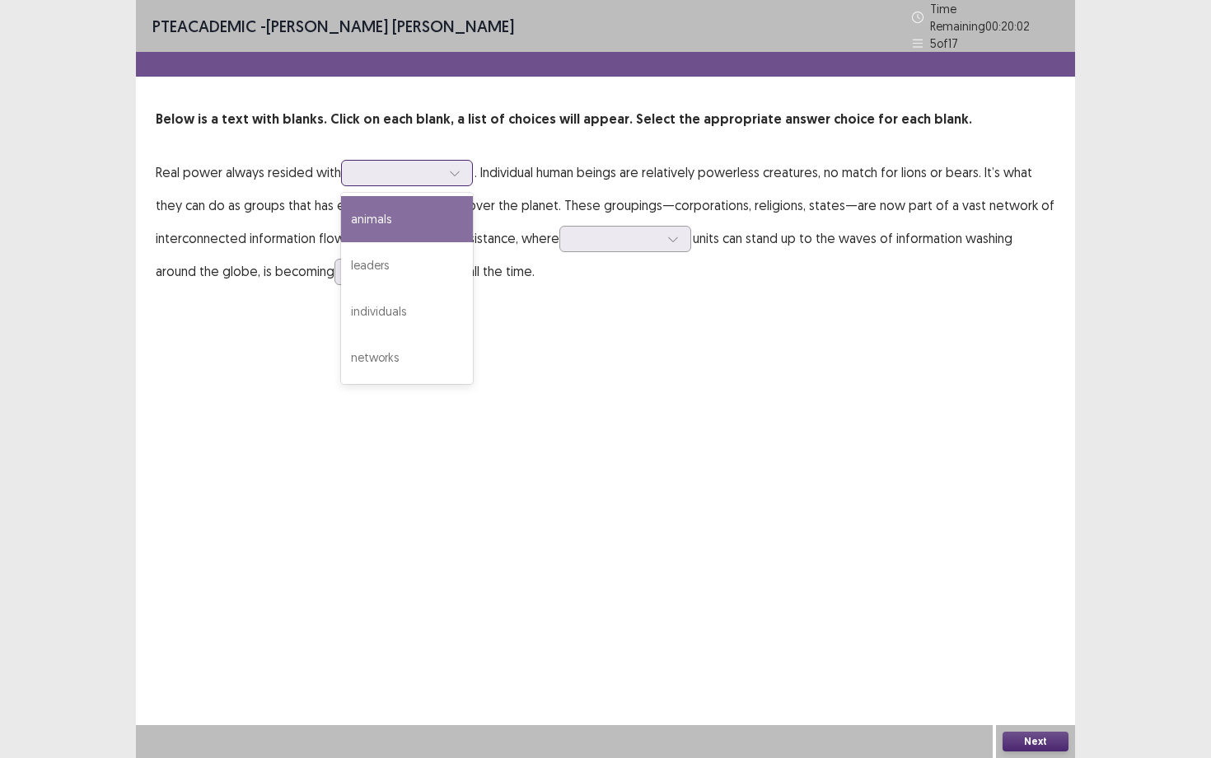
click at [424, 166] on div at bounding box center [398, 173] width 86 height 16
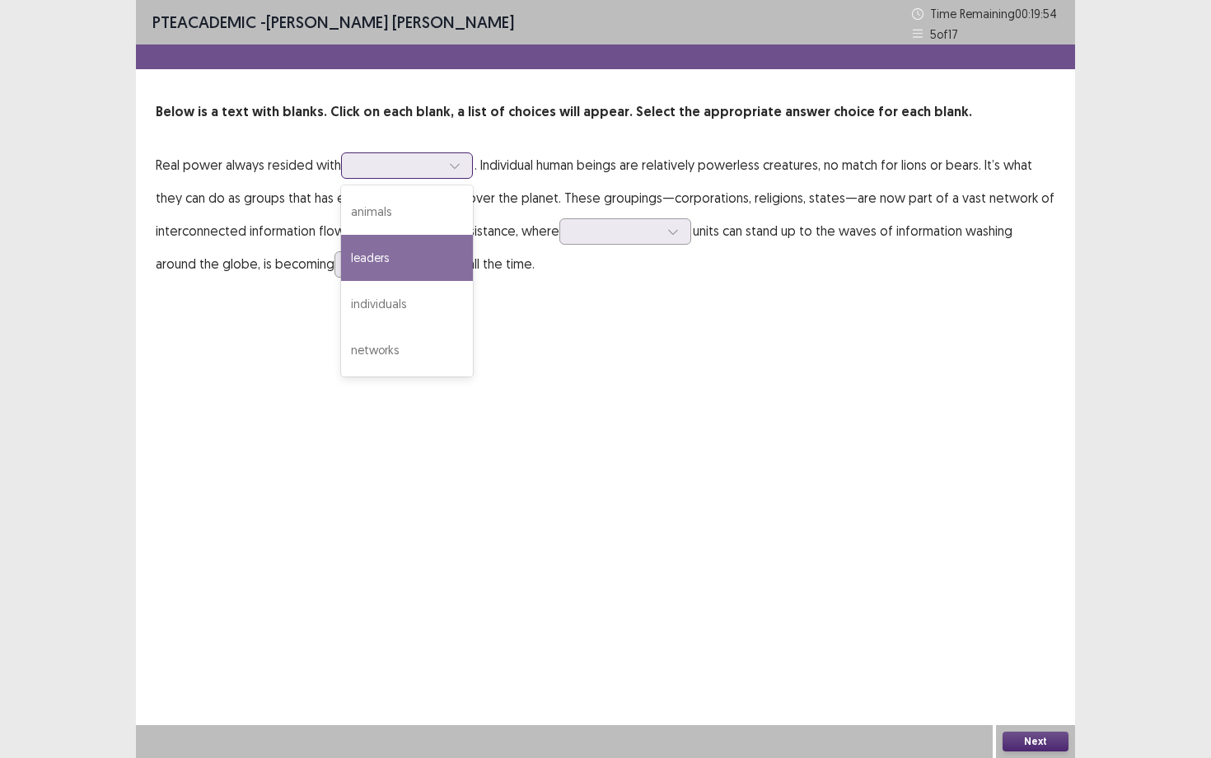
click at [394, 264] on div "leaders" at bounding box center [407, 258] width 132 height 46
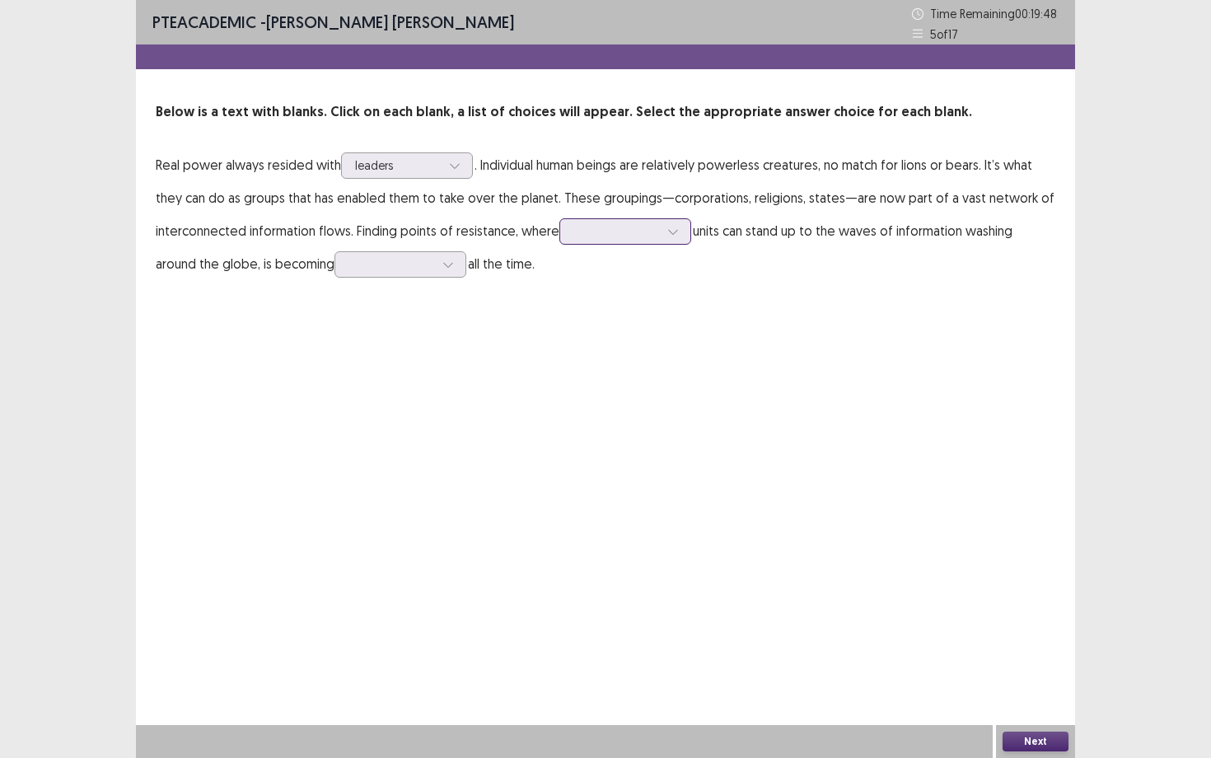
click at [588, 233] on div at bounding box center [616, 231] width 86 height 16
click at [628, 404] on div "powerful" at bounding box center [625, 416] width 132 height 46
click at [405, 264] on div at bounding box center [391, 264] width 86 height 16
click at [416, 317] on div "easier" at bounding box center [400, 310] width 132 height 46
click at [1033, 684] on button "Next" at bounding box center [1035, 741] width 66 height 20
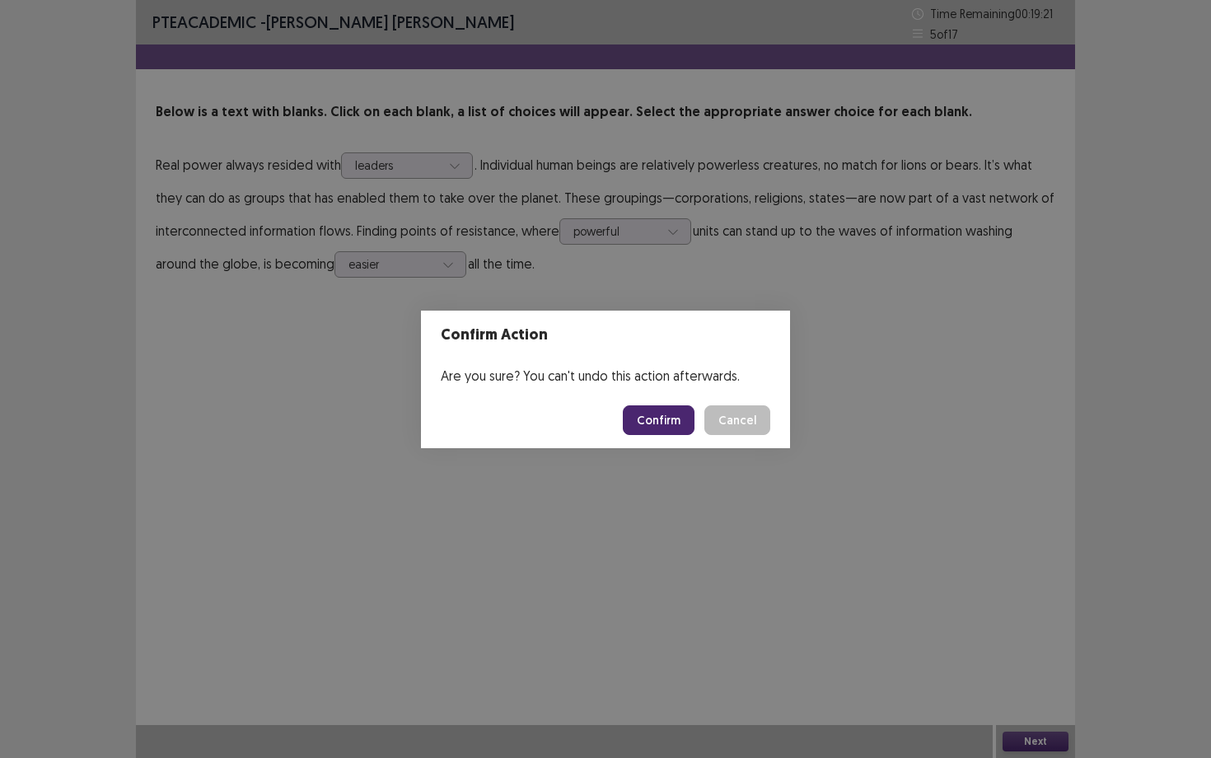
click at [658, 427] on button "Confirm" at bounding box center [659, 420] width 72 height 30
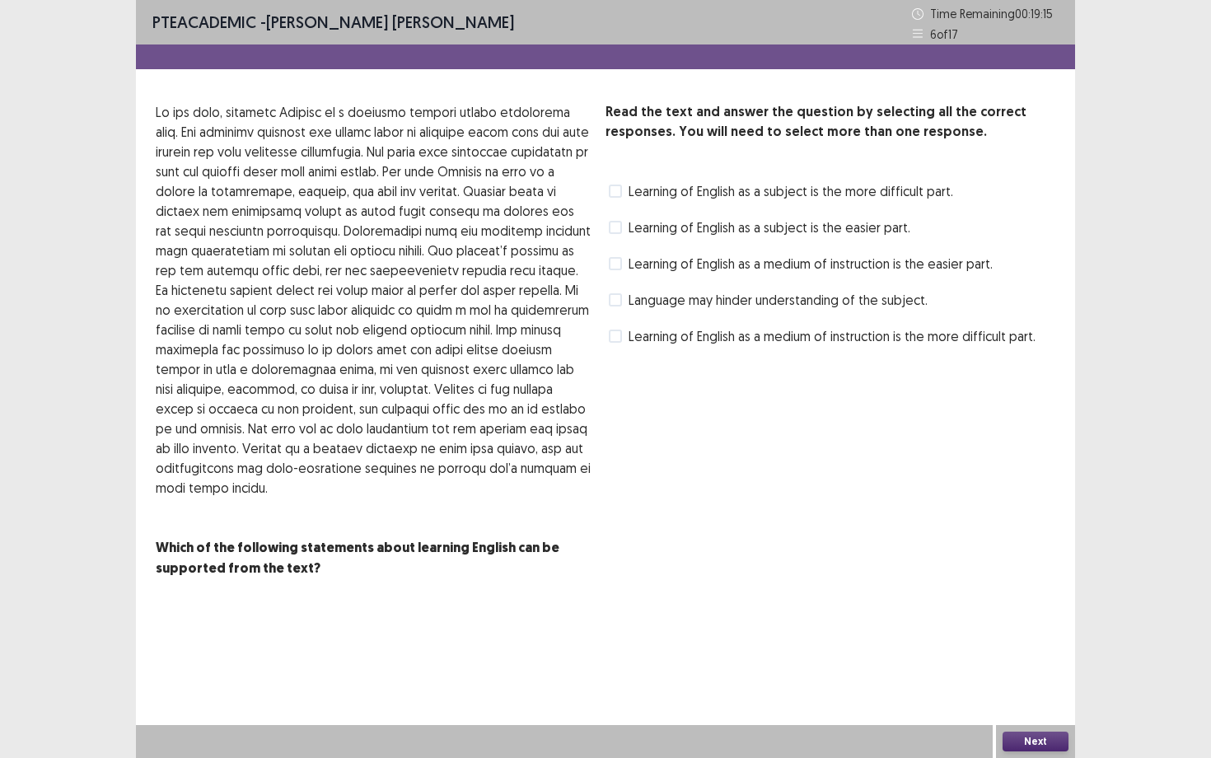
click at [405, 234] on p at bounding box center [374, 299] width 436 height 395
click at [730, 307] on span "Language may hinder understanding of the subject." at bounding box center [777, 300] width 299 height 20
click at [1033, 684] on button "Next" at bounding box center [1035, 741] width 66 height 20
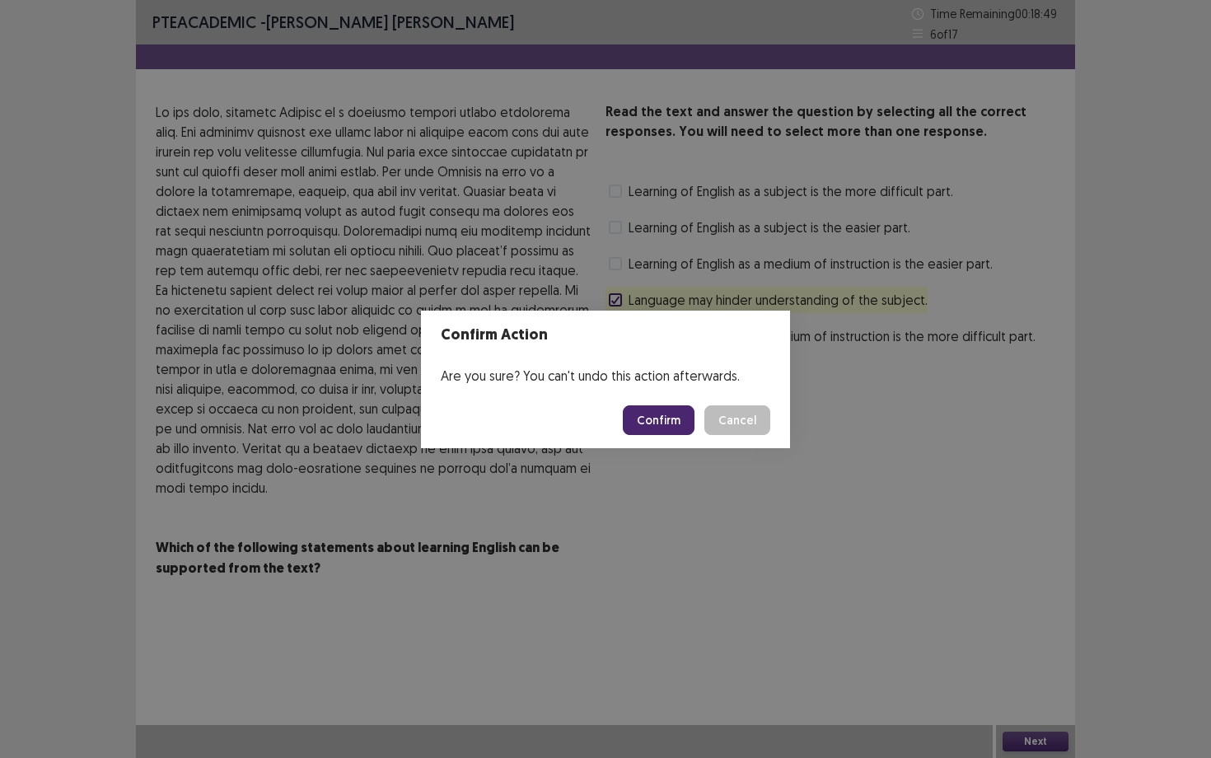
click at [667, 419] on button "Confirm" at bounding box center [659, 420] width 72 height 30
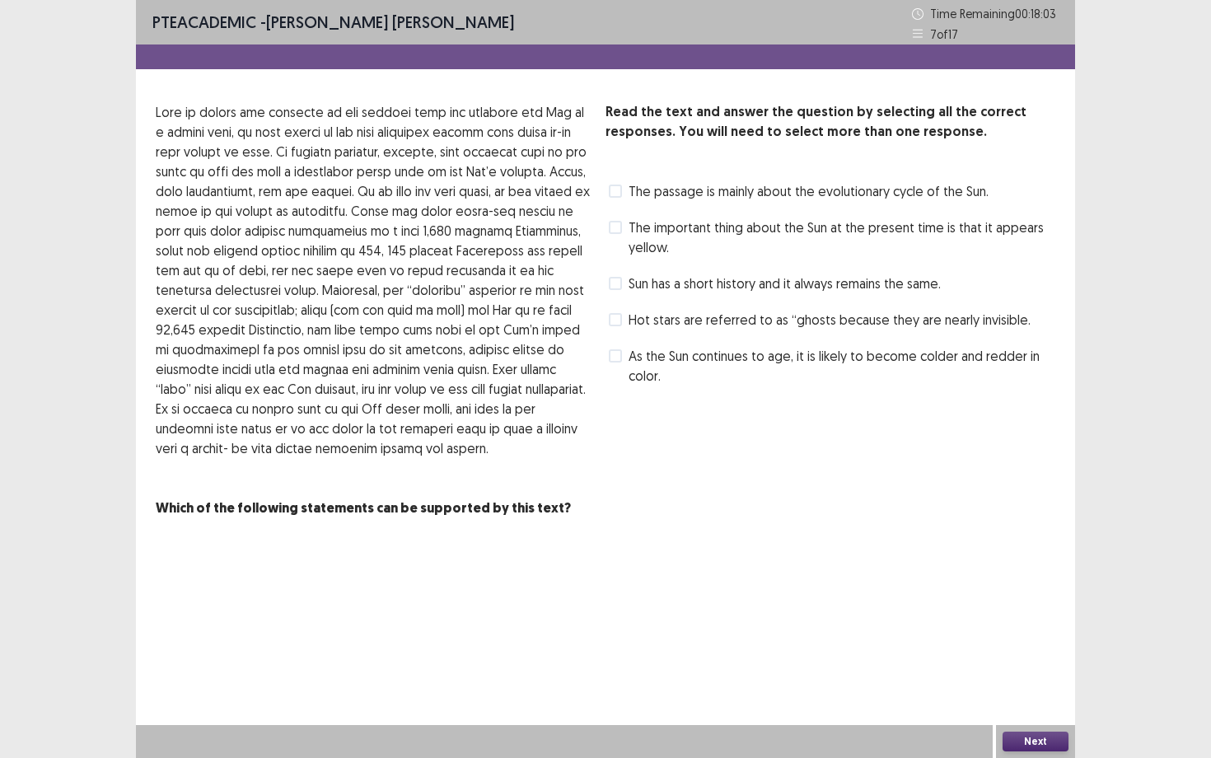
click at [831, 398] on div "Read the text and answer the question by selecting all the correct responses. Y…" at bounding box center [830, 310] width 450 height 416
click at [723, 232] on span "The important thing about the Sun at the present time is that it appears yellow." at bounding box center [841, 237] width 427 height 40
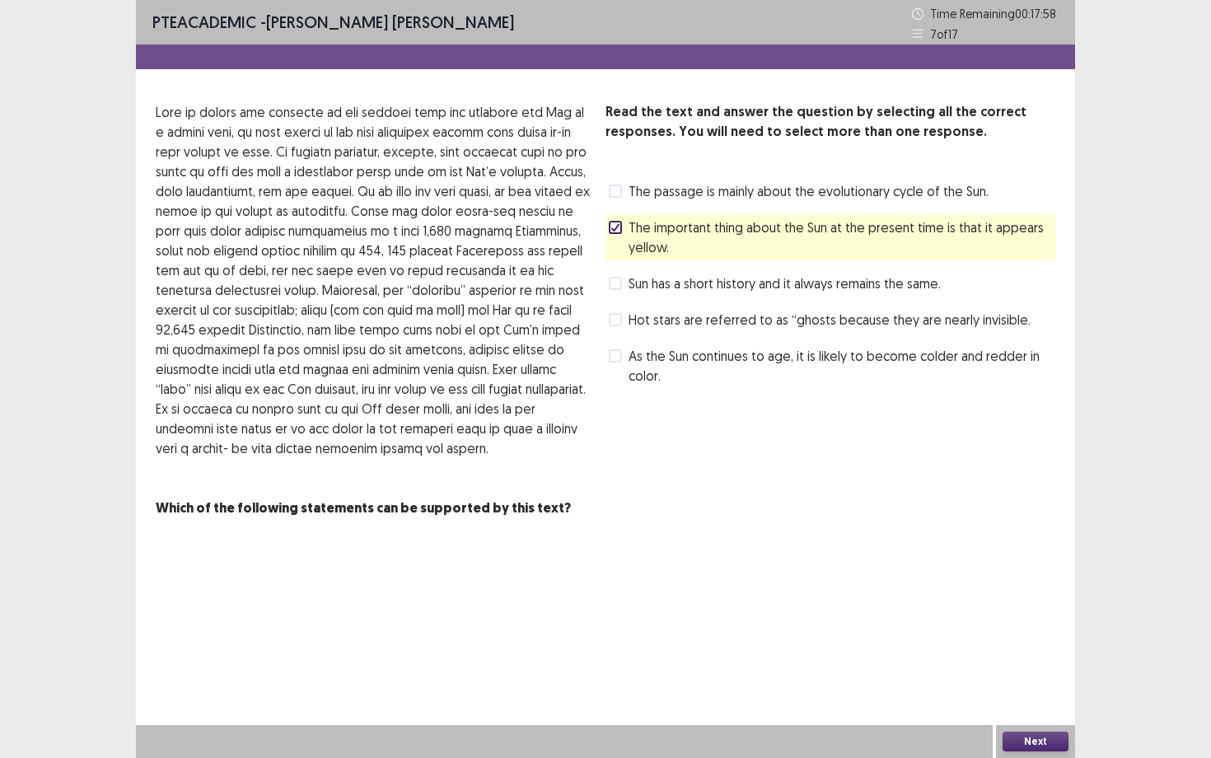
click at [1030, 684] on button "Next" at bounding box center [1035, 741] width 66 height 20
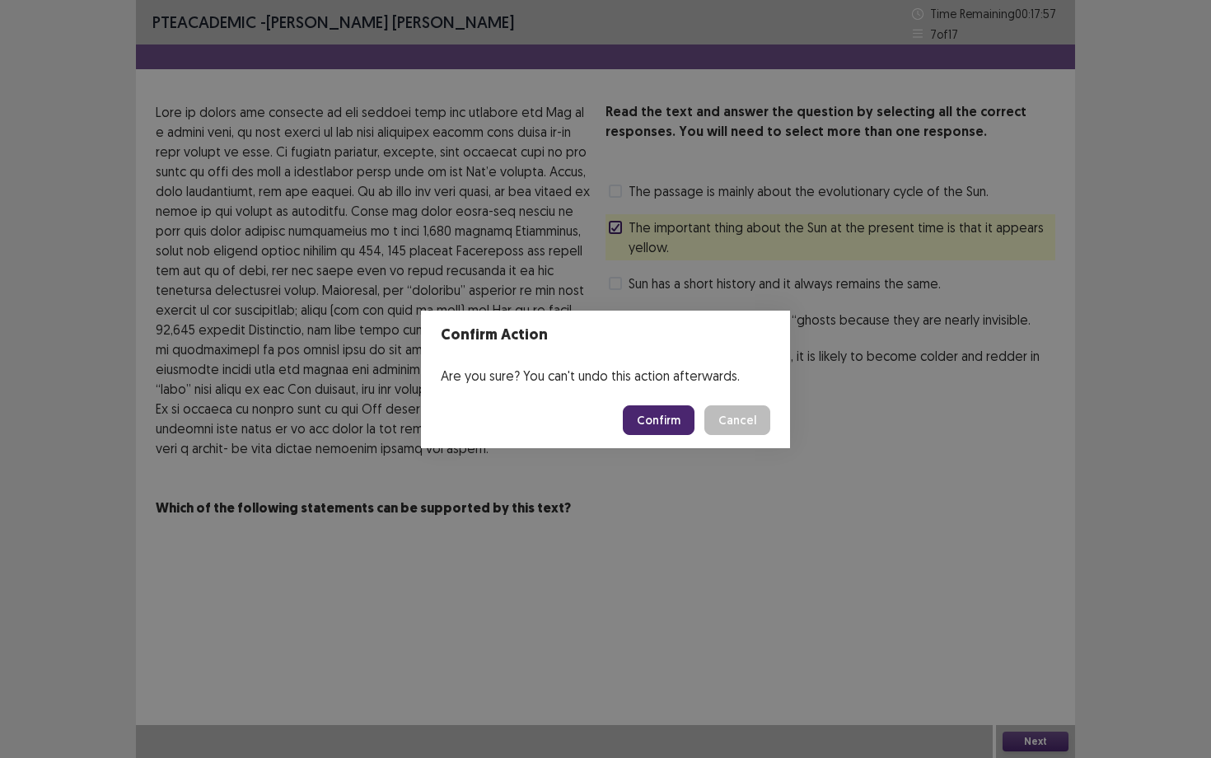
click at [669, 425] on button "Confirm" at bounding box center [659, 420] width 72 height 30
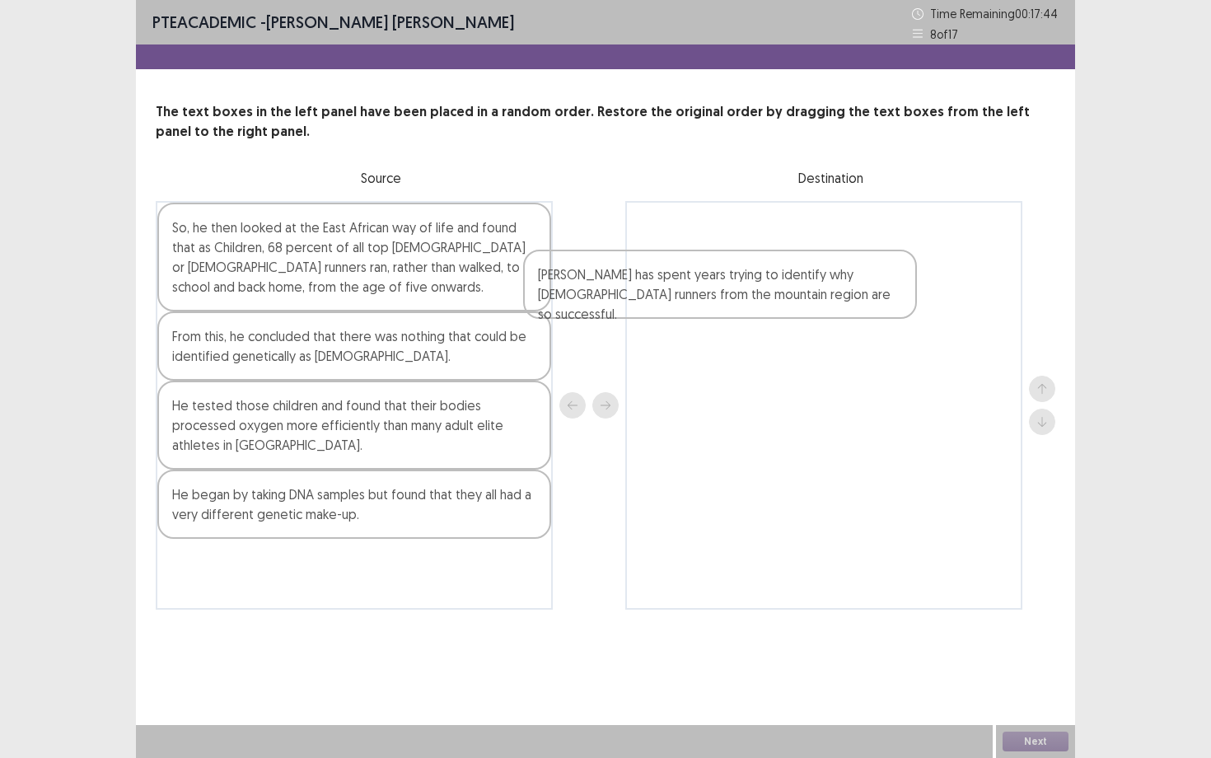
drag, startPoint x: 205, startPoint y: 428, endPoint x: 581, endPoint y: 298, distance: 397.4
click at [581, 297] on div "So, he then looked at the East African way of life and found that as Children, …" at bounding box center [605, 405] width 899 height 408
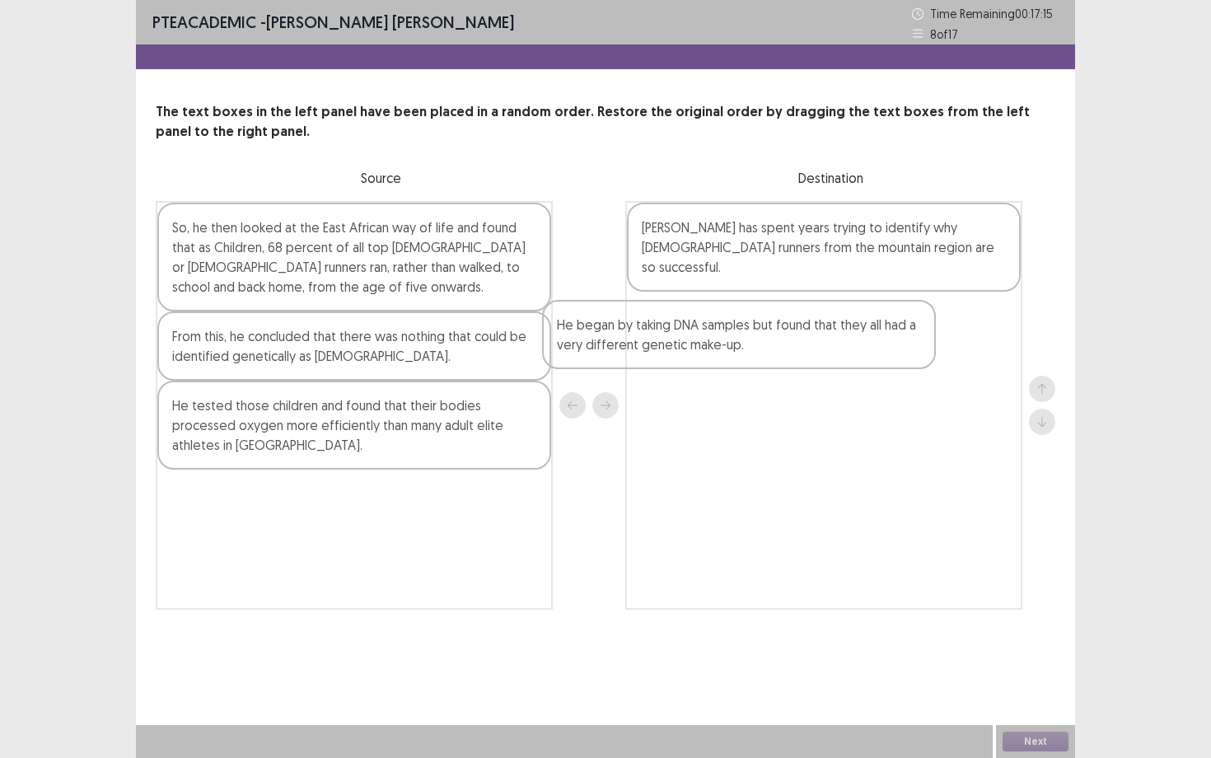
drag, startPoint x: 220, startPoint y: 516, endPoint x: 614, endPoint y: 338, distance: 431.6
click at [614, 338] on div "So, he then looked at the East African way of life and found that as Children, …" at bounding box center [605, 405] width 899 height 408
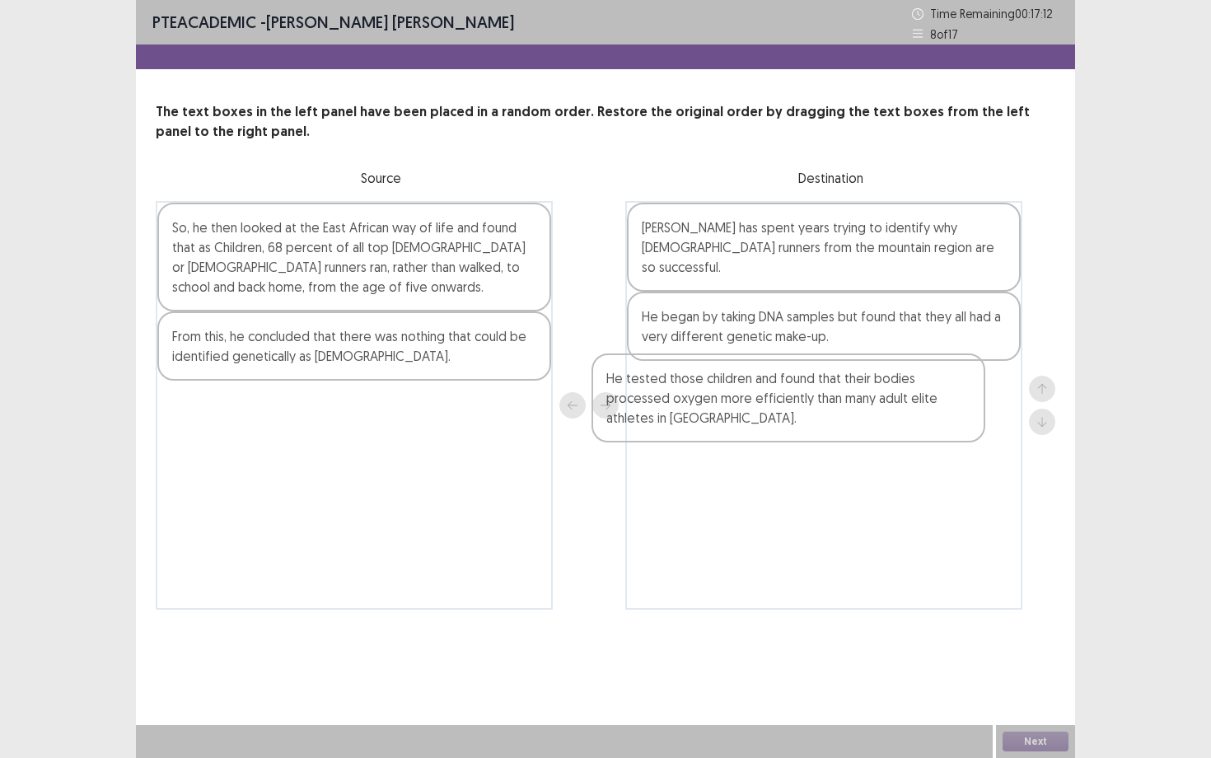
drag, startPoint x: 317, startPoint y: 440, endPoint x: 764, endPoint y: 412, distance: 448.1
click at [764, 412] on div "So, he then looked at the East African way of life and found that as Children, …" at bounding box center [605, 405] width 899 height 408
click at [402, 339] on div "From this, he concluded that there was nothing that could be identified genetic…" at bounding box center [354, 345] width 394 height 69
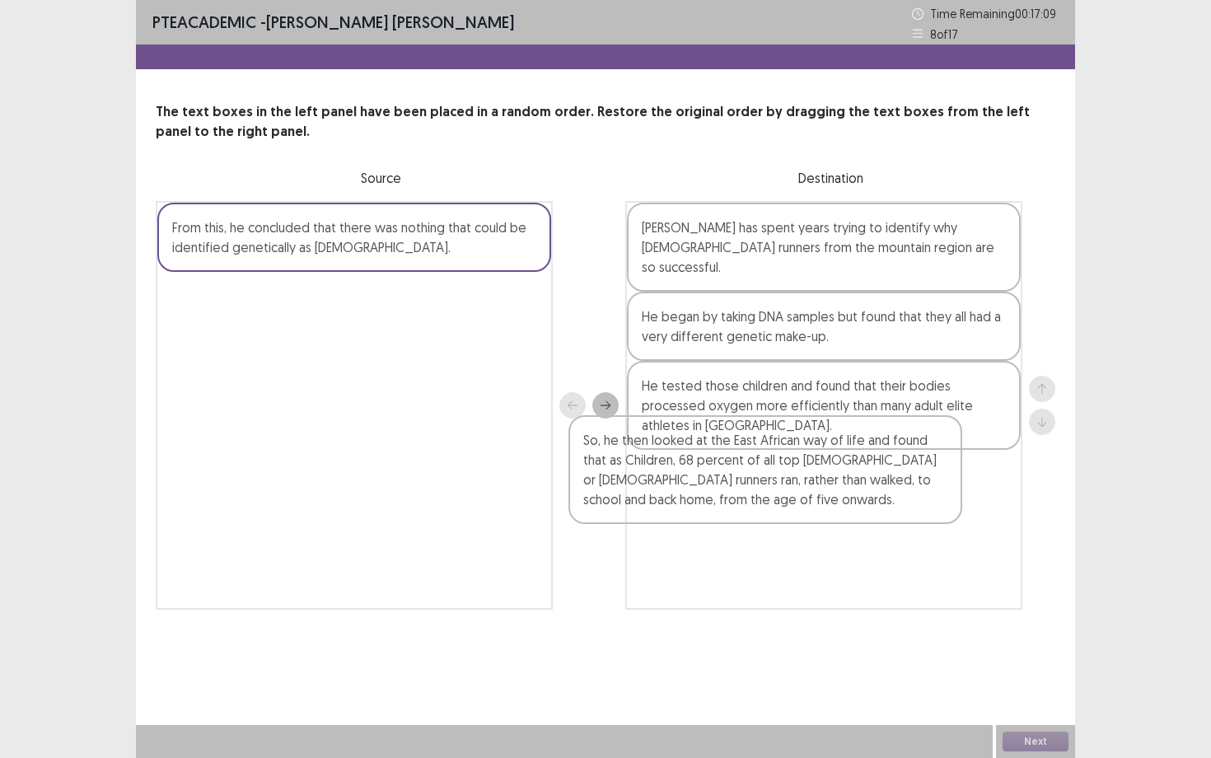
drag, startPoint x: 397, startPoint y: 265, endPoint x: 819, endPoint y: 483, distance: 474.4
click at [819, 483] on div "So, he then looked at the East African way of life and found that as Children, …" at bounding box center [605, 405] width 899 height 408
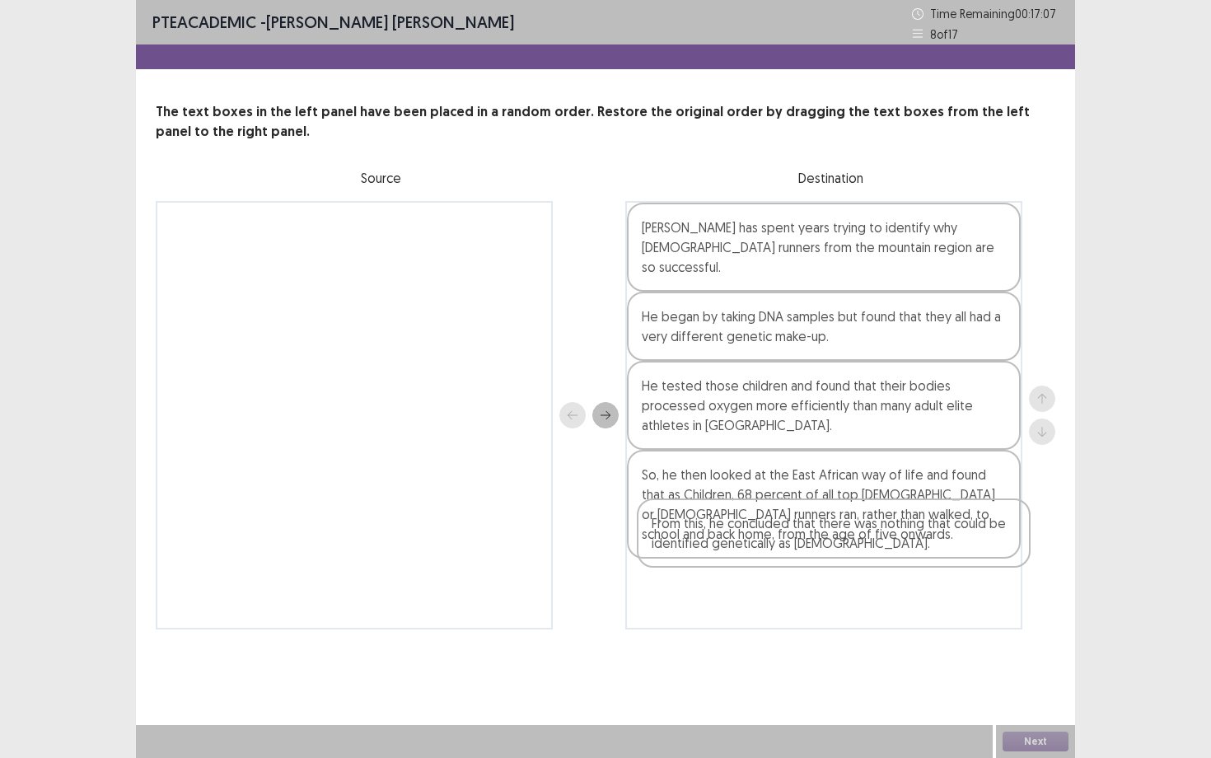
drag, startPoint x: 395, startPoint y: 230, endPoint x: 875, endPoint y: 531, distance: 566.9
click at [875, 532] on div "From this, he concluded that there was nothing that could be identified genetic…" at bounding box center [605, 415] width 899 height 428
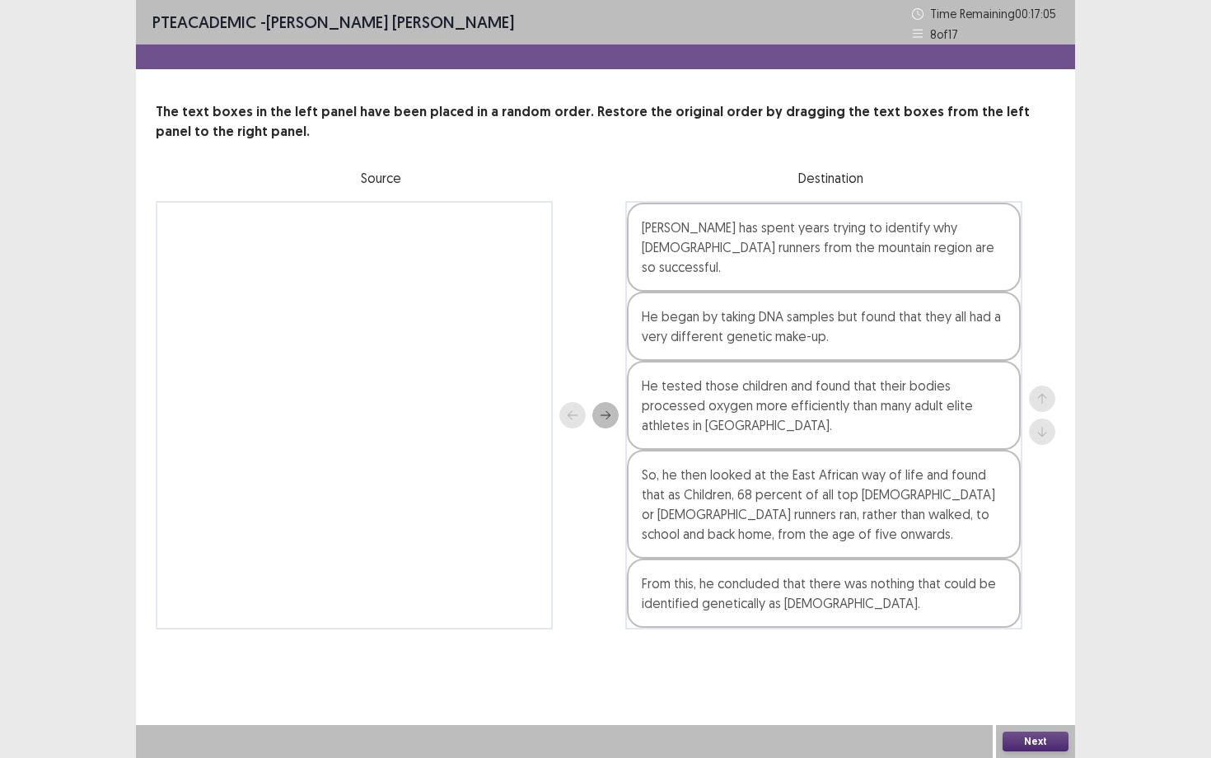
click at [1033, 684] on button "Next" at bounding box center [1035, 741] width 66 height 20
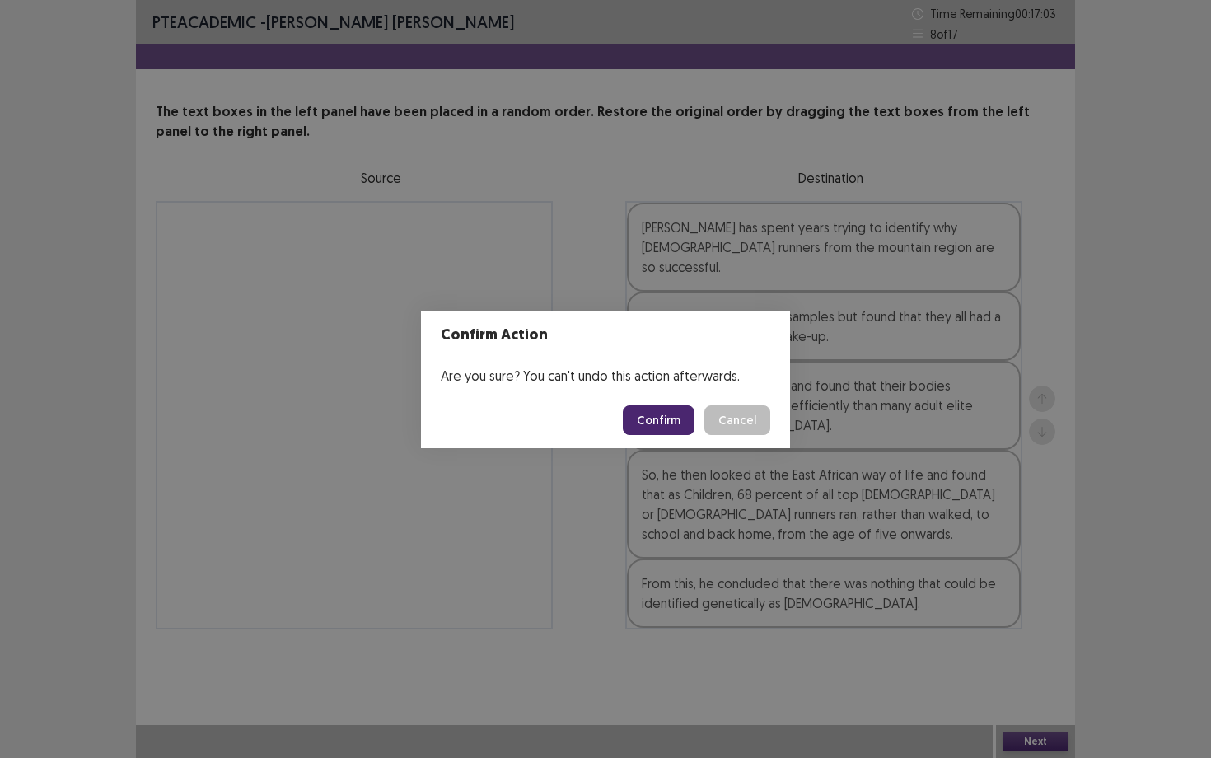
click at [651, 421] on button "Confirm" at bounding box center [659, 420] width 72 height 30
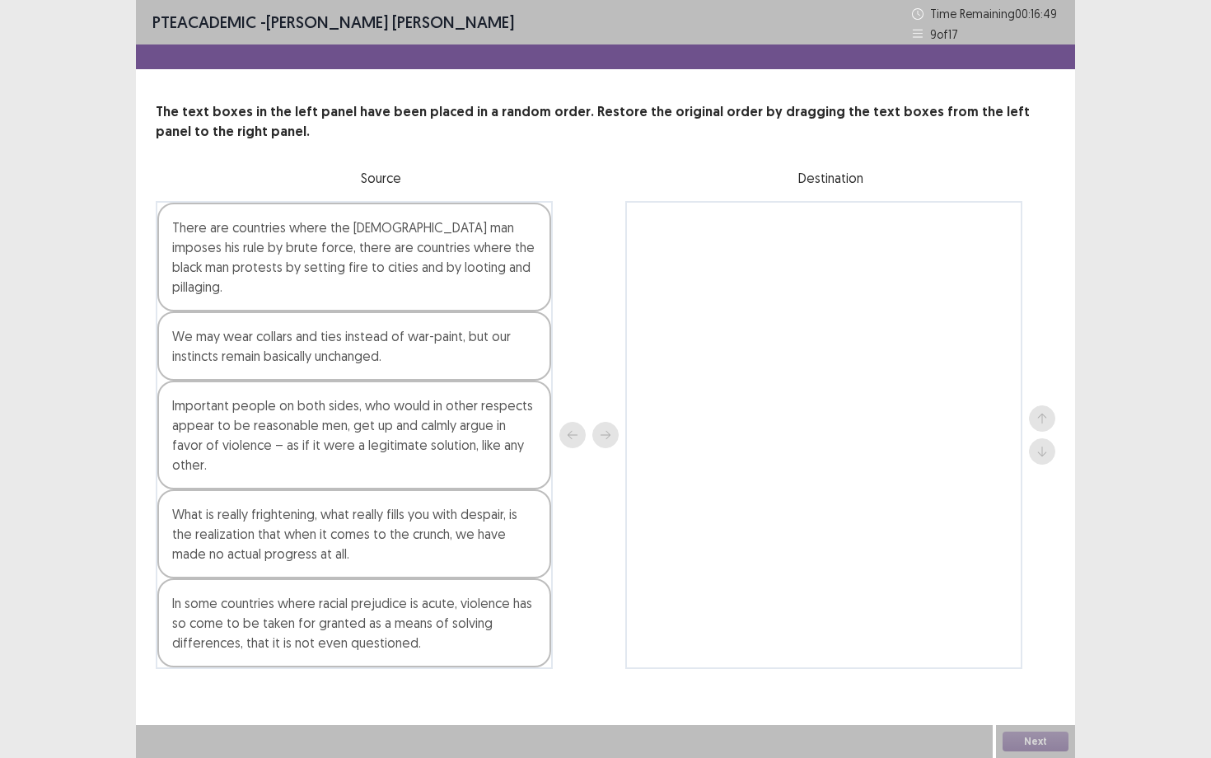
click at [282, 628] on div "In some countries where racial prejudice is acute, violence has so come to be t…" at bounding box center [354, 622] width 394 height 89
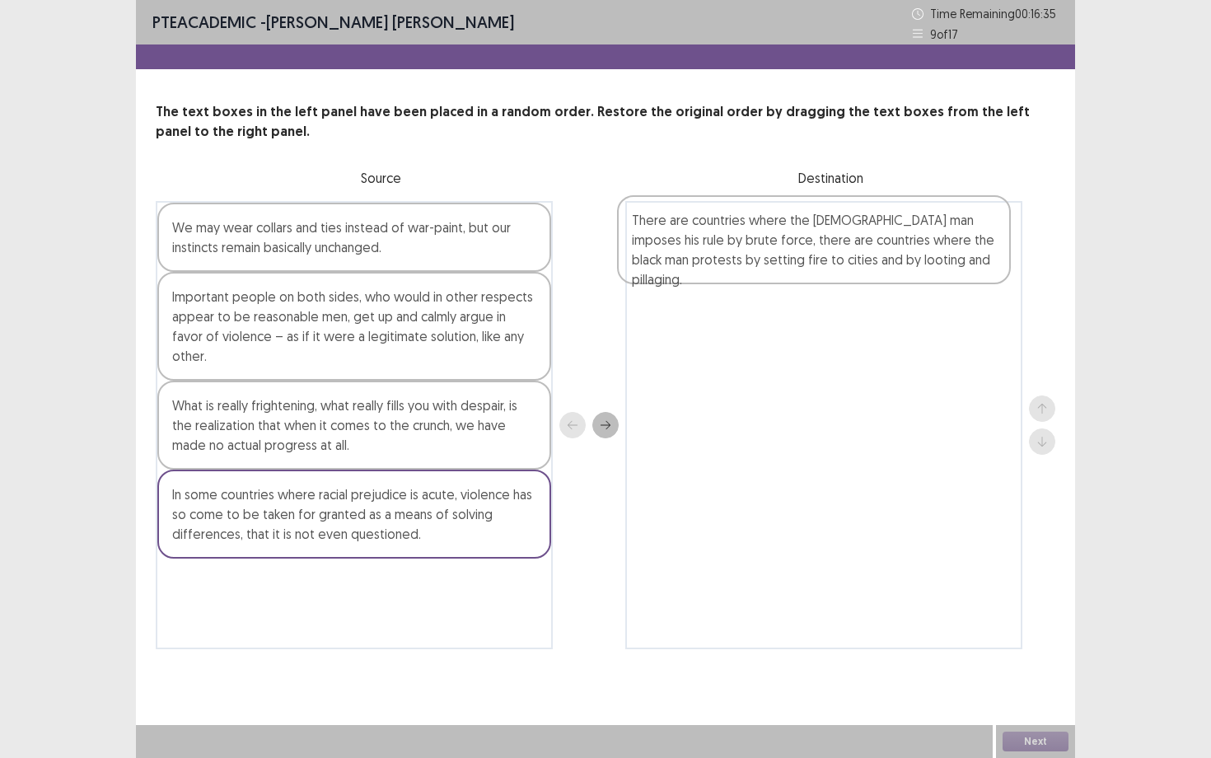
drag, startPoint x: 250, startPoint y: 261, endPoint x: 711, endPoint y: 250, distance: 461.3
click at [710, 250] on div "There are countries where the [DEMOGRAPHIC_DATA] man imposes his rule by brute …" at bounding box center [605, 425] width 899 height 448
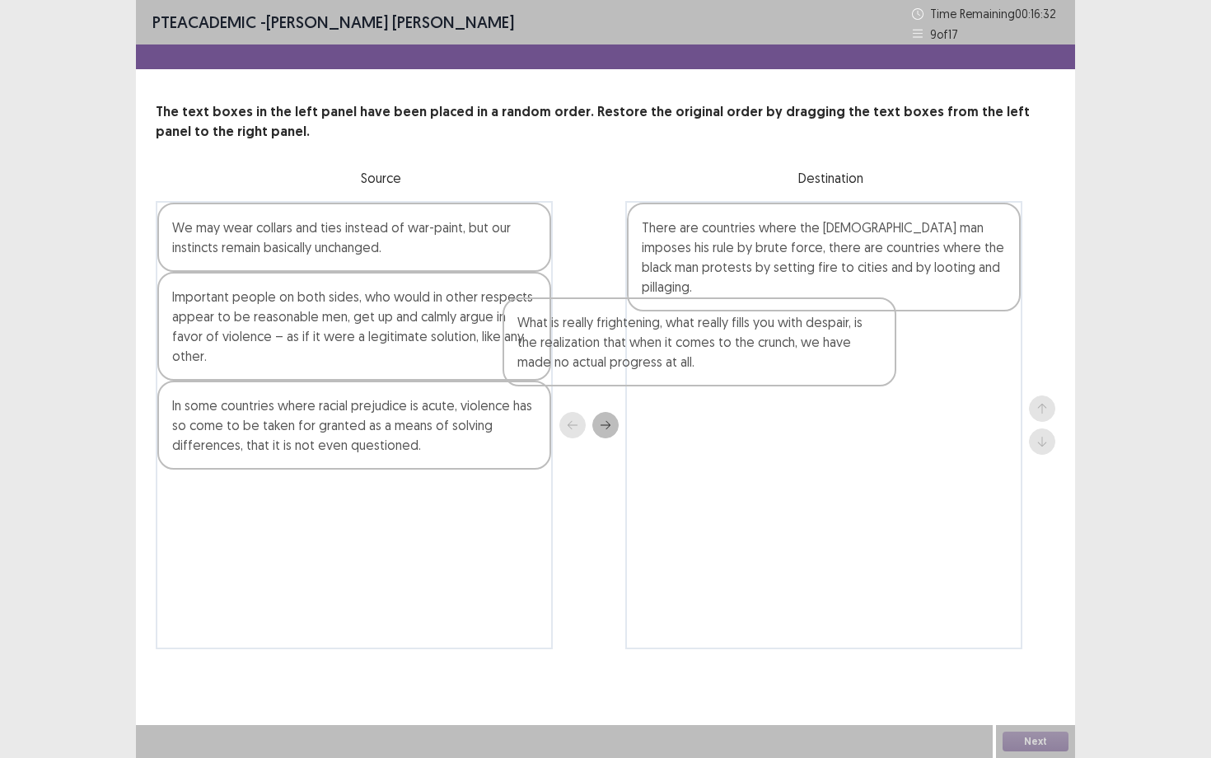
drag, startPoint x: 273, startPoint y: 438, endPoint x: 622, endPoint y: 355, distance: 359.0
click at [622, 355] on div "We may wear collars and ties instead of war-paint, but our instincts remain bas…" at bounding box center [605, 425] width 899 height 448
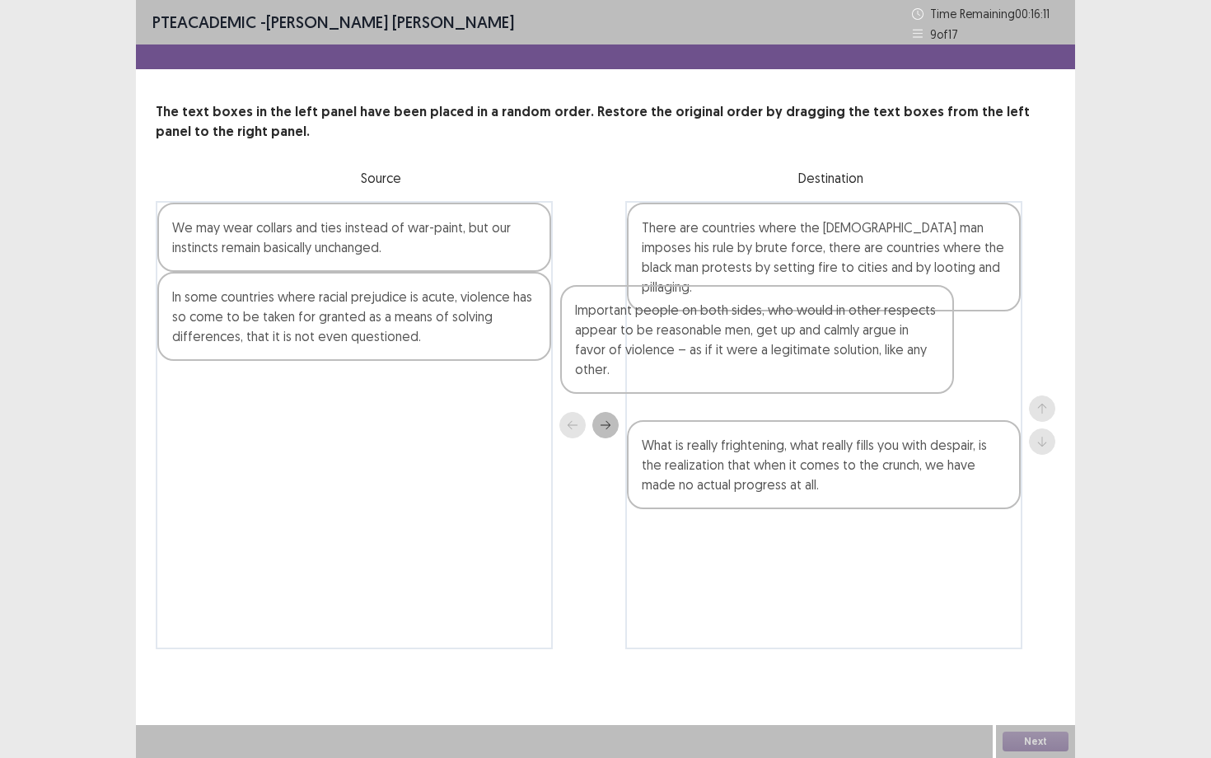
drag, startPoint x: 378, startPoint y: 333, endPoint x: 785, endPoint y: 343, distance: 407.0
click at [785, 343] on div "We may wear collars and ties instead of war-paint, but our instincts remain bas…" at bounding box center [605, 425] width 899 height 448
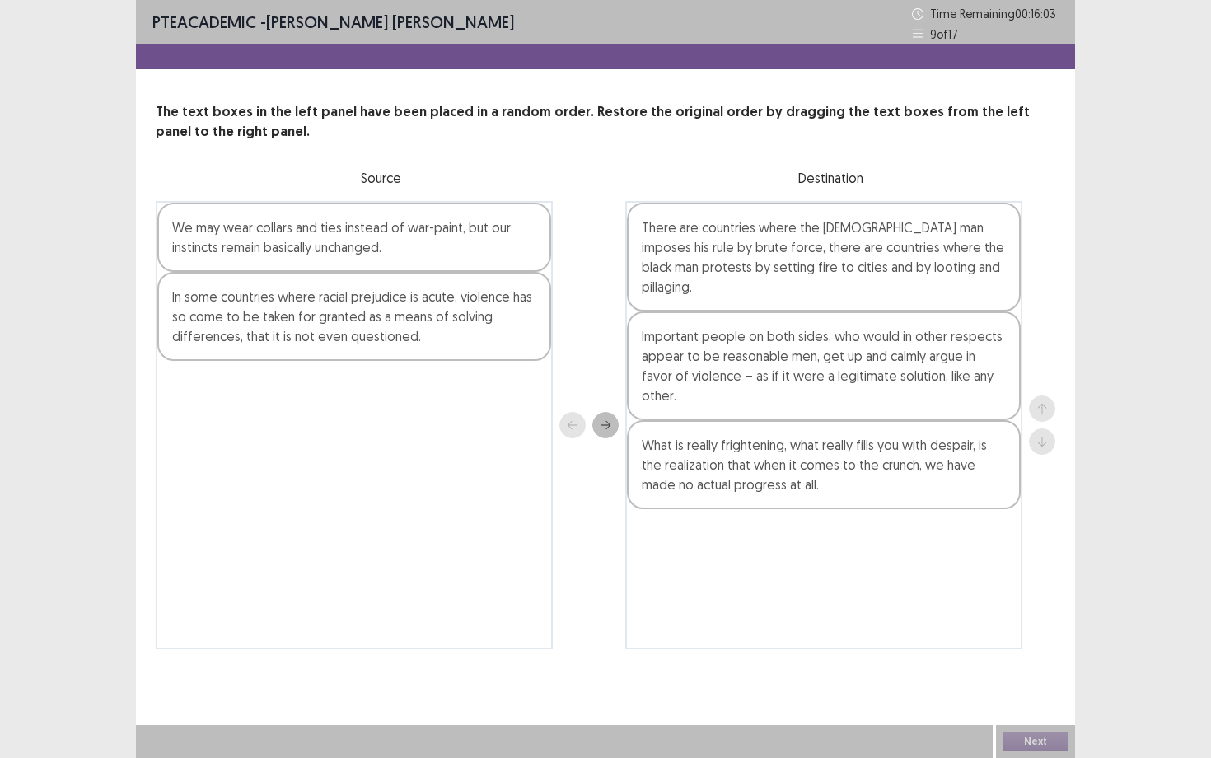
click at [456, 222] on div "We may wear collars and ties instead of war-paint, but our instincts remain bas…" at bounding box center [354, 237] width 394 height 69
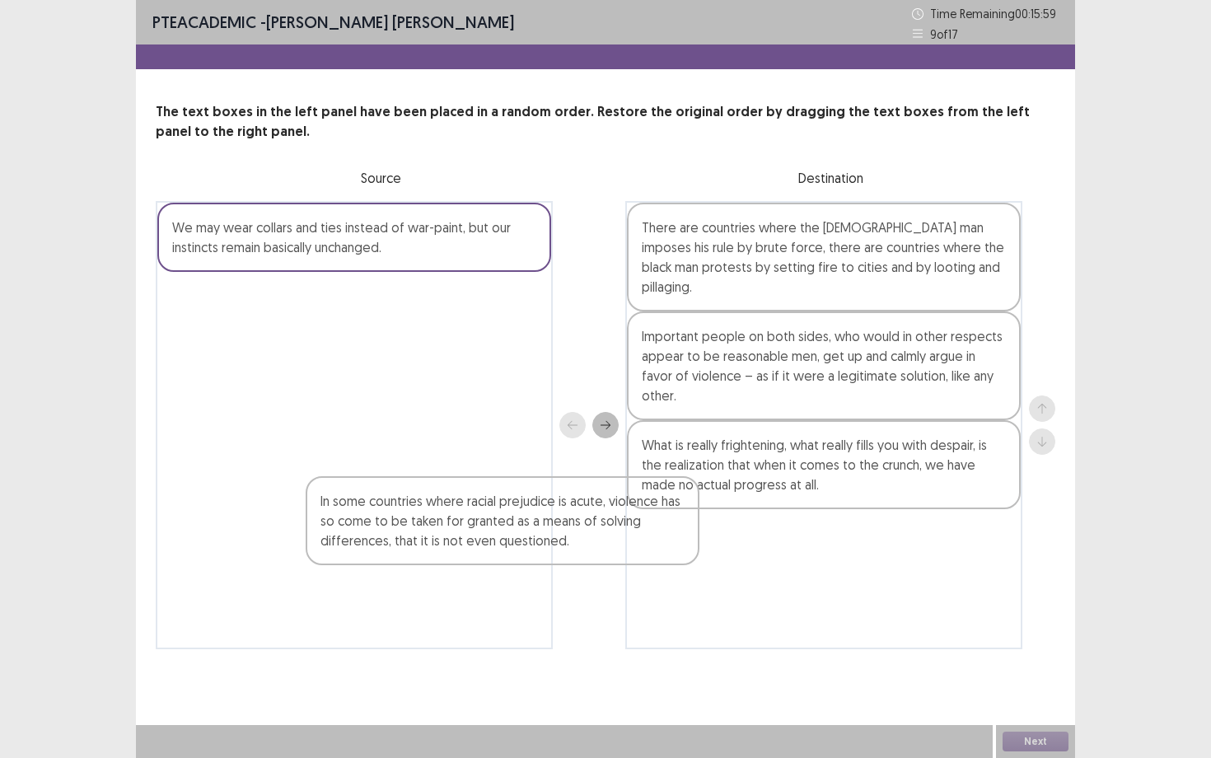
drag, startPoint x: 417, startPoint y: 303, endPoint x: 585, endPoint y: 524, distance: 277.4
click at [579, 524] on div "We may wear collars and ties instead of war-paint, but our instincts remain bas…" at bounding box center [605, 425] width 899 height 448
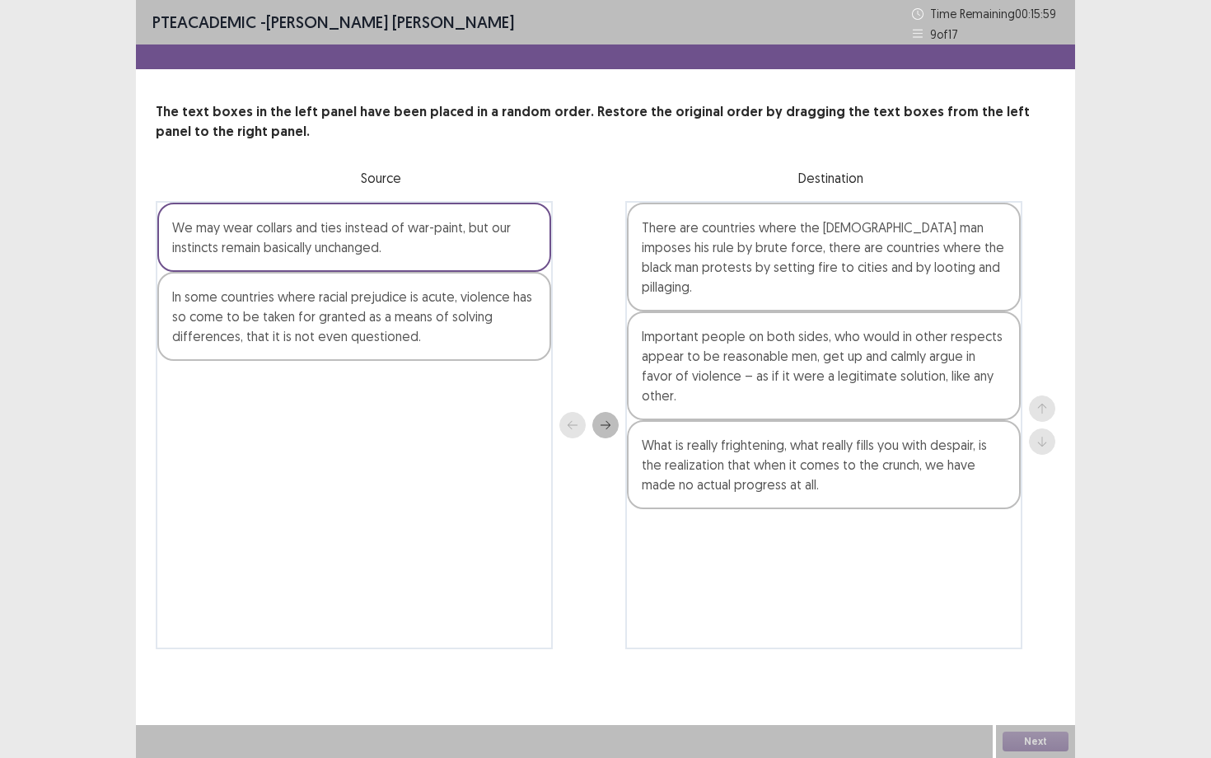
drag, startPoint x: 618, startPoint y: 524, endPoint x: 712, endPoint y: 538, distance: 94.9
click at [713, 536] on div "We may wear collars and ties instead of war-paint, but our instincts remain bas…" at bounding box center [605, 425] width 899 height 448
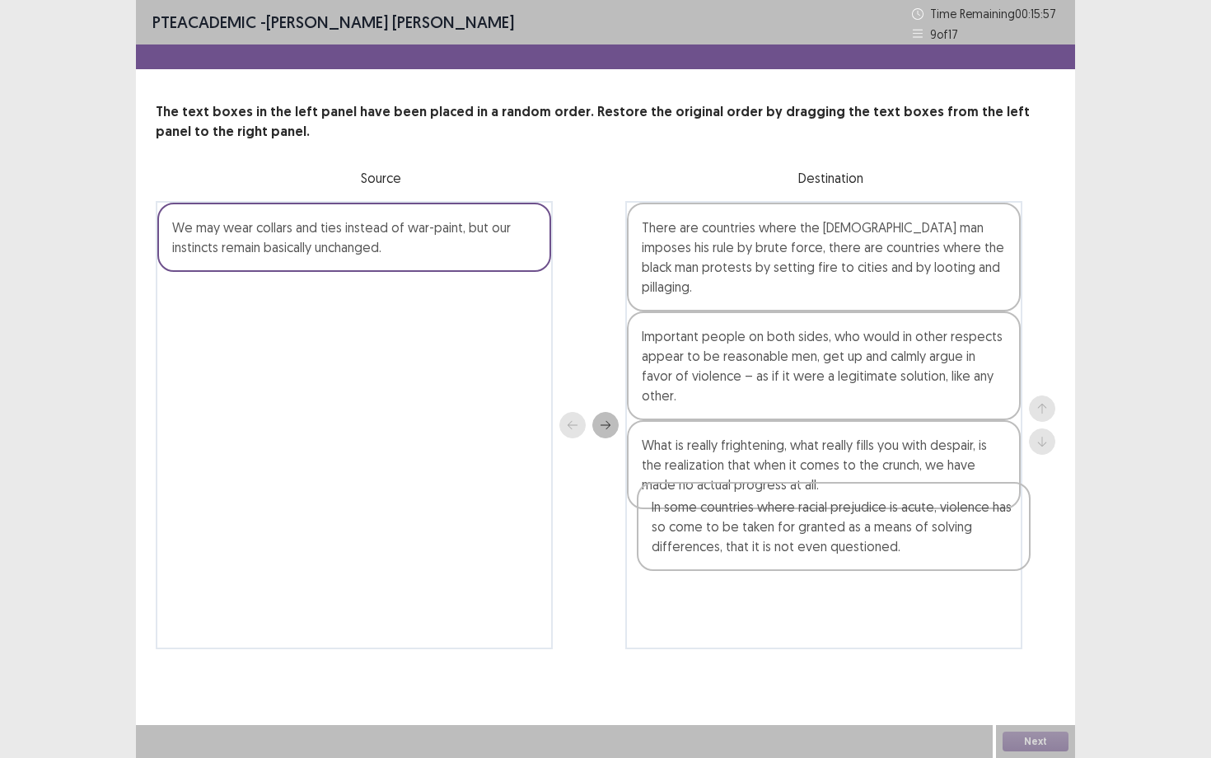
drag, startPoint x: 371, startPoint y: 328, endPoint x: 856, endPoint y: 537, distance: 528.3
click at [856, 537] on div "We may wear collars and ties instead of war-paint, but our instincts remain bas…" at bounding box center [605, 425] width 899 height 448
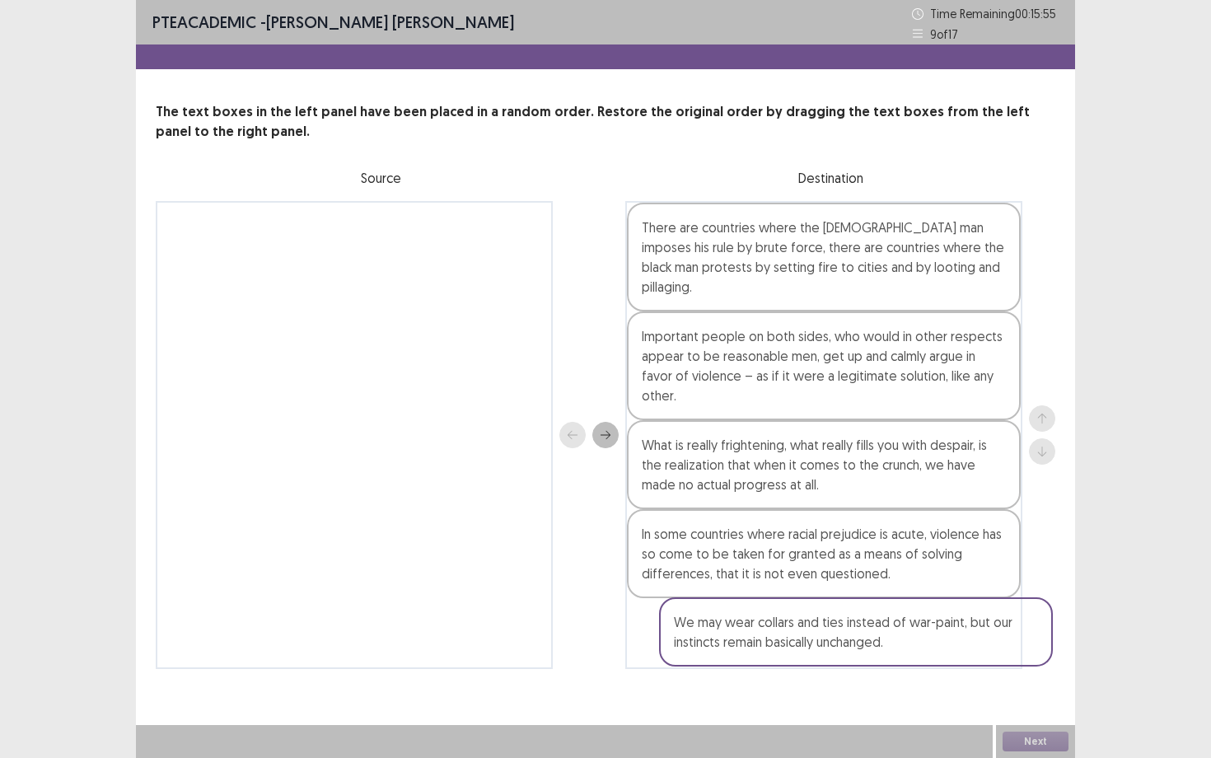
drag, startPoint x: 349, startPoint y: 231, endPoint x: 852, endPoint y: 632, distance: 643.0
click at [852, 632] on div "We may wear collars and ties instead of war-paint, but our instincts remain bas…" at bounding box center [605, 435] width 899 height 468
click at [1029, 684] on button "Next" at bounding box center [1035, 741] width 66 height 20
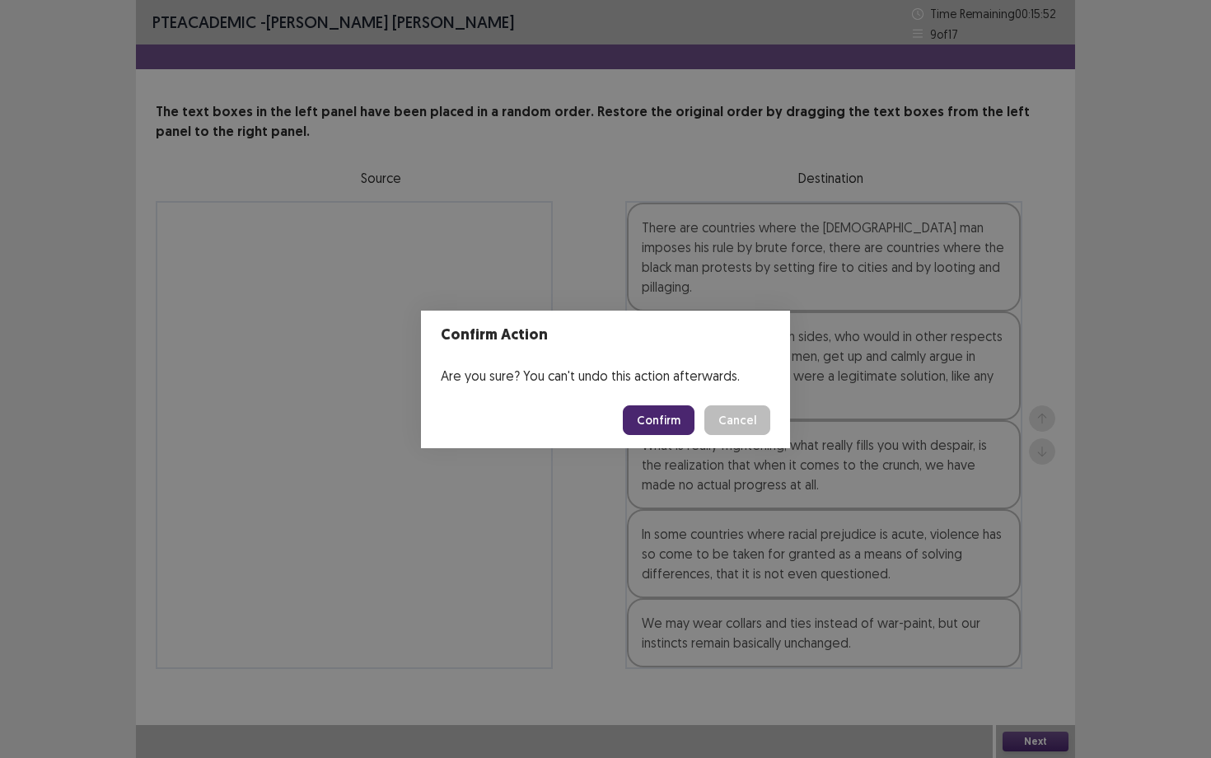
click at [681, 427] on button "Confirm" at bounding box center [659, 420] width 72 height 30
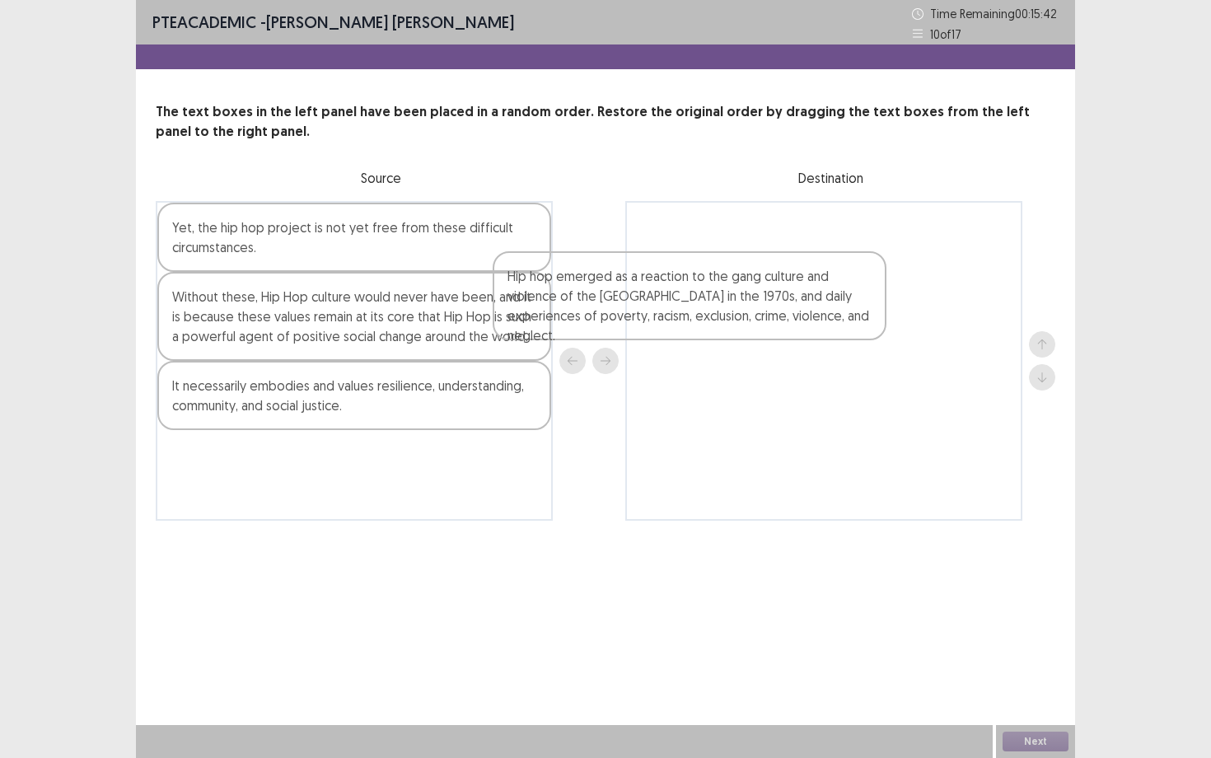
drag, startPoint x: 245, startPoint y: 478, endPoint x: 613, endPoint y: 297, distance: 409.2
click at [613, 298] on div "Yet, the hip hop project is not yet free from these difficult circumstances. Wi…" at bounding box center [605, 361] width 899 height 320
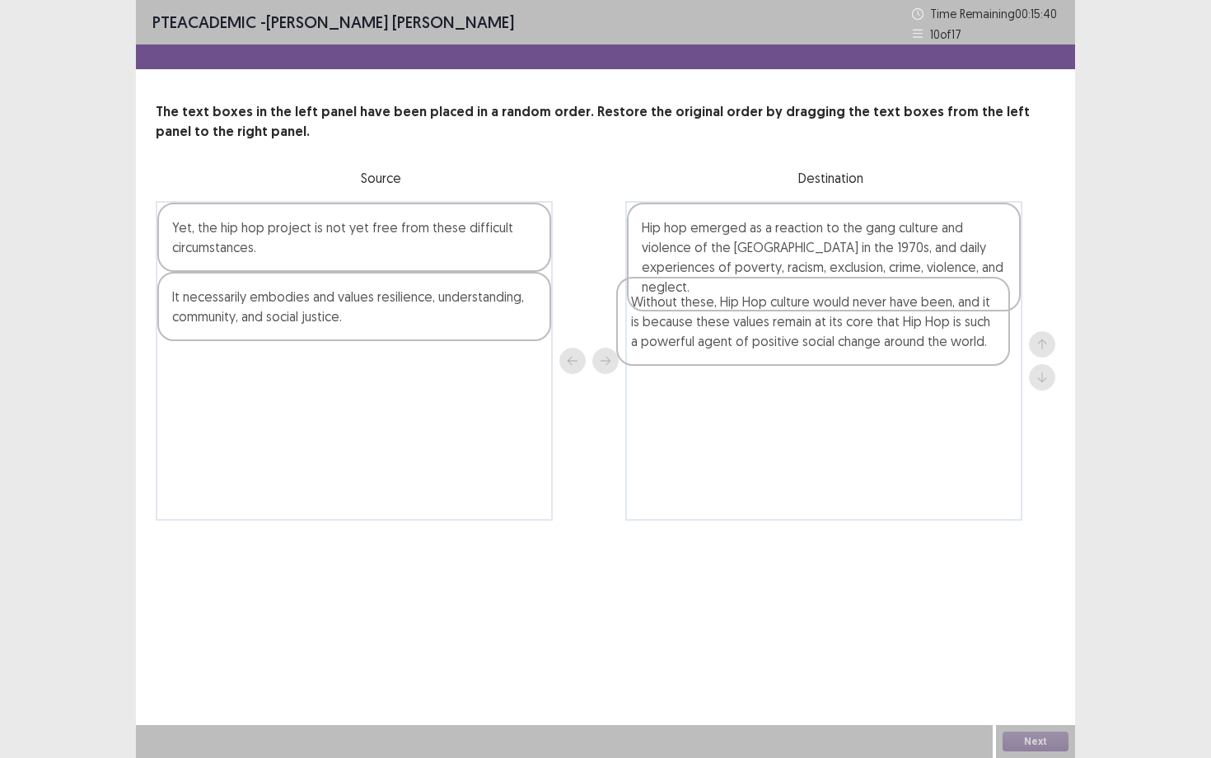
drag, startPoint x: 303, startPoint y: 302, endPoint x: 773, endPoint y: 307, distance: 470.3
click at [773, 307] on div "Yet, the hip hop project is not yet free from these difficult circumstances. Wi…" at bounding box center [605, 361] width 899 height 320
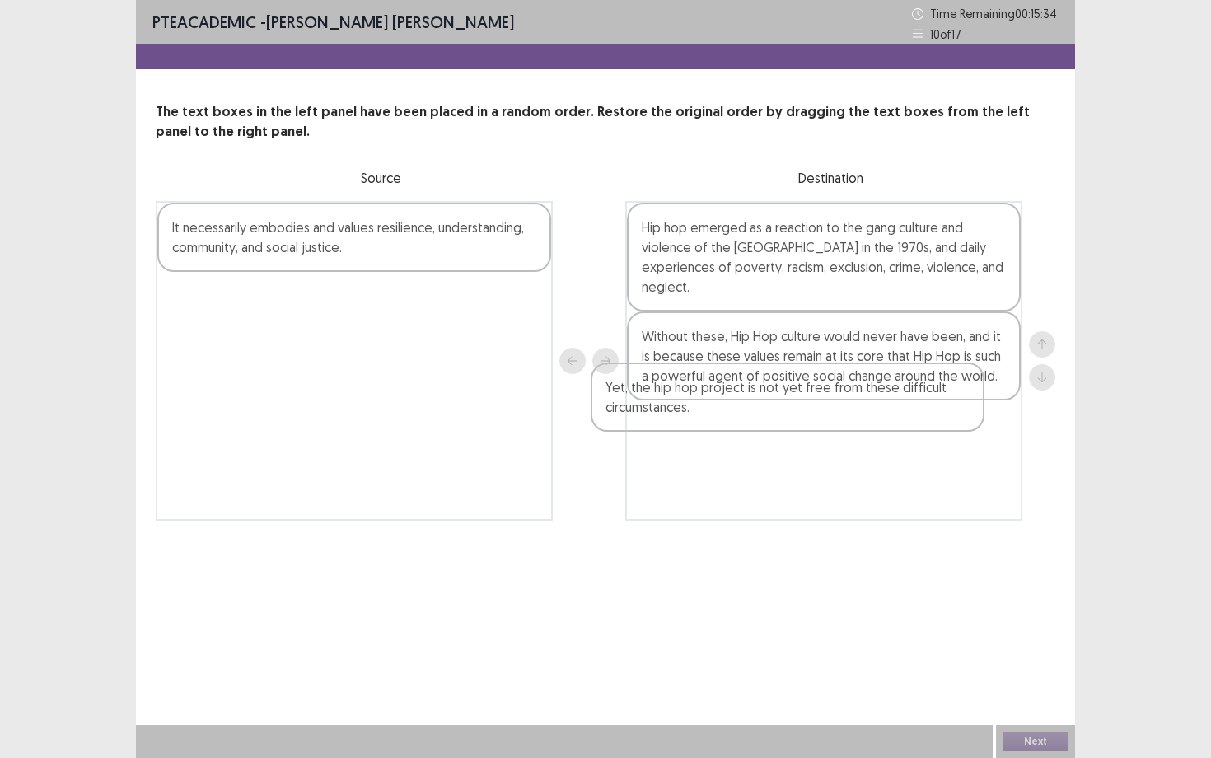
drag, startPoint x: 307, startPoint y: 235, endPoint x: 742, endPoint y: 396, distance: 463.8
click at [742, 400] on div "Yet, the hip hop project is not yet free from these difficult circumstances. It…" at bounding box center [605, 361] width 899 height 320
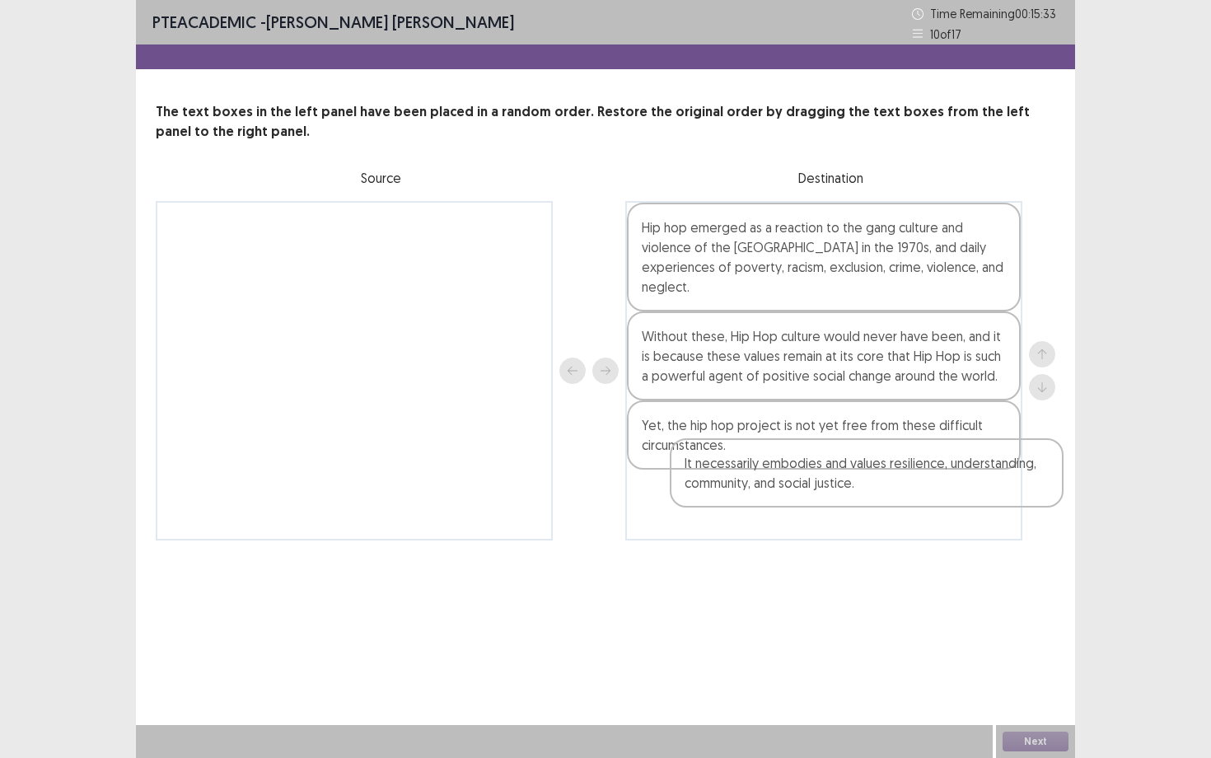
drag, startPoint x: 263, startPoint y: 212, endPoint x: 782, endPoint y: 453, distance: 571.9
click at [782, 453] on div "It necessarily embodies and values resilience, understanding, community, and so…" at bounding box center [605, 370] width 899 height 339
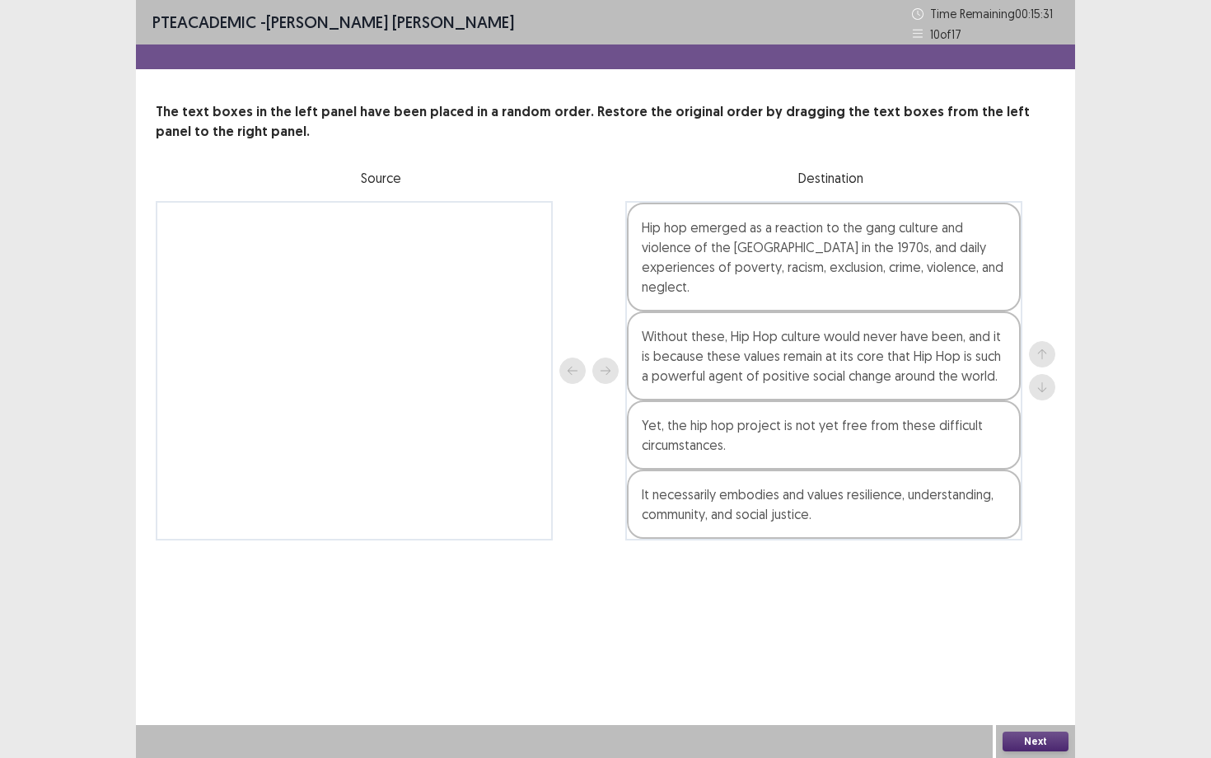
click at [1010, 684] on button "Next" at bounding box center [1035, 741] width 66 height 20
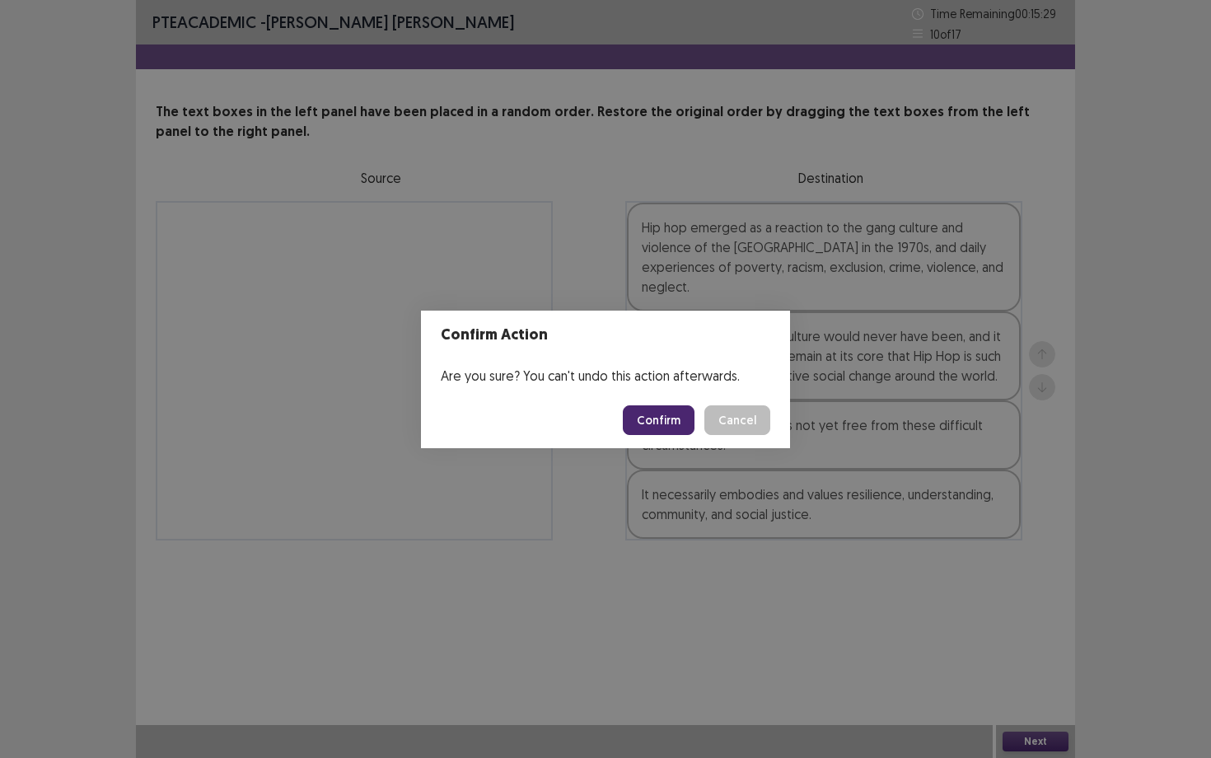
click at [662, 421] on button "Confirm" at bounding box center [659, 420] width 72 height 30
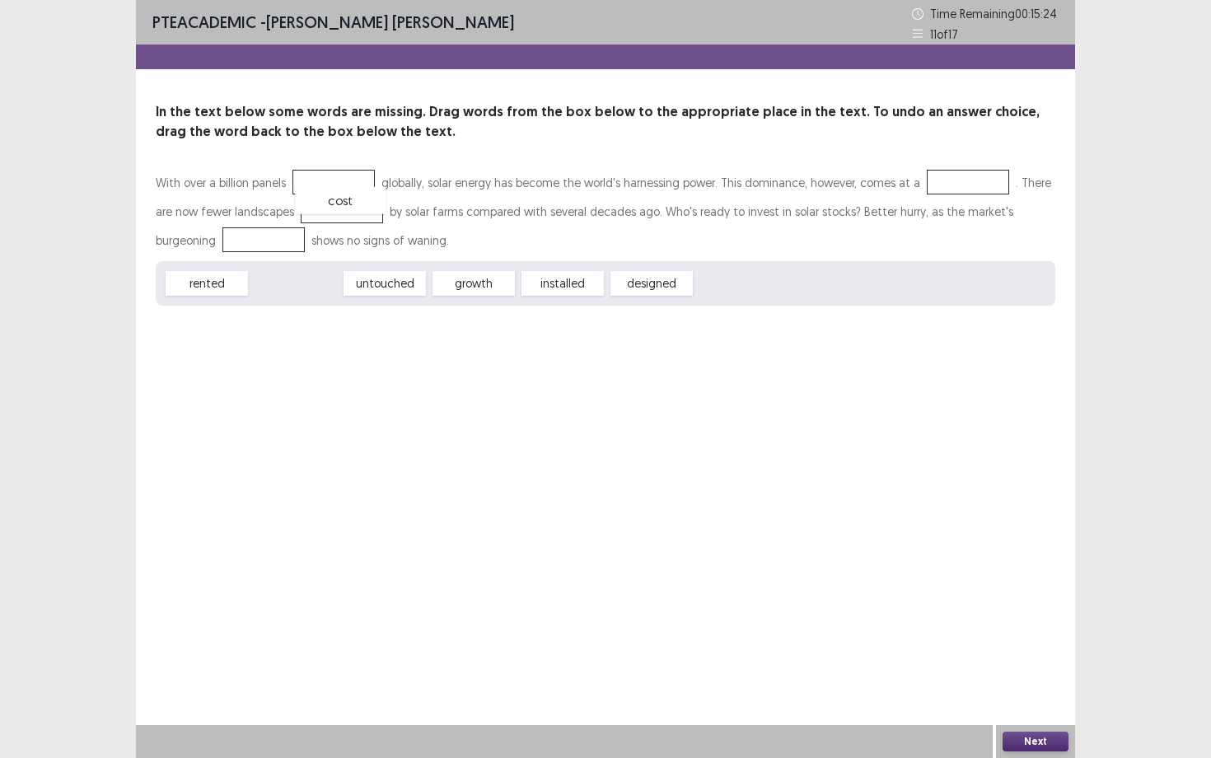
drag, startPoint x: 296, startPoint y: 283, endPoint x: 341, endPoint y: 202, distance: 92.9
drag, startPoint x: 340, startPoint y: 211, endPoint x: 339, endPoint y: 173, distance: 37.9
drag, startPoint x: 478, startPoint y: 284, endPoint x: 382, endPoint y: 237, distance: 106.4
click at [382, 239] on div "installed" at bounding box center [384, 239] width 91 height 27
click at [378, 236] on div "With over a billion panels cost globally, solar energy has become the world's h…" at bounding box center [605, 211] width 899 height 86
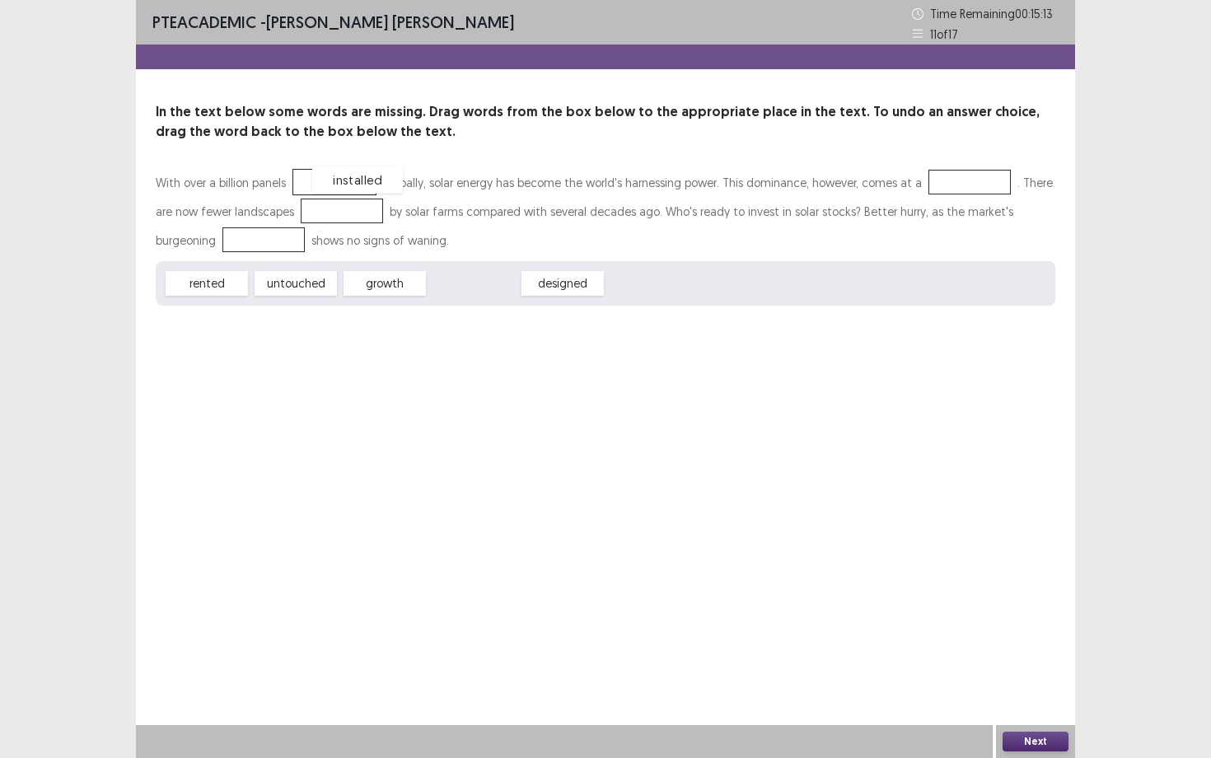
drag, startPoint x: 471, startPoint y: 289, endPoint x: 355, endPoint y: 186, distance: 155.2
drag, startPoint x: 465, startPoint y: 283, endPoint x: 338, endPoint y: 217, distance: 144.0
drag, startPoint x: 455, startPoint y: 287, endPoint x: 190, endPoint y: 248, distance: 268.0
drag, startPoint x: 329, startPoint y: 212, endPoint x: 950, endPoint y: 198, distance: 621.1
drag, startPoint x: 267, startPoint y: 284, endPoint x: 310, endPoint y: 208, distance: 87.4
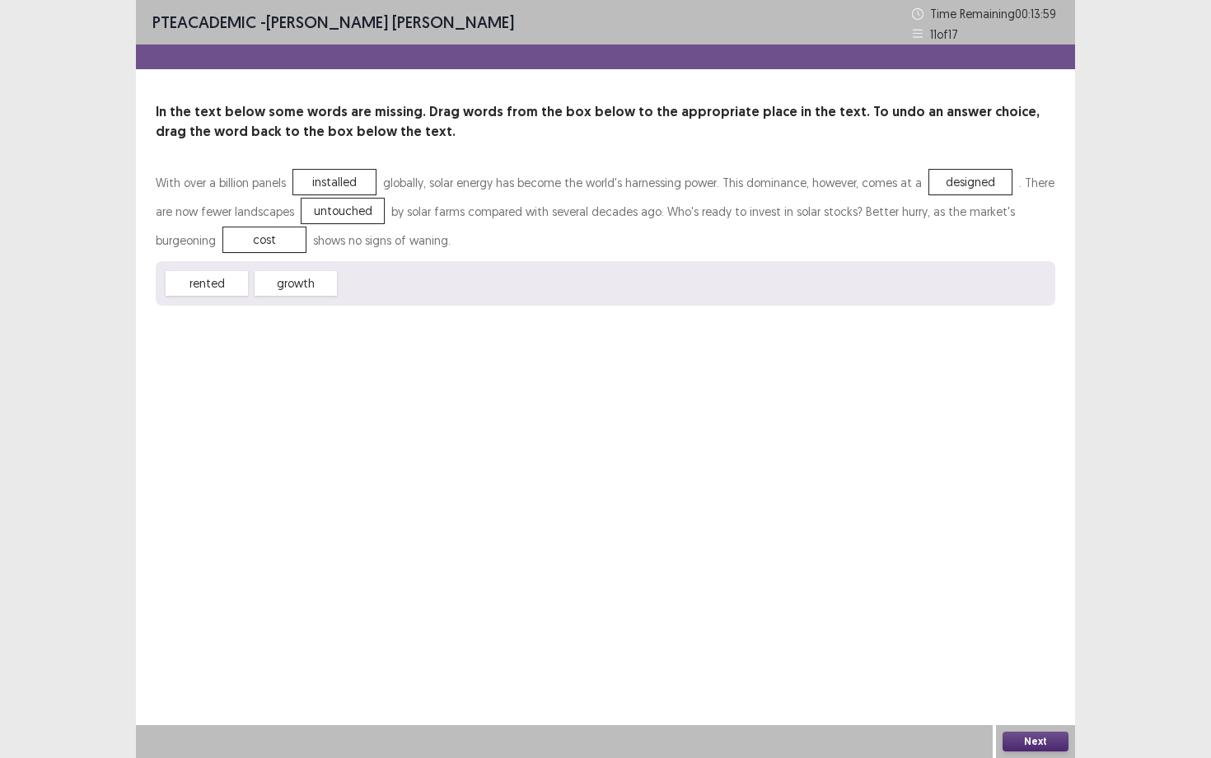
click at [1052, 684] on button "Next" at bounding box center [1035, 741] width 66 height 20
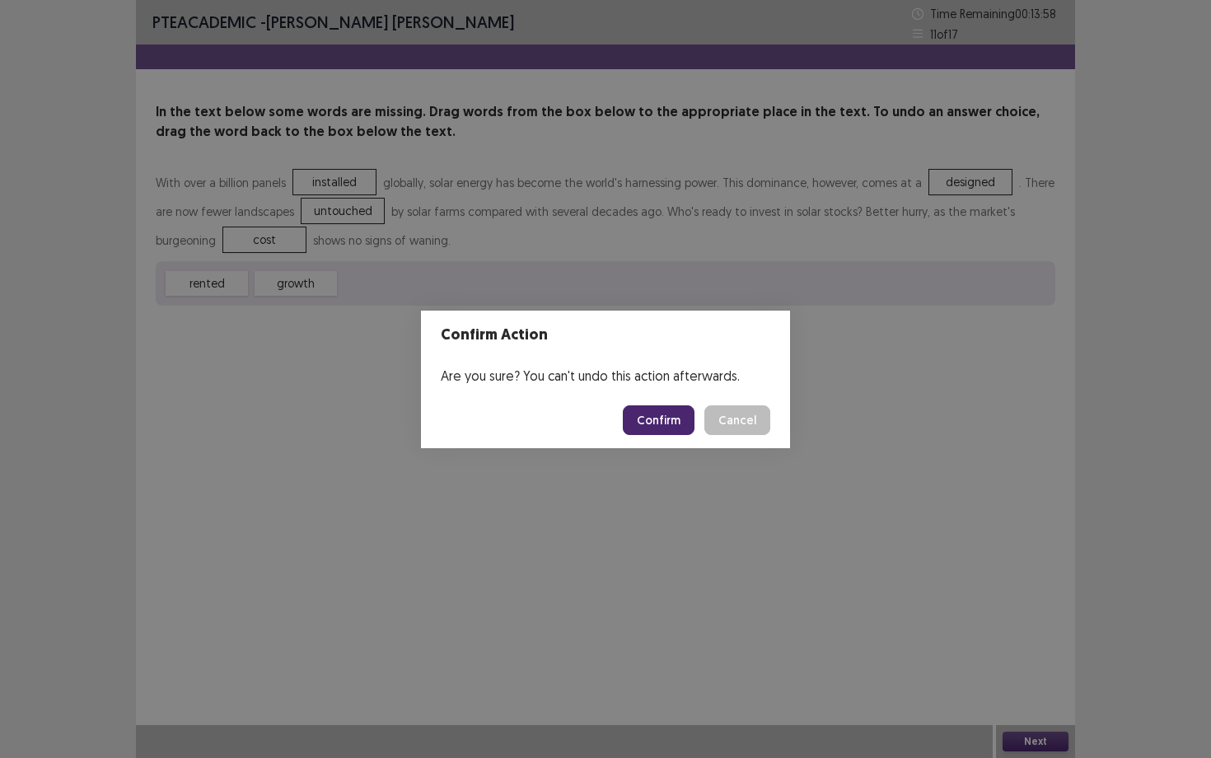
click at [660, 422] on button "Confirm" at bounding box center [659, 420] width 72 height 30
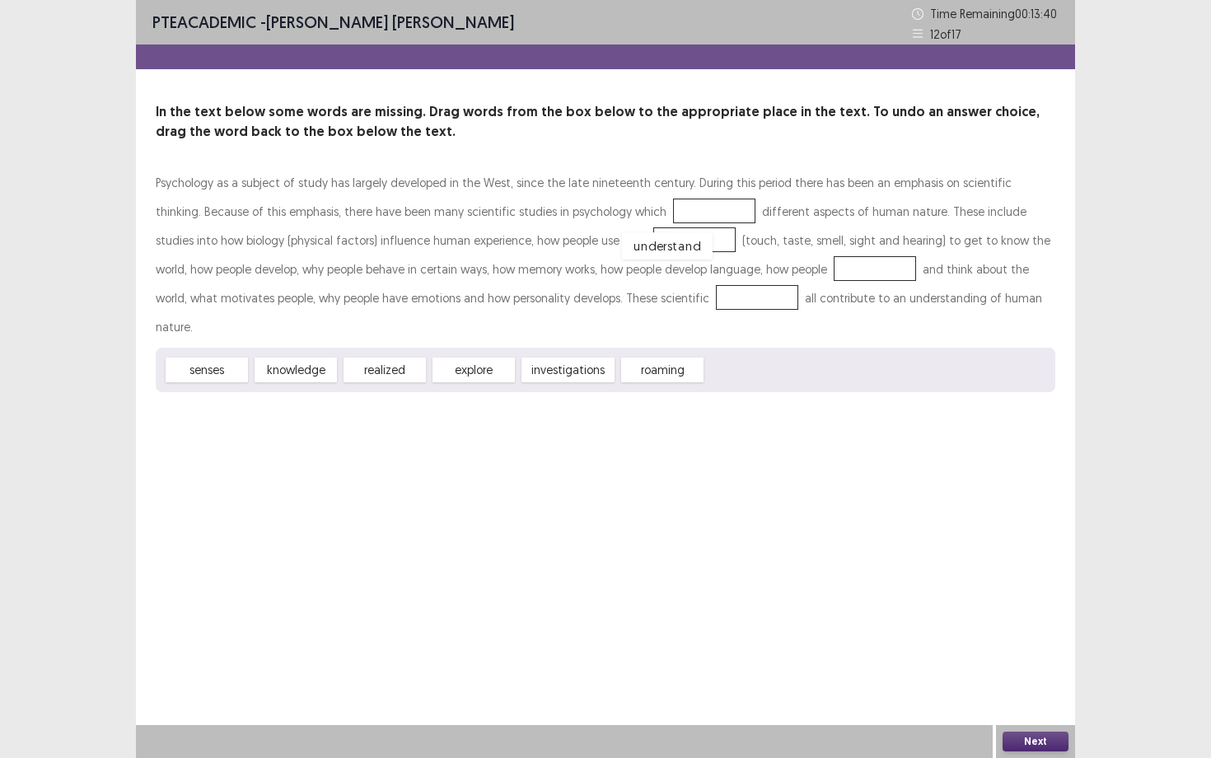
drag, startPoint x: 748, startPoint y: 344, endPoint x: 663, endPoint y: 221, distance: 149.9
drag, startPoint x: 306, startPoint y: 346, endPoint x: 606, endPoint y: 231, distance: 321.2
drag, startPoint x: 191, startPoint y: 339, endPoint x: 763, endPoint y: 266, distance: 577.0
drag, startPoint x: 362, startPoint y: 340, endPoint x: 601, endPoint y: 294, distance: 243.2
click at [1041, 684] on button "Next" at bounding box center [1035, 741] width 66 height 20
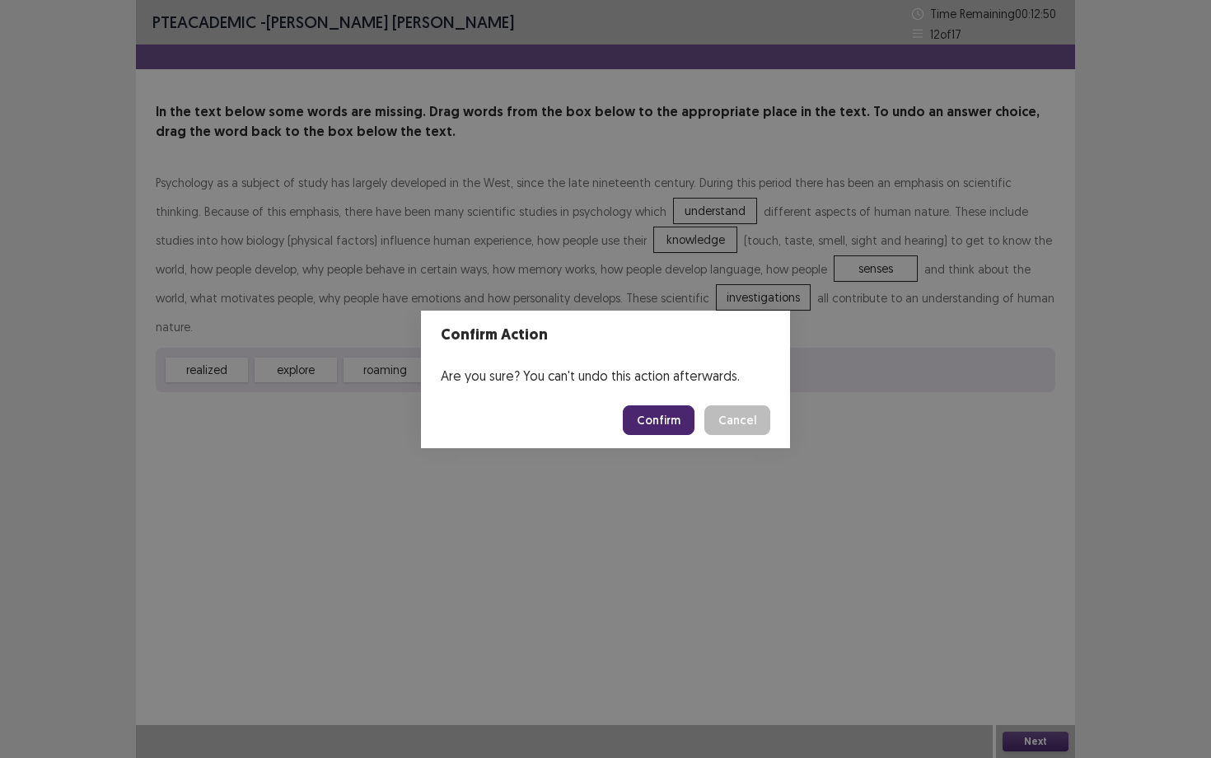
click at [671, 414] on button "Confirm" at bounding box center [659, 420] width 72 height 30
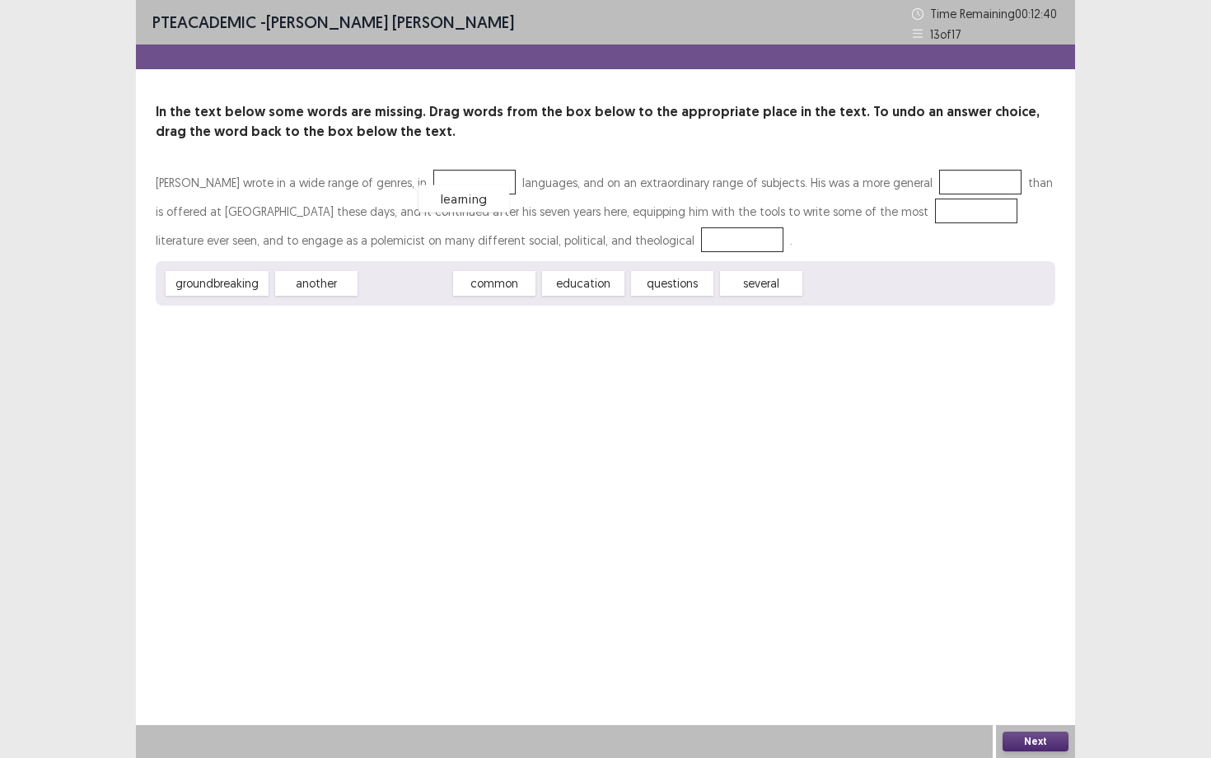
drag, startPoint x: 394, startPoint y: 287, endPoint x: 460, endPoint y: 202, distance: 107.4
drag, startPoint x: 497, startPoint y: 286, endPoint x: 950, endPoint y: 183, distance: 464.5
drag, startPoint x: 372, startPoint y: 279, endPoint x: 856, endPoint y: 205, distance: 489.9
drag, startPoint x: 240, startPoint y: 289, endPoint x: 616, endPoint y: 240, distance: 379.6
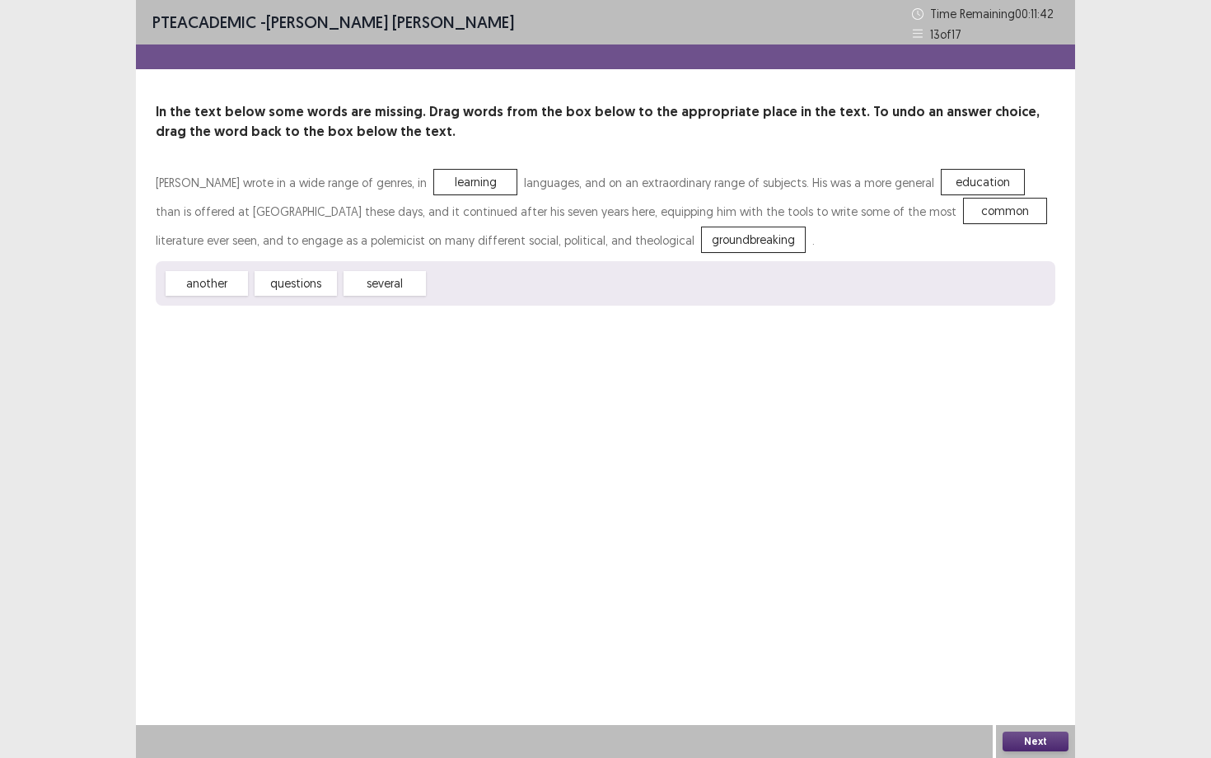
click at [1014, 684] on button "Next" at bounding box center [1035, 741] width 66 height 20
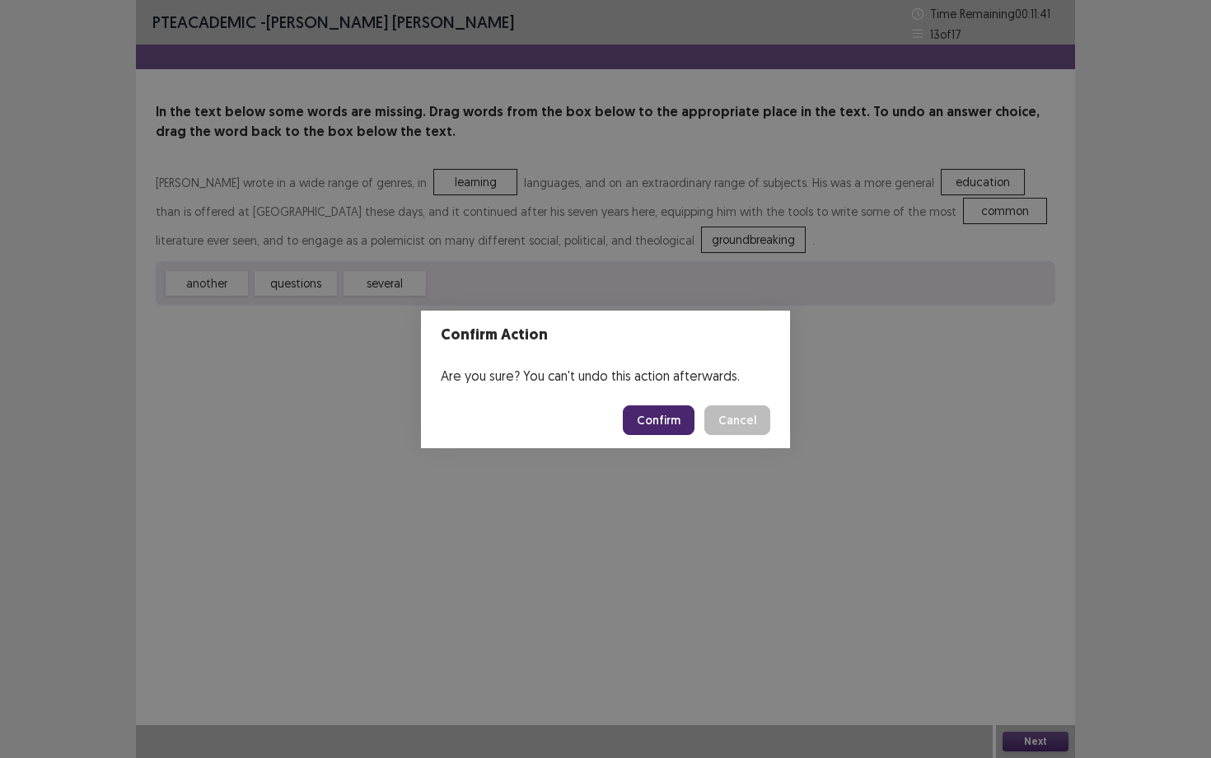
click at [646, 414] on button "Confirm" at bounding box center [659, 420] width 72 height 30
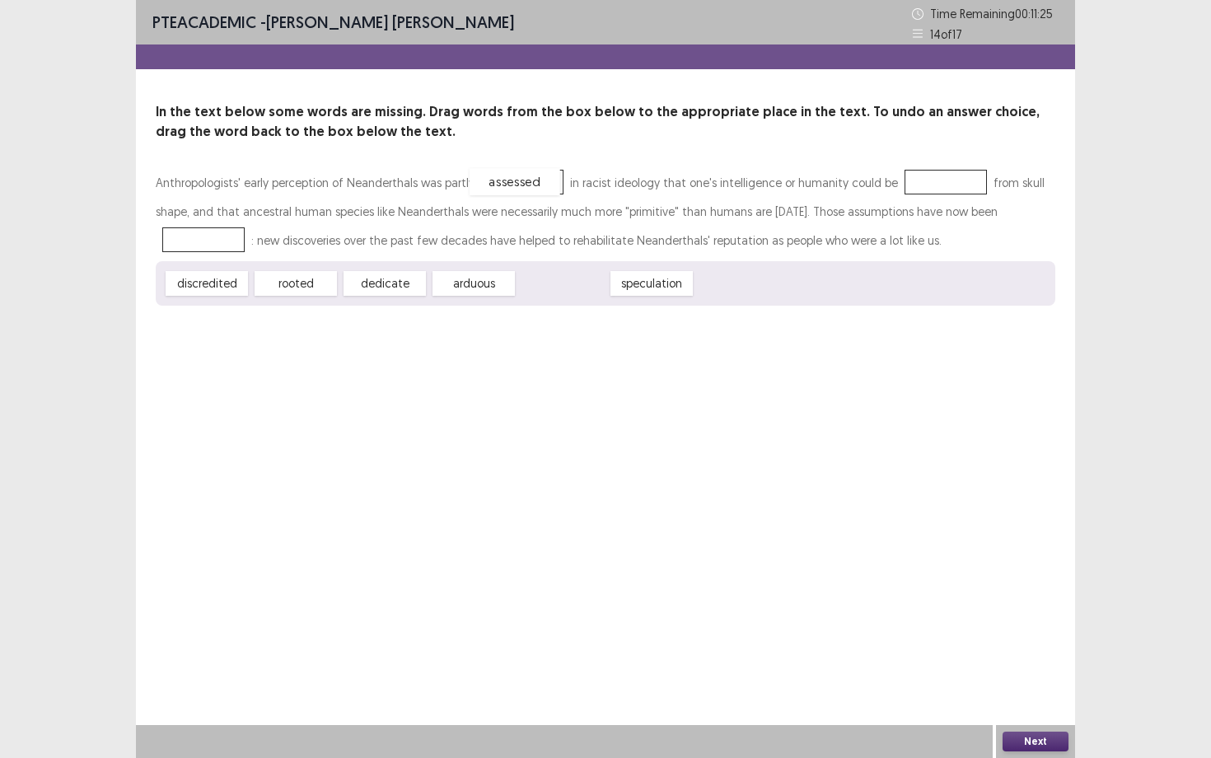
drag, startPoint x: 560, startPoint y: 288, endPoint x: 512, endPoint y: 186, distance: 112.7
drag, startPoint x: 558, startPoint y: 282, endPoint x: 909, endPoint y: 175, distance: 366.8
drag, startPoint x: 492, startPoint y: 175, endPoint x: 877, endPoint y: 243, distance: 391.3
drag, startPoint x: 555, startPoint y: 278, endPoint x: 990, endPoint y: 209, distance: 440.3
drag, startPoint x: 204, startPoint y: 287, endPoint x: 529, endPoint y: 181, distance: 341.2
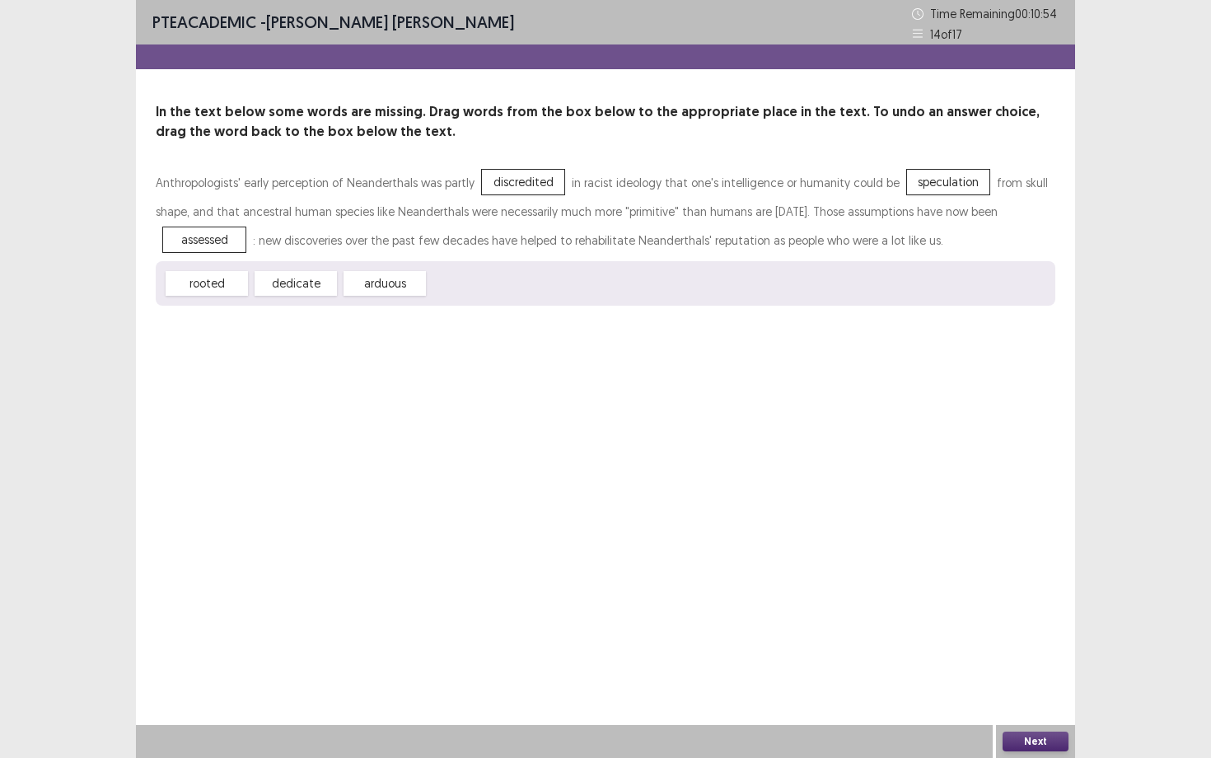
click at [1043, 684] on button "Next" at bounding box center [1035, 741] width 66 height 20
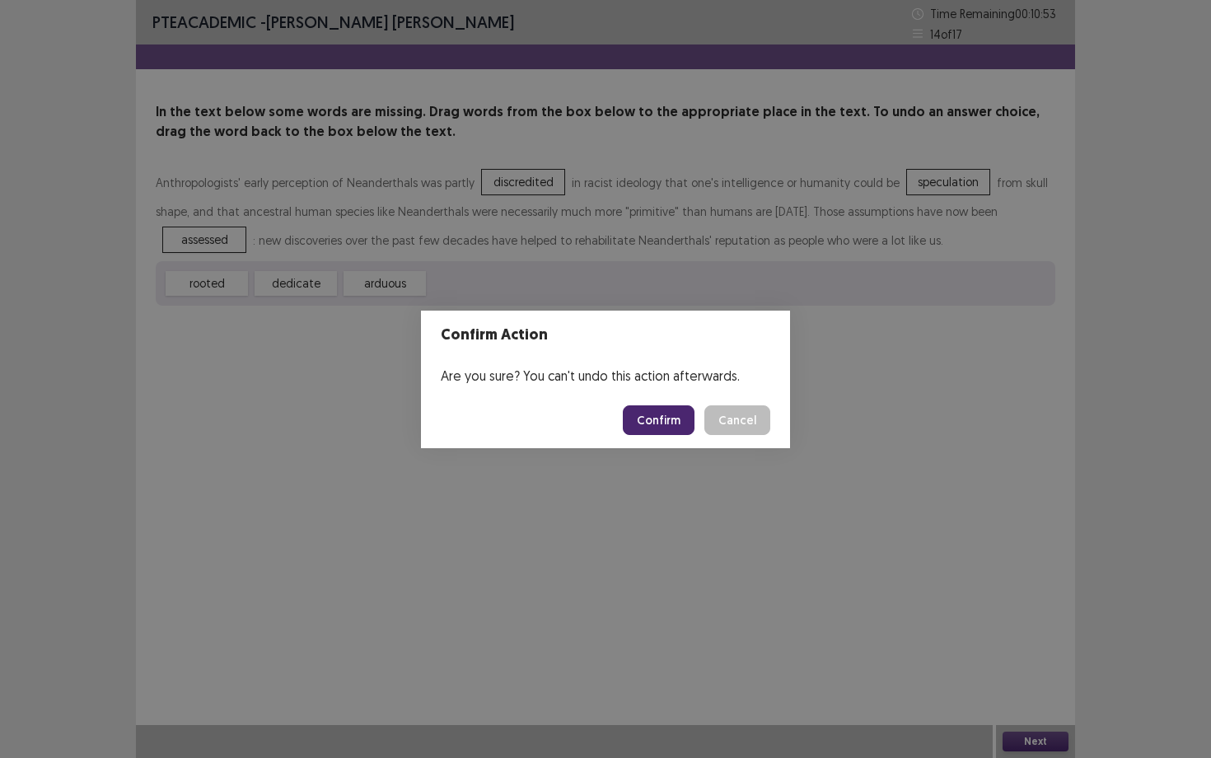
click at [645, 424] on button "Confirm" at bounding box center [659, 420] width 72 height 30
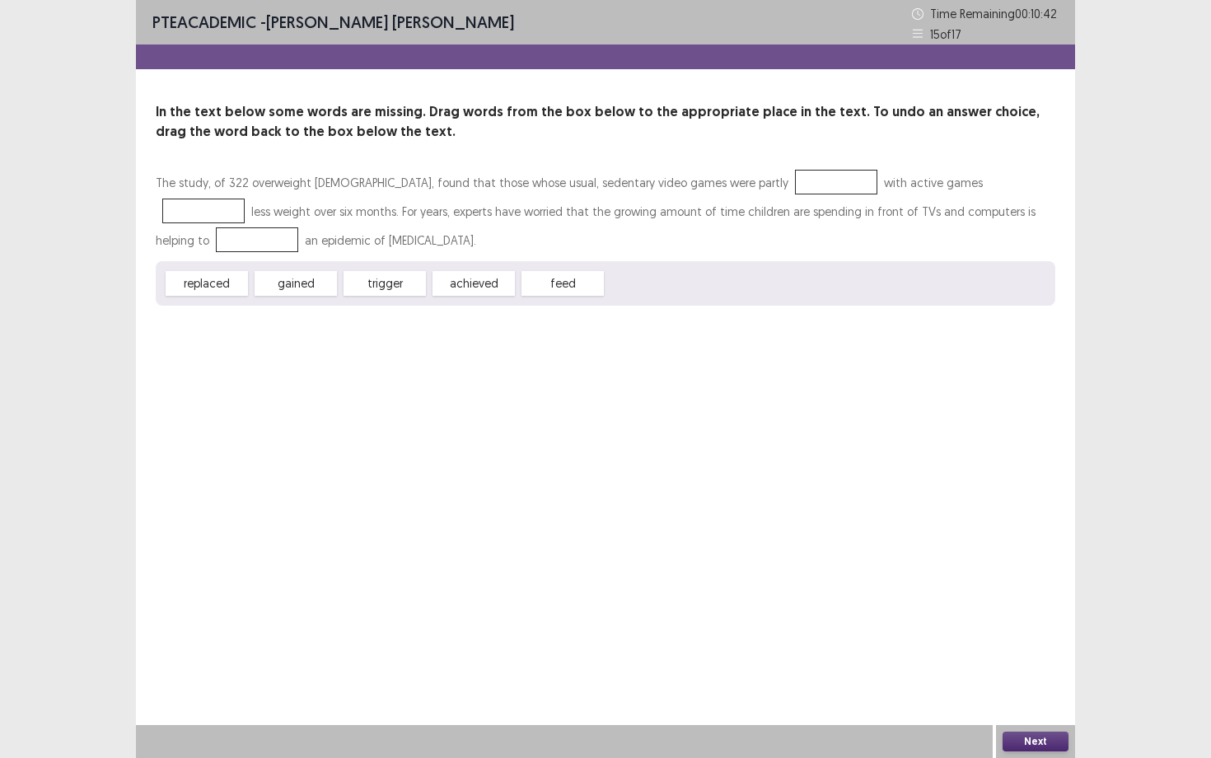
click at [716, 188] on div "The study, of 322 overweight [DEMOGRAPHIC_DATA], found that those whose usual, …" at bounding box center [605, 211] width 899 height 86
drag, startPoint x: 485, startPoint y: 282, endPoint x: 781, endPoint y: 180, distance: 312.8
drag, startPoint x: 301, startPoint y: 286, endPoint x: 981, endPoint y: 183, distance: 687.2
drag, startPoint x: 387, startPoint y: 284, endPoint x: 987, endPoint y: 210, distance: 604.1
click at [1038, 684] on button "Next" at bounding box center [1035, 741] width 66 height 20
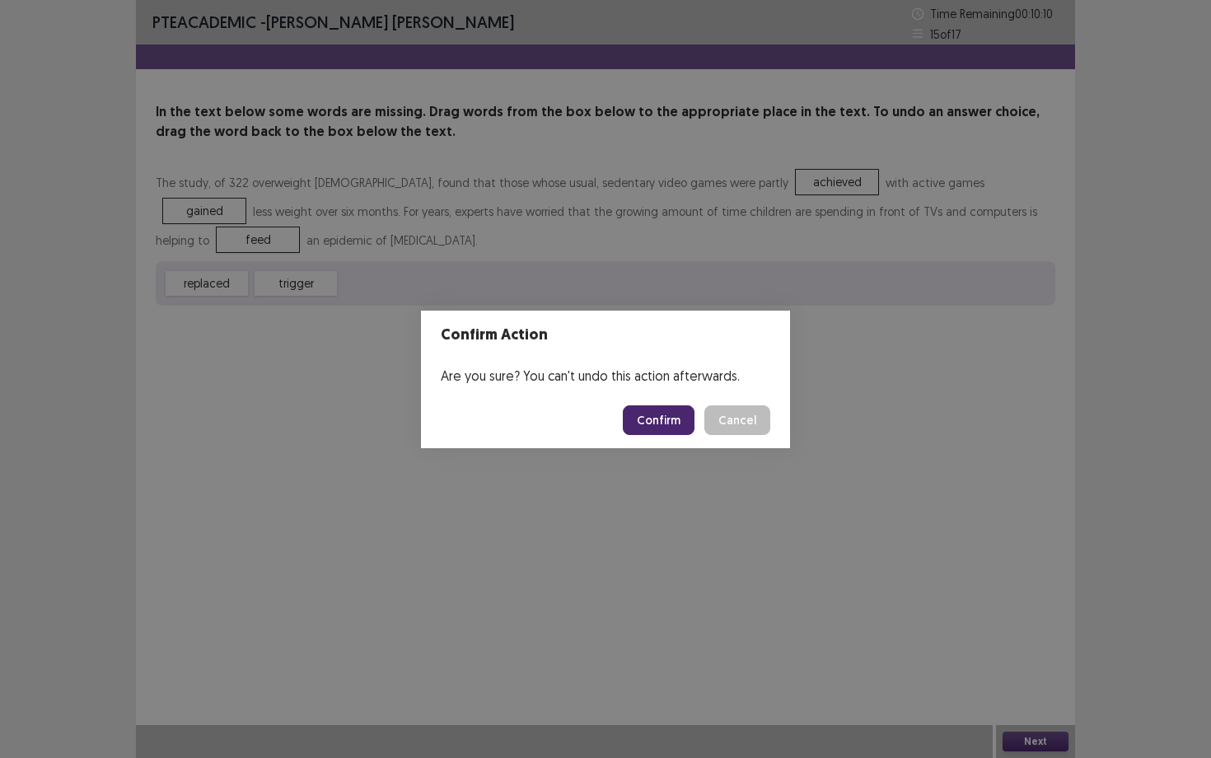
click at [655, 424] on button "Confirm" at bounding box center [659, 420] width 72 height 30
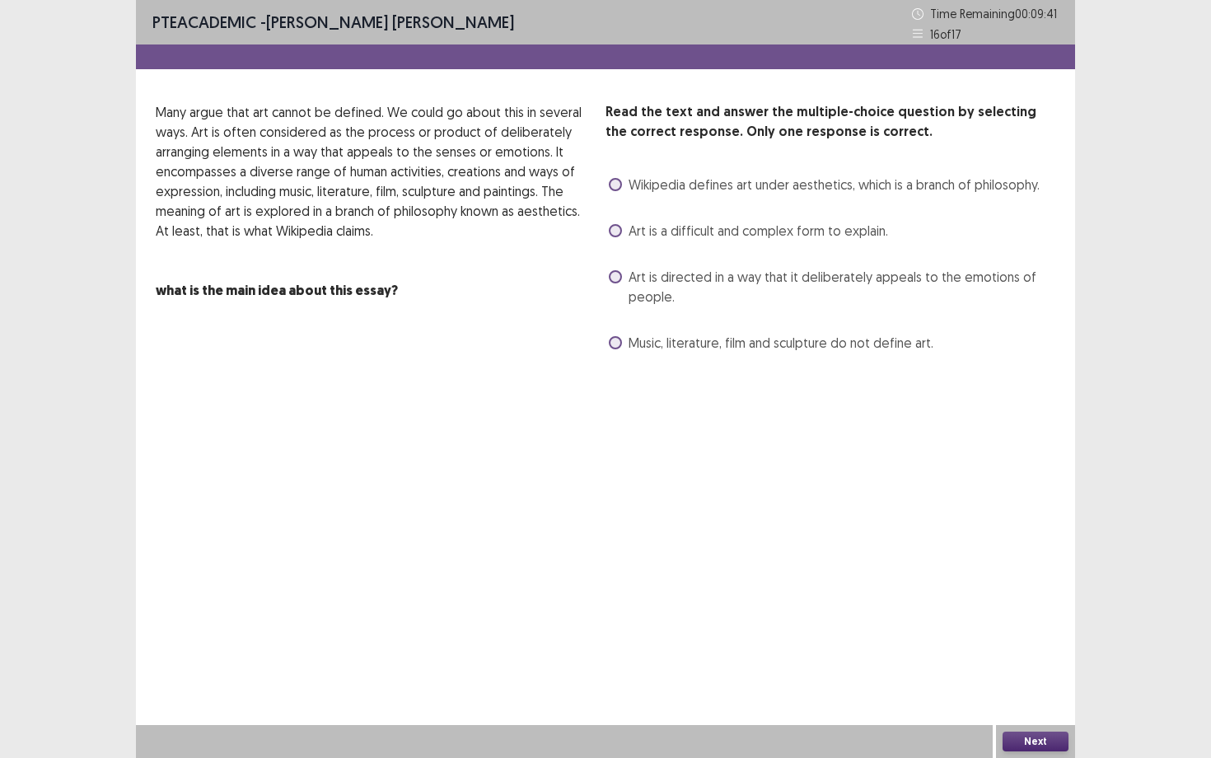
click at [821, 340] on span "Music, literature, film and sculpture do not define art." at bounding box center [780, 343] width 305 height 20
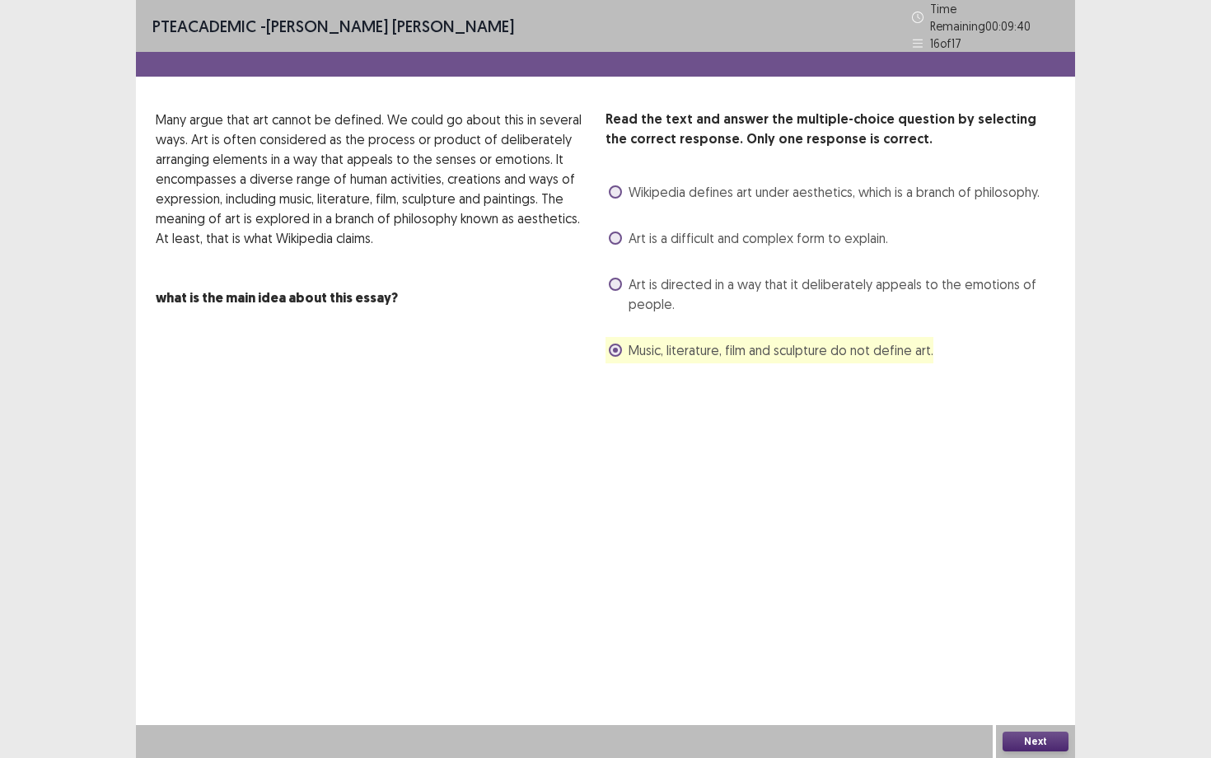
click at [821, 349] on span "Music, literature, film and sculpture do not define art." at bounding box center [780, 350] width 305 height 20
click at [737, 348] on span "Music, literature, film and sculpture do not define art." at bounding box center [780, 350] width 305 height 20
click at [648, 289] on span "Art is directed in a way that it deliberately appeals to the emotions of people." at bounding box center [841, 294] width 427 height 40
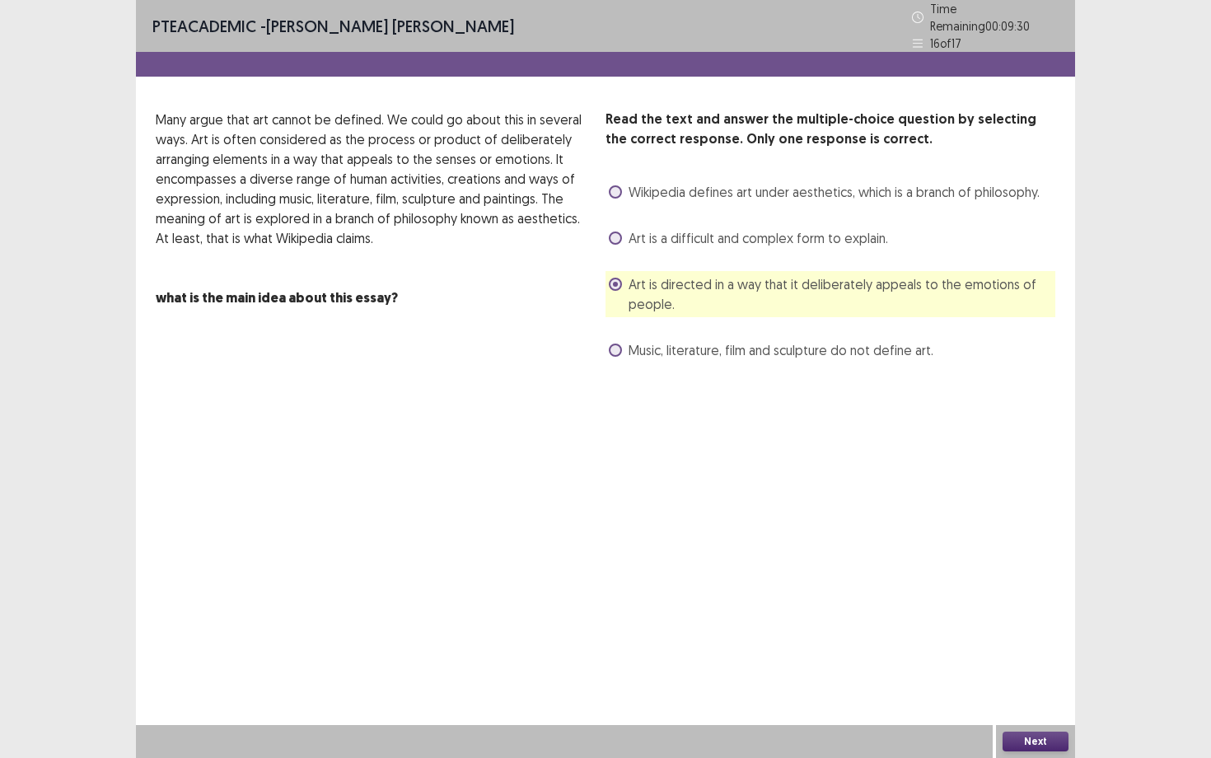
click at [1012, 684] on button "Next" at bounding box center [1035, 741] width 66 height 20
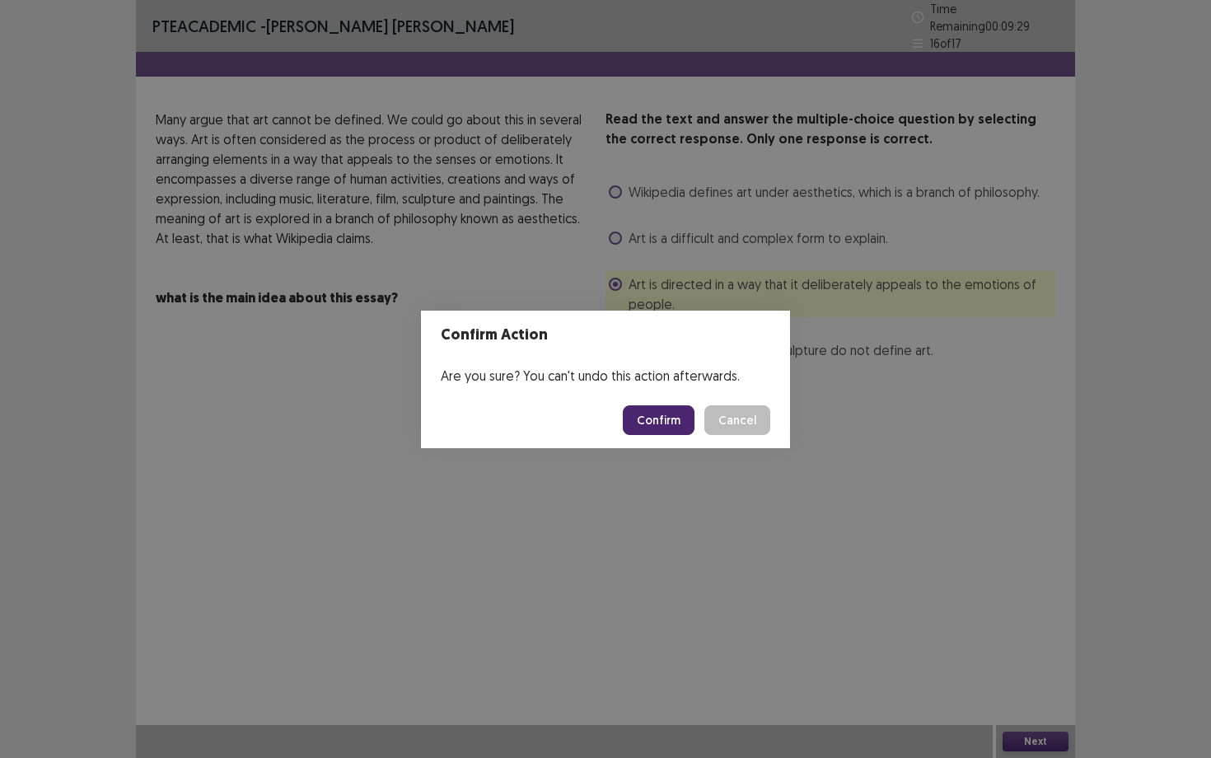
click at [652, 433] on button "Confirm" at bounding box center [659, 420] width 72 height 30
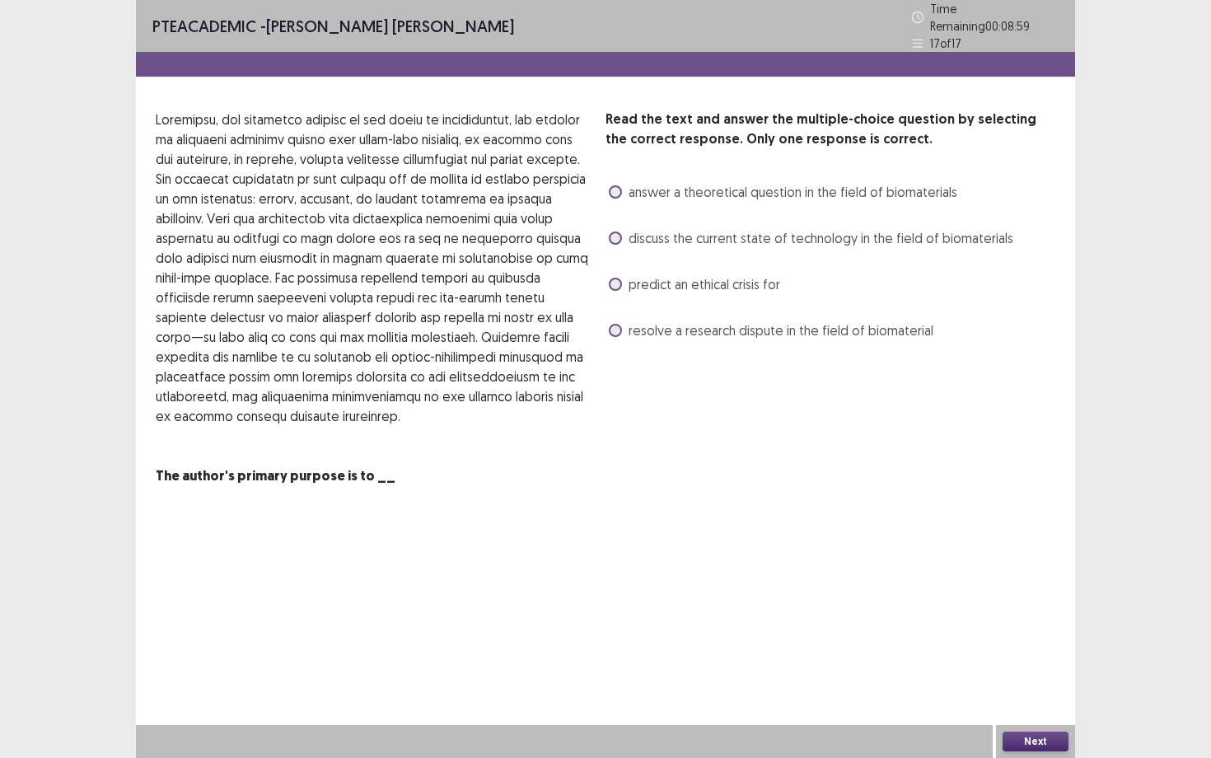
click at [721, 230] on span "discuss the current state of technology in the field of biomaterials" at bounding box center [820, 238] width 385 height 20
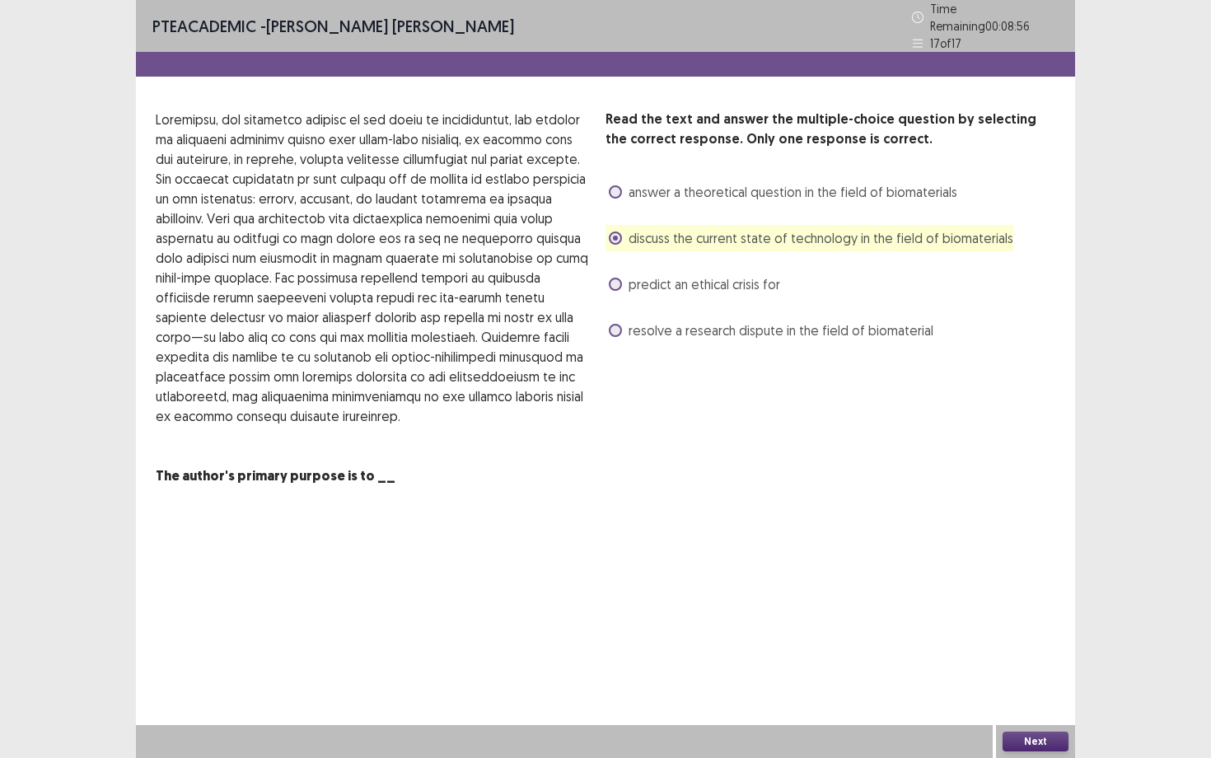
click at [1021, 684] on button "Next" at bounding box center [1035, 741] width 66 height 20
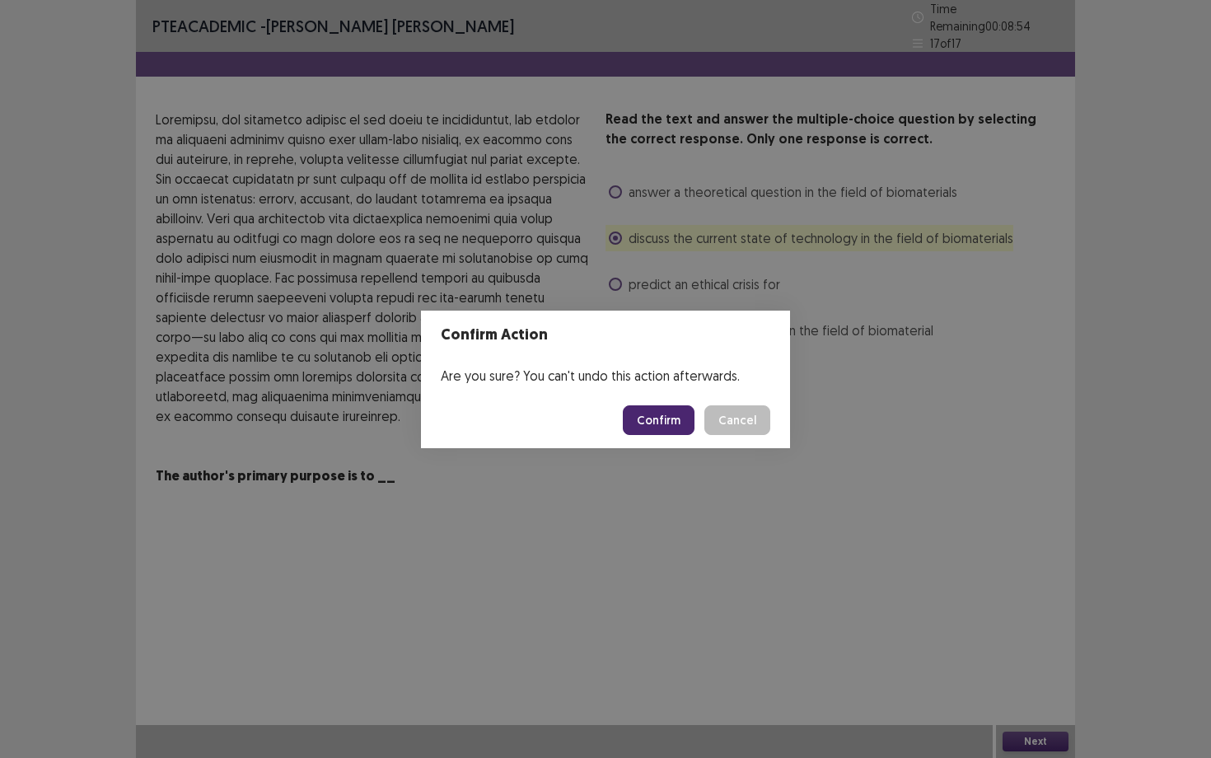
click at [649, 421] on button "Confirm" at bounding box center [659, 420] width 72 height 30
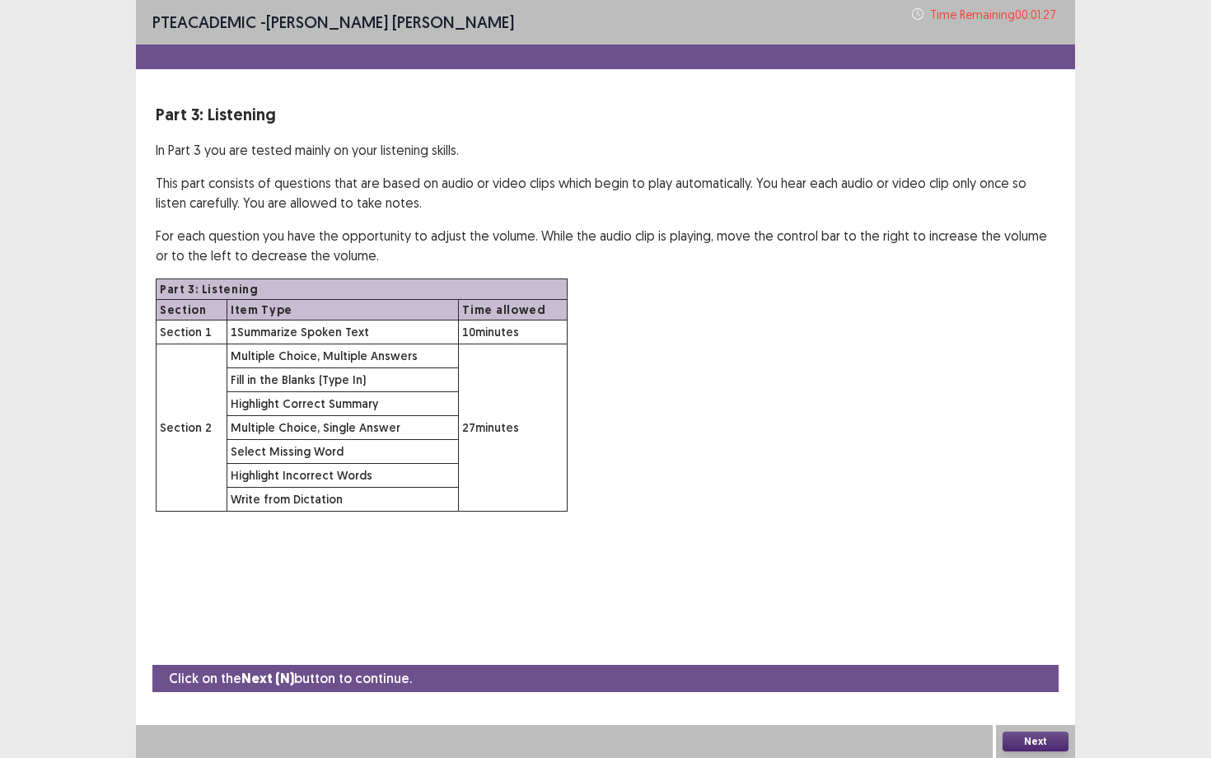
click at [1052, 684] on button "Next" at bounding box center [1035, 741] width 66 height 20
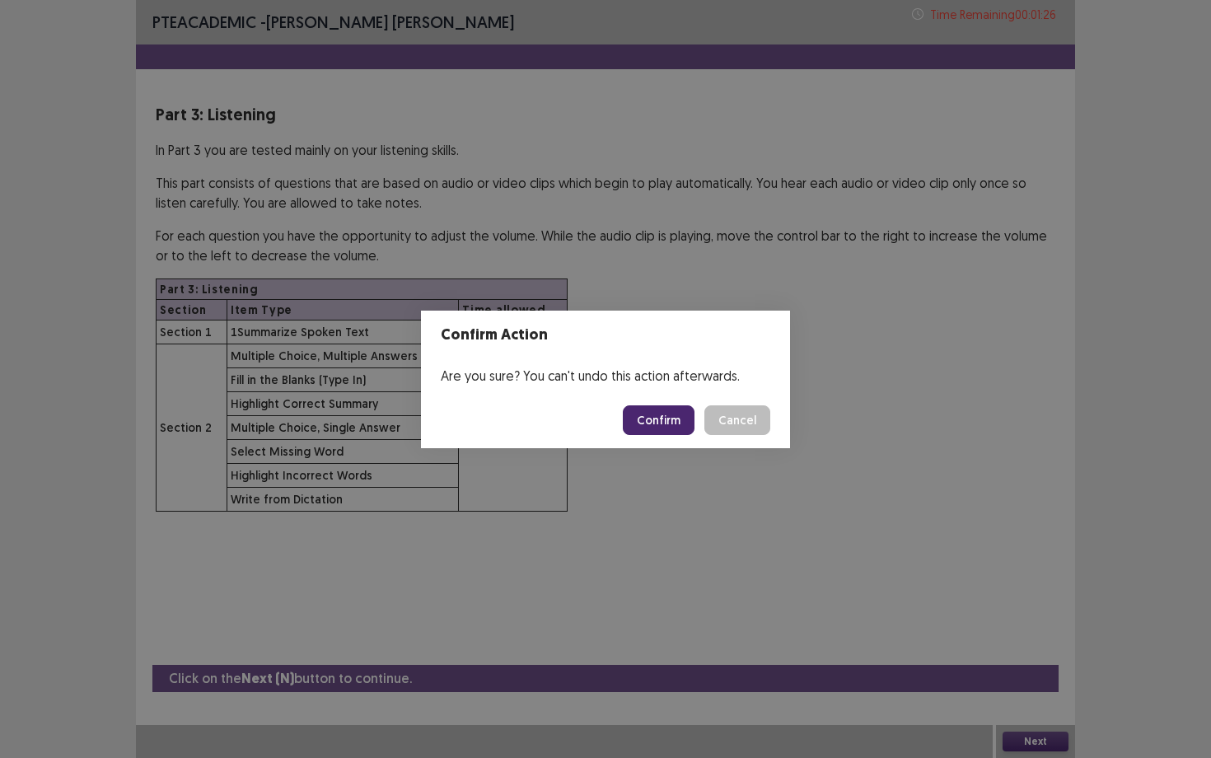
click at [651, 423] on button "Confirm" at bounding box center [659, 420] width 72 height 30
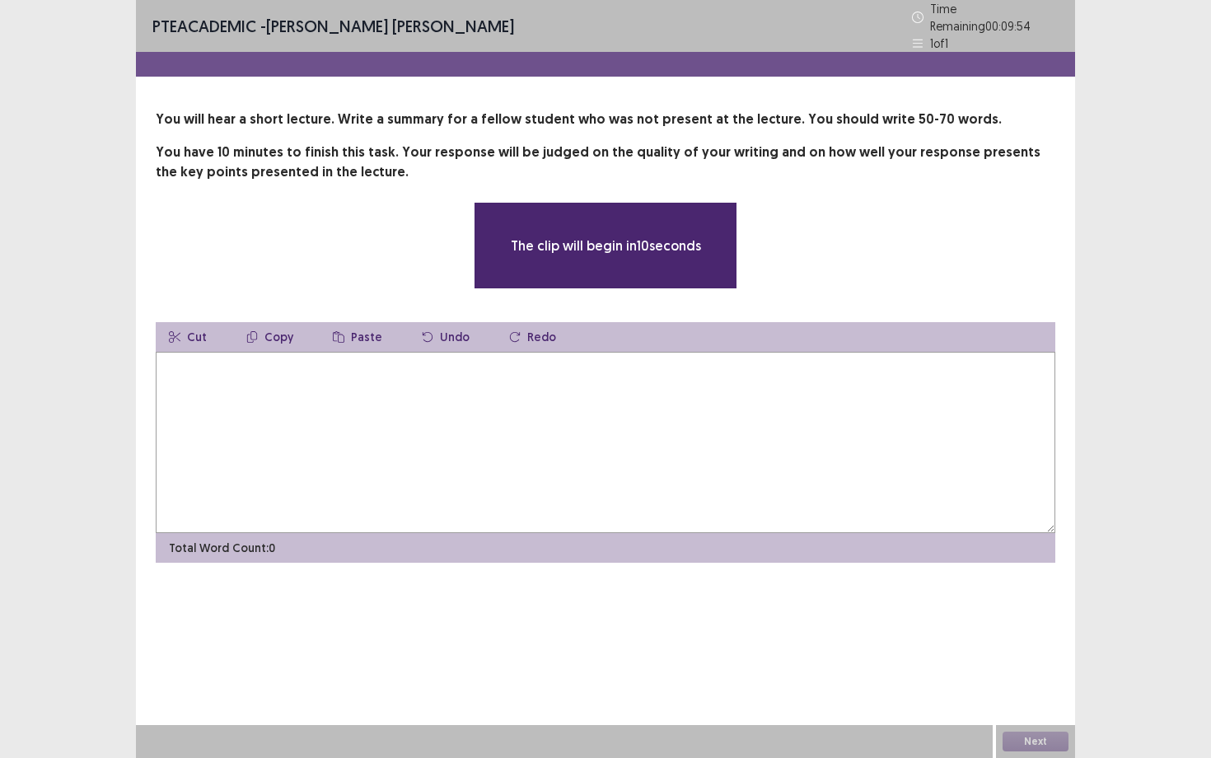
click at [600, 408] on textarea at bounding box center [605, 442] width 899 height 181
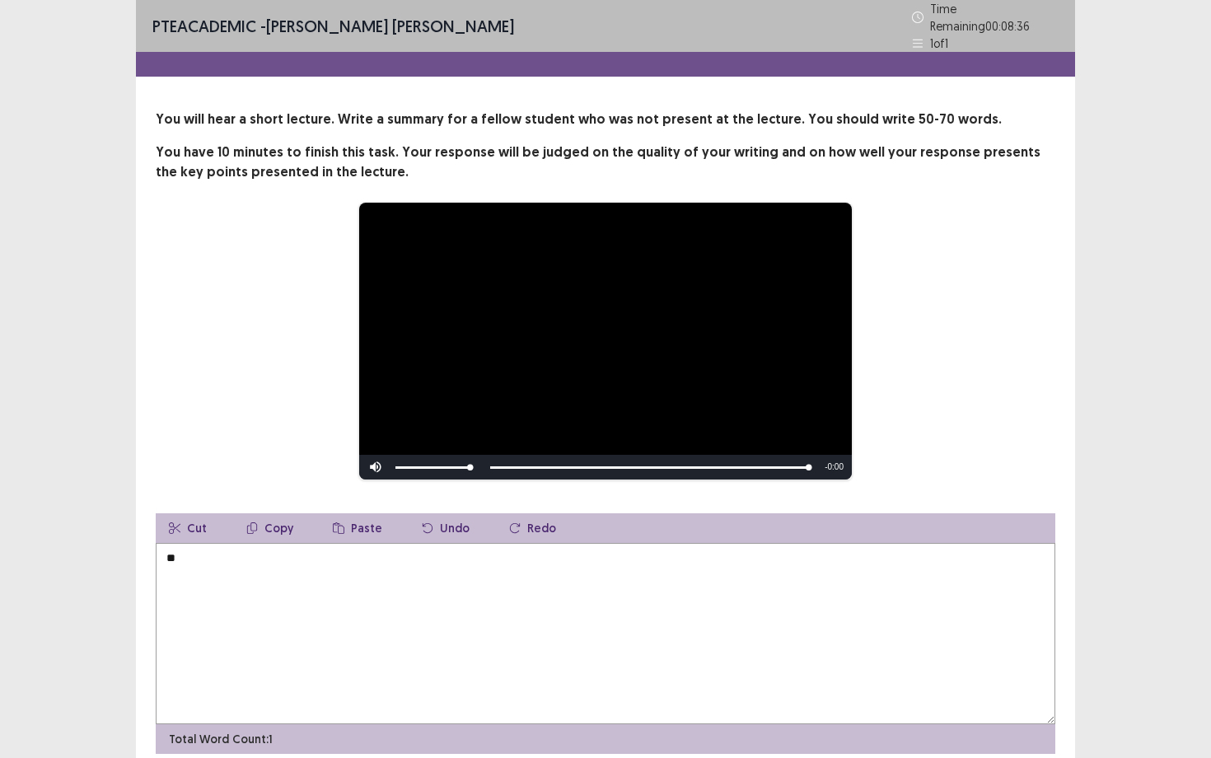
type textarea "*"
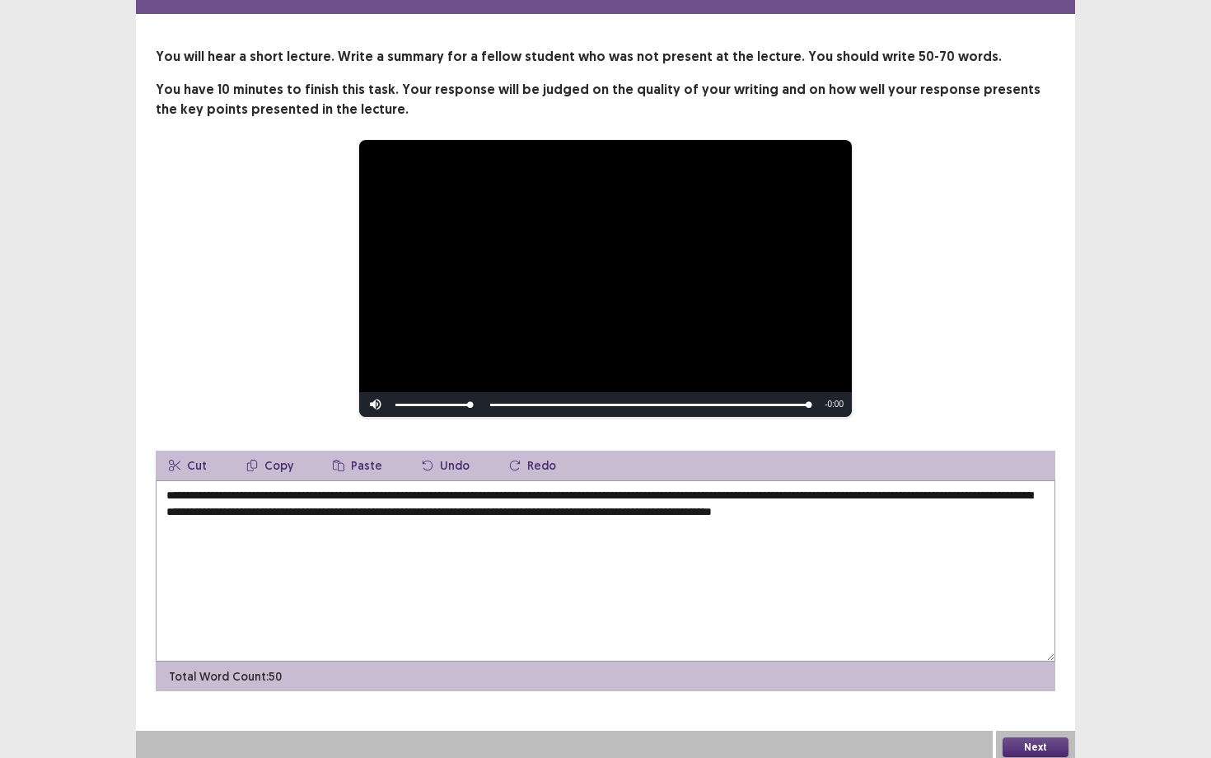
scroll to position [61, 0]
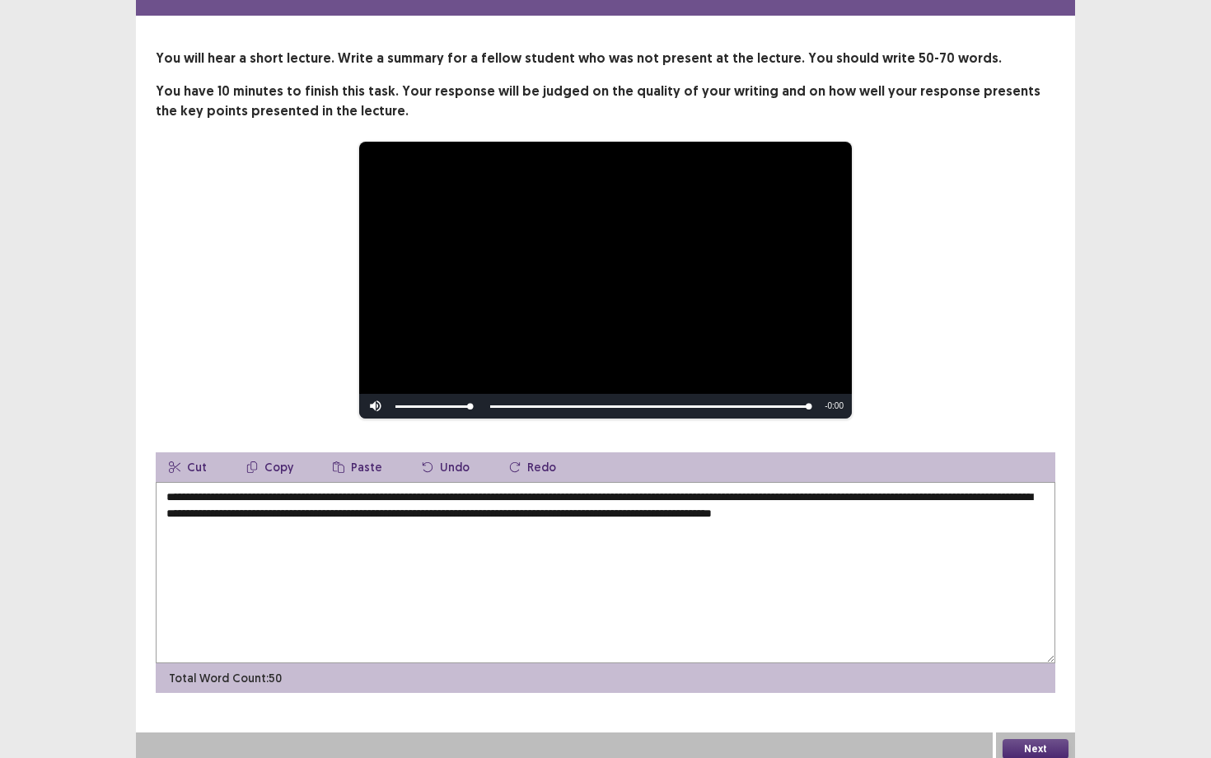
type textarea "**********"
click at [1027, 684] on button "Next" at bounding box center [1035, 749] width 66 height 20
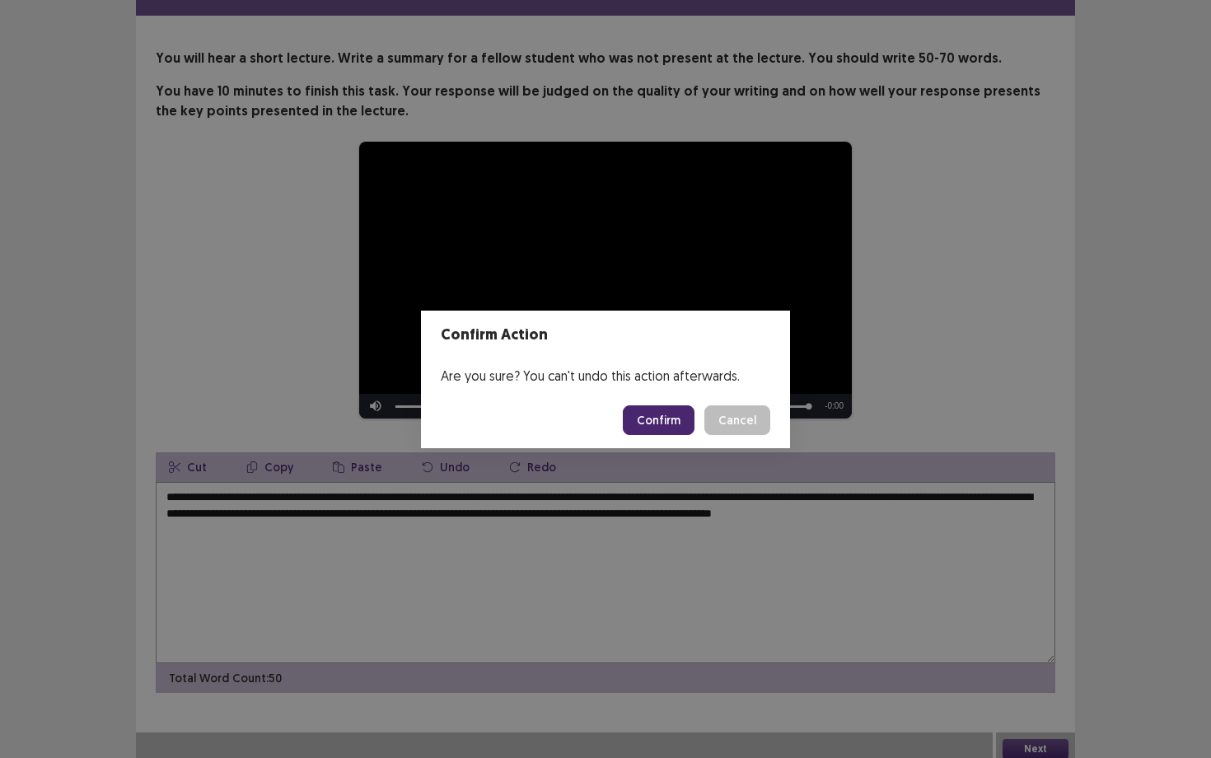
click at [653, 418] on button "Confirm" at bounding box center [659, 420] width 72 height 30
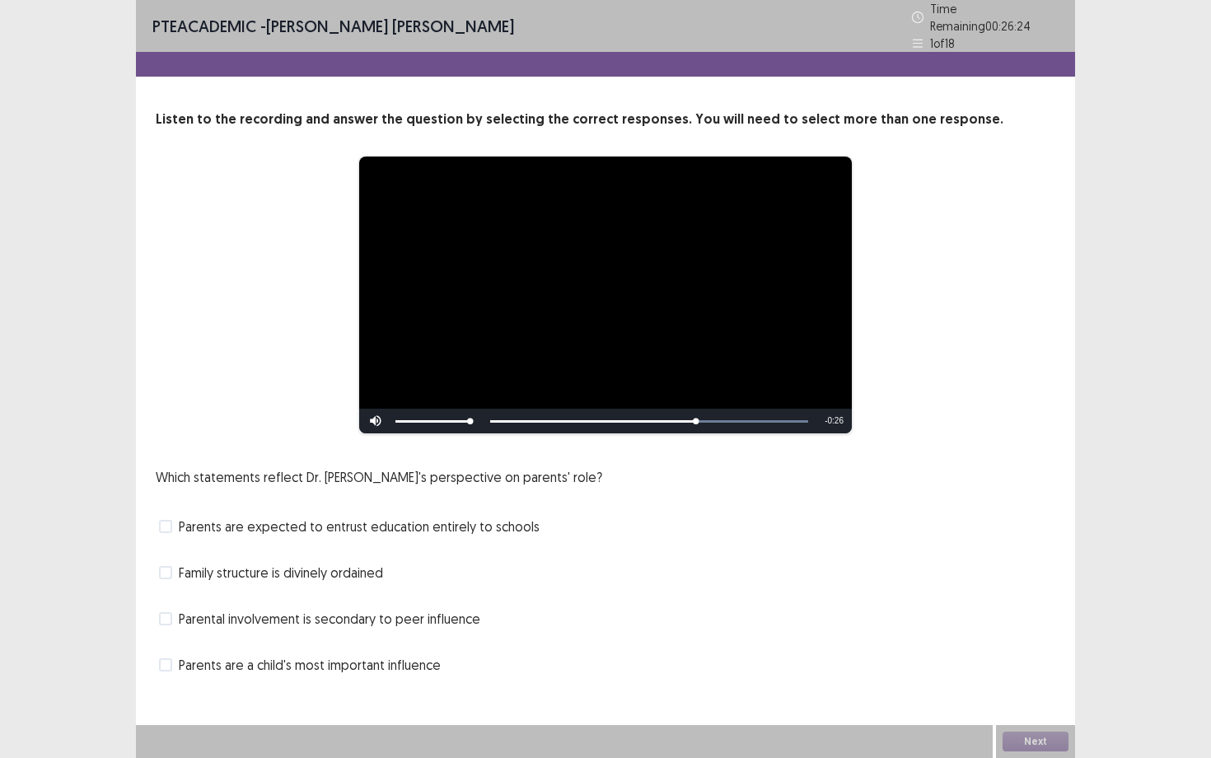
click at [198, 516] on span "Parents are expected to entrust education entirely to schools" at bounding box center [359, 526] width 361 height 20
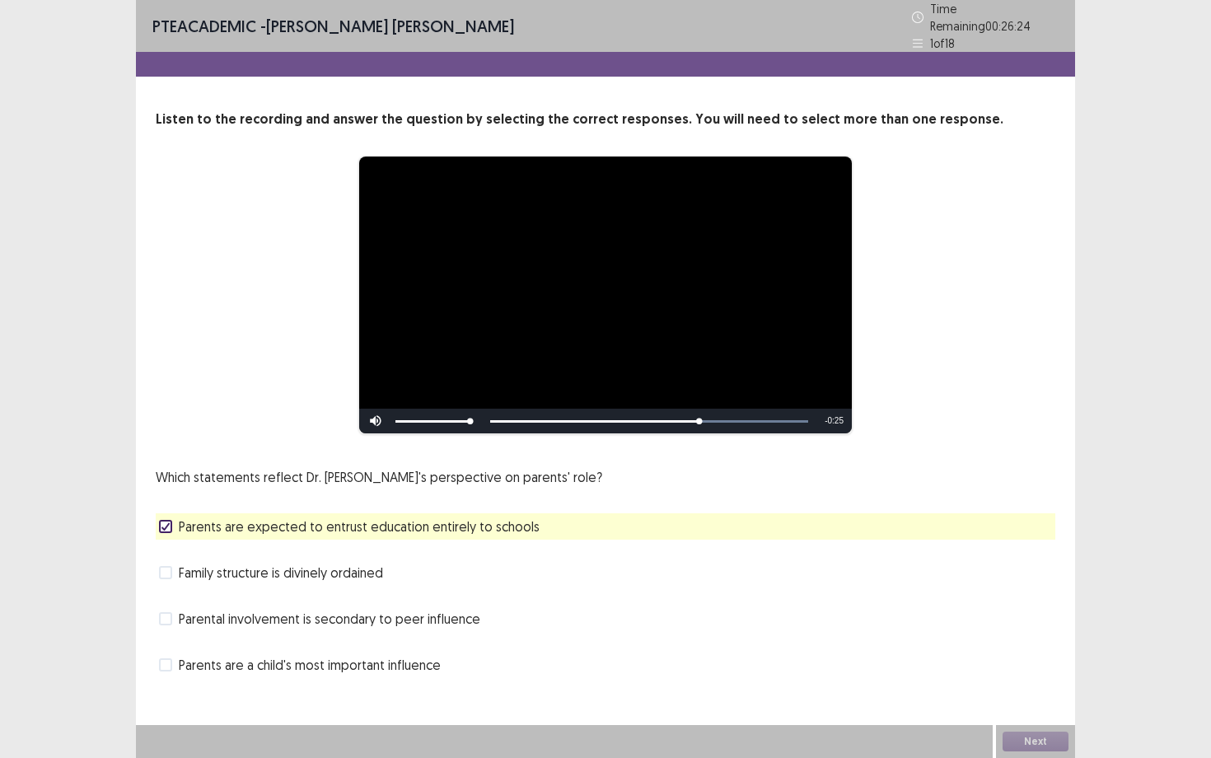
click at [184, 576] on div "Family structure is divinely ordained" at bounding box center [605, 572] width 899 height 26
click at [184, 567] on span "Family structure is divinely ordained" at bounding box center [281, 572] width 204 height 20
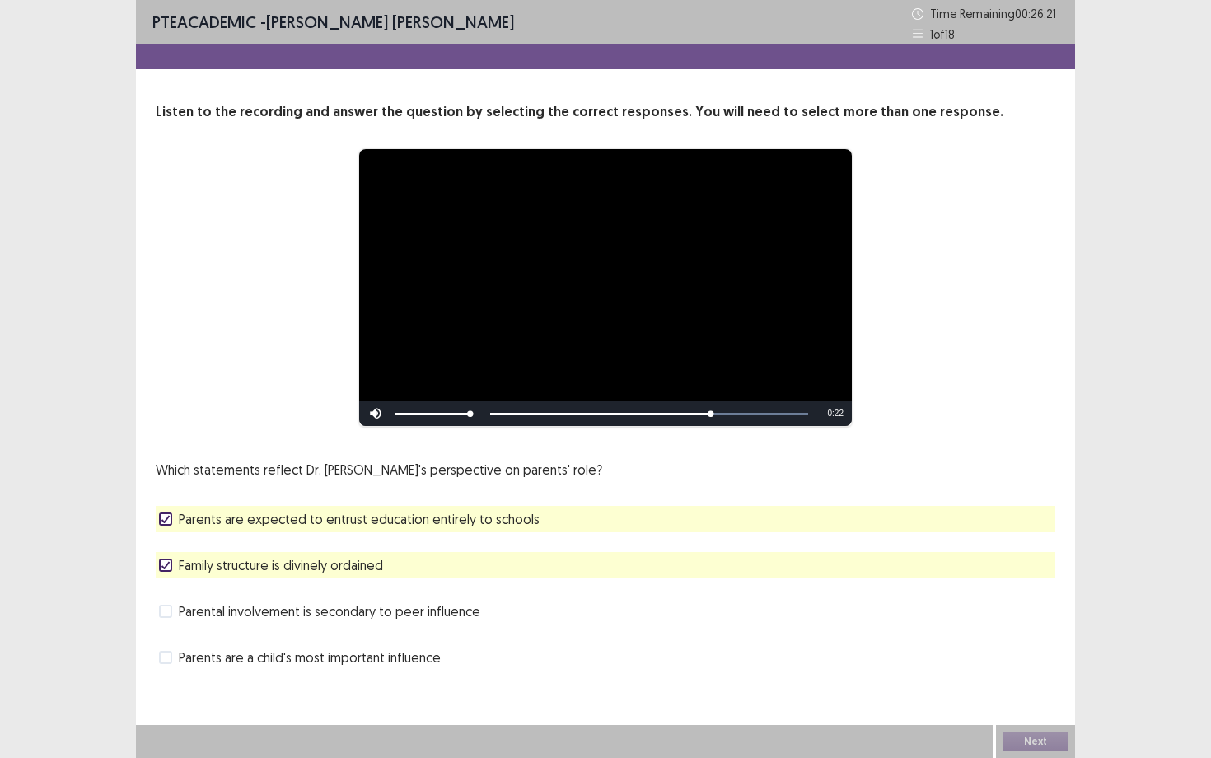
click at [180, 611] on span "Parental involvement is secondary to peer influence" at bounding box center [329, 611] width 301 height 20
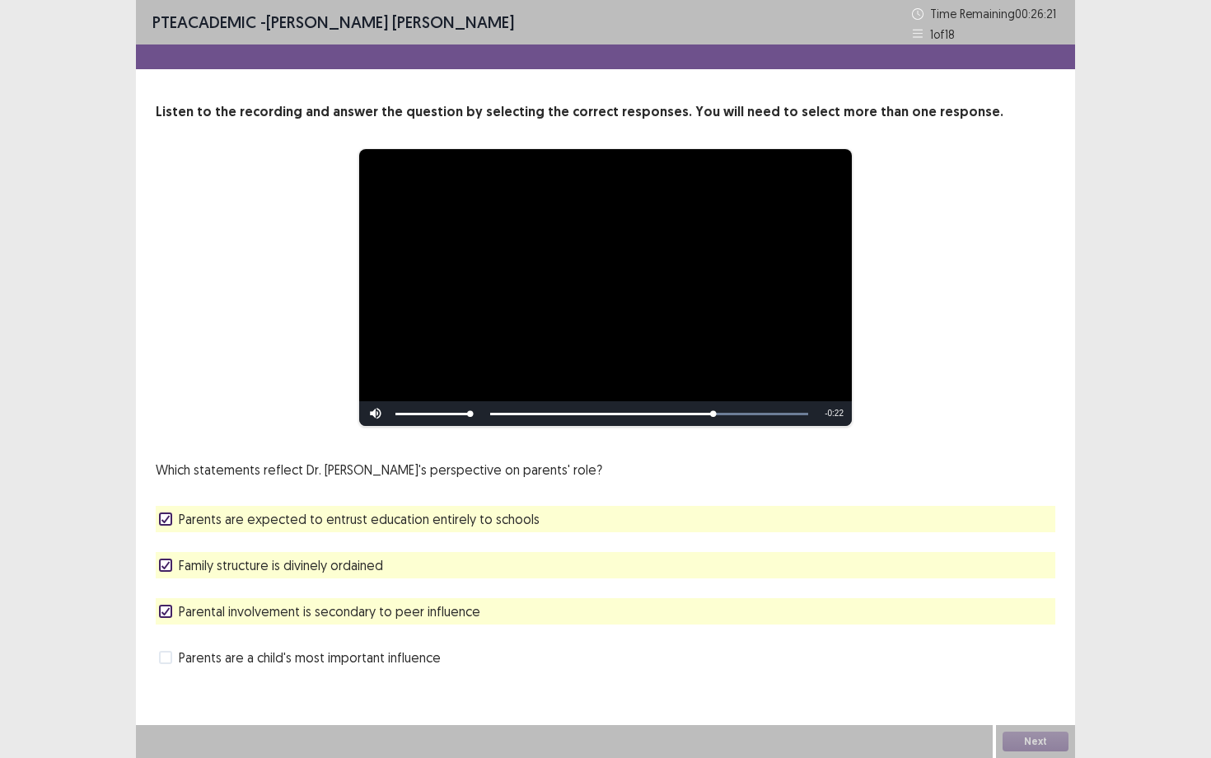
click at [180, 611] on span "Parental involvement is secondary to peer influence" at bounding box center [329, 611] width 301 height 20
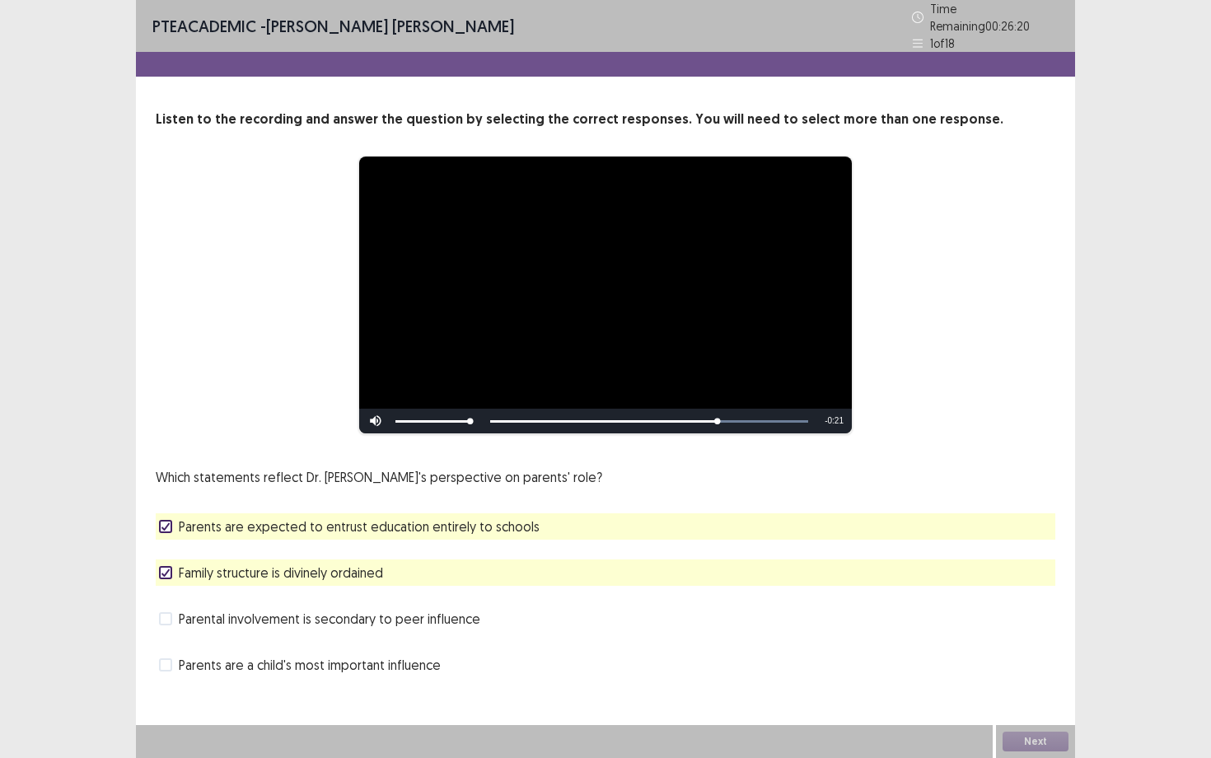
click at [167, 573] on label "Family structure is divinely ordained" at bounding box center [271, 572] width 224 height 20
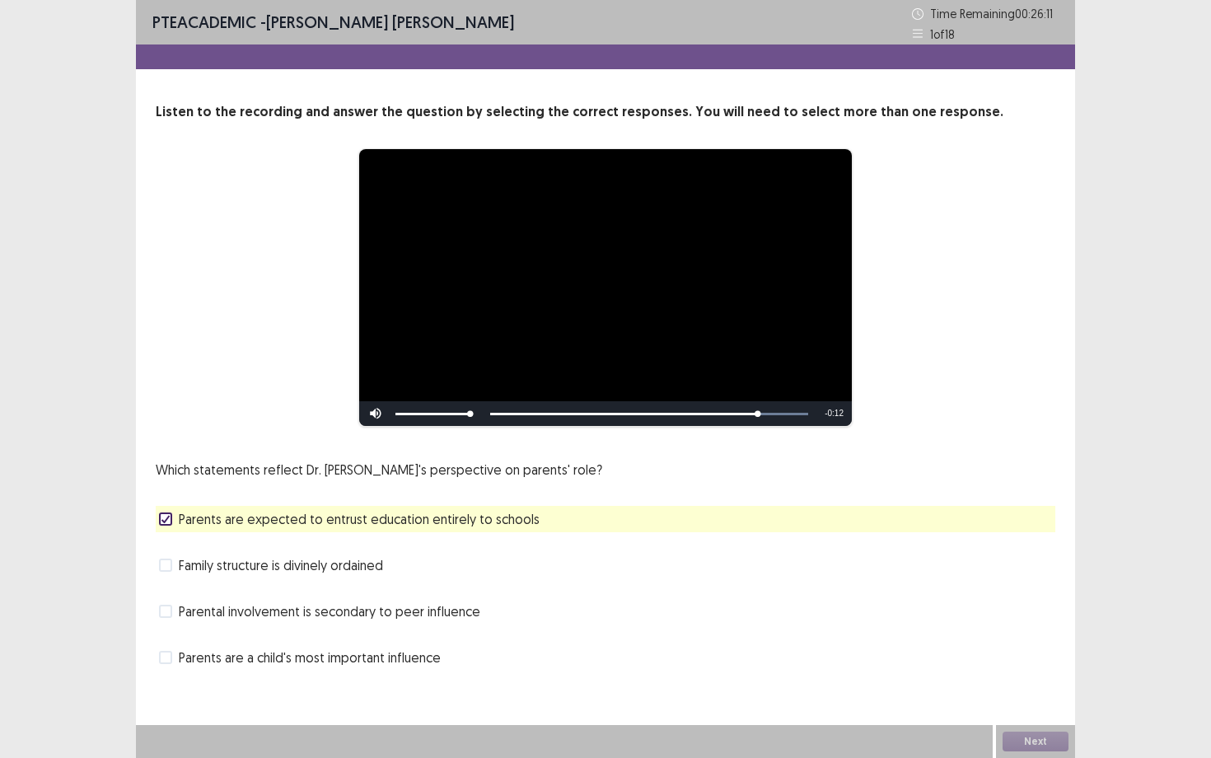
click at [340, 621] on span "Parental involvement is secondary to peer influence" at bounding box center [329, 611] width 301 height 20
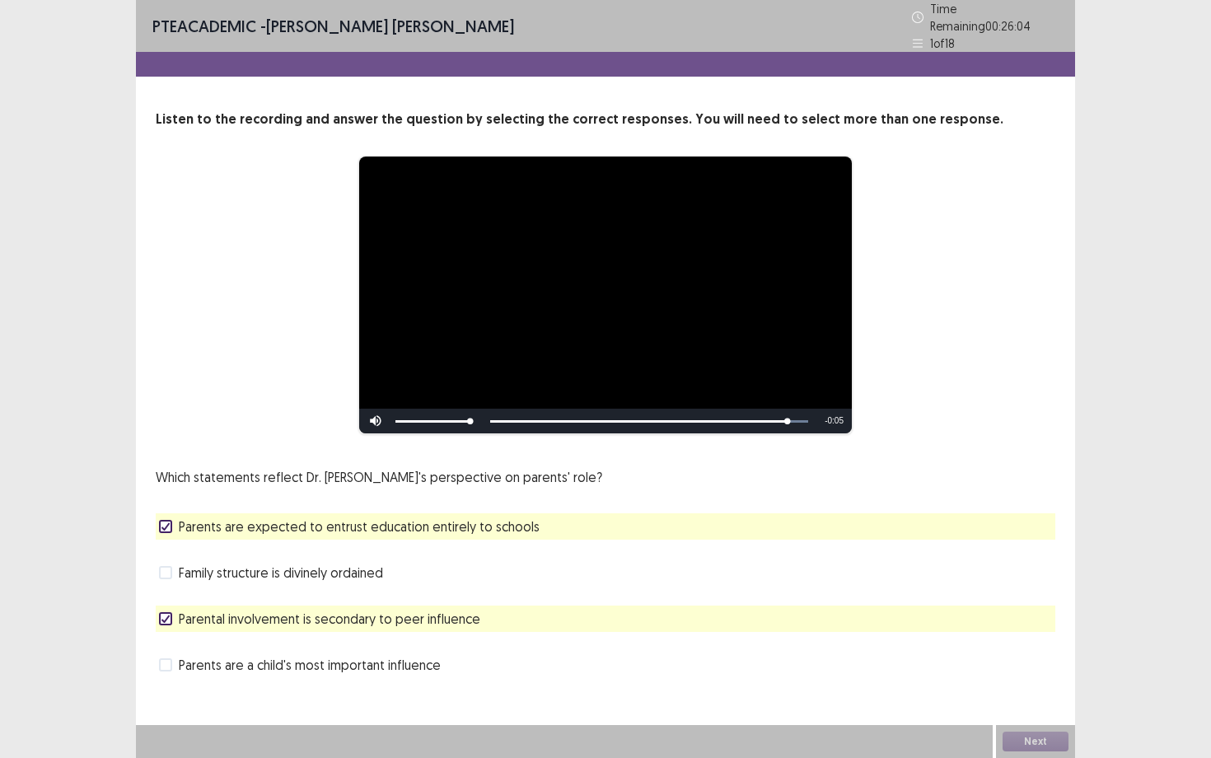
click at [302, 663] on span "Parents are a child's most important influence" at bounding box center [310, 665] width 262 height 20
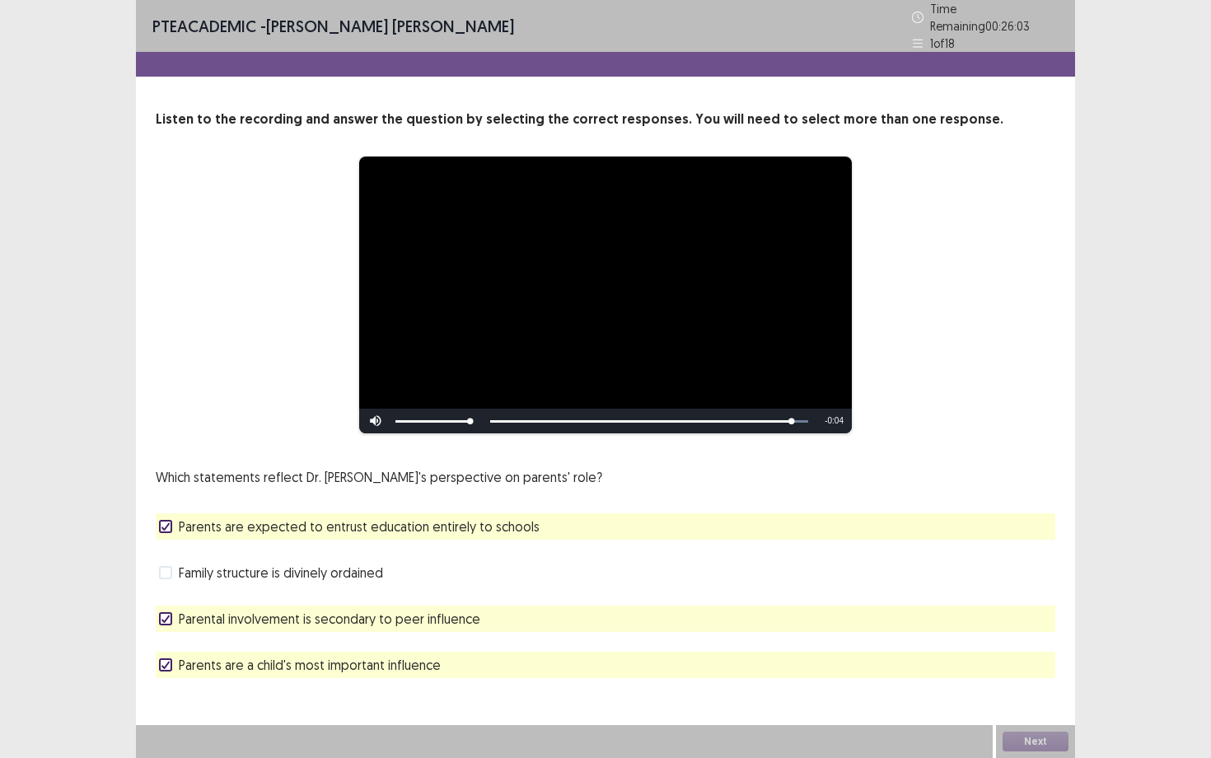
click at [282, 611] on span "Parental involvement is secondary to peer influence" at bounding box center [329, 619] width 301 height 20
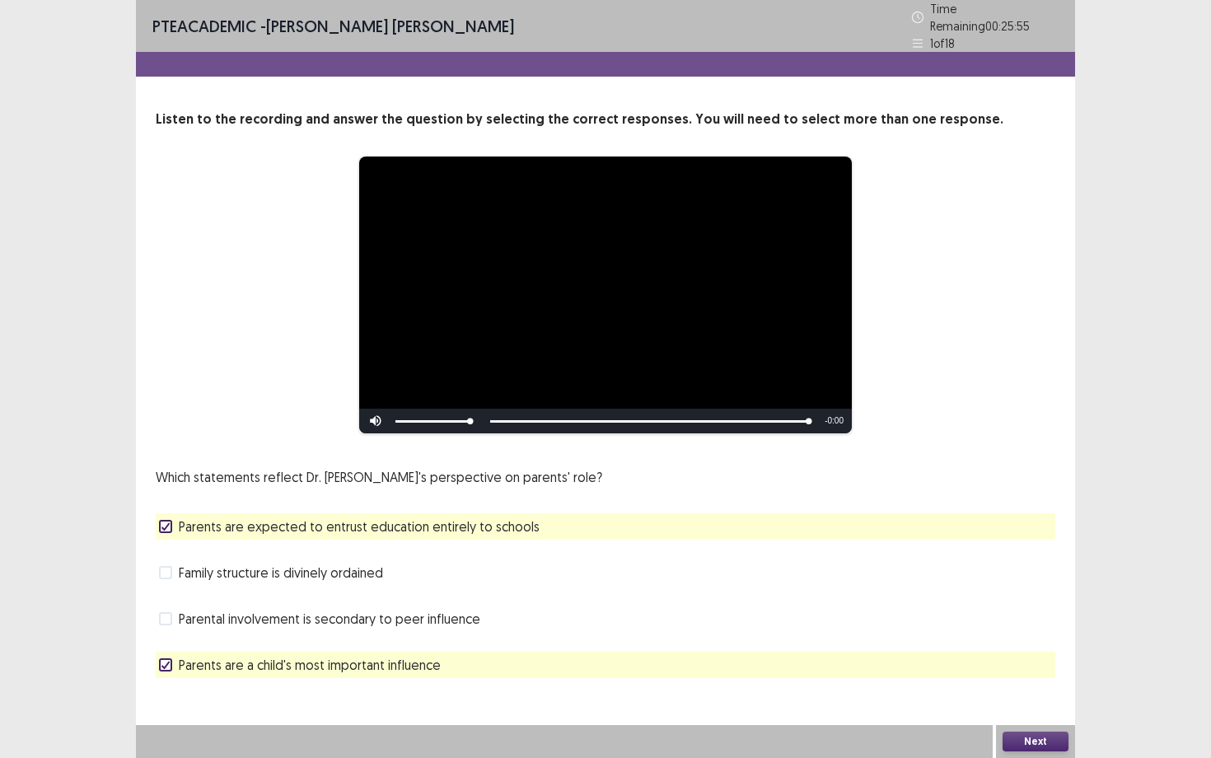
click at [1024, 684] on button "Next" at bounding box center [1035, 741] width 66 height 20
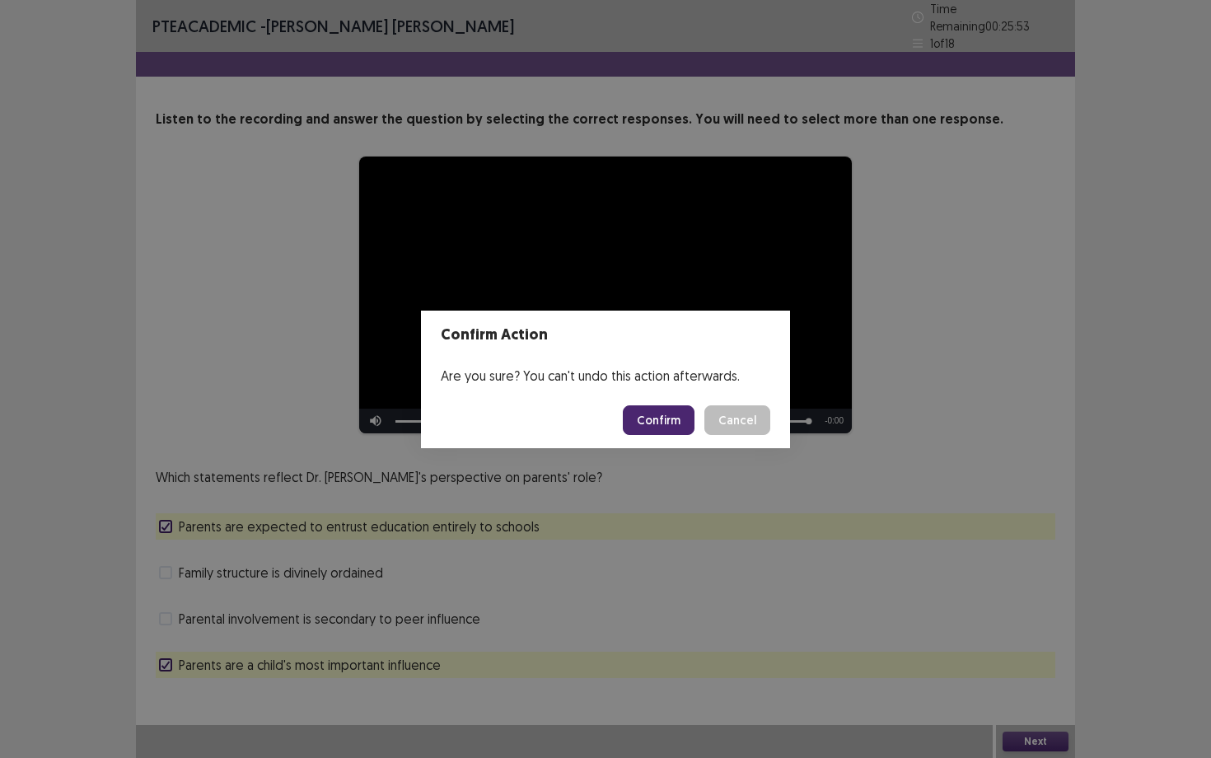
click at [674, 418] on button "Confirm" at bounding box center [659, 420] width 72 height 30
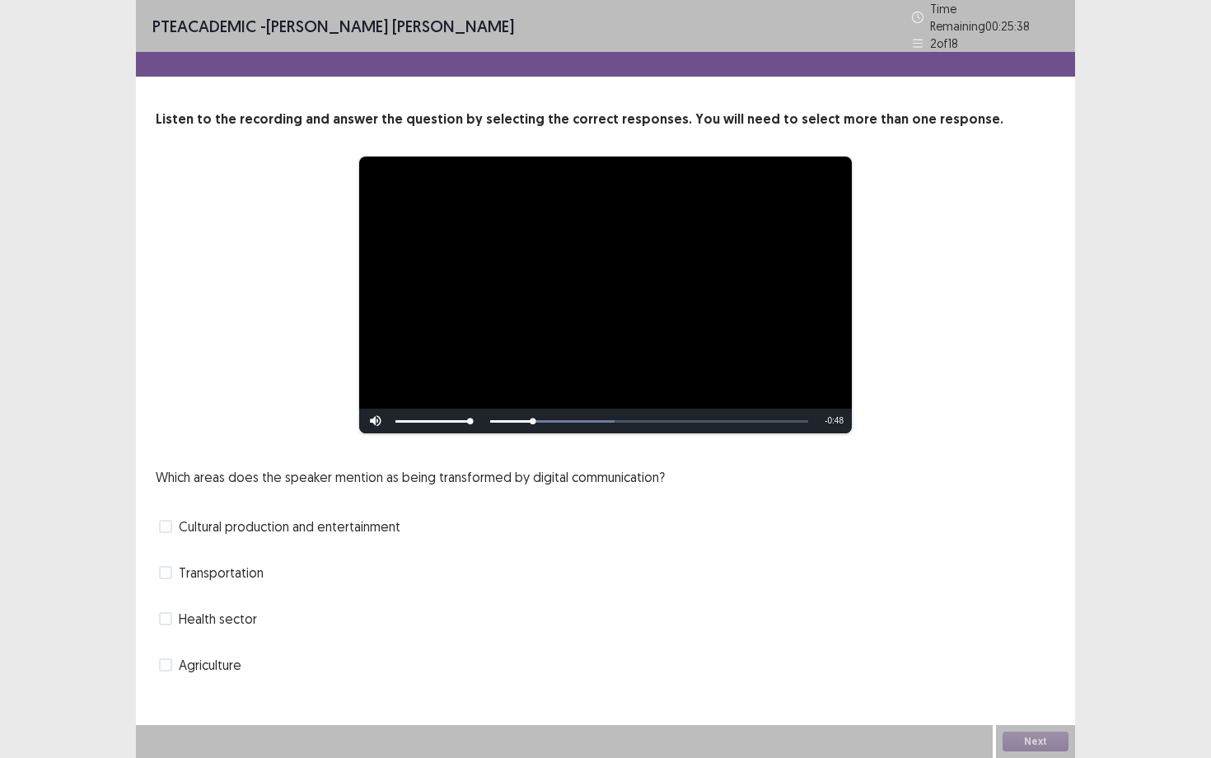
click at [310, 538] on div "Which areas does the speaker mention as being transformed by digital communicat…" at bounding box center [605, 572] width 899 height 211
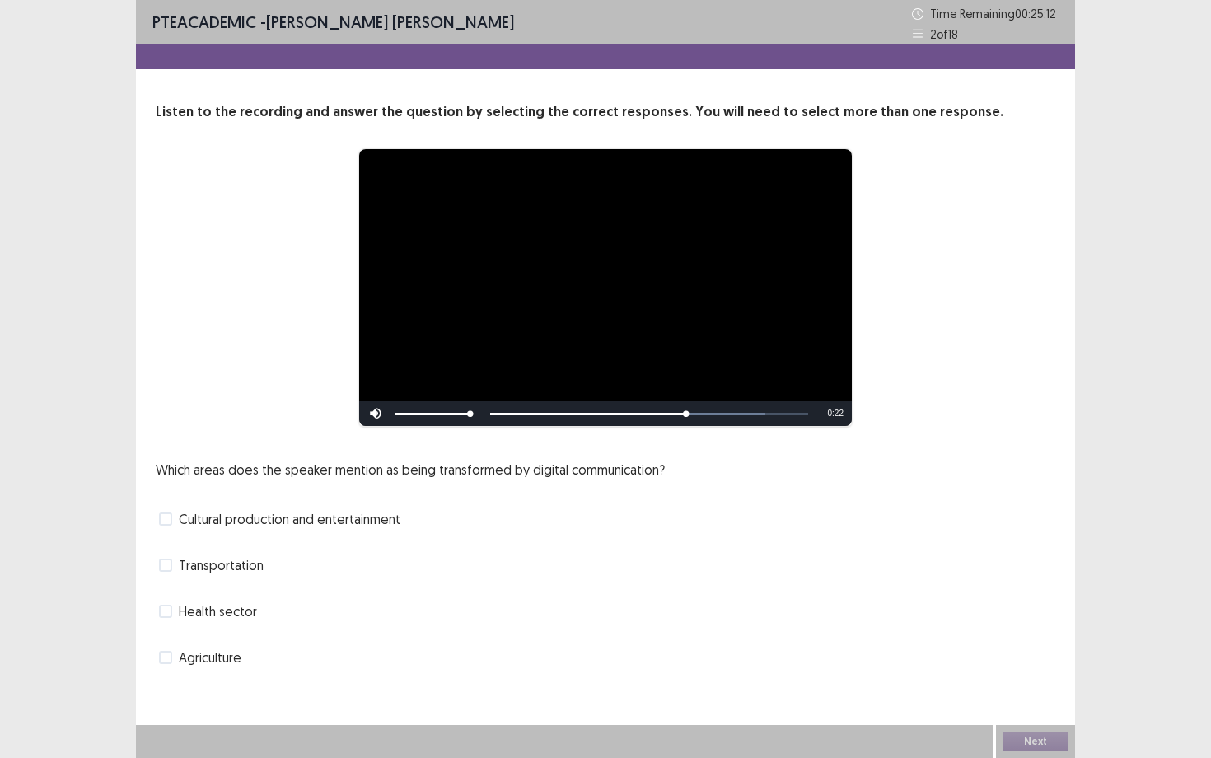
click at [317, 518] on span "Cultural production and entertainment" at bounding box center [290, 519] width 222 height 20
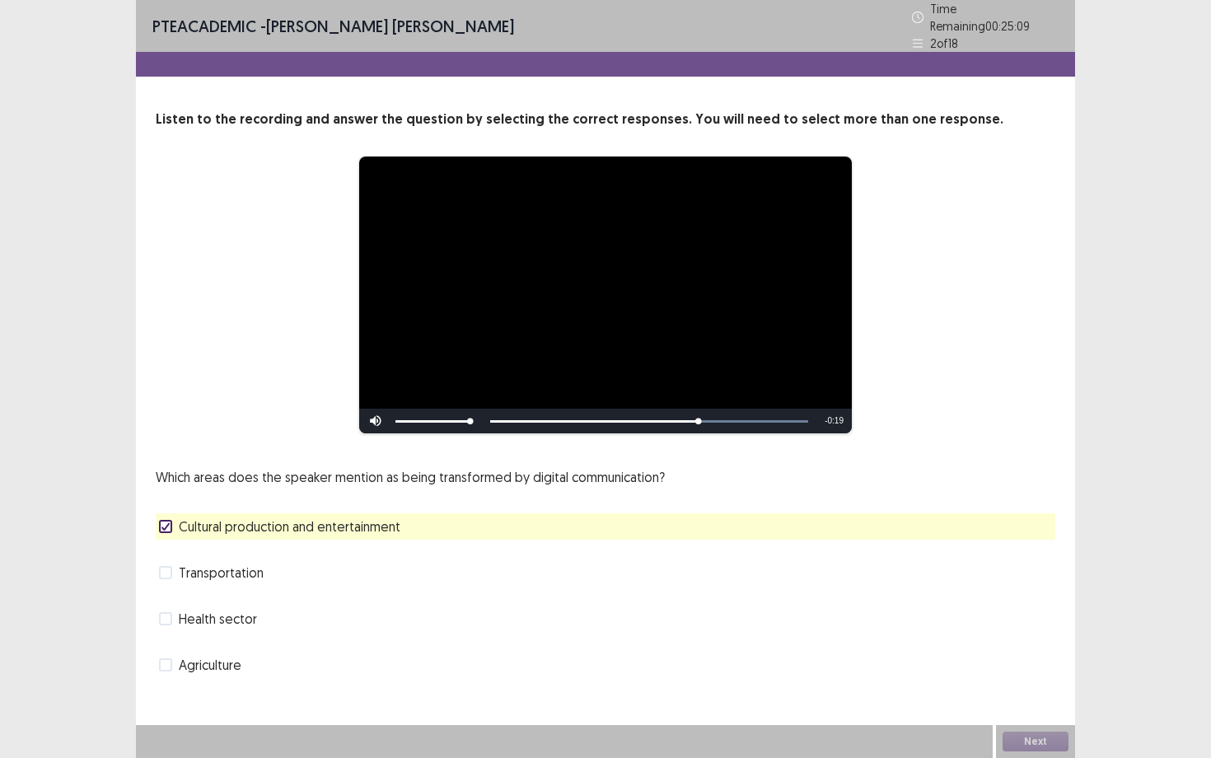
click at [264, 614] on div "Health sector" at bounding box center [605, 618] width 899 height 26
click at [245, 611] on span "Health sector" at bounding box center [218, 619] width 78 height 20
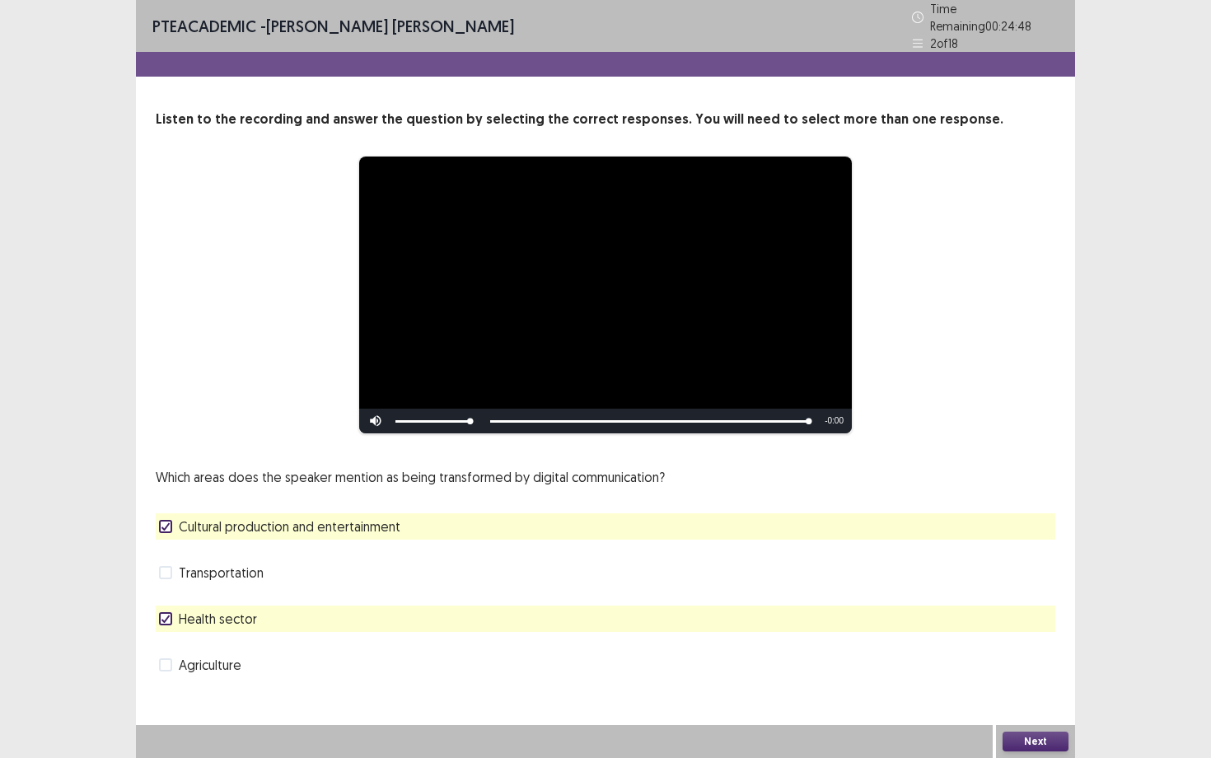
click at [1020, 684] on button "Next" at bounding box center [1035, 741] width 66 height 20
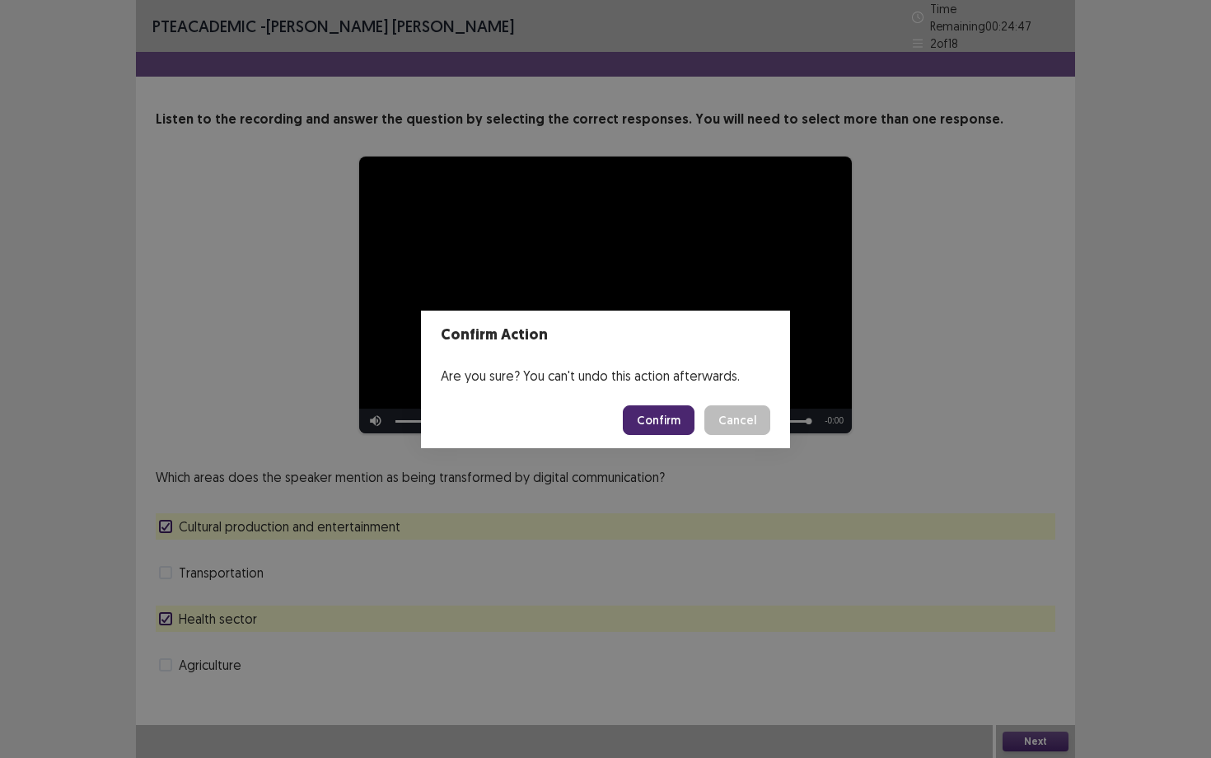
click at [661, 418] on button "Confirm" at bounding box center [659, 420] width 72 height 30
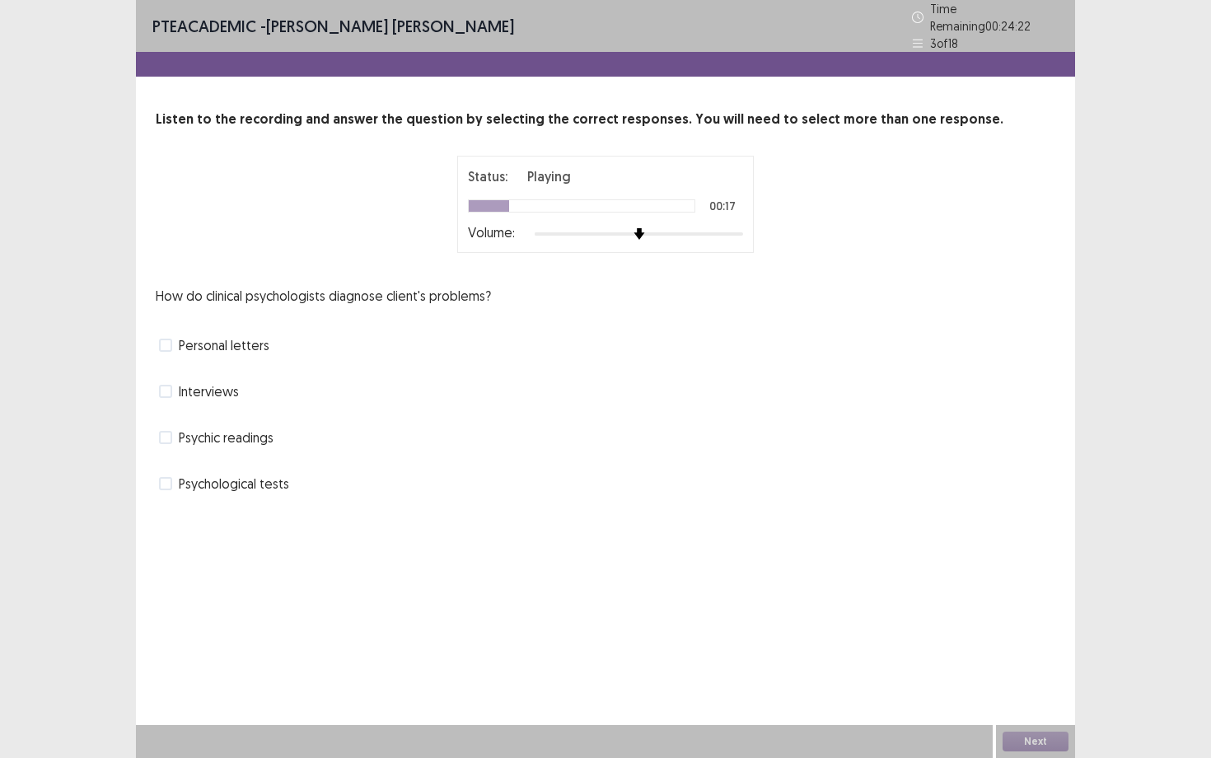
click at [233, 388] on span "Interviews" at bounding box center [209, 391] width 60 height 20
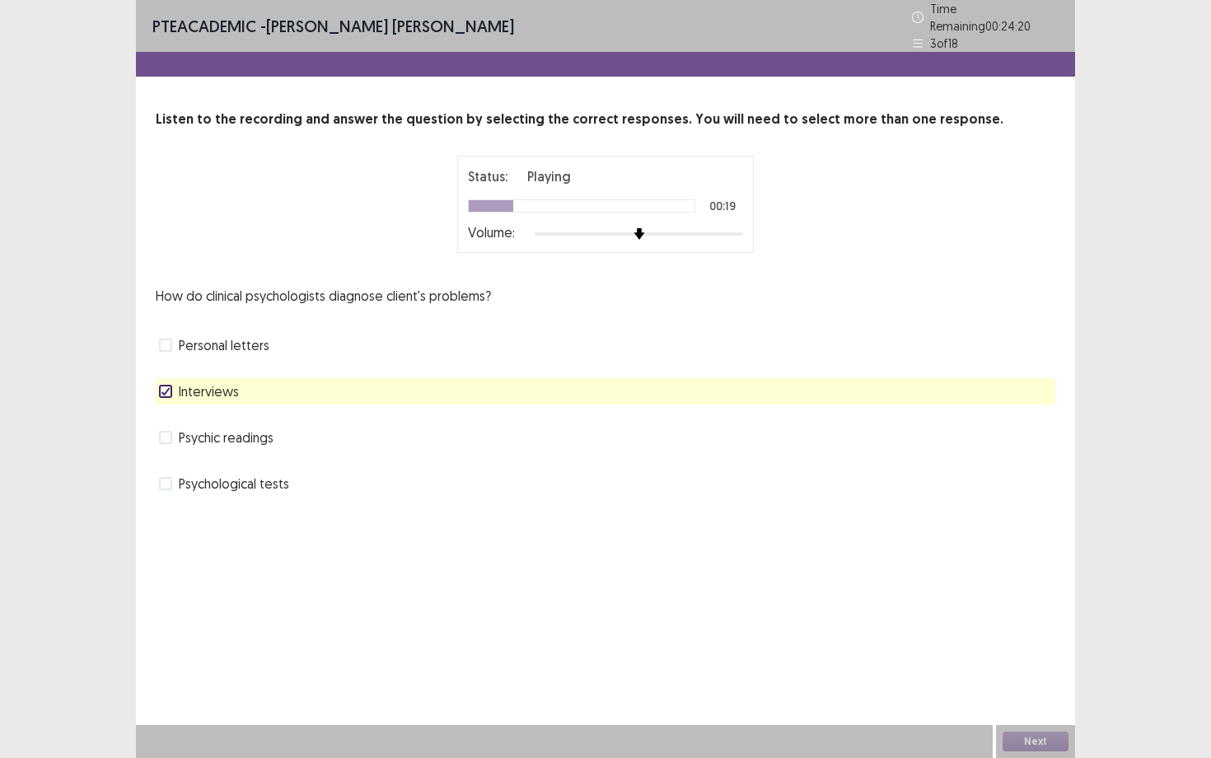
click at [209, 479] on span "Psychological tests" at bounding box center [234, 484] width 110 height 20
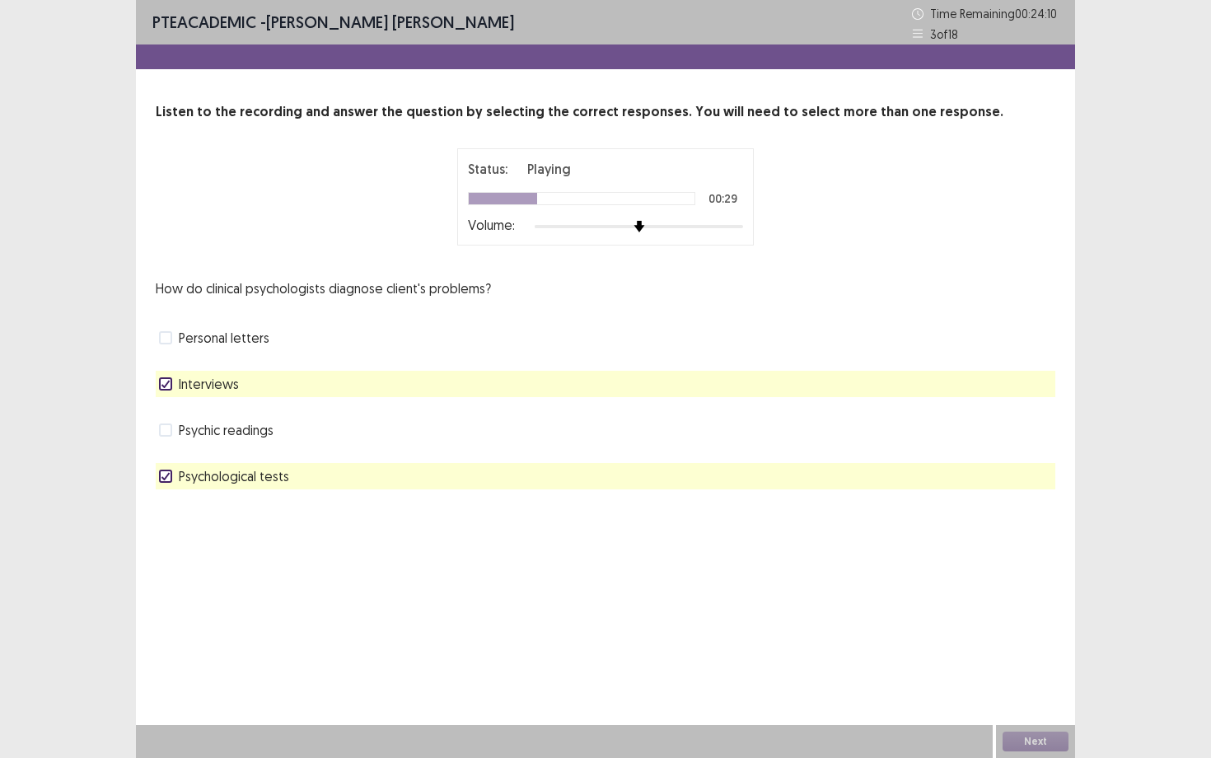
click at [275, 517] on div "PTE academic - [PERSON_NAME] [PERSON_NAME] Time Remaining 00 : 24 : 10 3 of 18 …" at bounding box center [605, 261] width 939 height 522
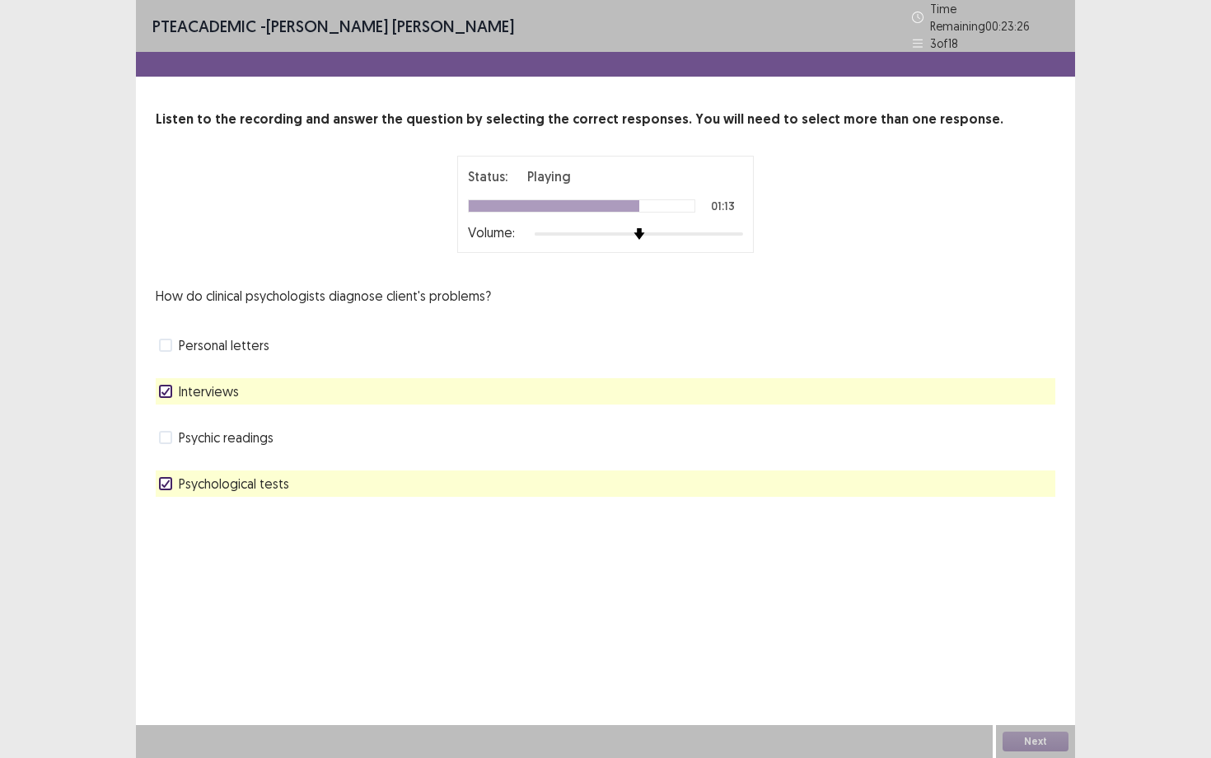
click at [315, 550] on div "PTE academic - [PERSON_NAME] [PERSON_NAME] Time Remaining 00 : 23 : 26 3 of 18 …" at bounding box center [605, 379] width 939 height 758
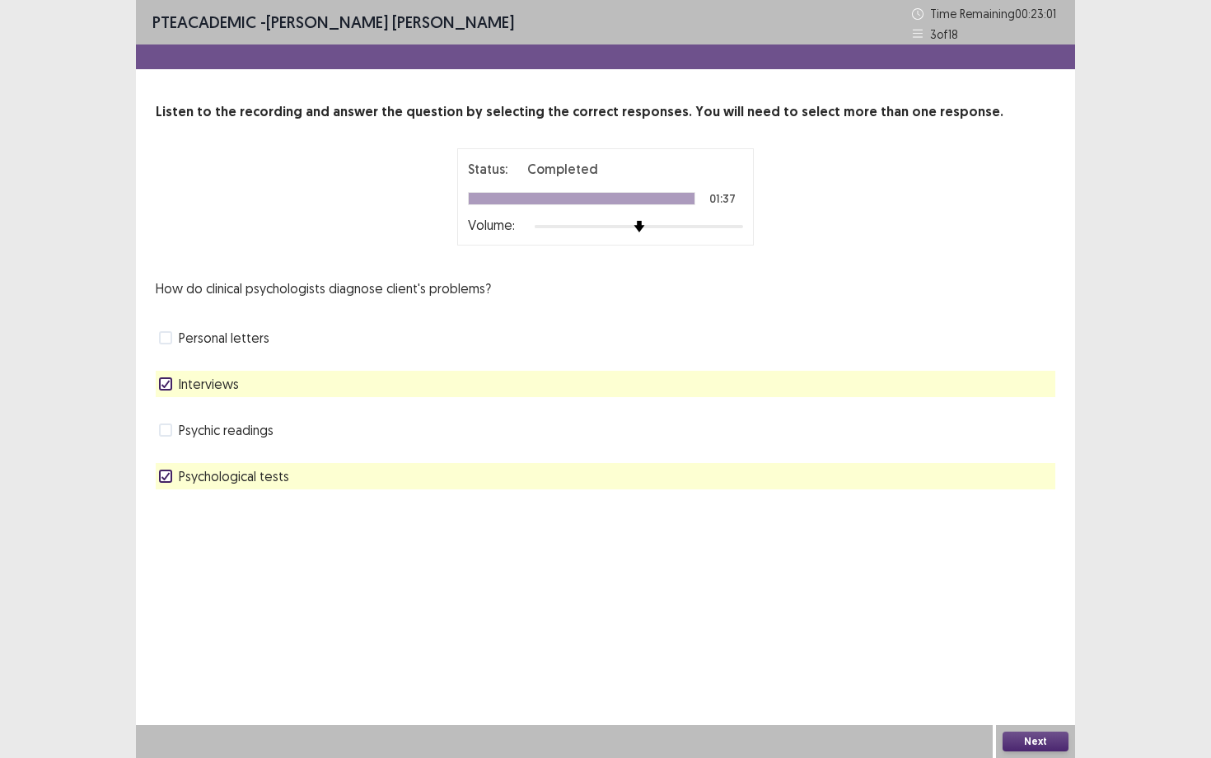
click at [1018, 684] on button "Next" at bounding box center [1035, 741] width 66 height 20
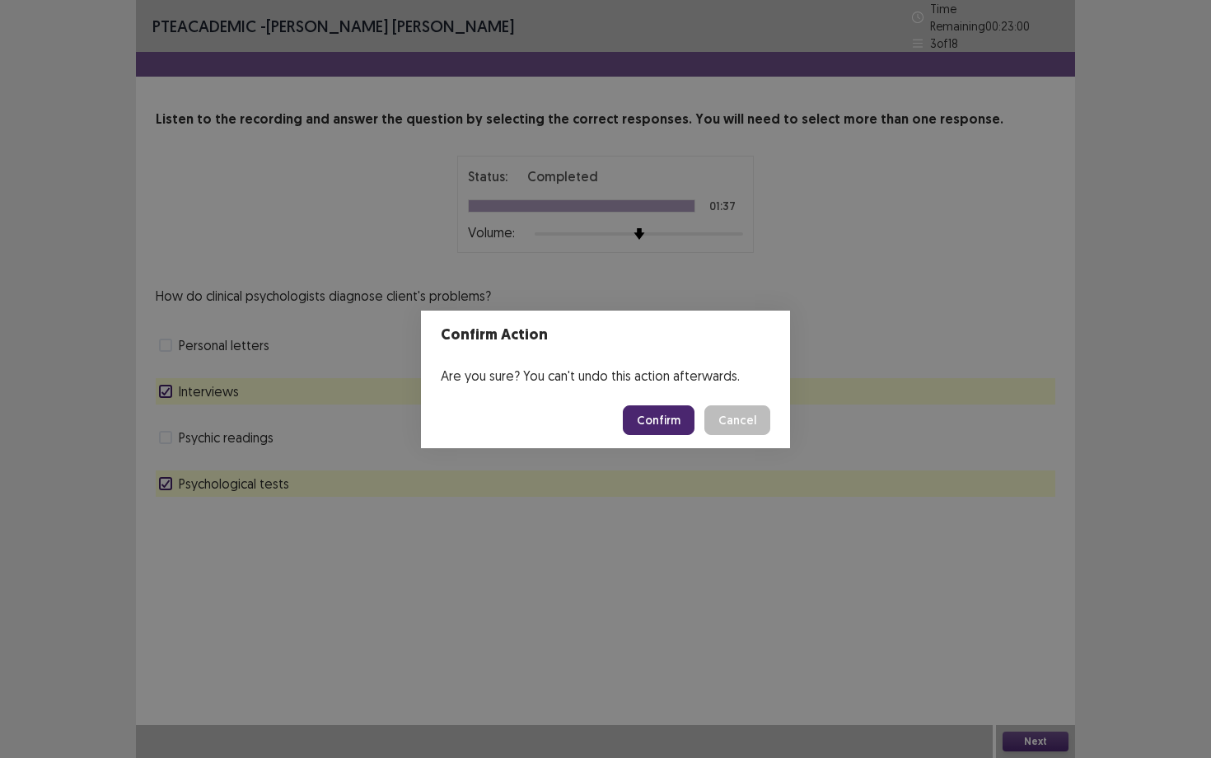
click at [654, 422] on button "Confirm" at bounding box center [659, 420] width 72 height 30
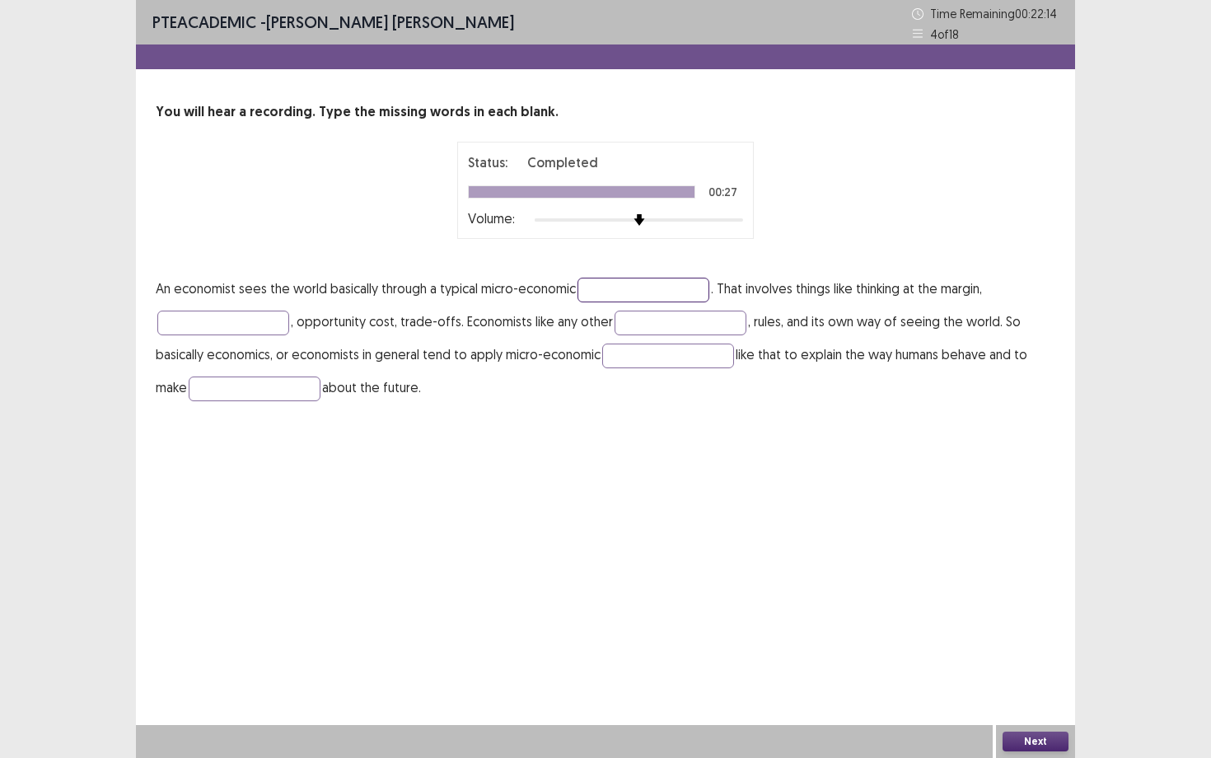
click at [670, 281] on input "text" at bounding box center [643, 290] width 132 height 25
type input "*******"
click at [688, 338] on p "An economist sees the world basically through a typical micro-economic ******* …" at bounding box center [605, 338] width 899 height 132
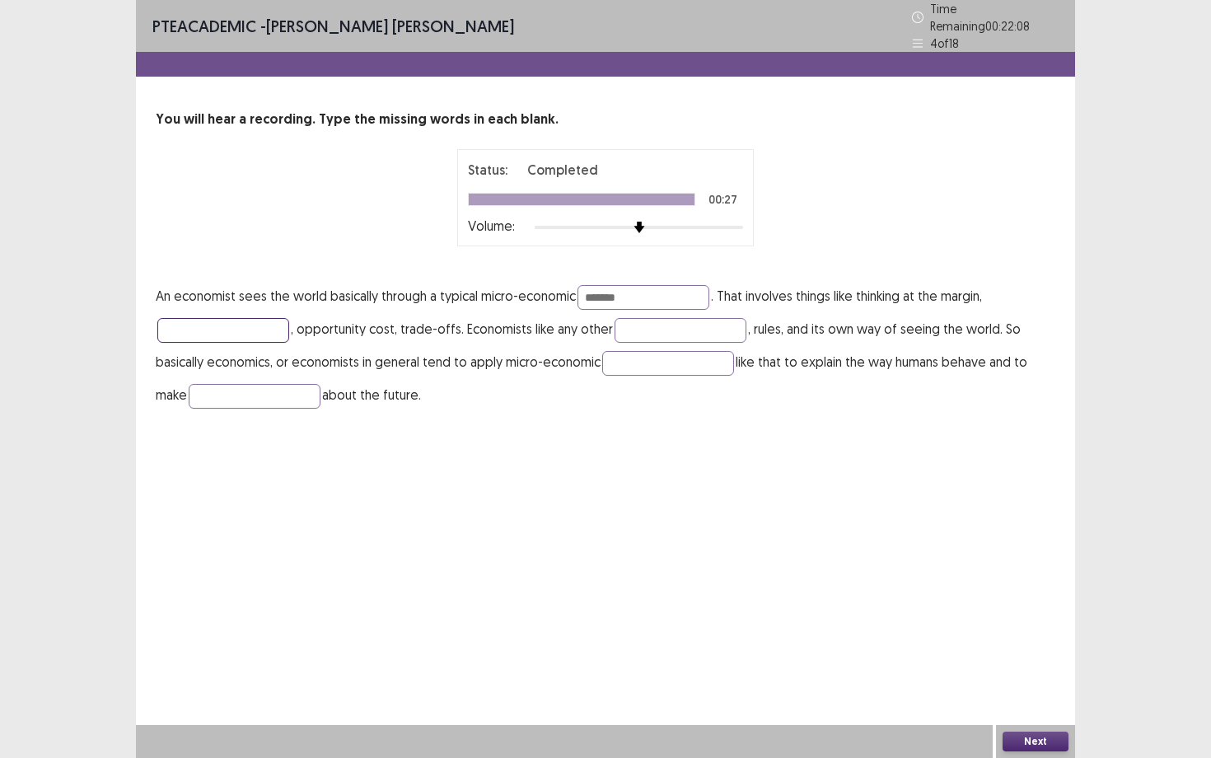
click at [242, 321] on input "text" at bounding box center [223, 330] width 132 height 25
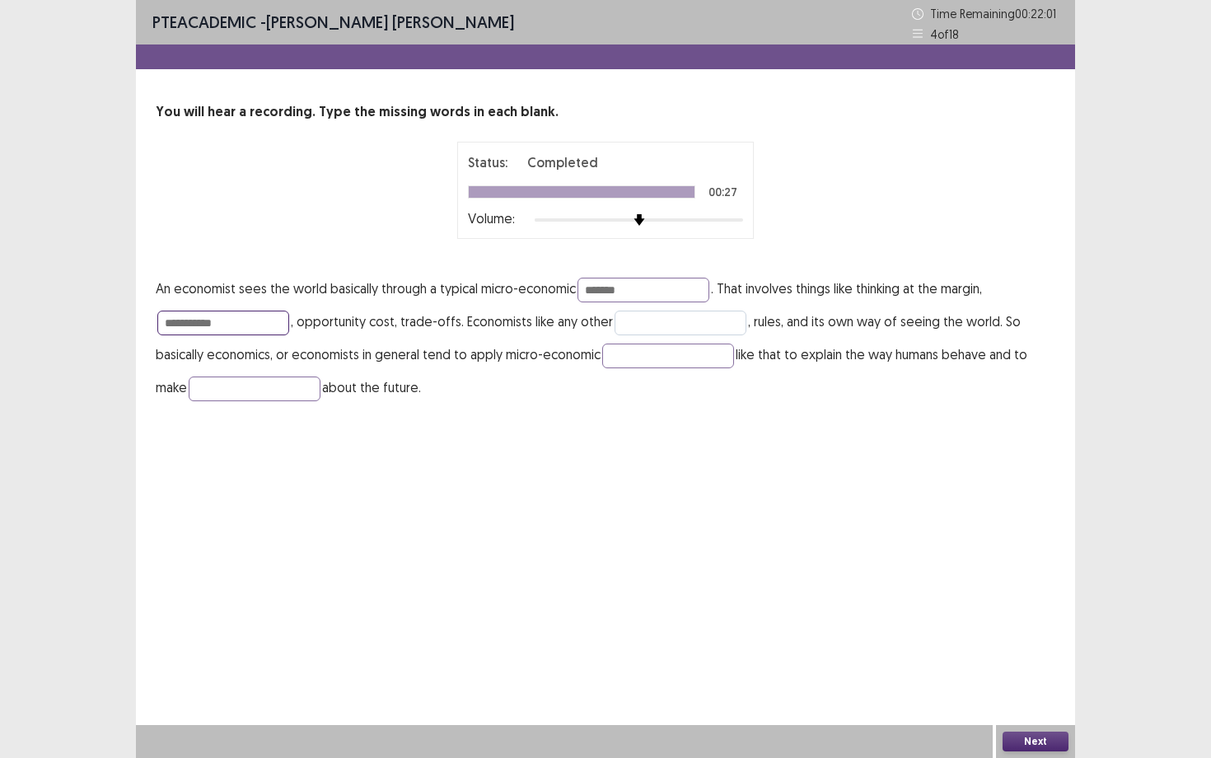
type input "**********"
click at [647, 316] on input "text" at bounding box center [680, 322] width 132 height 25
type input "**********"
click at [640, 360] on input "text" at bounding box center [668, 355] width 132 height 25
type input "********"
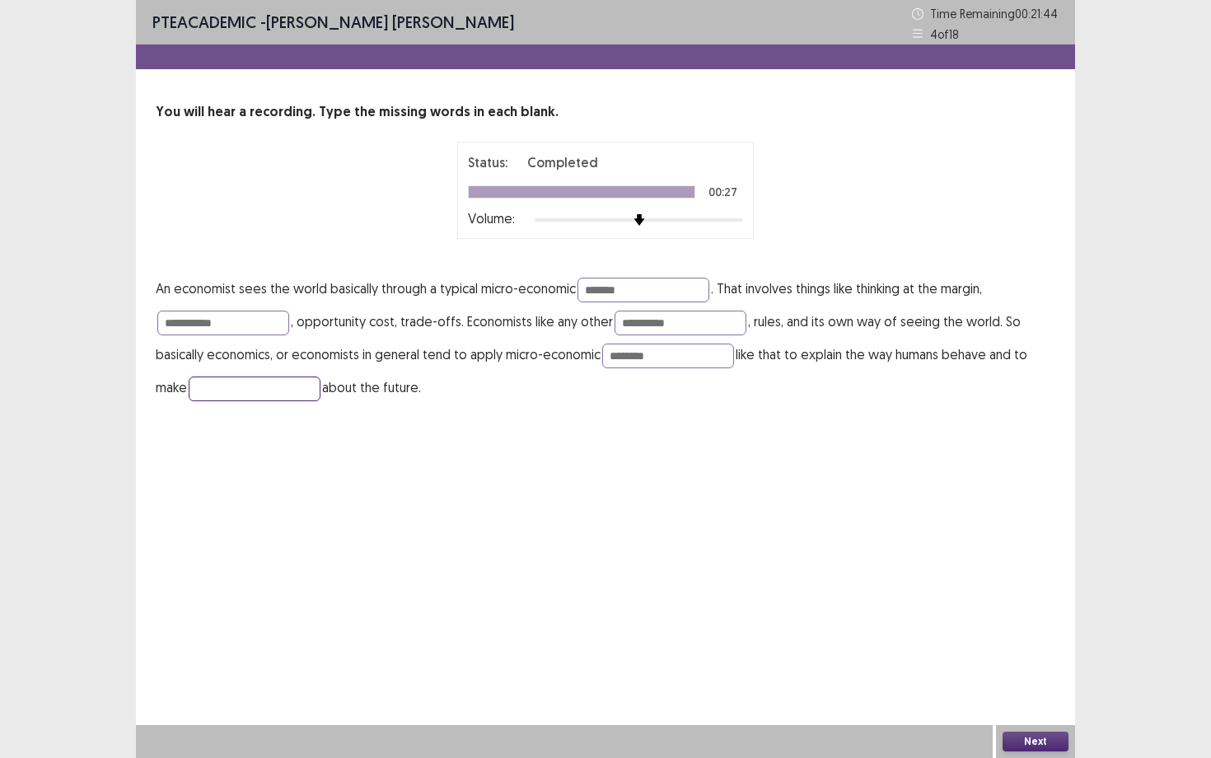
click at [287, 390] on input "text" at bounding box center [255, 388] width 132 height 25
click at [1027, 684] on div "Next" at bounding box center [1035, 741] width 79 height 33
click at [1024, 684] on button "Next" at bounding box center [1035, 741] width 66 height 20
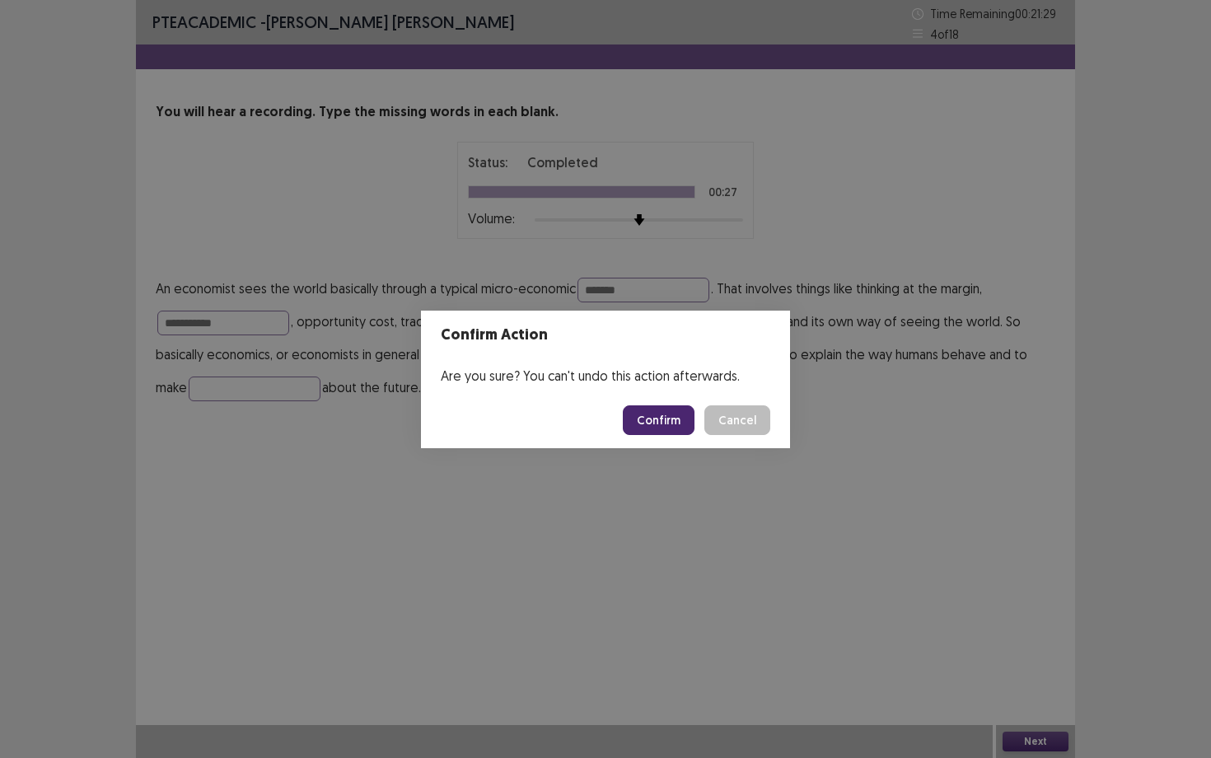
click at [652, 417] on button "Confirm" at bounding box center [659, 420] width 72 height 30
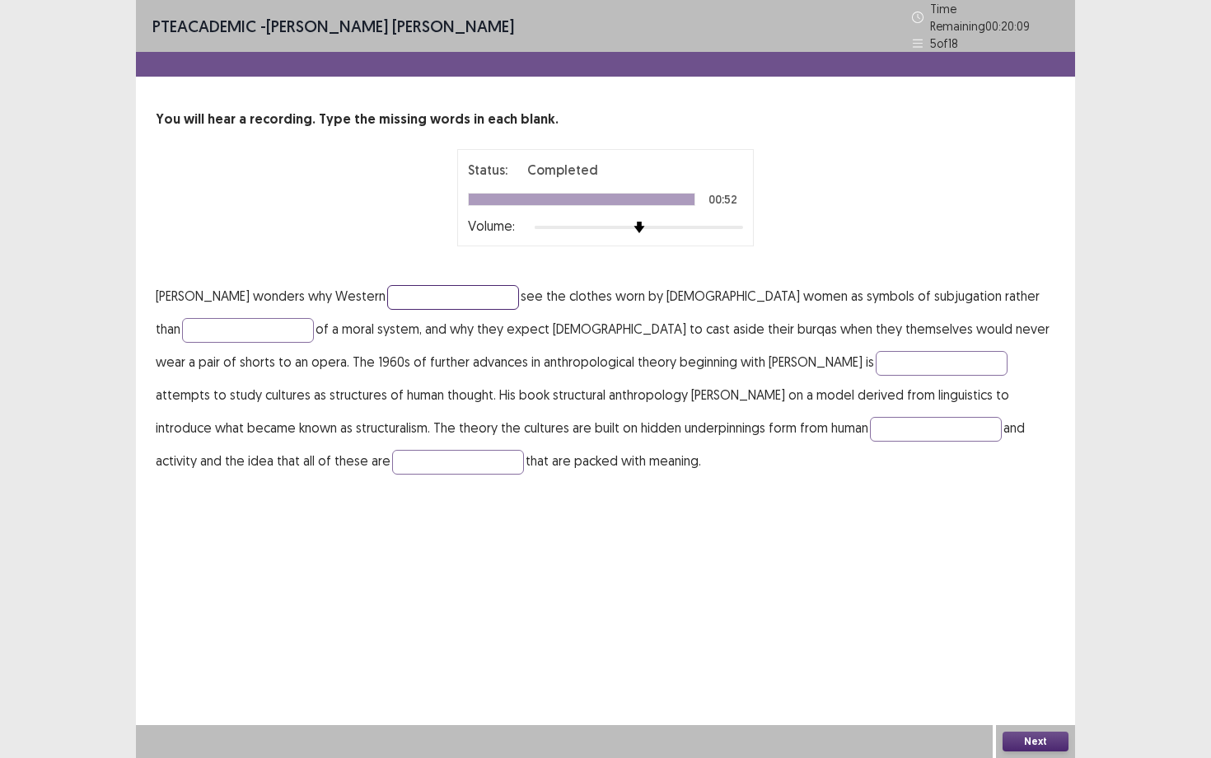
click at [444, 294] on input "text" at bounding box center [453, 297] width 132 height 25
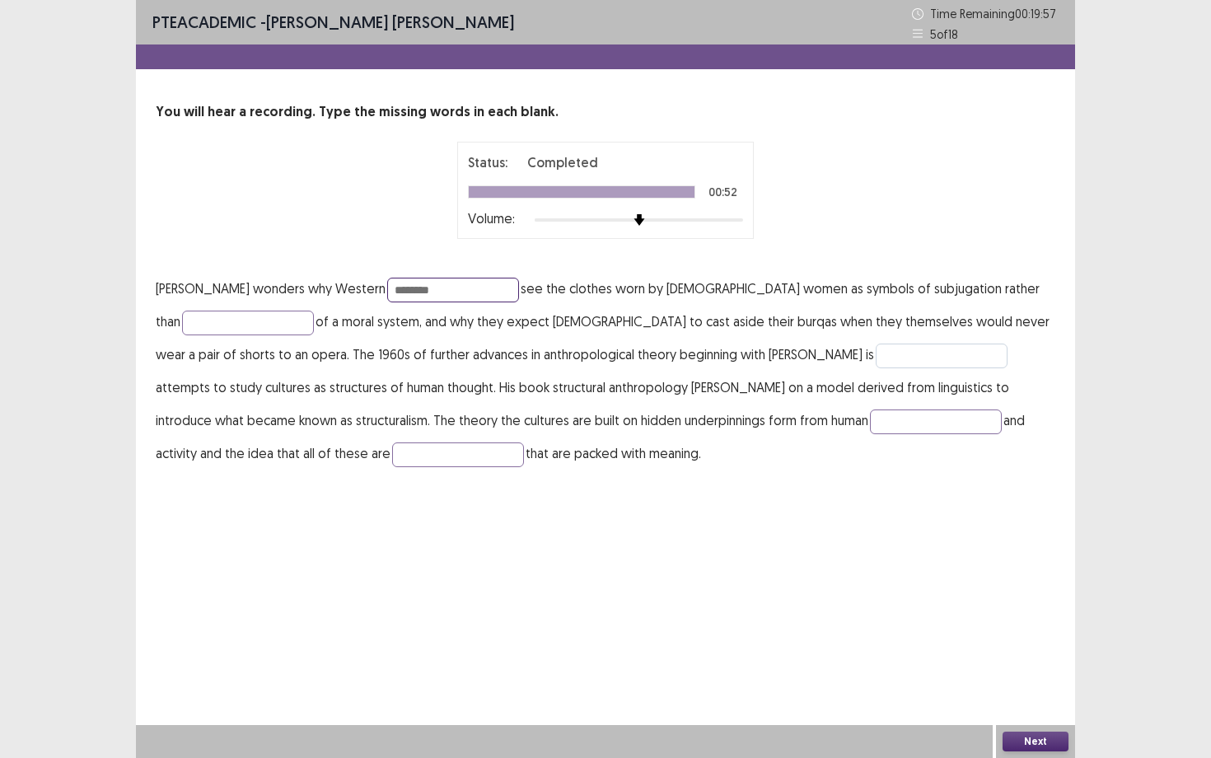
type input "********"
click at [875, 356] on input "text" at bounding box center [941, 355] width 132 height 25
type input "*********"
click at [870, 420] on input "text" at bounding box center [936, 421] width 132 height 25
type input "**********"
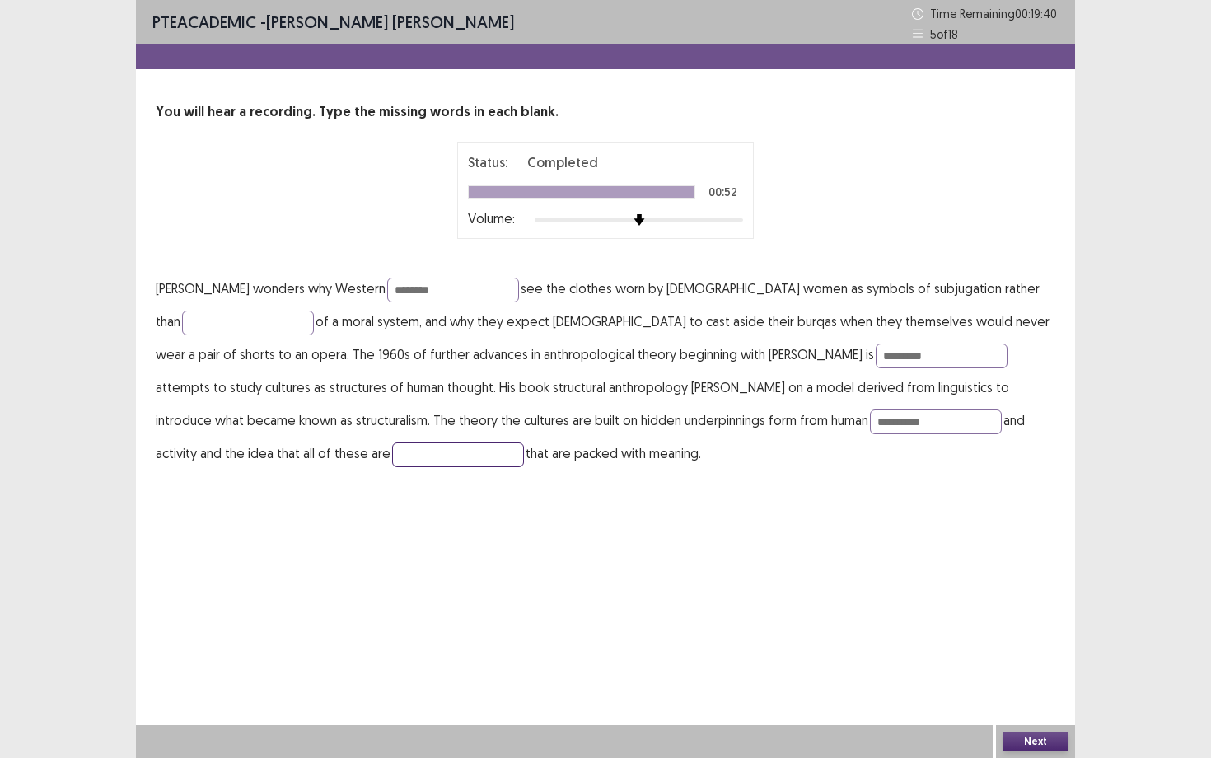
click at [392, 455] on input "text" at bounding box center [458, 454] width 132 height 25
type input "*********"
click at [1038, 684] on button "Next" at bounding box center [1035, 741] width 66 height 20
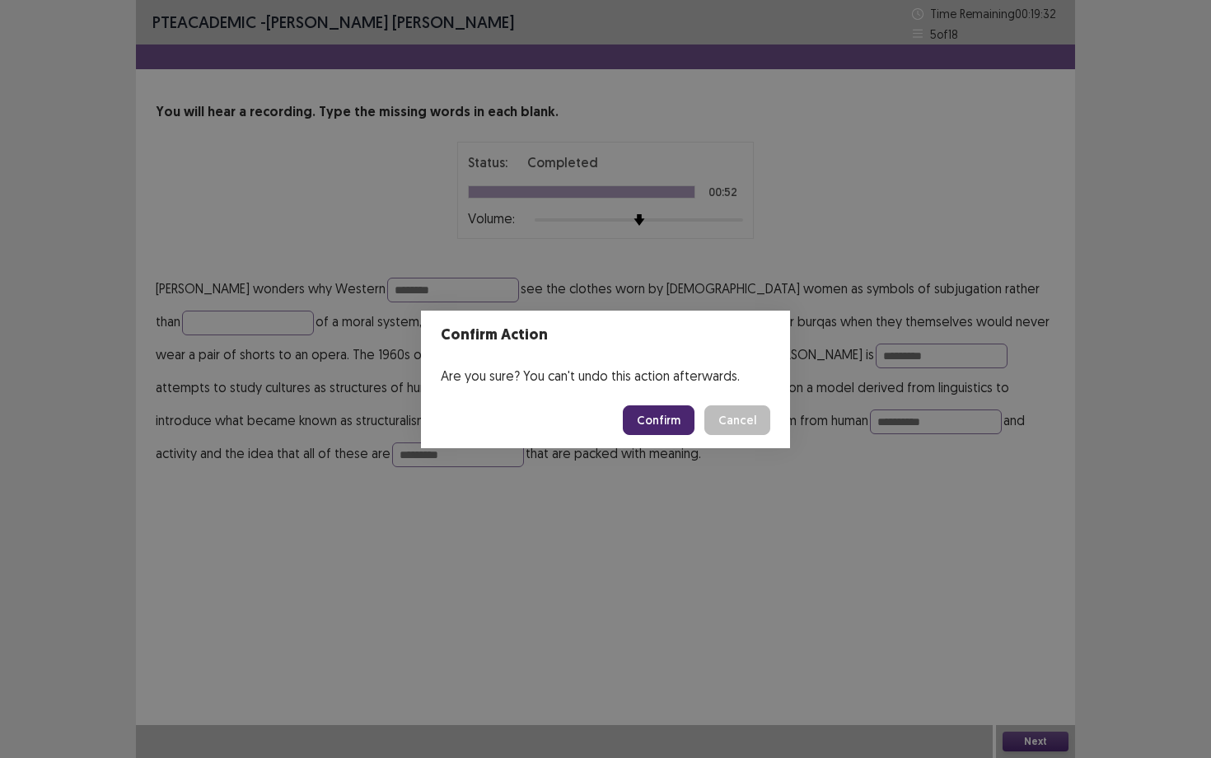
click at [667, 427] on button "Confirm" at bounding box center [659, 420] width 72 height 30
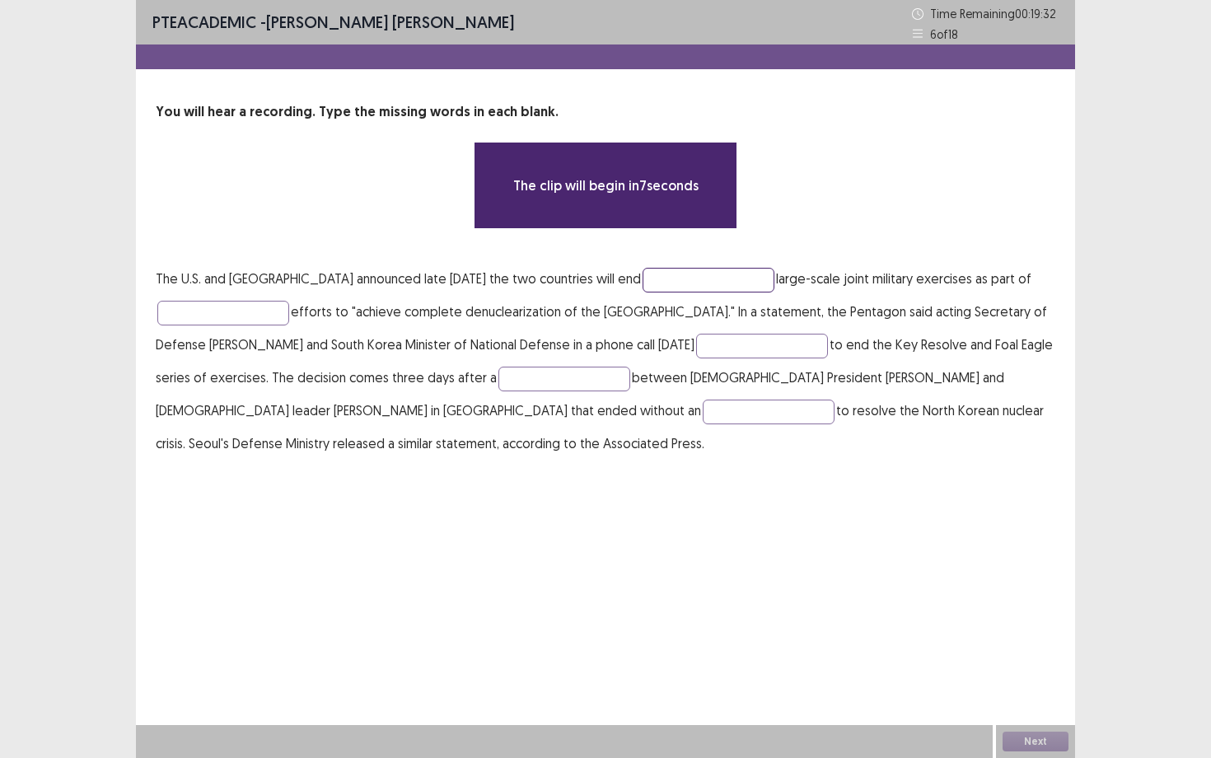
click at [655, 279] on input "text" at bounding box center [708, 280] width 132 height 25
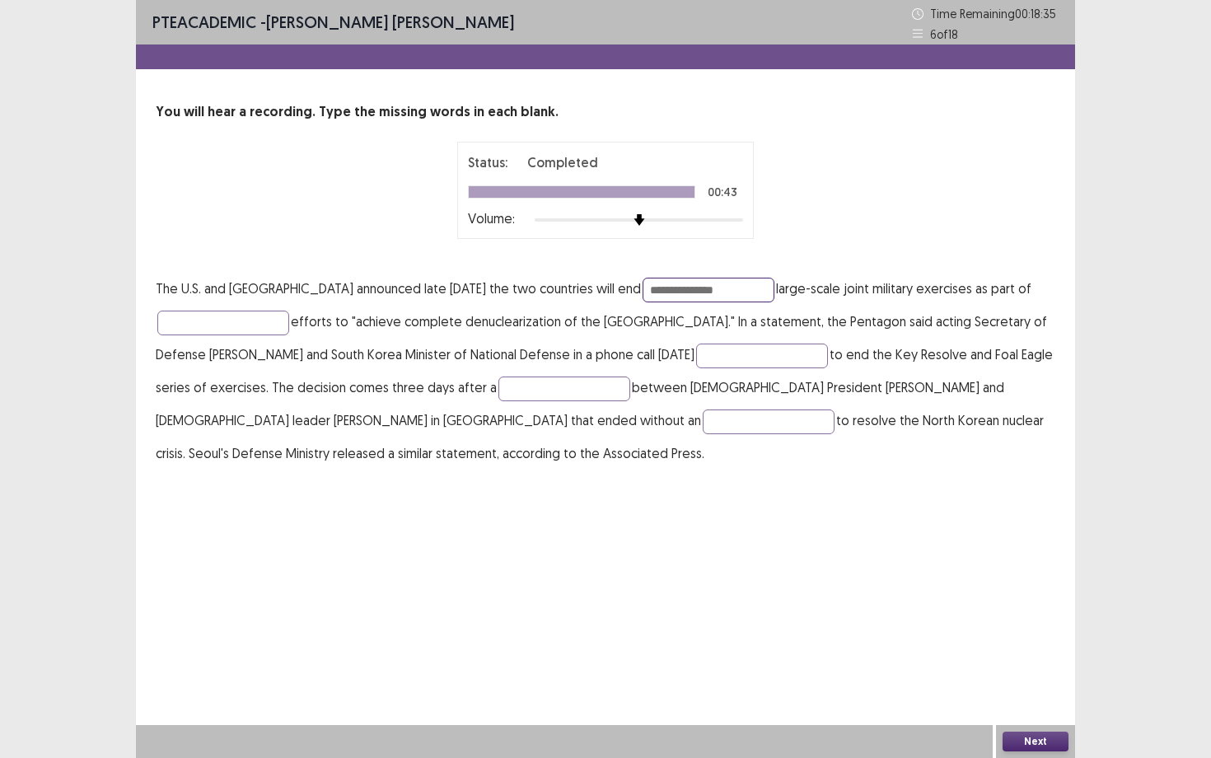
click at [651, 293] on input "text" at bounding box center [708, 290] width 132 height 25
type input "******"
click at [180, 324] on input "text" at bounding box center [223, 322] width 132 height 25
type input "**********"
click at [585, 389] on input "text" at bounding box center [564, 388] width 132 height 25
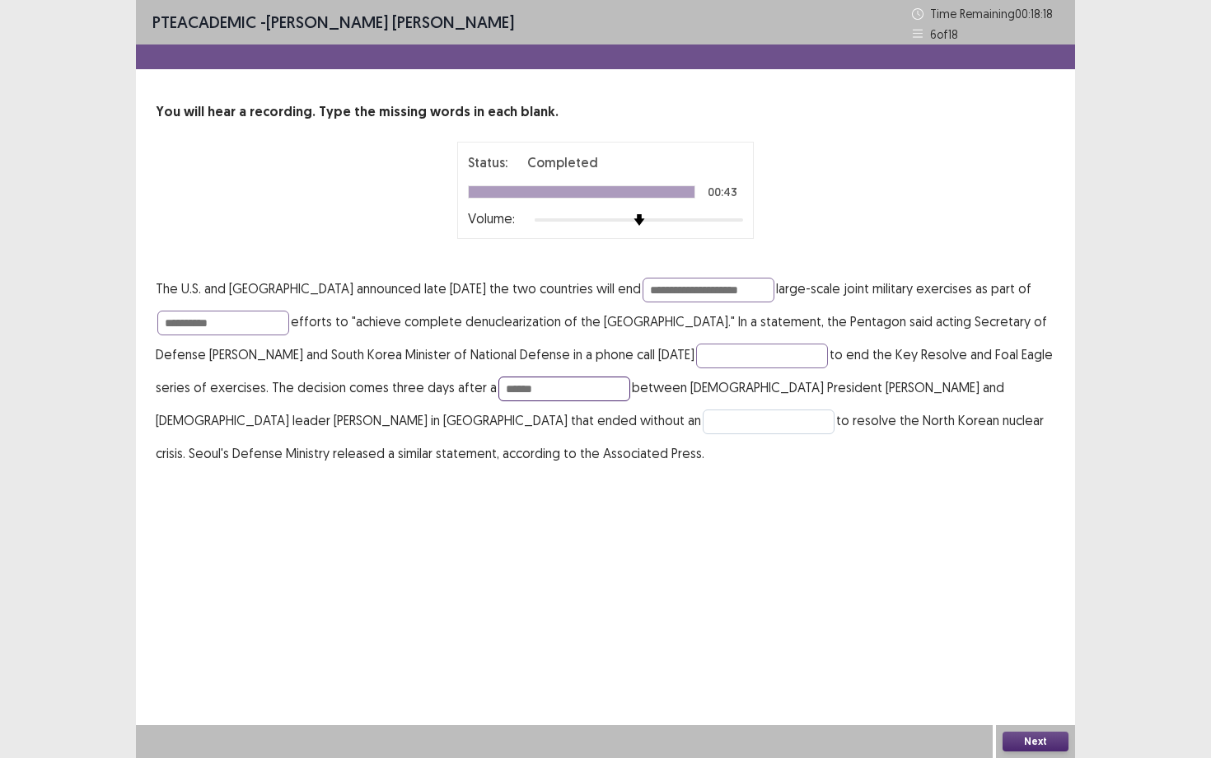
type input "******"
click at [702, 422] on input "text" at bounding box center [768, 421] width 132 height 25
type input "*********"
click at [1031, 684] on button "Next" at bounding box center [1035, 741] width 66 height 20
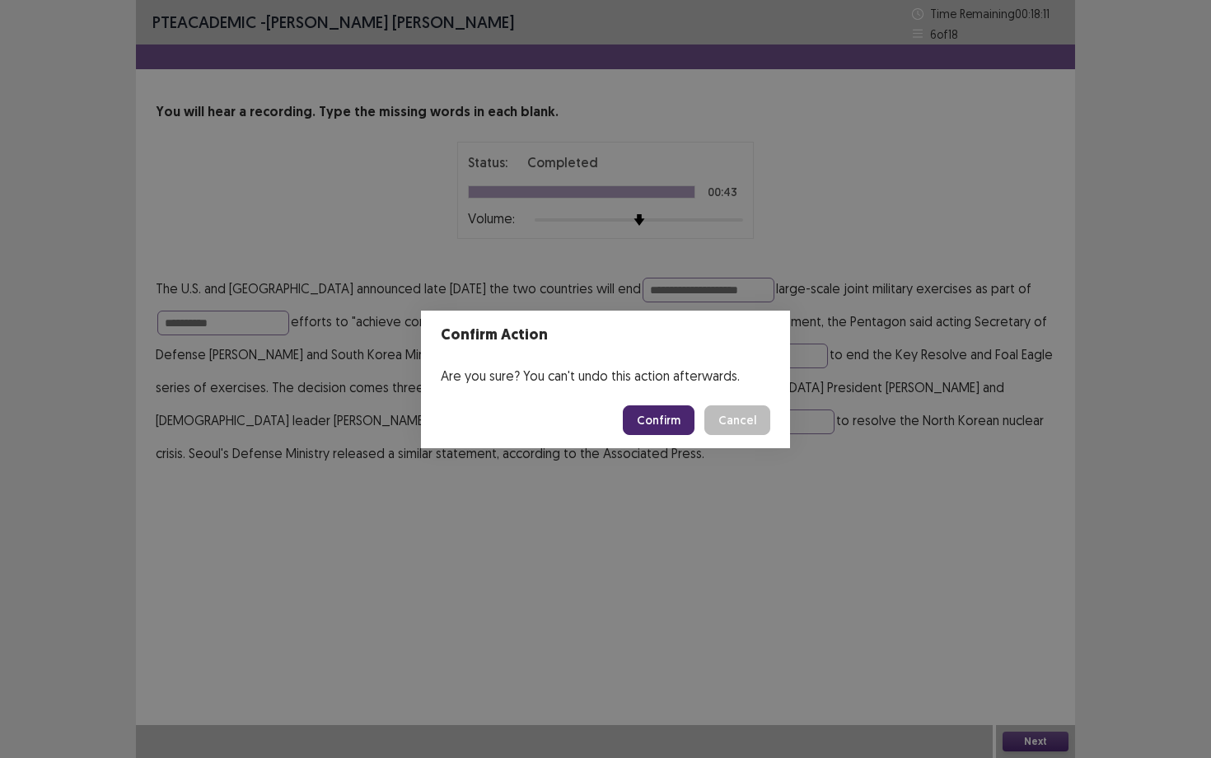
click at [656, 411] on button "Confirm" at bounding box center [659, 420] width 72 height 30
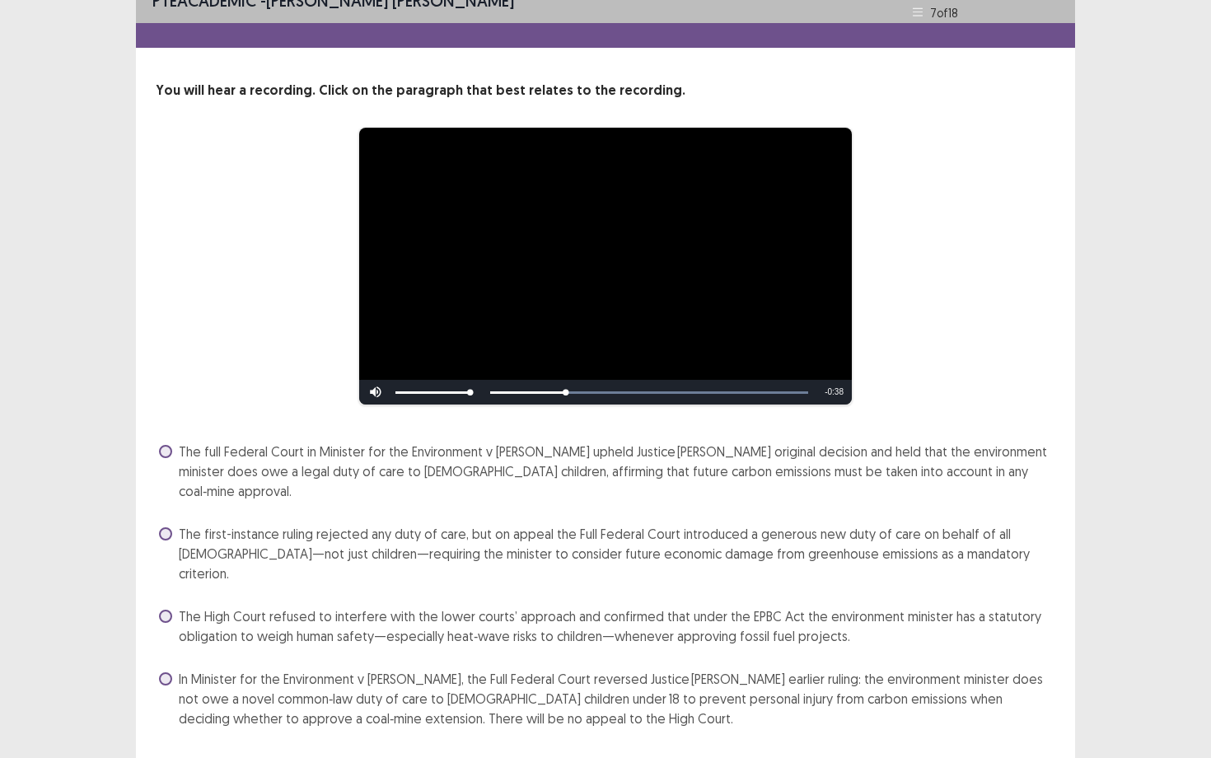
scroll to position [28, 0]
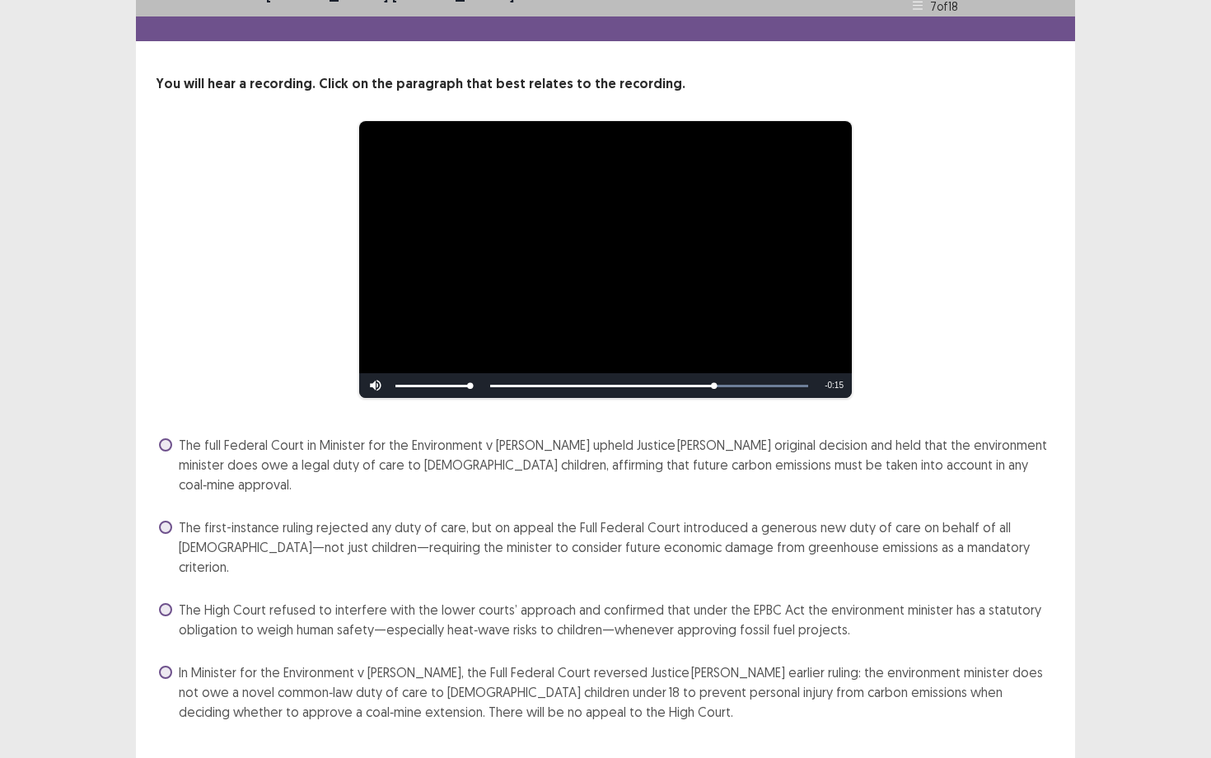
click at [466, 662] on span "In Minister for the Environment v [PERSON_NAME], the Full Federal Court reverse…" at bounding box center [617, 691] width 876 height 59
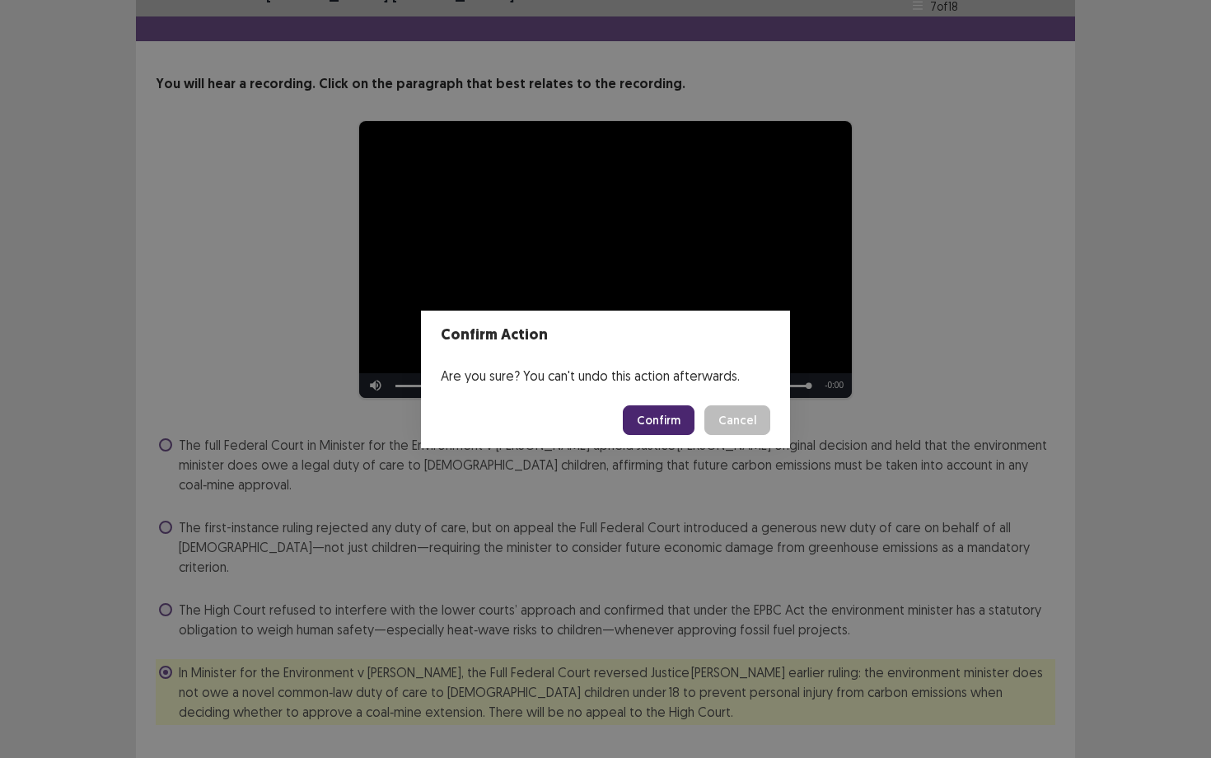
click at [653, 408] on button "Confirm" at bounding box center [659, 420] width 72 height 30
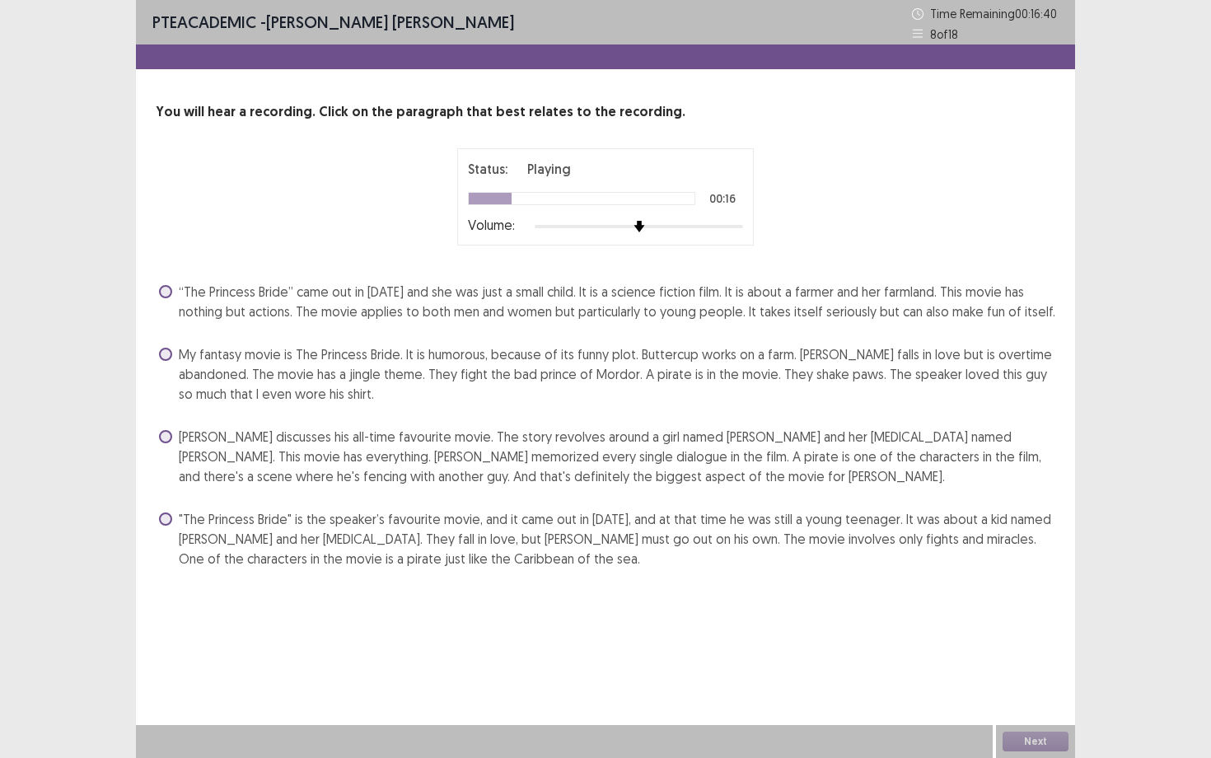
click at [500, 539] on span ""The Princess Bride" is the speaker’s favourite movie, and it came out in [DATE…" at bounding box center [617, 538] width 876 height 59
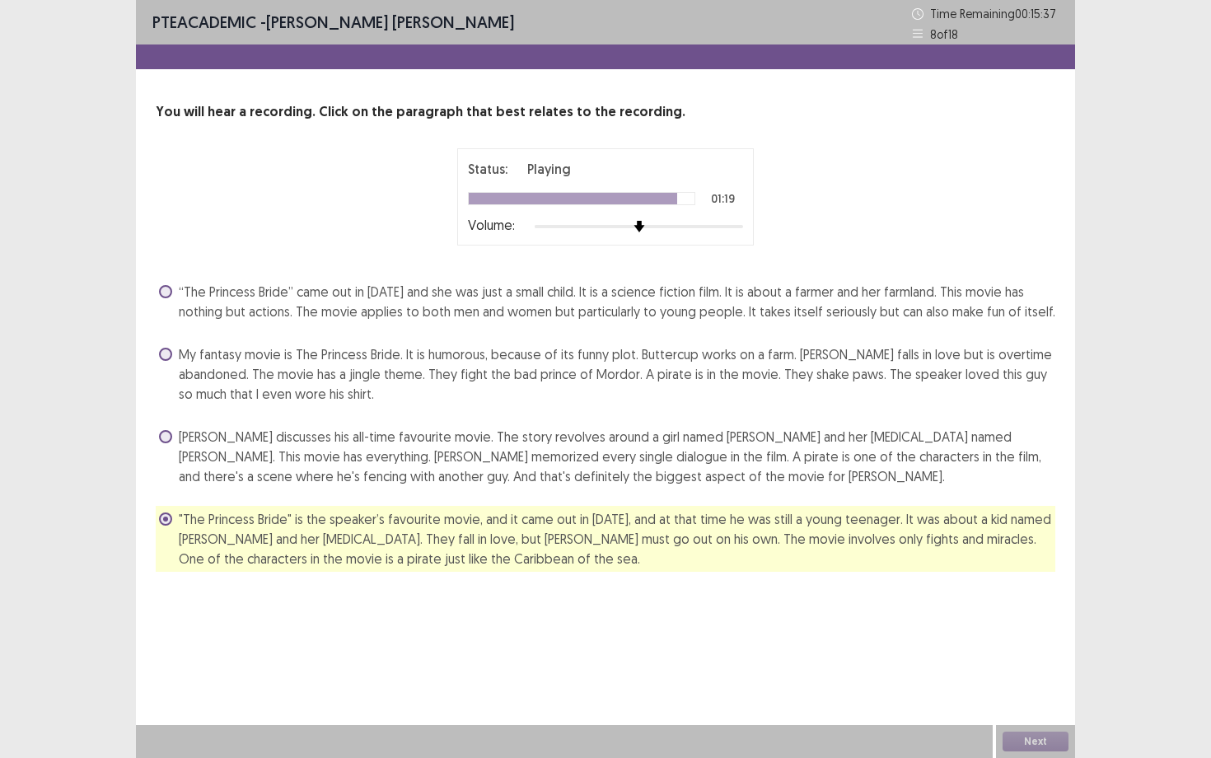
click at [358, 478] on span "[PERSON_NAME] discusses his all-time favourite movie. The story revolves around…" at bounding box center [617, 456] width 876 height 59
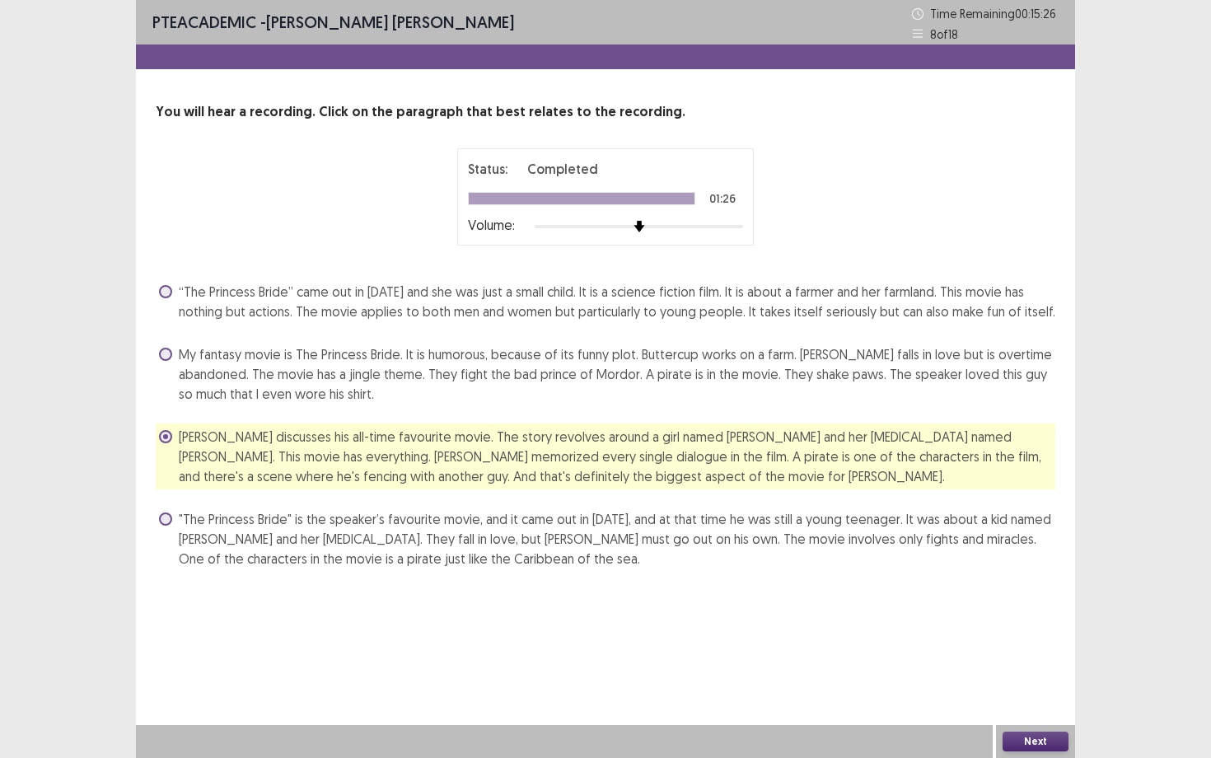
click at [1021, 684] on button "Next" at bounding box center [1035, 741] width 66 height 20
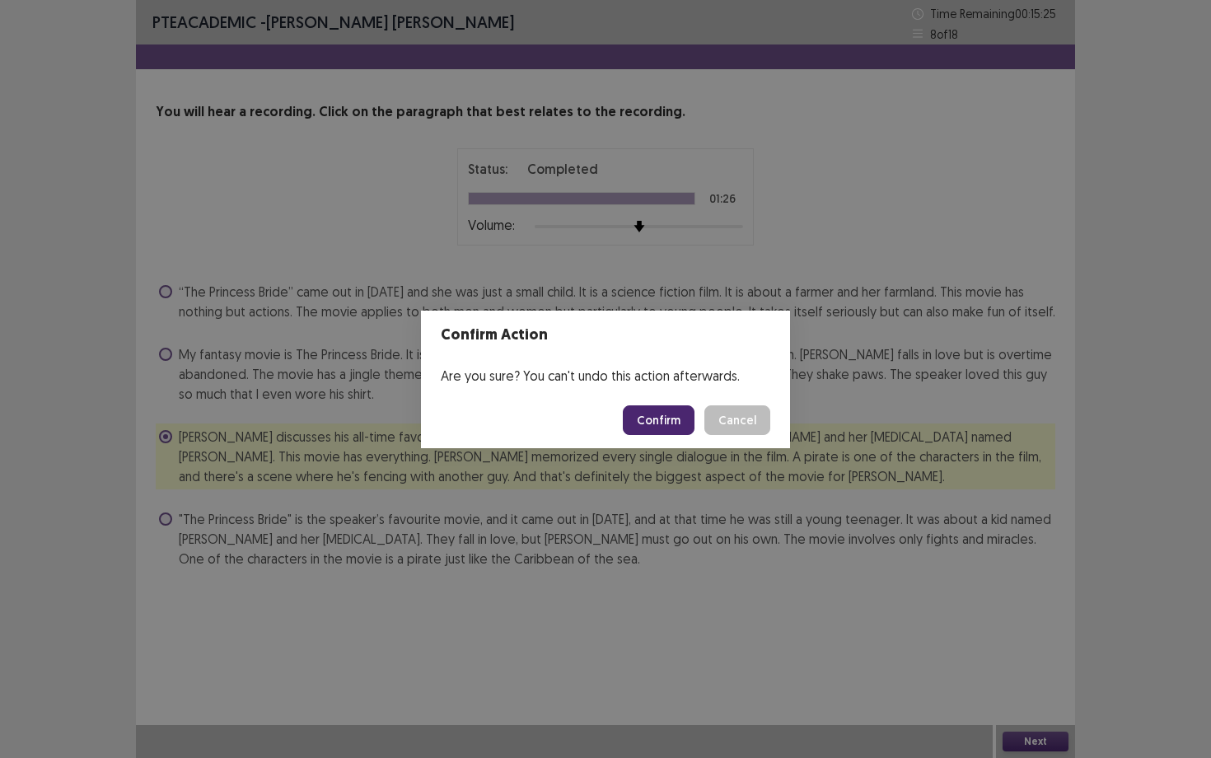
click at [655, 427] on button "Confirm" at bounding box center [659, 420] width 72 height 30
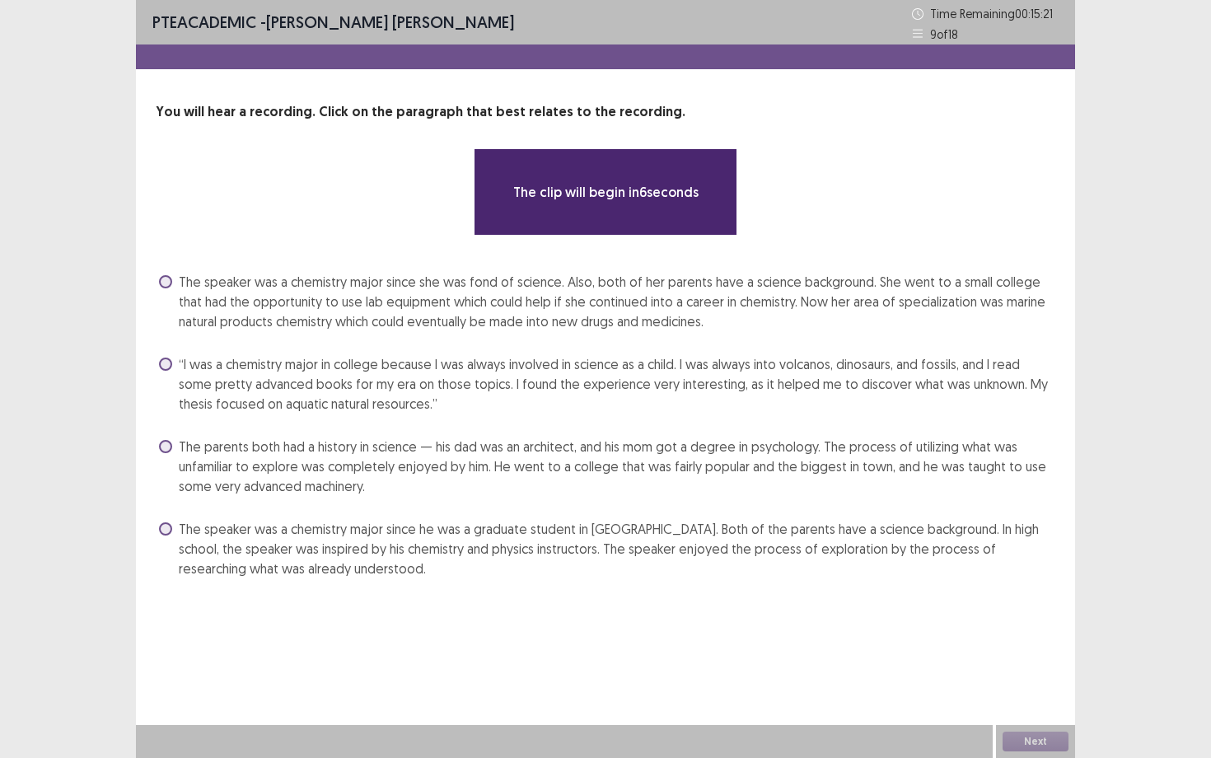
click at [244, 318] on span "The speaker was a chemistry major since she was fond of science. Also, both of …" at bounding box center [617, 301] width 876 height 59
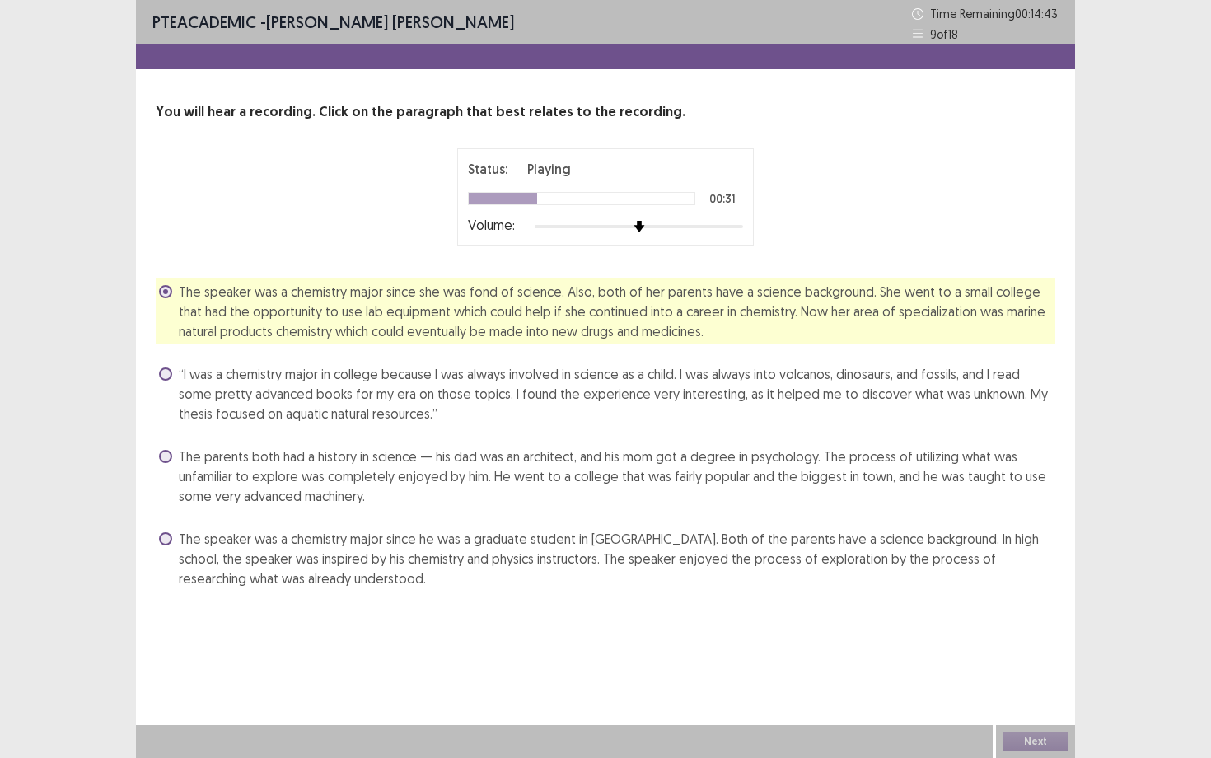
click at [580, 389] on span "“I was a chemistry major in college because I was always involved in science as…" at bounding box center [617, 393] width 876 height 59
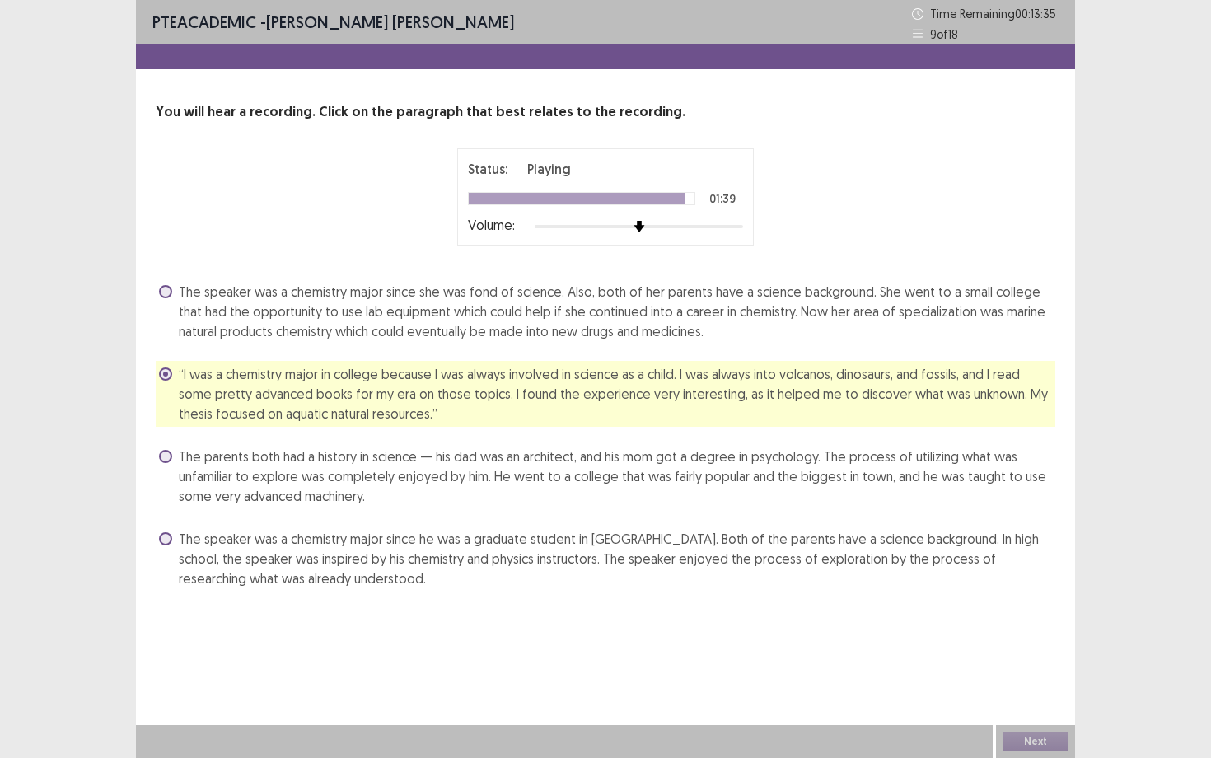
click at [605, 463] on span "The parents both had a history in science — his dad was an architect, and his m…" at bounding box center [617, 475] width 876 height 59
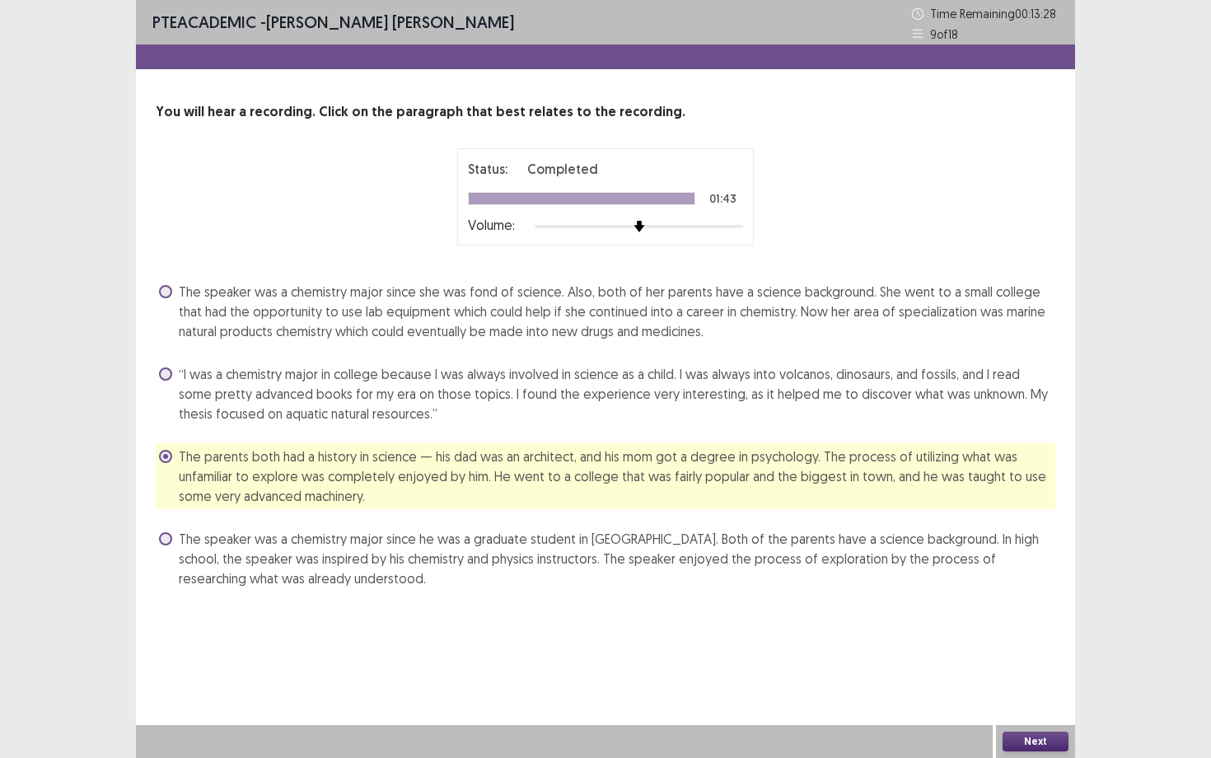
click at [1037, 684] on button "Next" at bounding box center [1035, 741] width 66 height 20
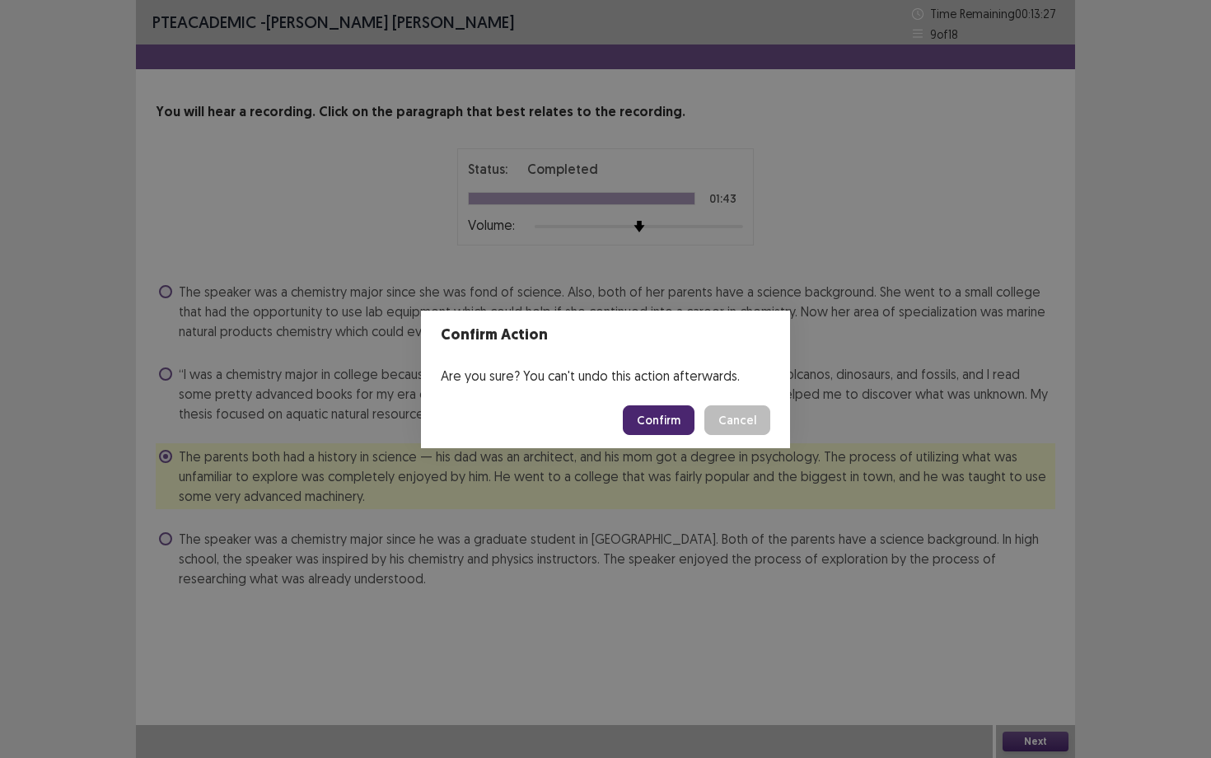
click at [662, 416] on button "Confirm" at bounding box center [659, 420] width 72 height 30
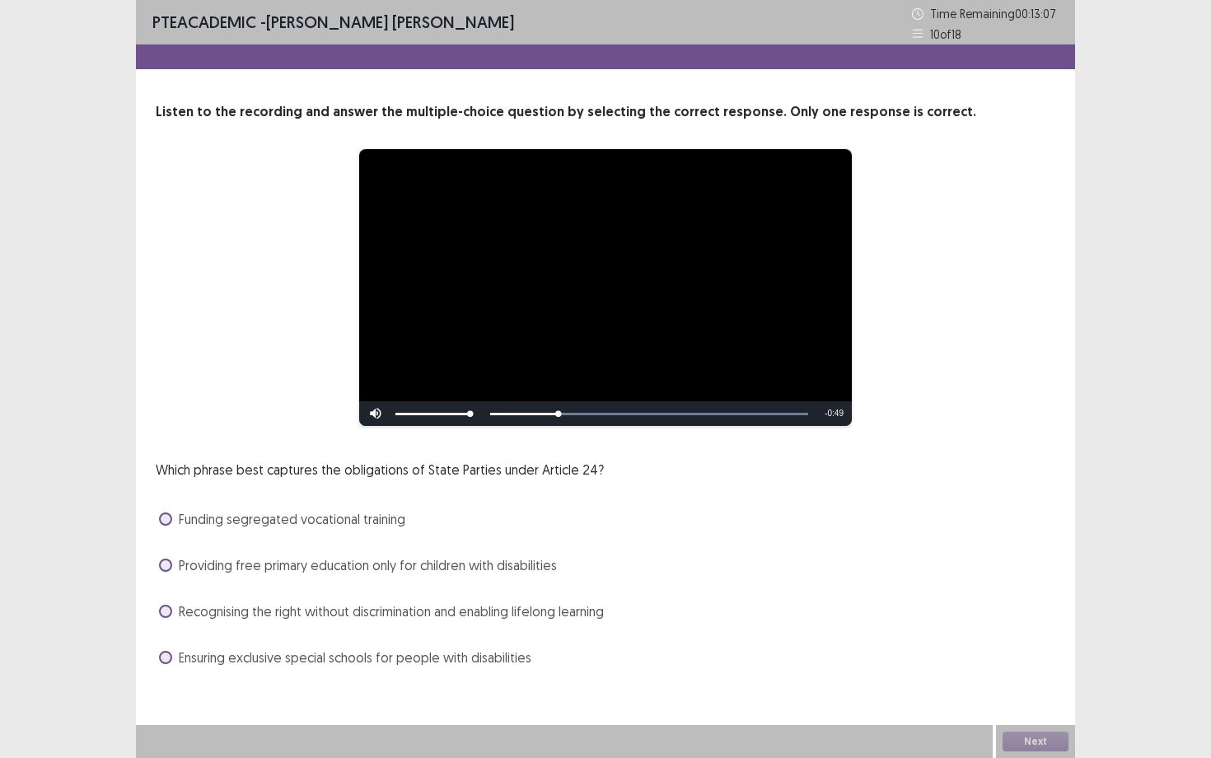
click at [289, 660] on span "Ensuring exclusive special schools for people with disabilities" at bounding box center [355, 657] width 352 height 20
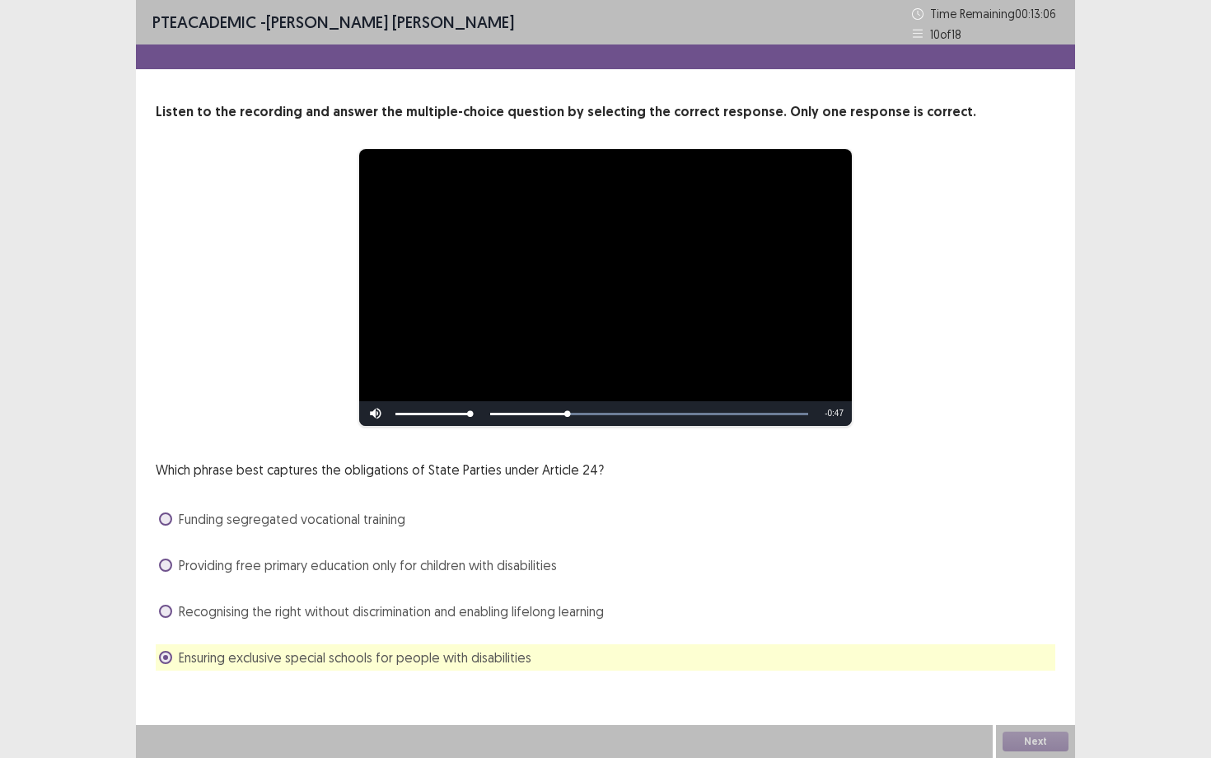
click at [320, 674] on div "**********" at bounding box center [605, 351] width 939 height 703
click at [297, 626] on div "Which phrase best captures the obligations of State Parties under Article 24? F…" at bounding box center [605, 565] width 899 height 211
click at [273, 572] on span "Providing free primary education only for children with disabilities" at bounding box center [368, 565] width 378 height 20
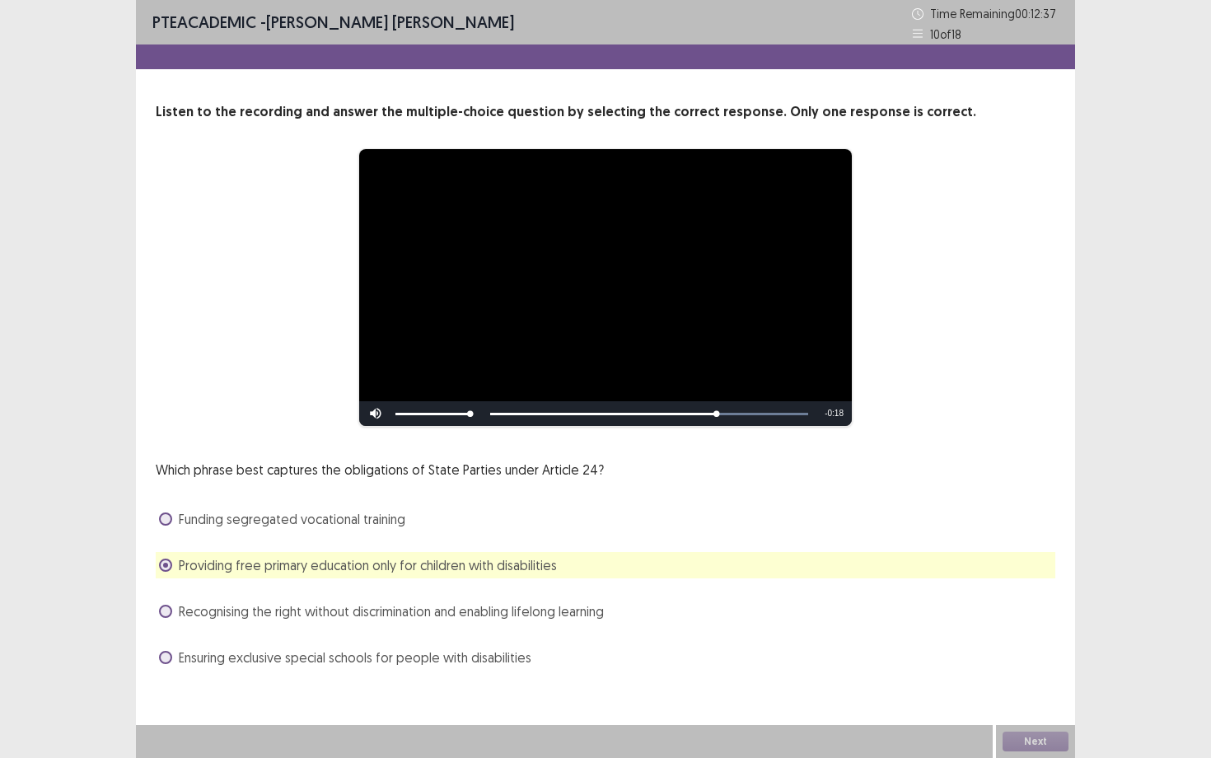
click at [253, 666] on span "Ensuring exclusive special schools for people with disabilities" at bounding box center [355, 657] width 352 height 20
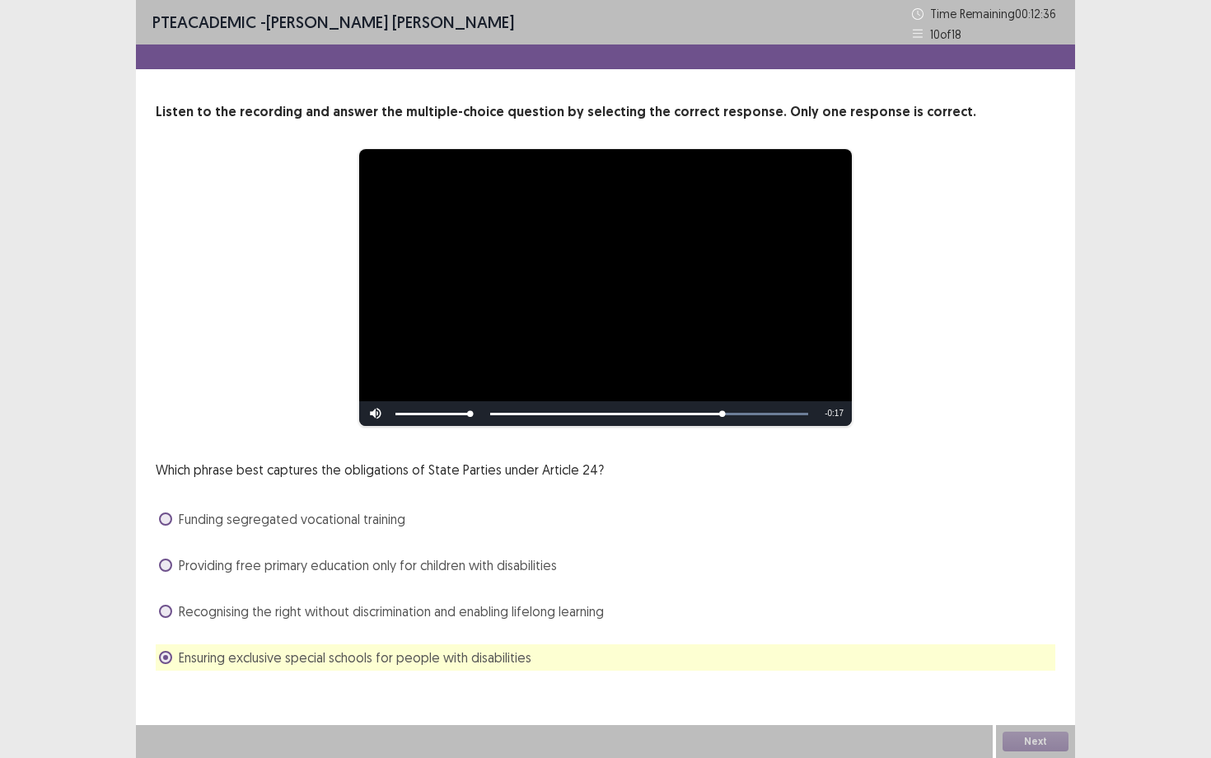
click at [253, 666] on span "Ensuring exclusive special schools for people with disabilities" at bounding box center [355, 657] width 352 height 20
click at [1031, 684] on button "Next" at bounding box center [1035, 741] width 66 height 20
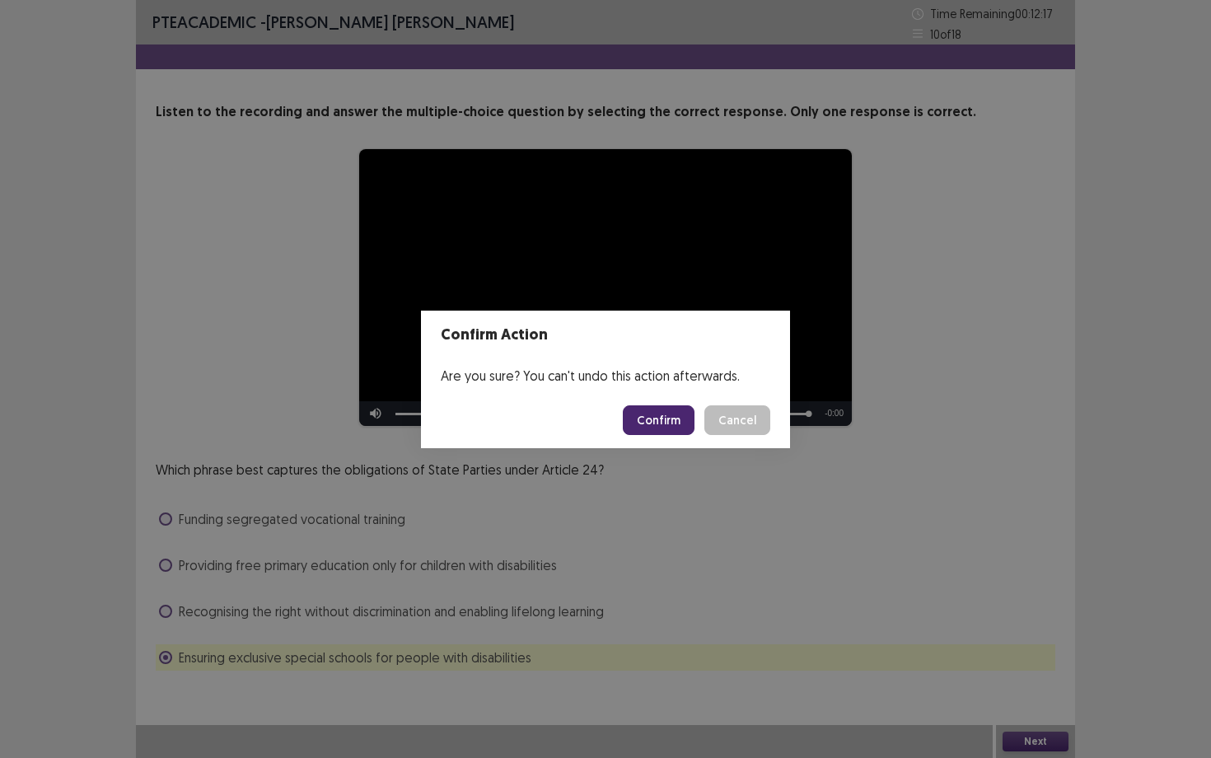
click at [672, 419] on button "Confirm" at bounding box center [659, 420] width 72 height 30
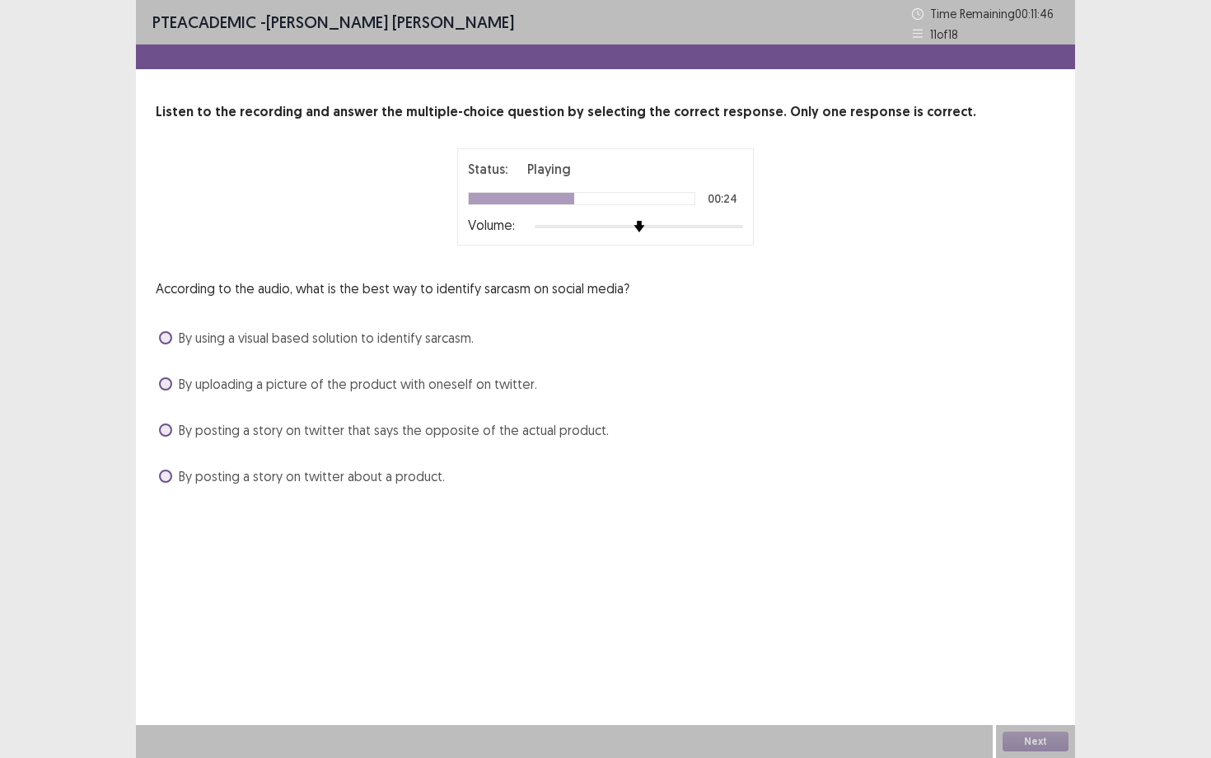
click at [287, 388] on span "By uploading a picture of the product with oneself on twitter." at bounding box center [358, 384] width 358 height 20
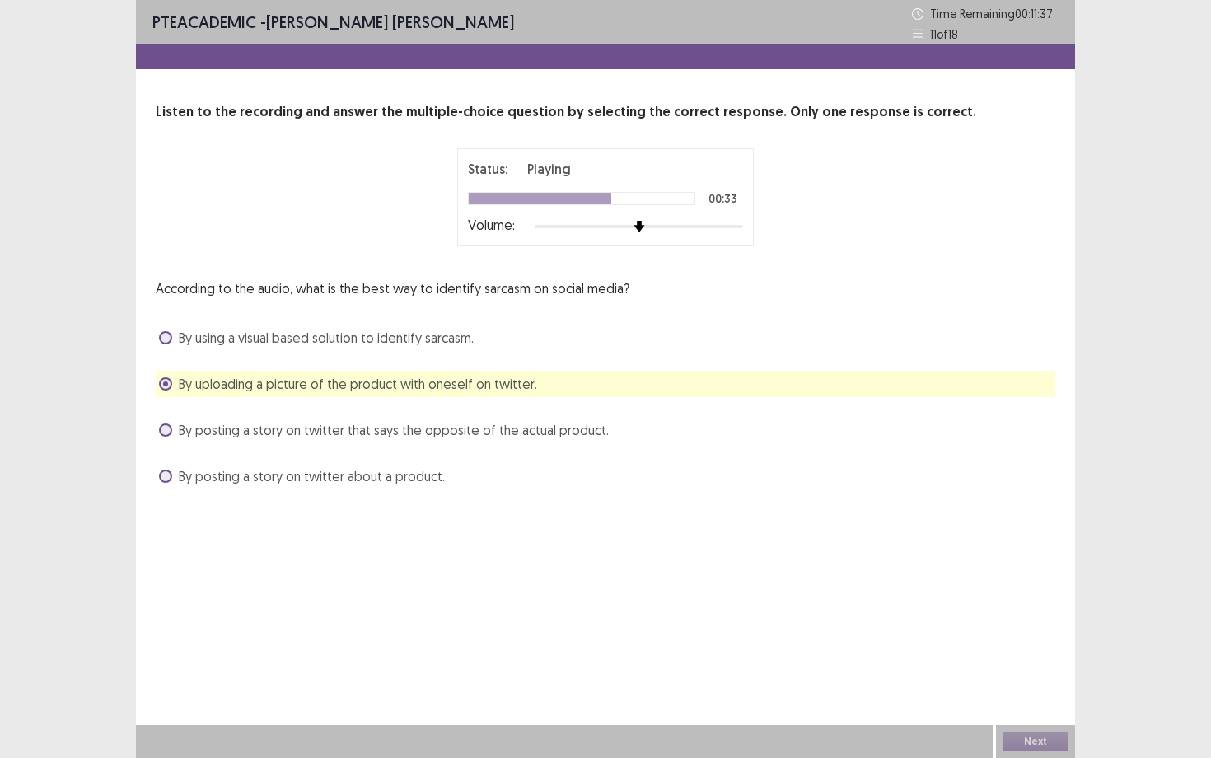
click at [334, 434] on span "By posting a story on twitter that says the opposite of the actual product." at bounding box center [394, 430] width 430 height 20
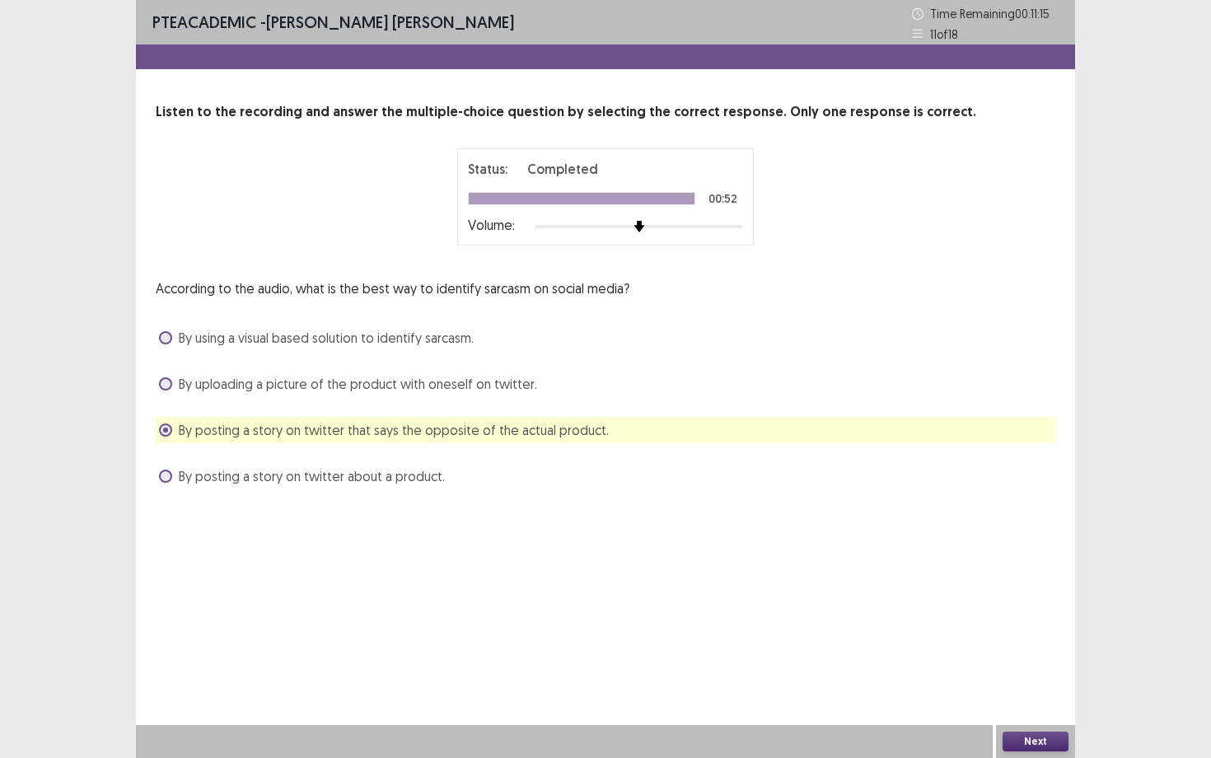
click at [318, 483] on span "By posting a story on twitter about a product." at bounding box center [312, 476] width 266 height 20
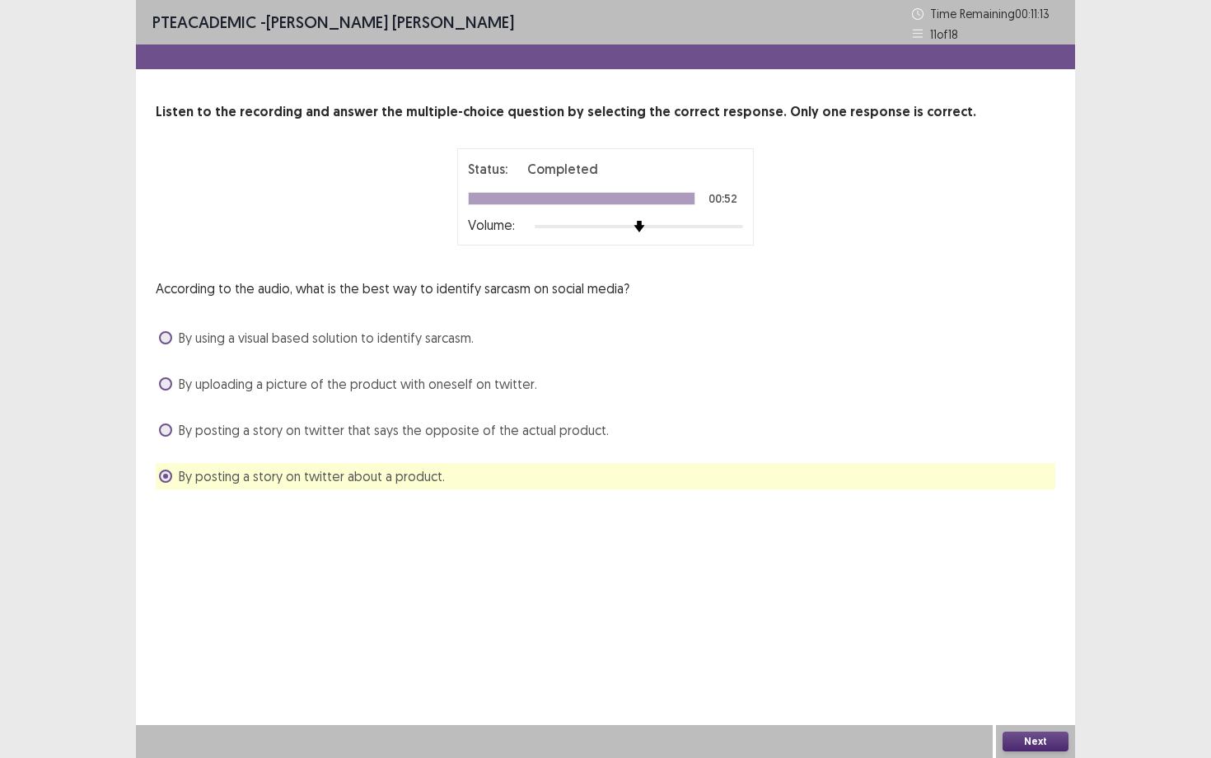
click at [1030, 684] on button "Next" at bounding box center [1035, 741] width 66 height 20
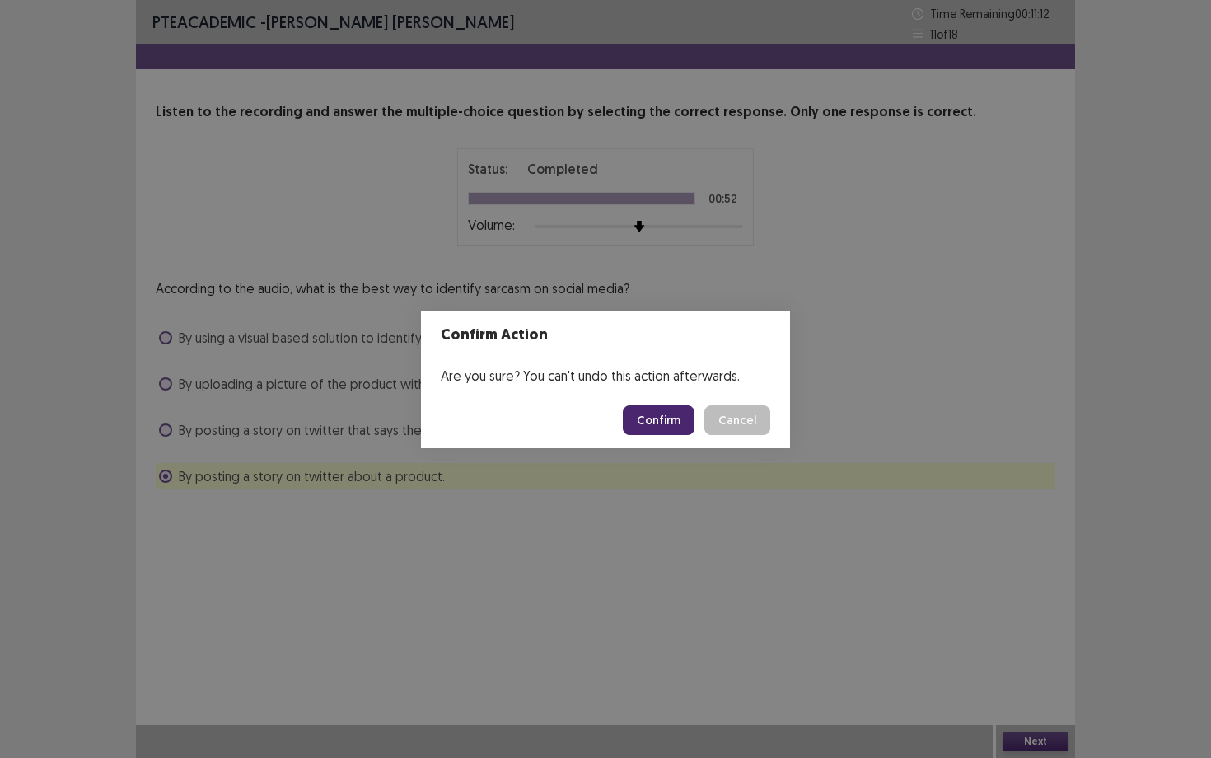
click at [660, 421] on button "Confirm" at bounding box center [659, 420] width 72 height 30
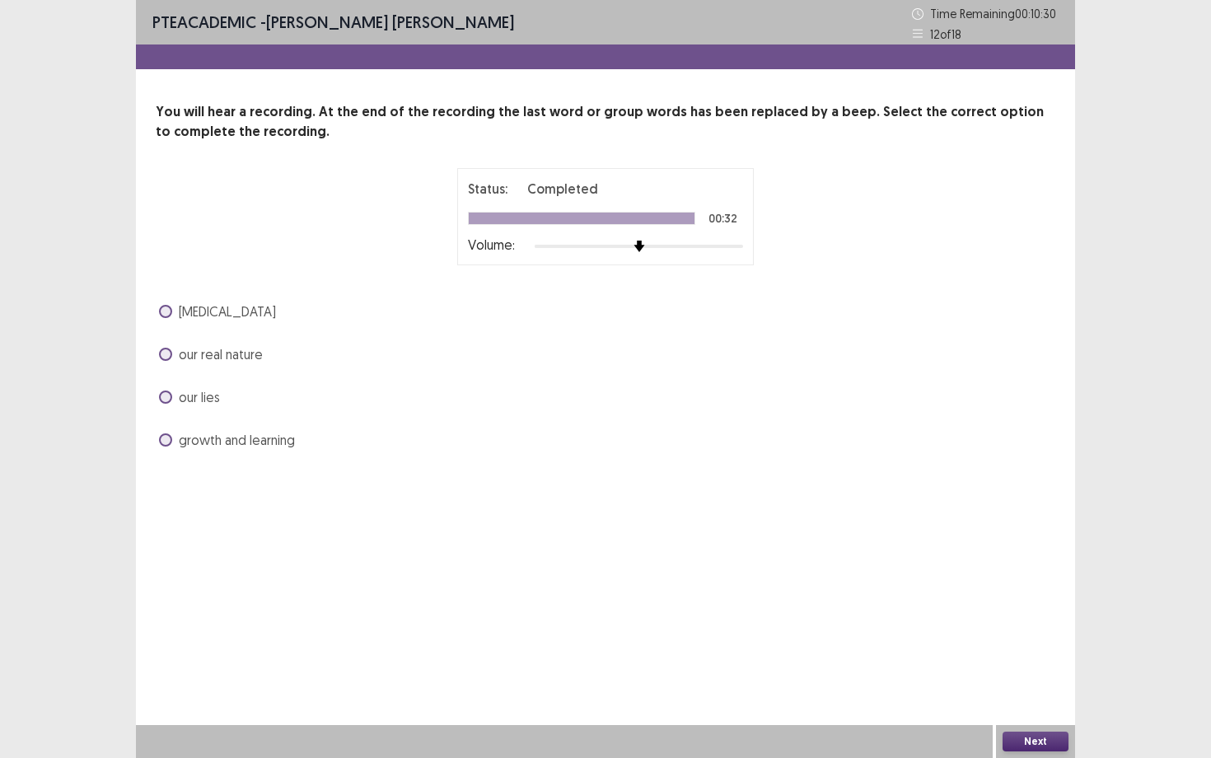
click at [234, 355] on span "our real nature" at bounding box center [221, 354] width 84 height 20
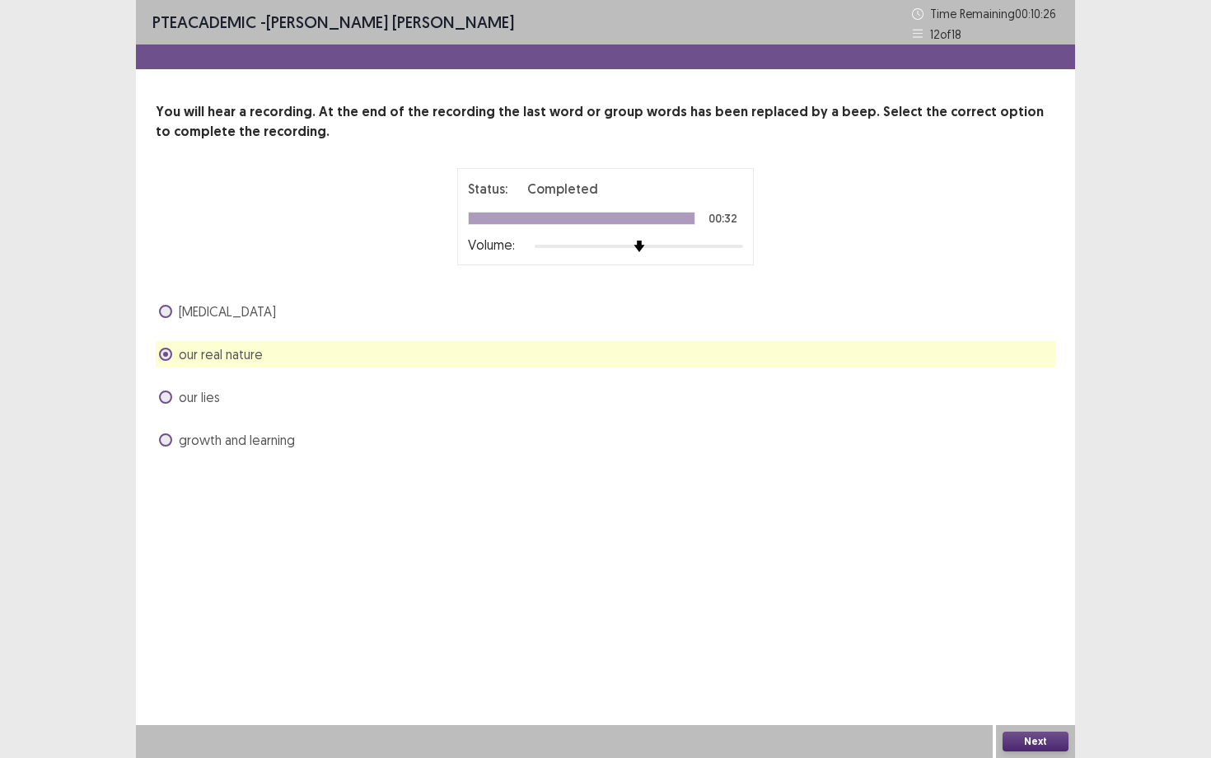
click at [1059, 684] on button "Next" at bounding box center [1035, 741] width 66 height 20
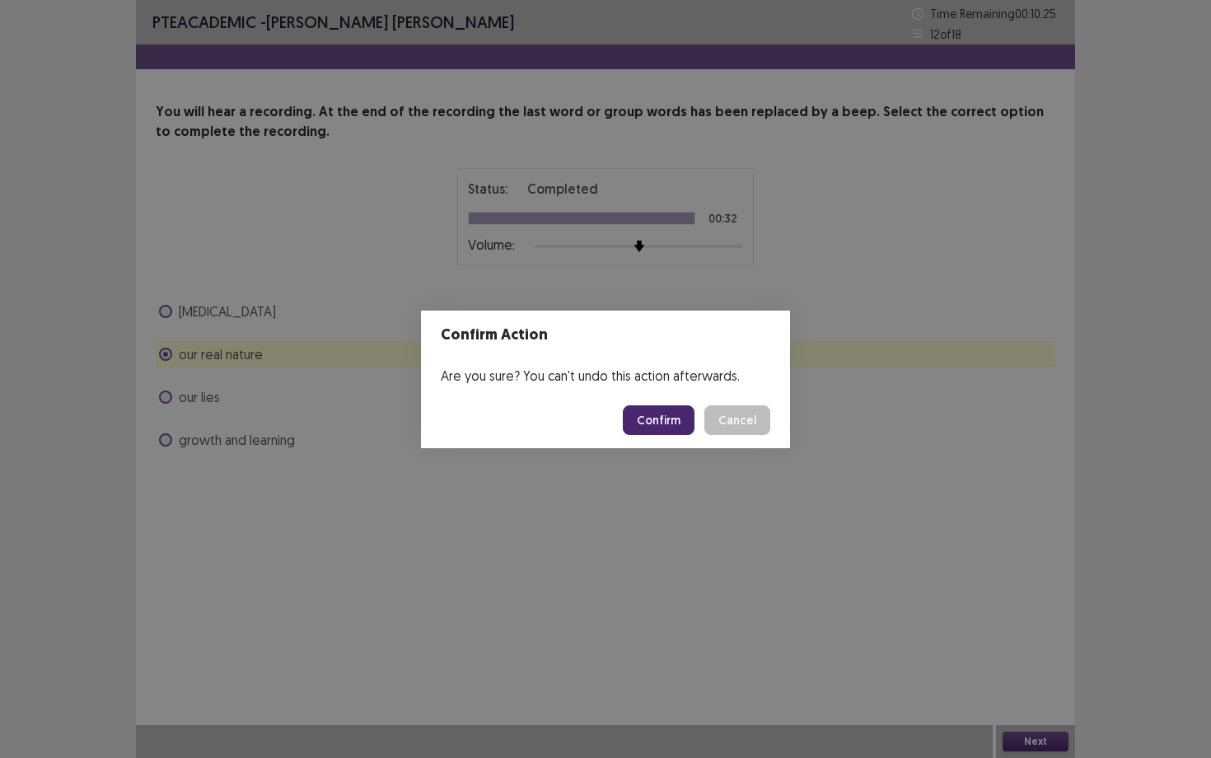
click at [646, 416] on button "Confirm" at bounding box center [659, 420] width 72 height 30
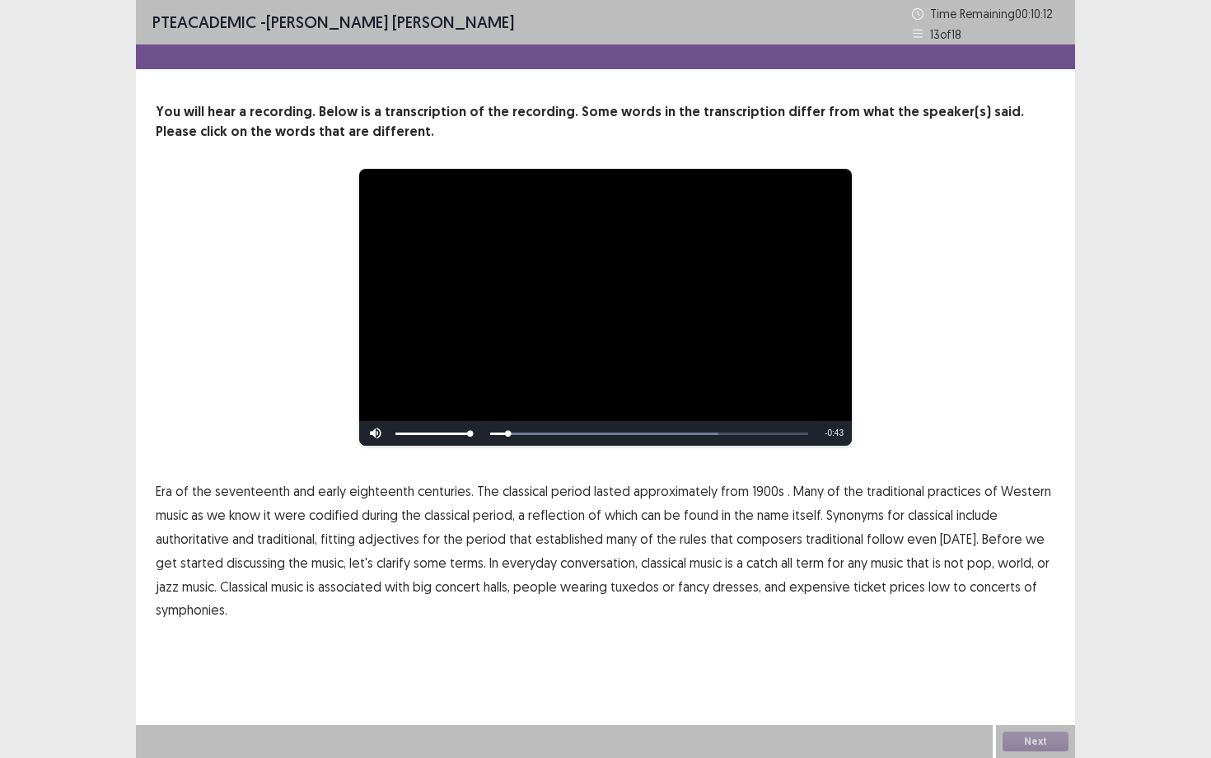
click at [234, 494] on span "seventeenth" at bounding box center [252, 491] width 75 height 20
click at [763, 494] on span "1900s" at bounding box center [768, 491] width 32 height 20
click at [239, 489] on span "seventeenth" at bounding box center [252, 491] width 75 height 20
click at [746, 568] on span "catch" at bounding box center [761, 563] width 31 height 20
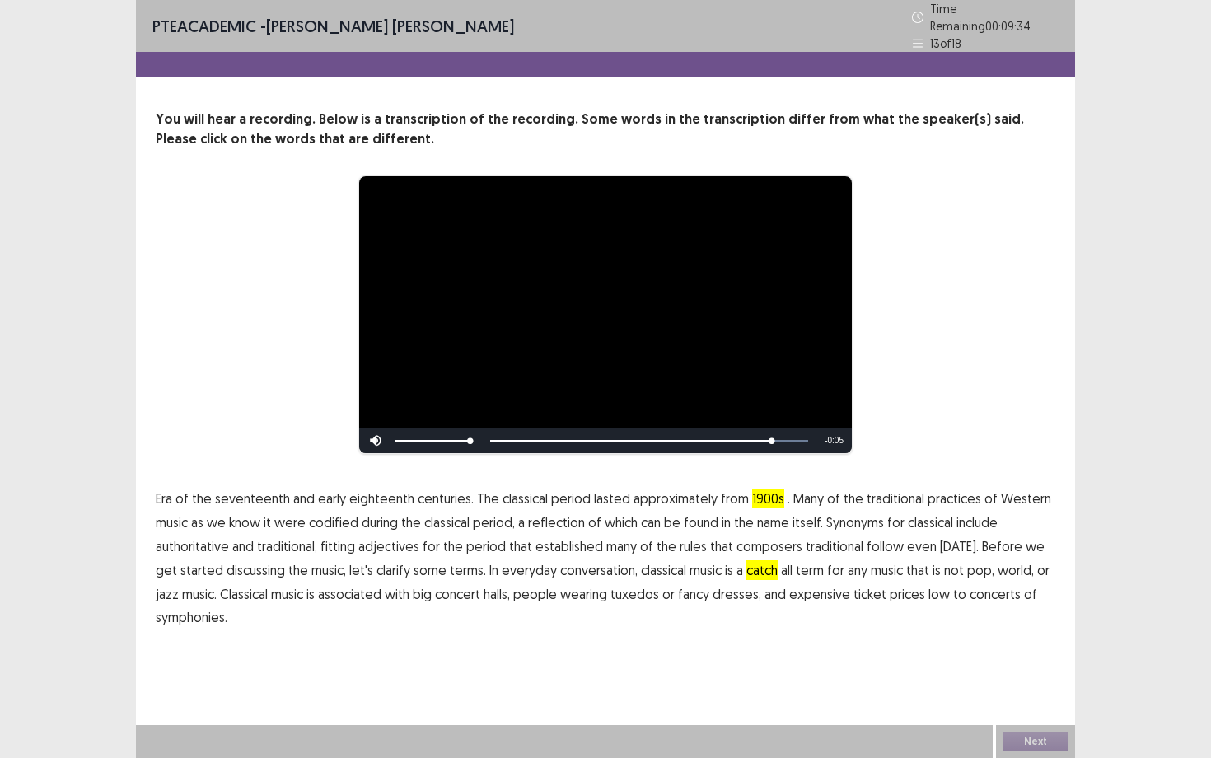
click at [435, 588] on span "concert" at bounding box center [457, 594] width 45 height 20
click at [179, 618] on span "symphonies." at bounding box center [192, 617] width 72 height 20
click at [1012, 684] on button "Next" at bounding box center [1035, 741] width 66 height 20
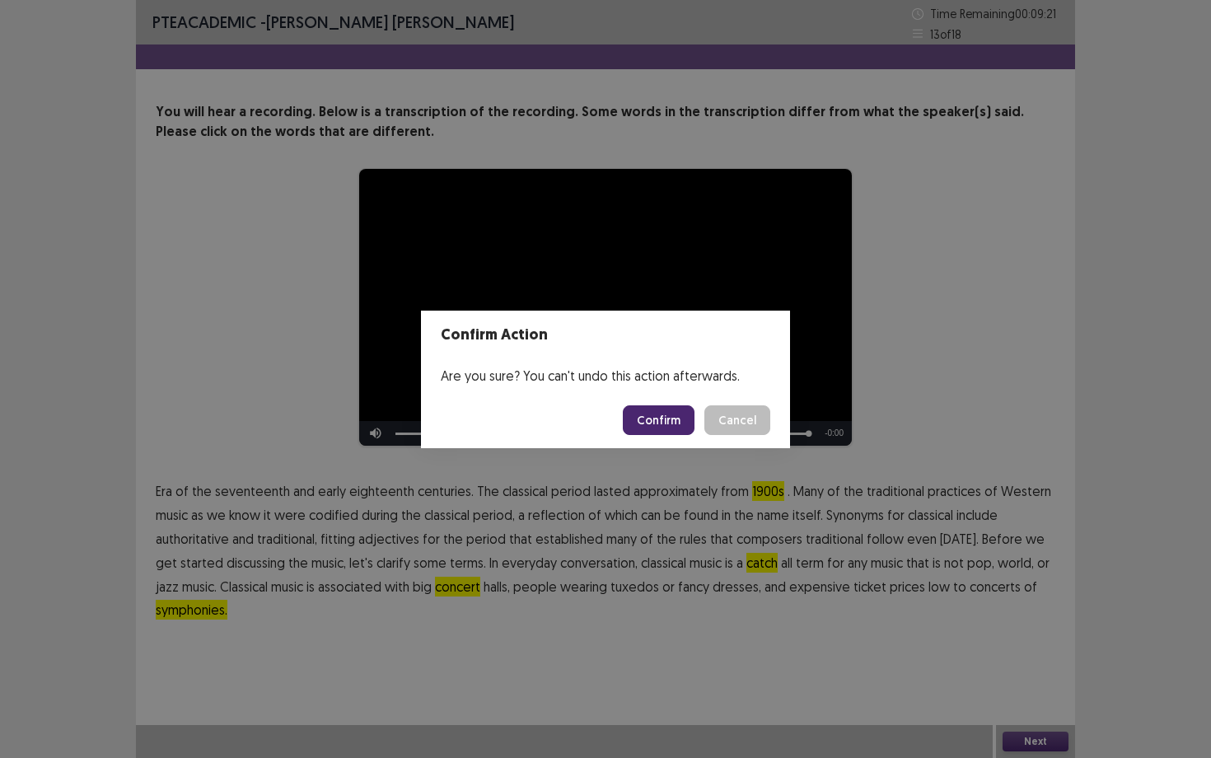
click at [679, 430] on button "Confirm" at bounding box center [659, 420] width 72 height 30
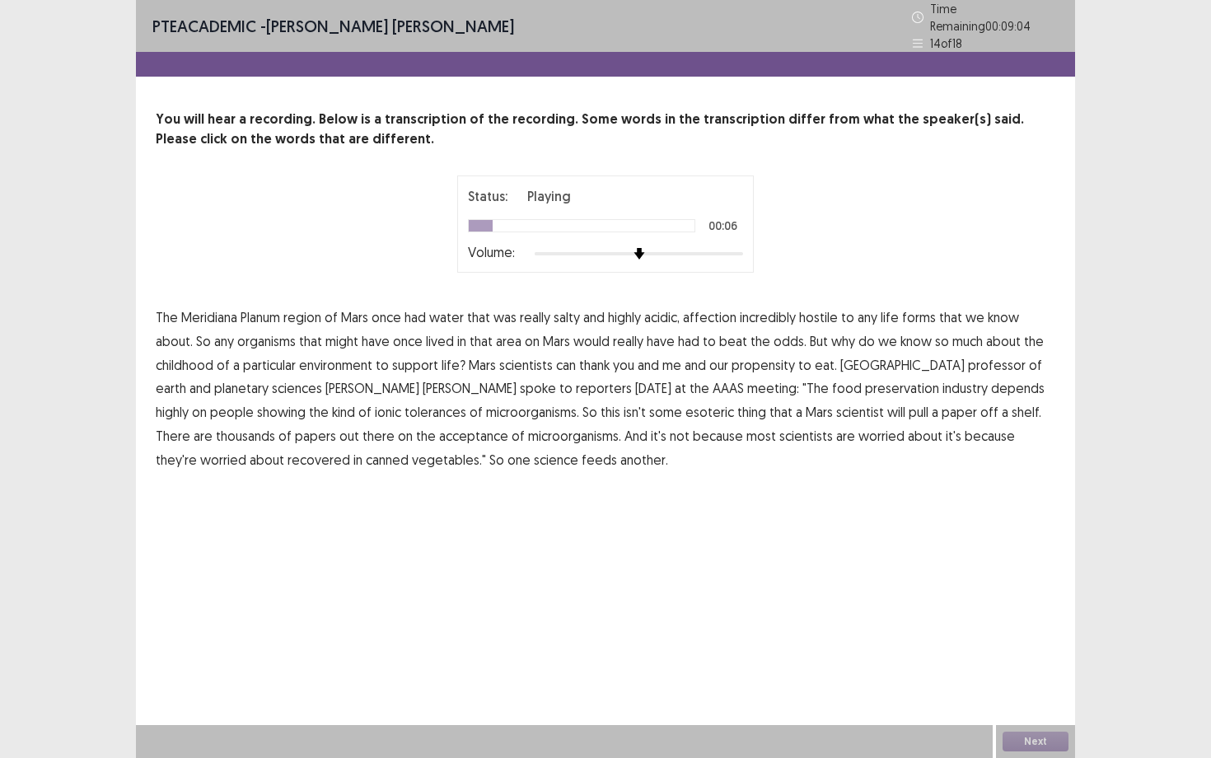
click at [722, 316] on span "affection" at bounding box center [710, 317] width 54 height 20
click at [733, 334] on span "beat" at bounding box center [733, 341] width 28 height 20
click at [306, 402] on span "showing" at bounding box center [281, 412] width 49 height 20
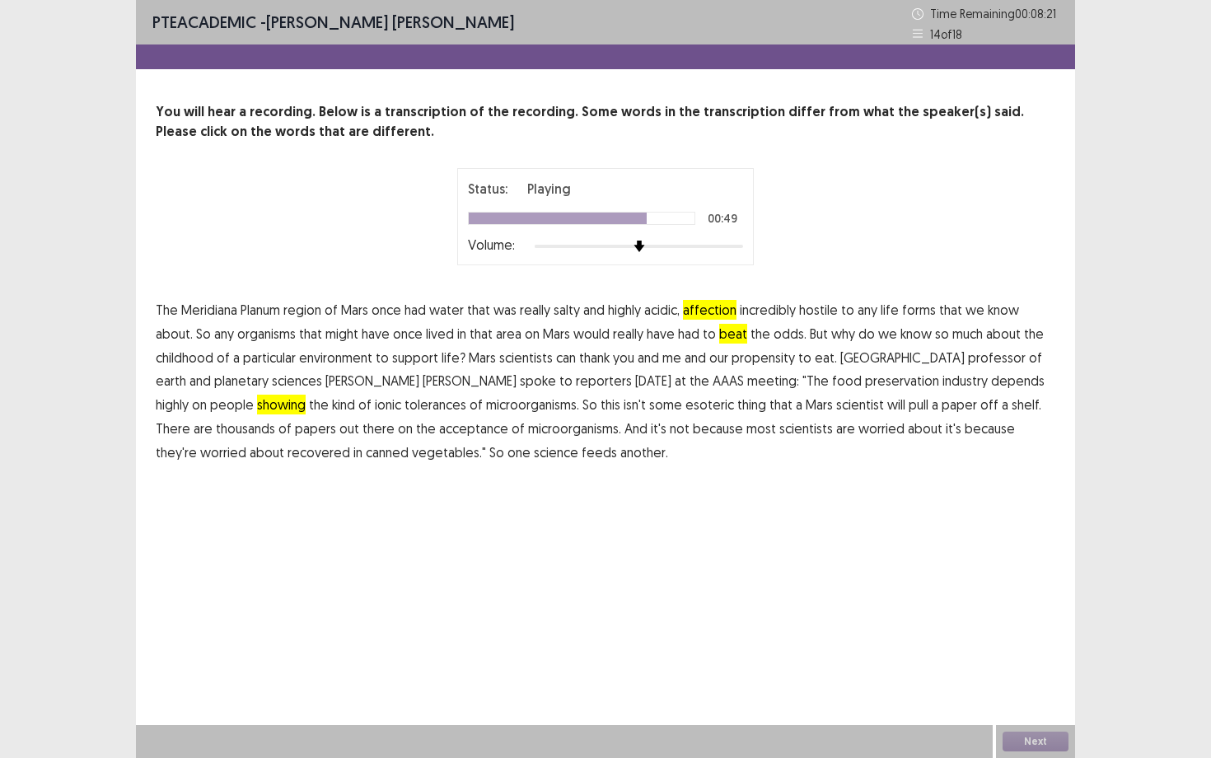
click at [439, 429] on span "acceptance" at bounding box center [473, 428] width 69 height 20
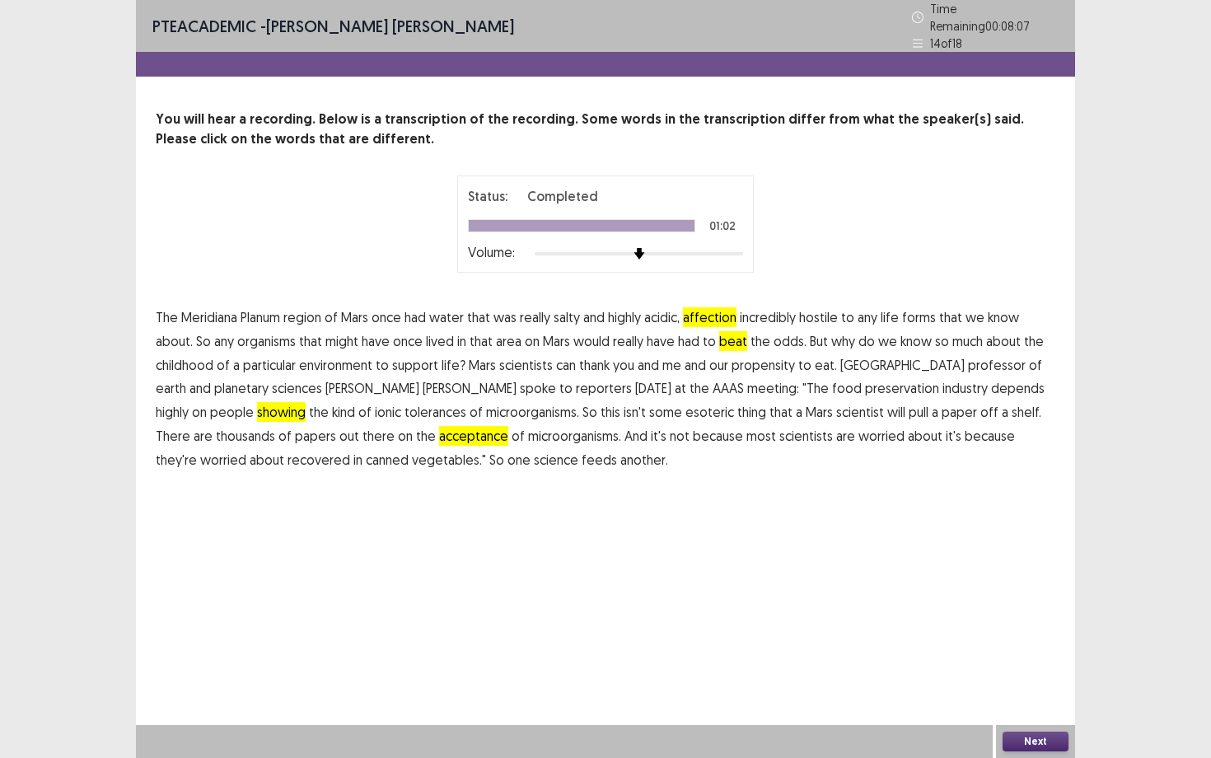
click at [1021, 684] on button "Next" at bounding box center [1035, 741] width 66 height 20
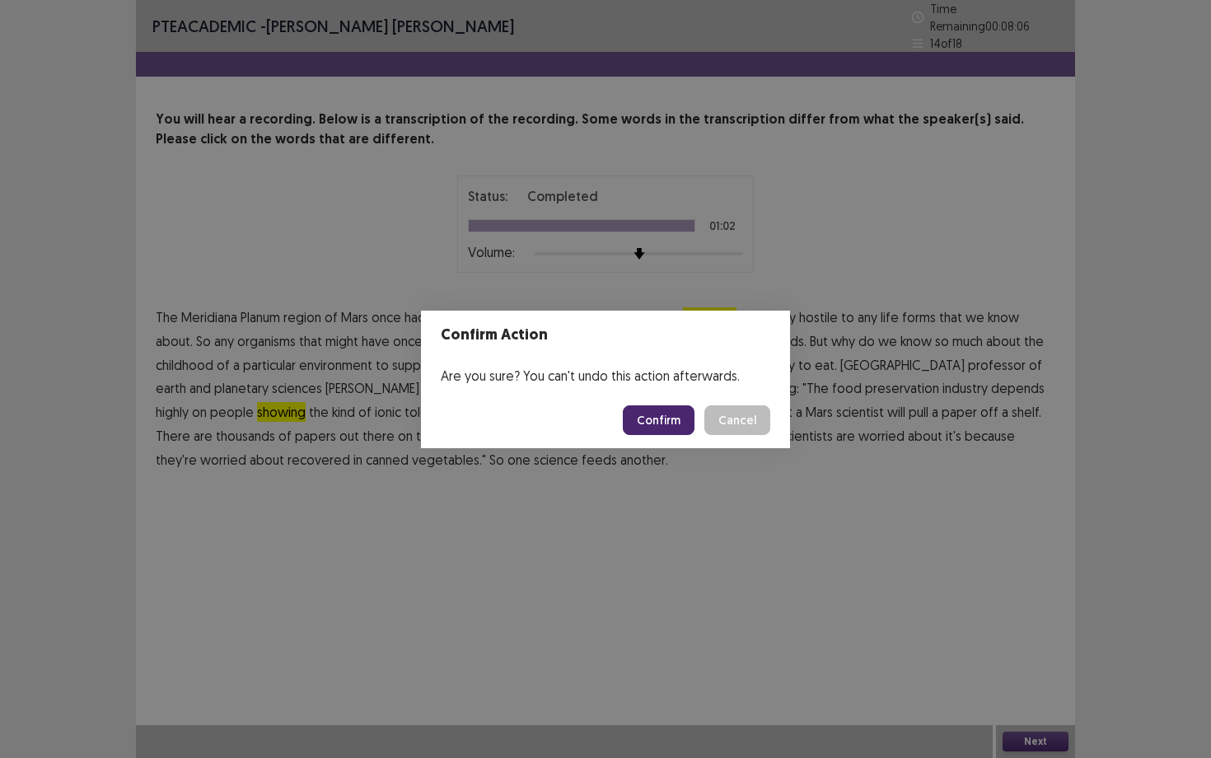
click at [683, 413] on button "Confirm" at bounding box center [659, 420] width 72 height 30
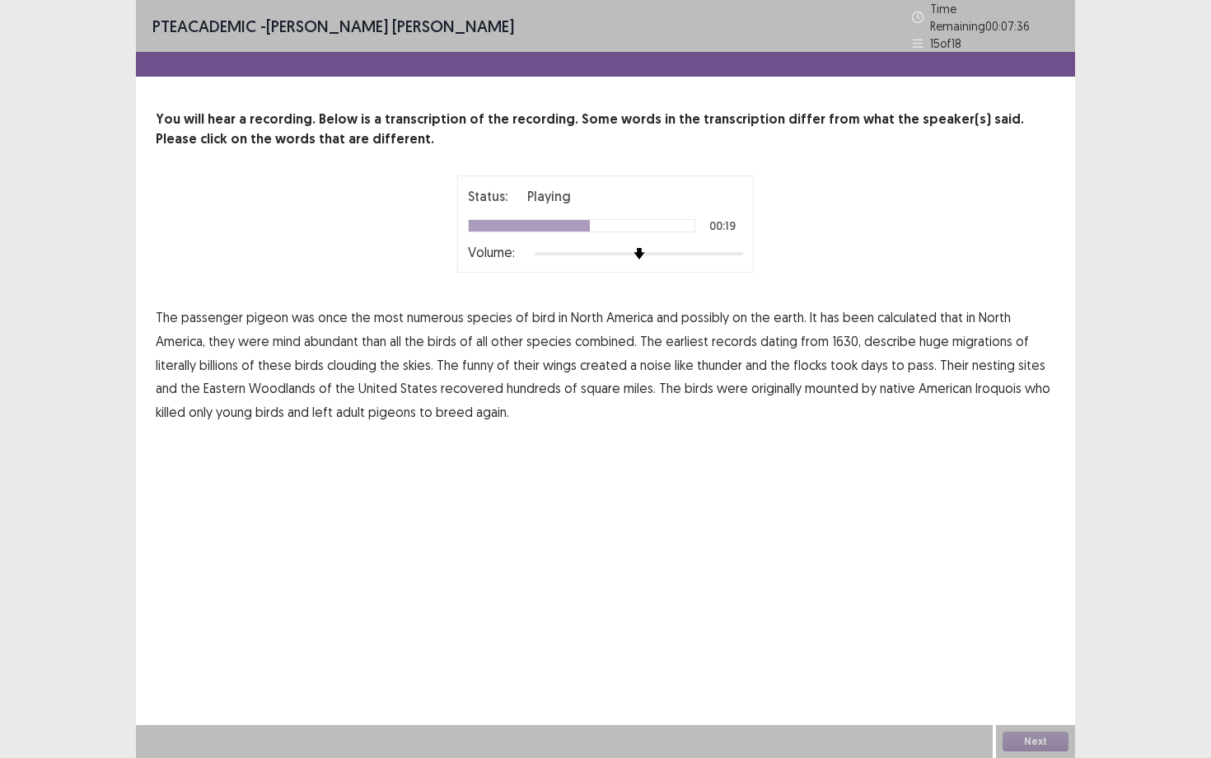
click at [472, 355] on span "funny" at bounding box center [477, 365] width 31 height 20
click at [819, 388] on span "mounted" at bounding box center [832, 388] width 54 height 20
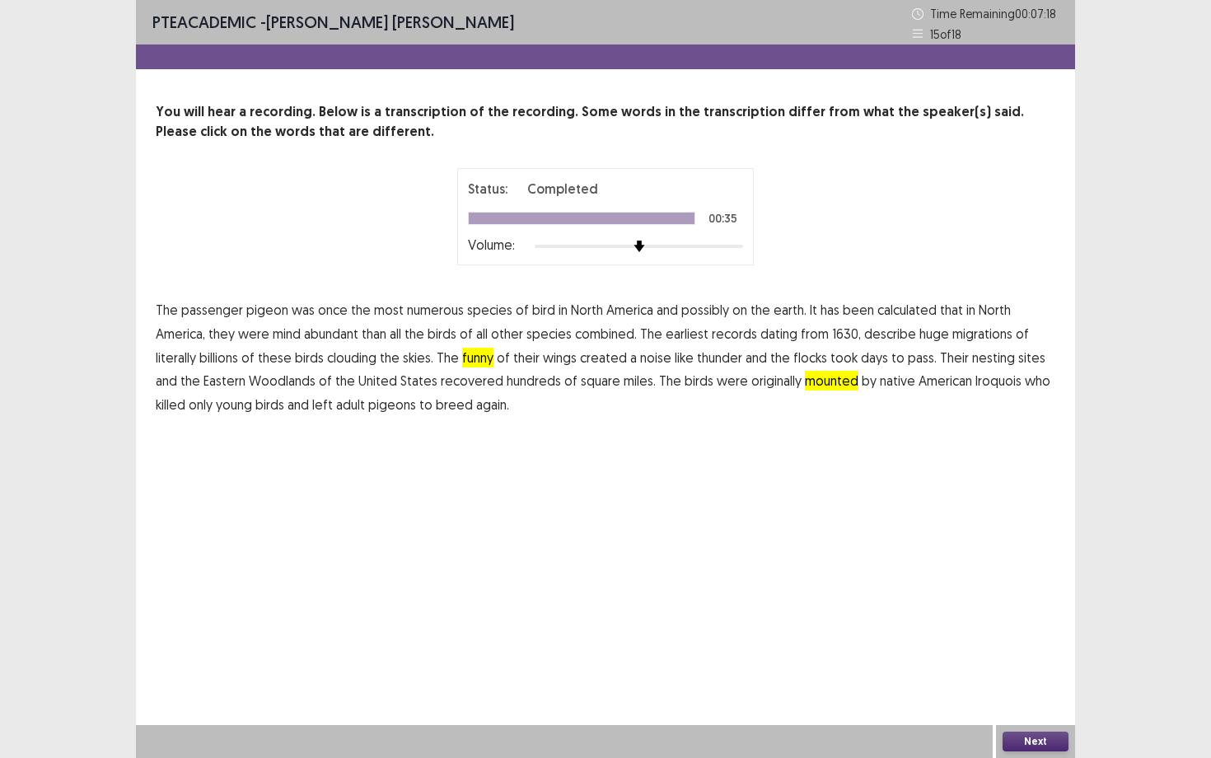
click at [1049, 684] on button "Next" at bounding box center [1035, 741] width 66 height 20
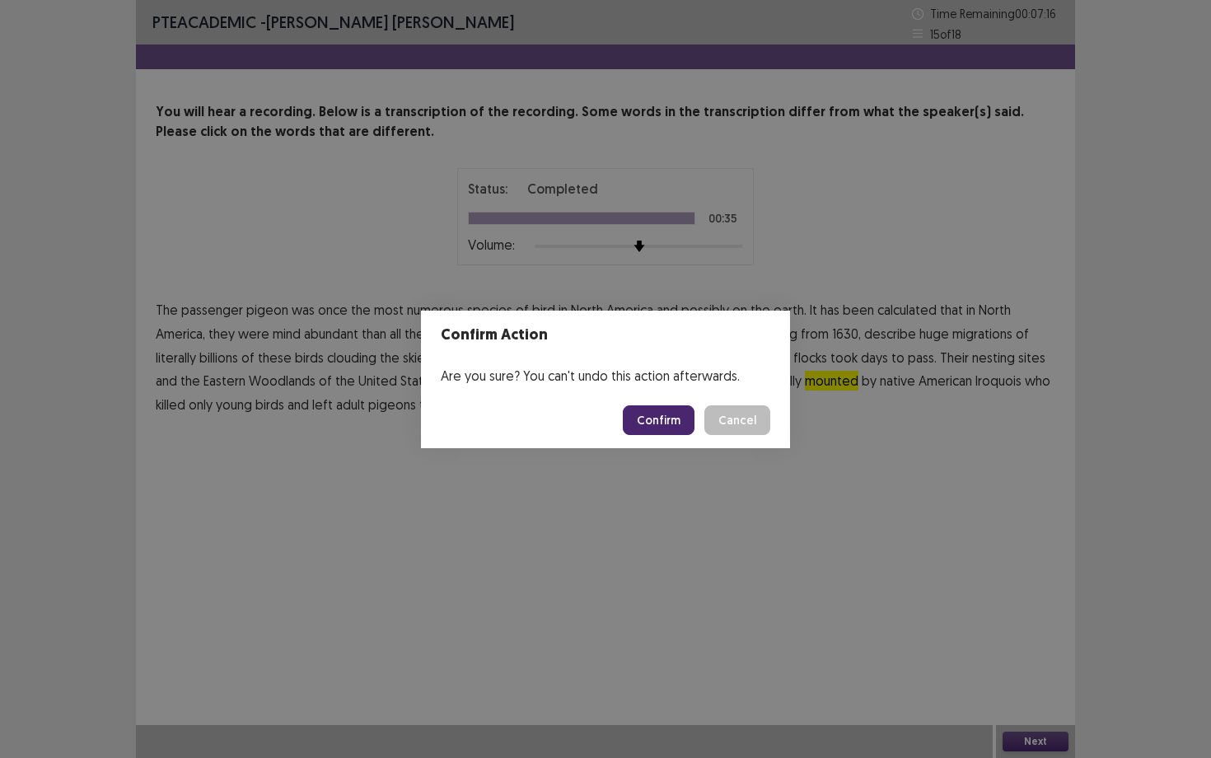
click at [684, 418] on button "Confirm" at bounding box center [659, 420] width 72 height 30
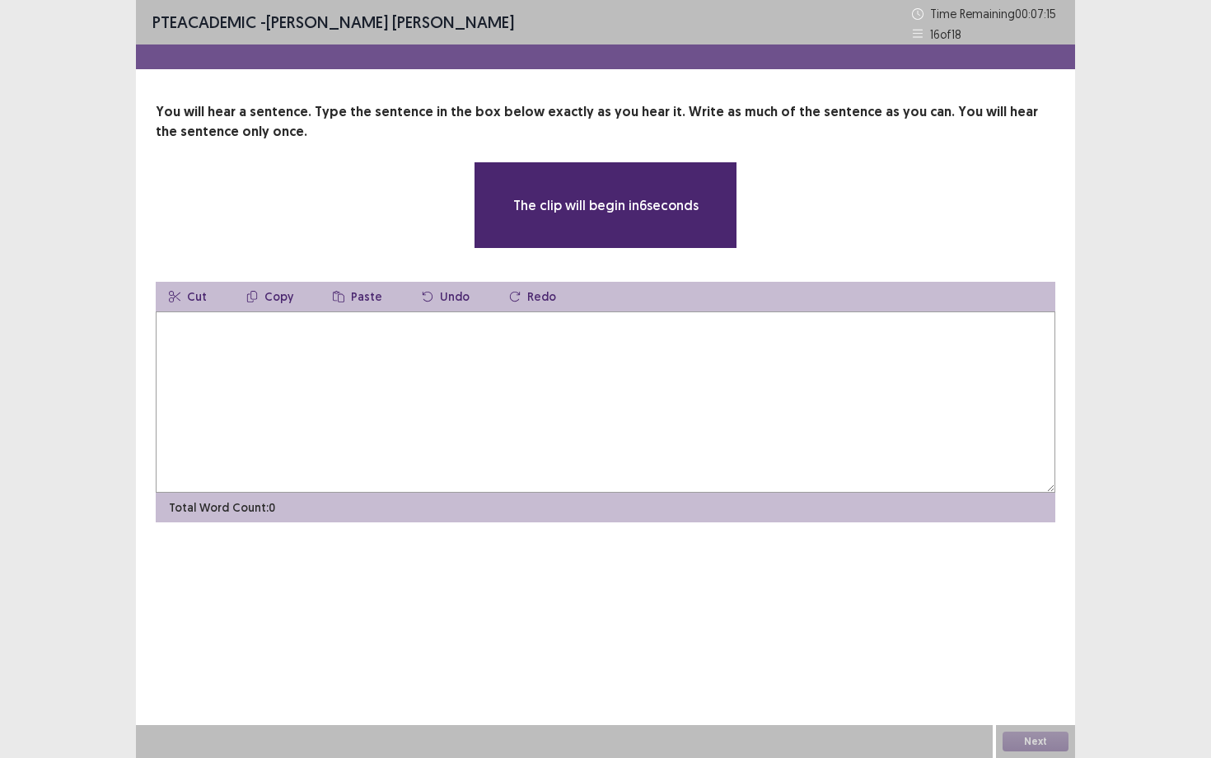
click at [683, 380] on textarea at bounding box center [605, 401] width 899 height 181
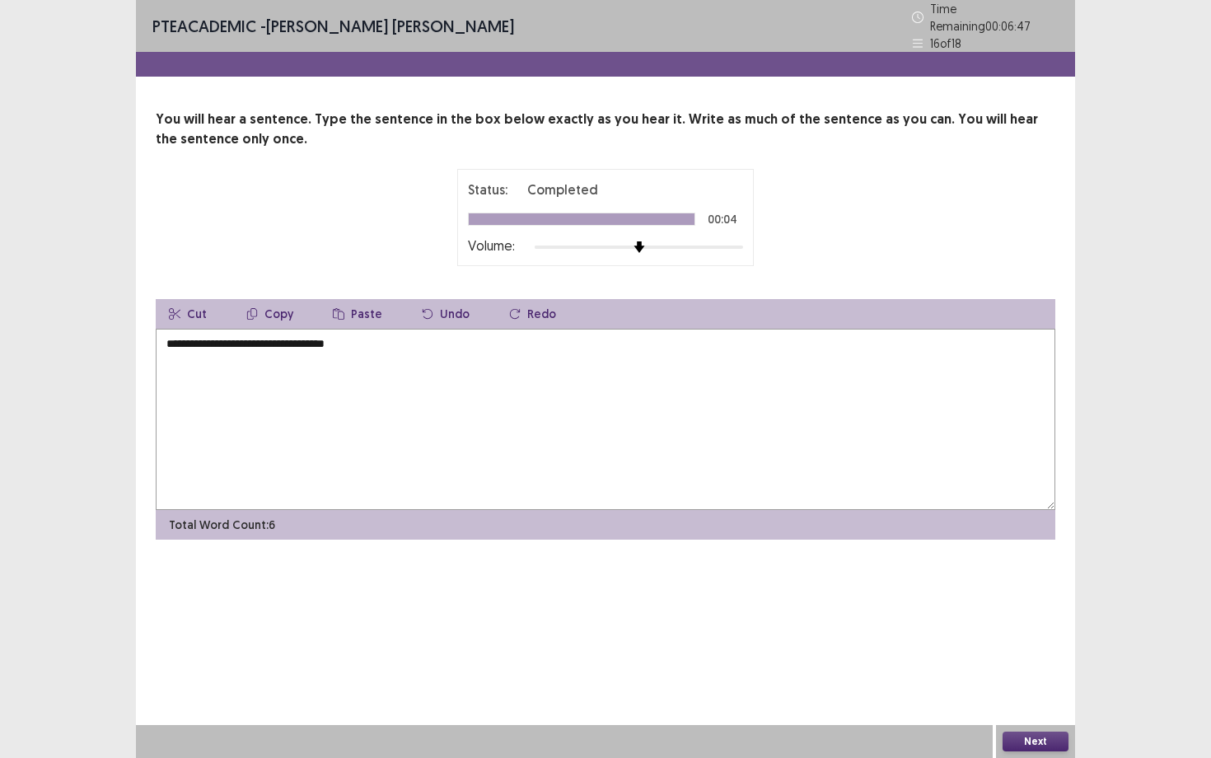
type textarea "**********"
click at [1013, 684] on button "Next" at bounding box center [1035, 741] width 66 height 20
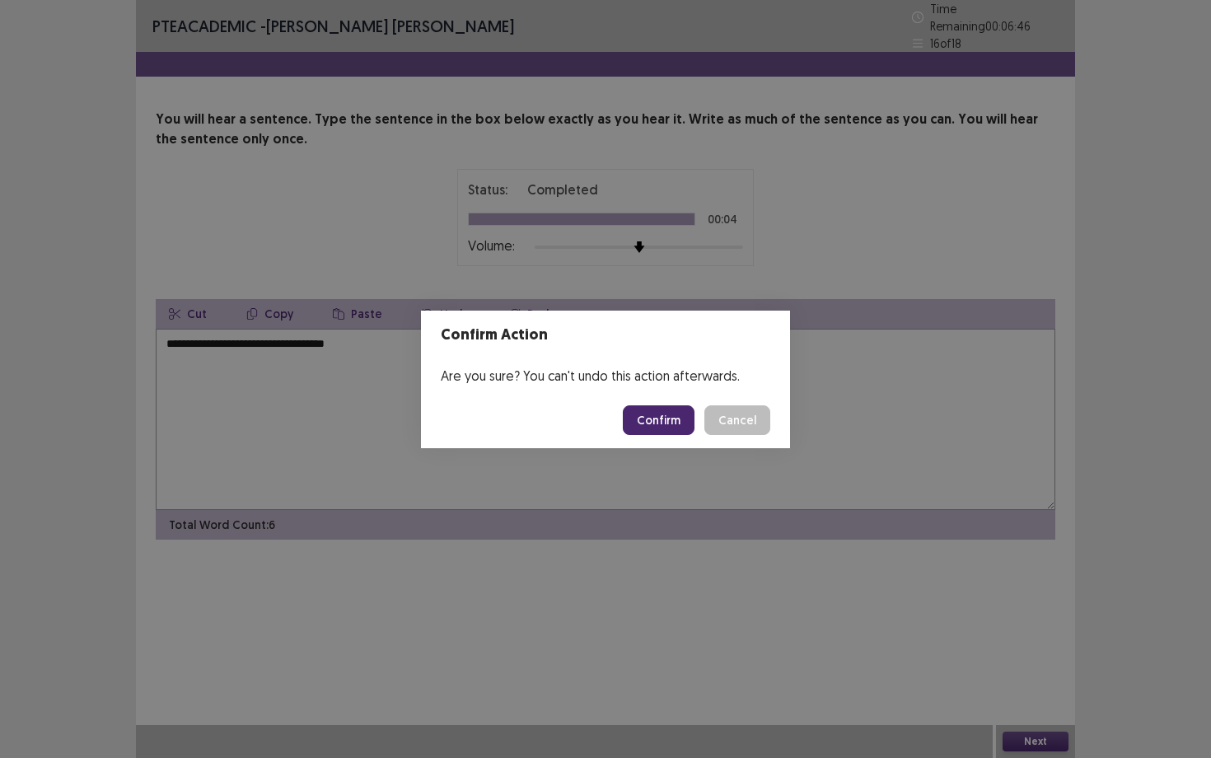
click at [645, 401] on footer "Confirm Cancel" at bounding box center [605, 420] width 369 height 56
click at [648, 425] on button "Confirm" at bounding box center [659, 420] width 72 height 30
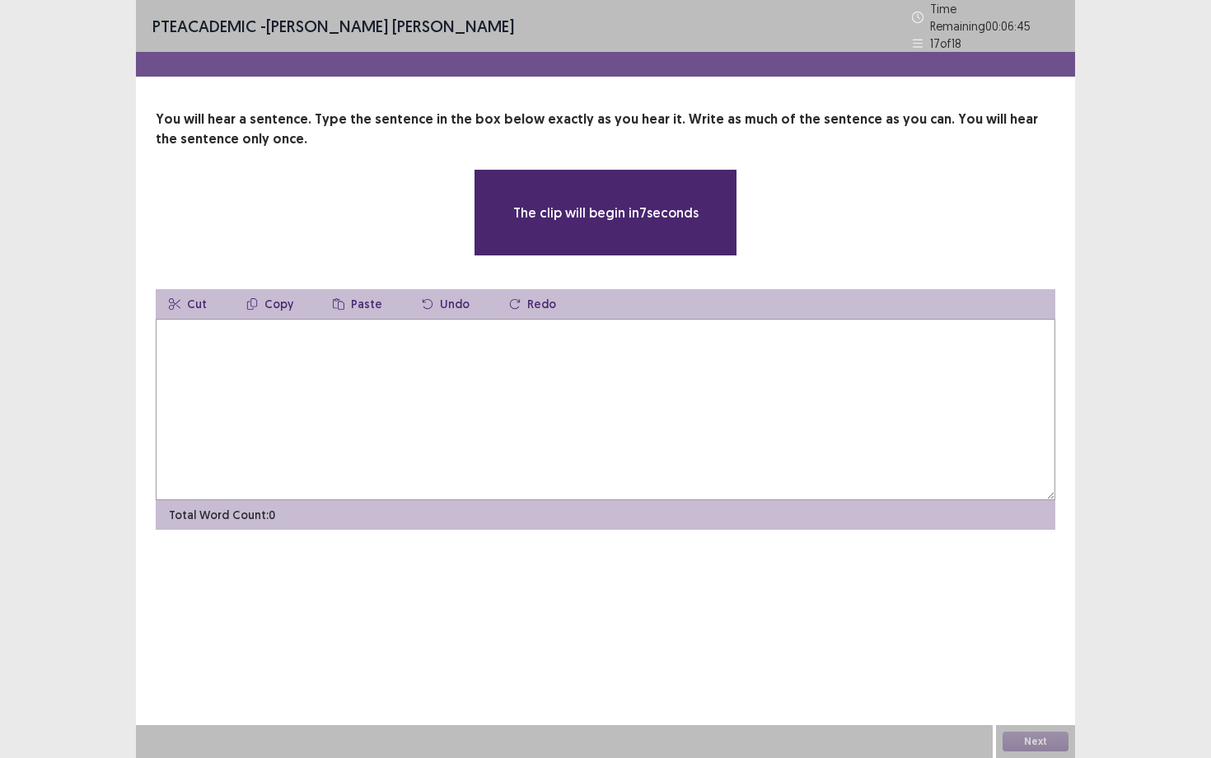
click at [396, 339] on textarea at bounding box center [605, 409] width 899 height 181
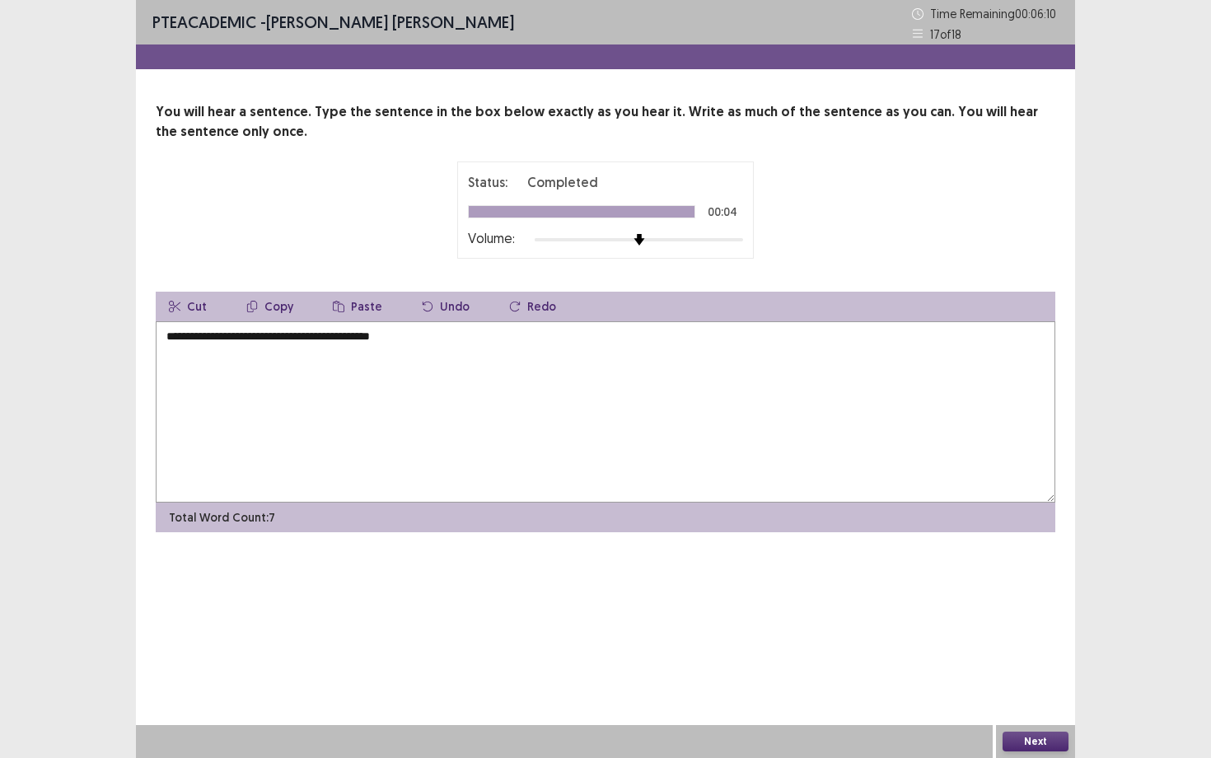
type textarea "**********"
click at [1044, 684] on button "Next" at bounding box center [1035, 741] width 66 height 20
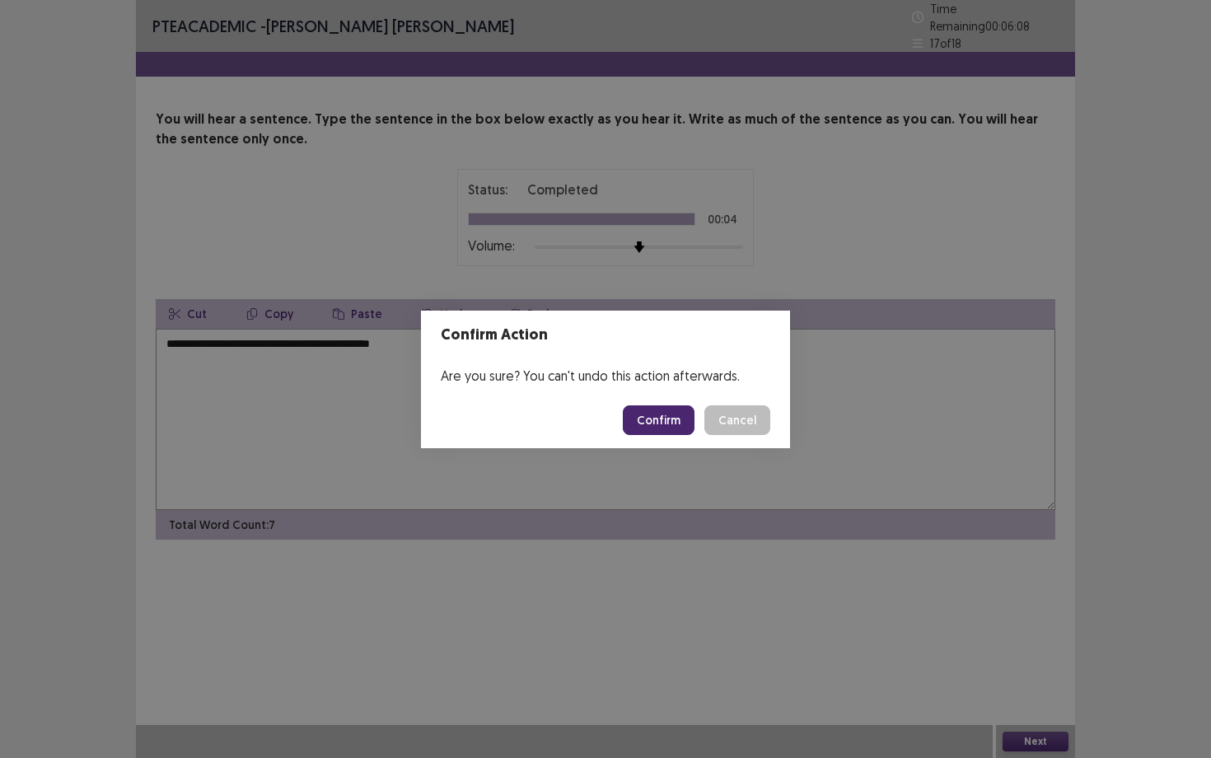
click at [659, 422] on button "Confirm" at bounding box center [659, 420] width 72 height 30
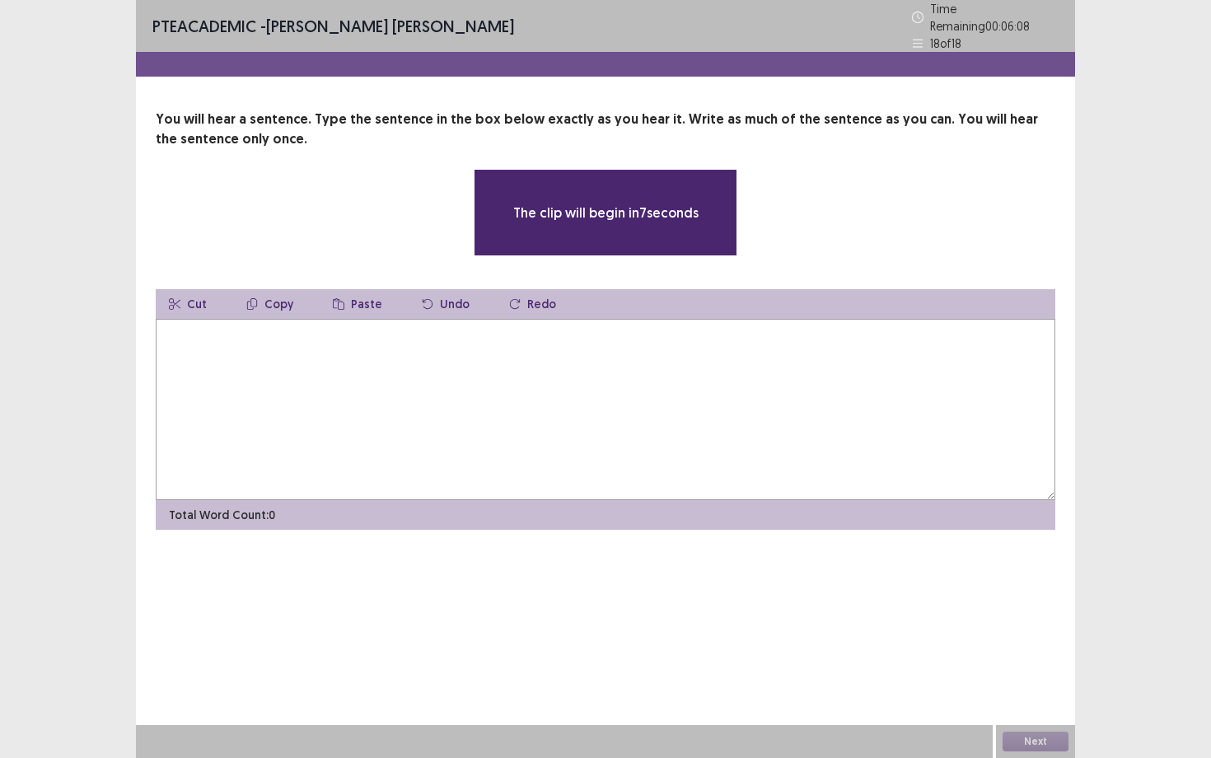
click at [441, 347] on textarea at bounding box center [605, 409] width 899 height 181
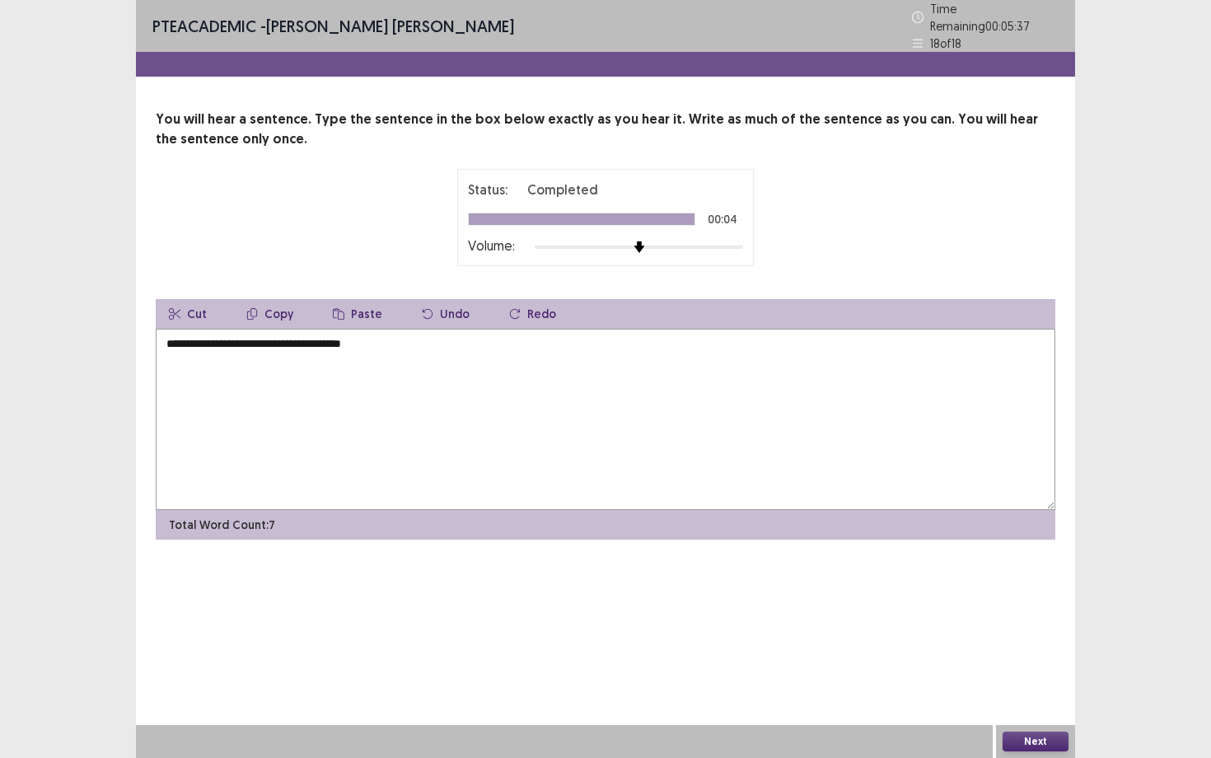
type textarea "**********"
click at [1024, 684] on button "Next" at bounding box center [1035, 741] width 66 height 20
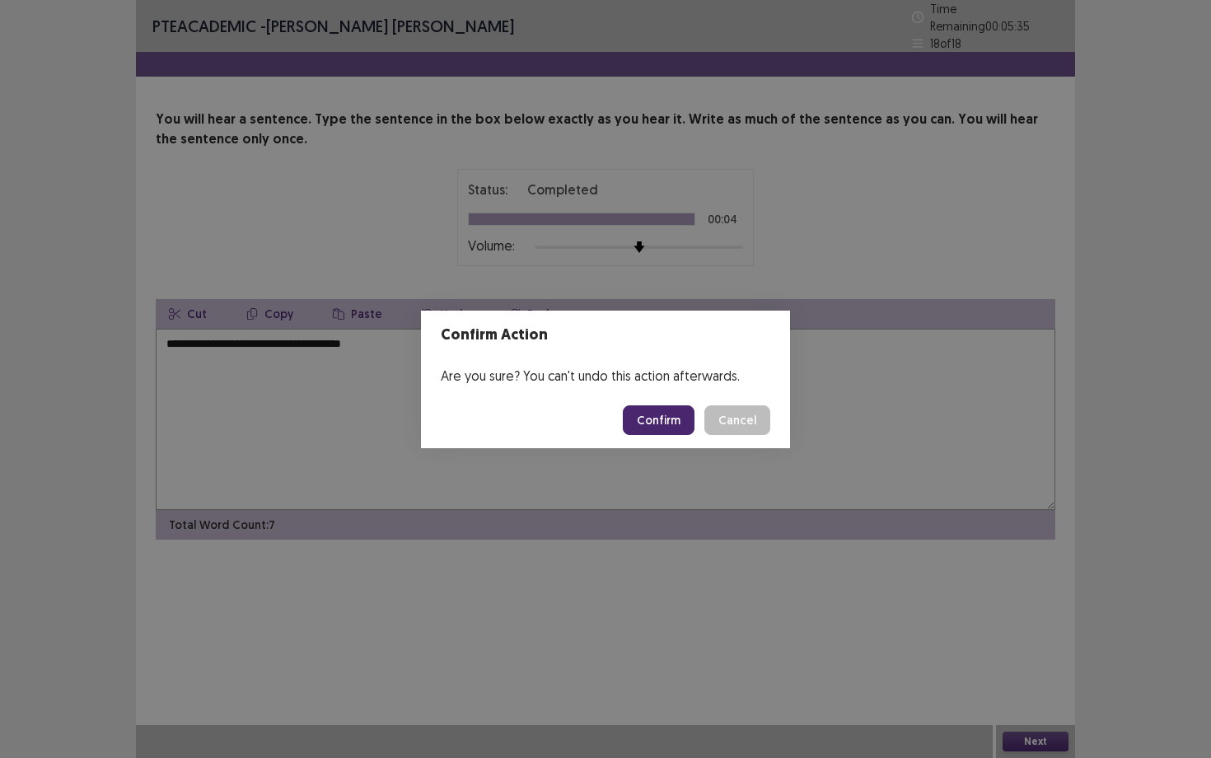
click at [678, 421] on button "Confirm" at bounding box center [659, 420] width 72 height 30
